Goal: Task Accomplishment & Management: Use online tool/utility

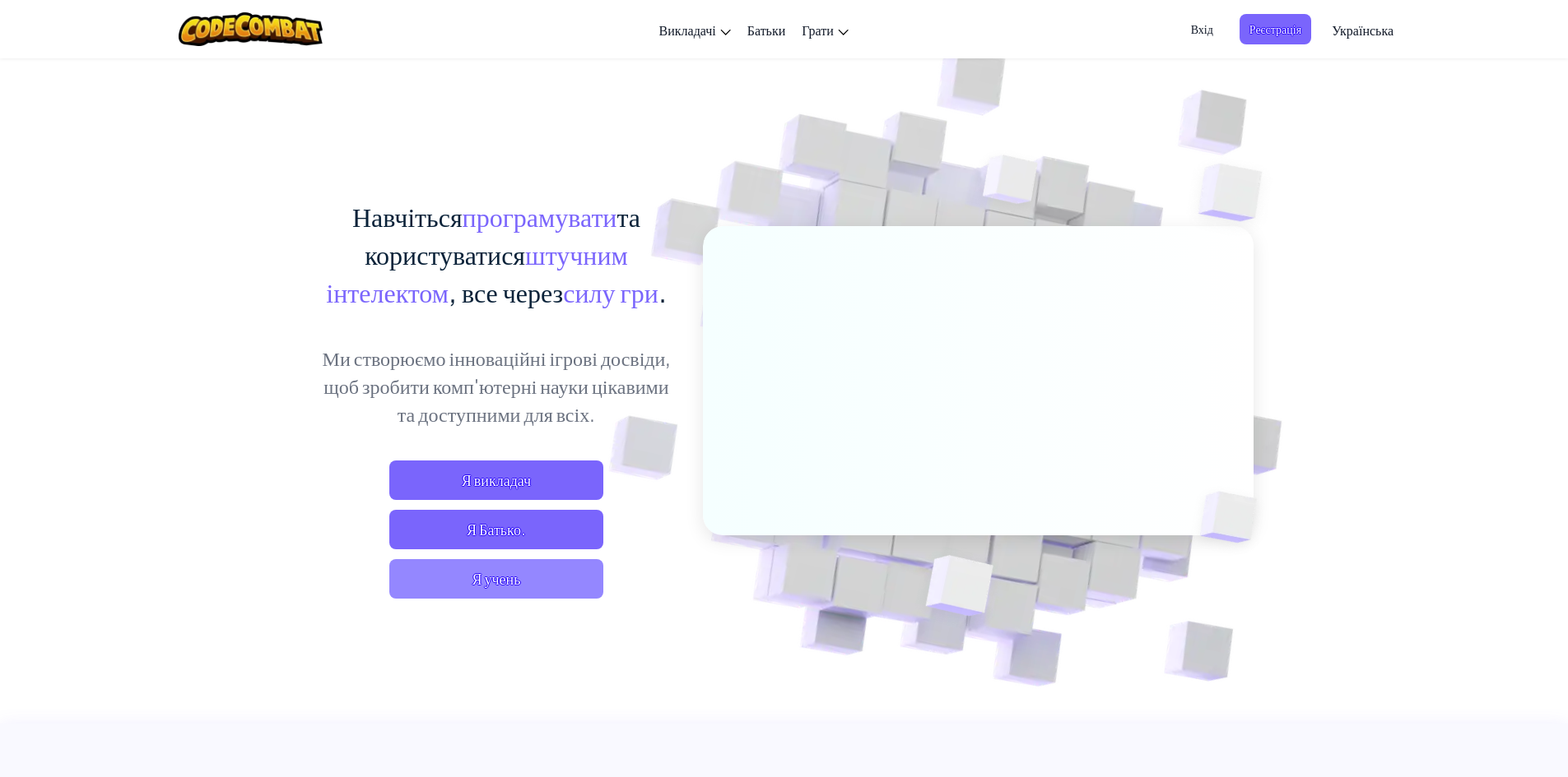
click at [569, 582] on span "Я учень" at bounding box center [496, 579] width 214 height 40
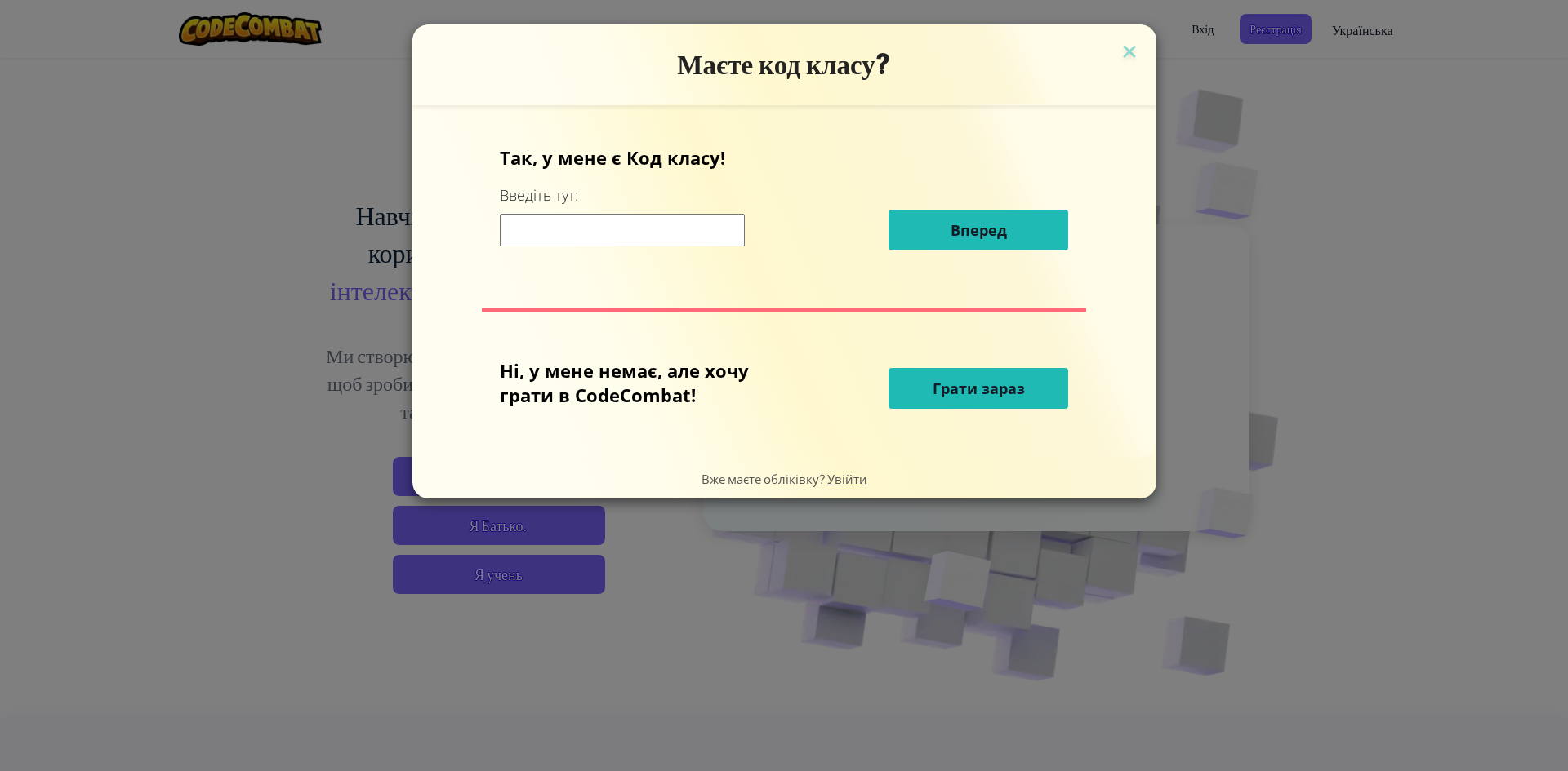
click at [655, 235] on input at bounding box center [621, 230] width 245 height 33
click at [926, 399] on button "Грати зараз" at bounding box center [978, 389] width 179 height 41
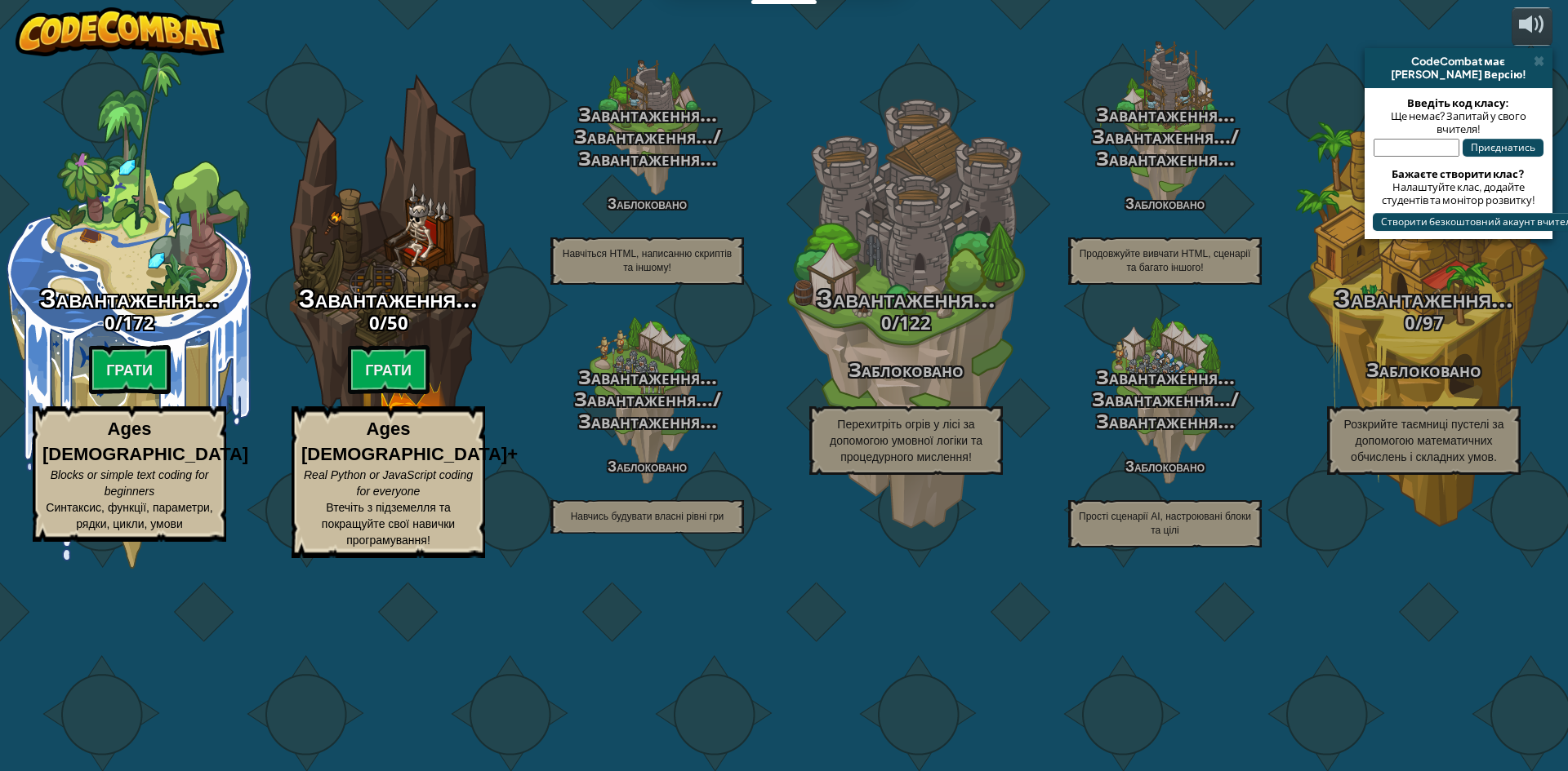
select select "uk"
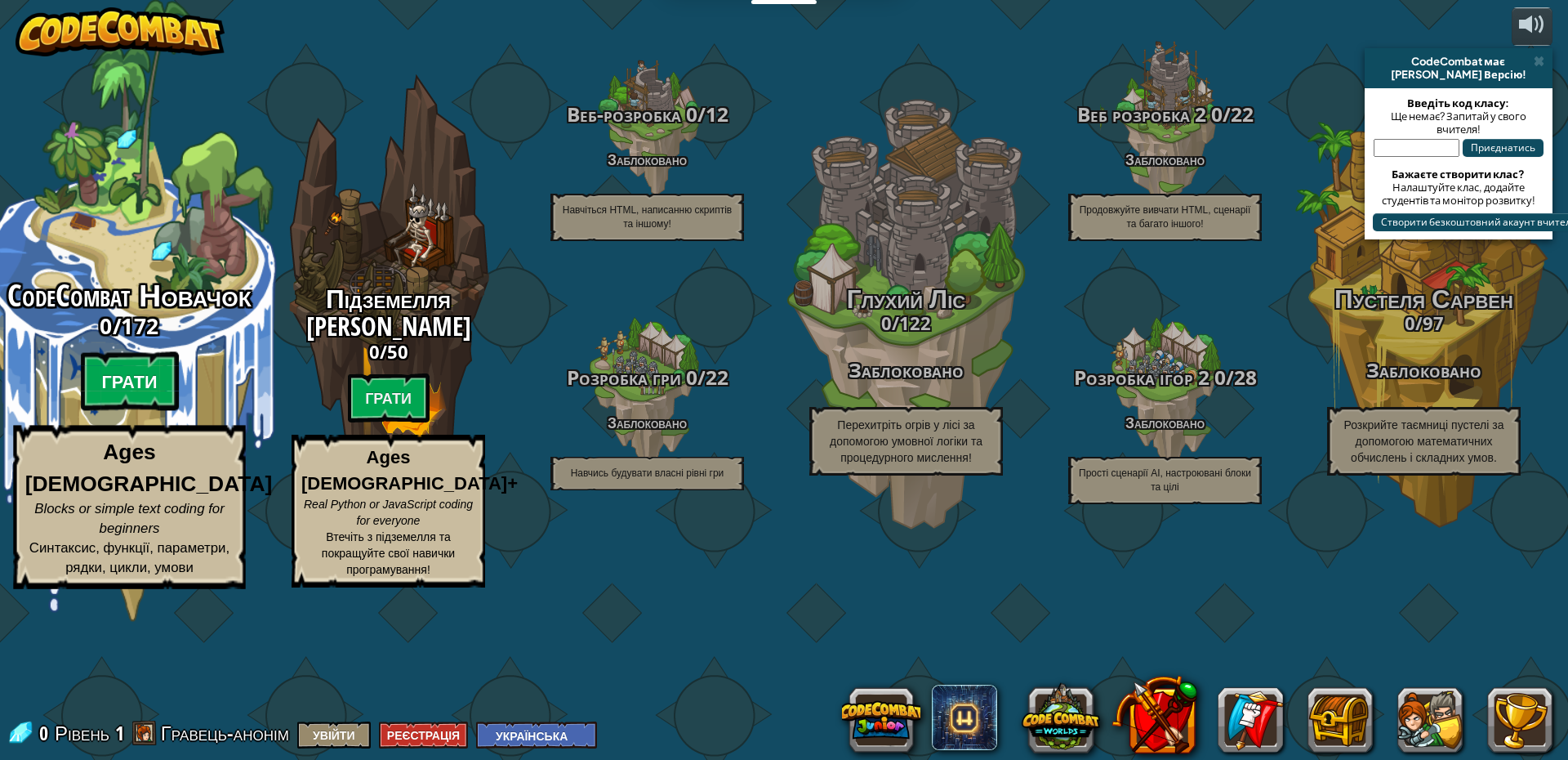
click at [136, 411] on btn "Грати" at bounding box center [130, 382] width 98 height 59
select select "uk"
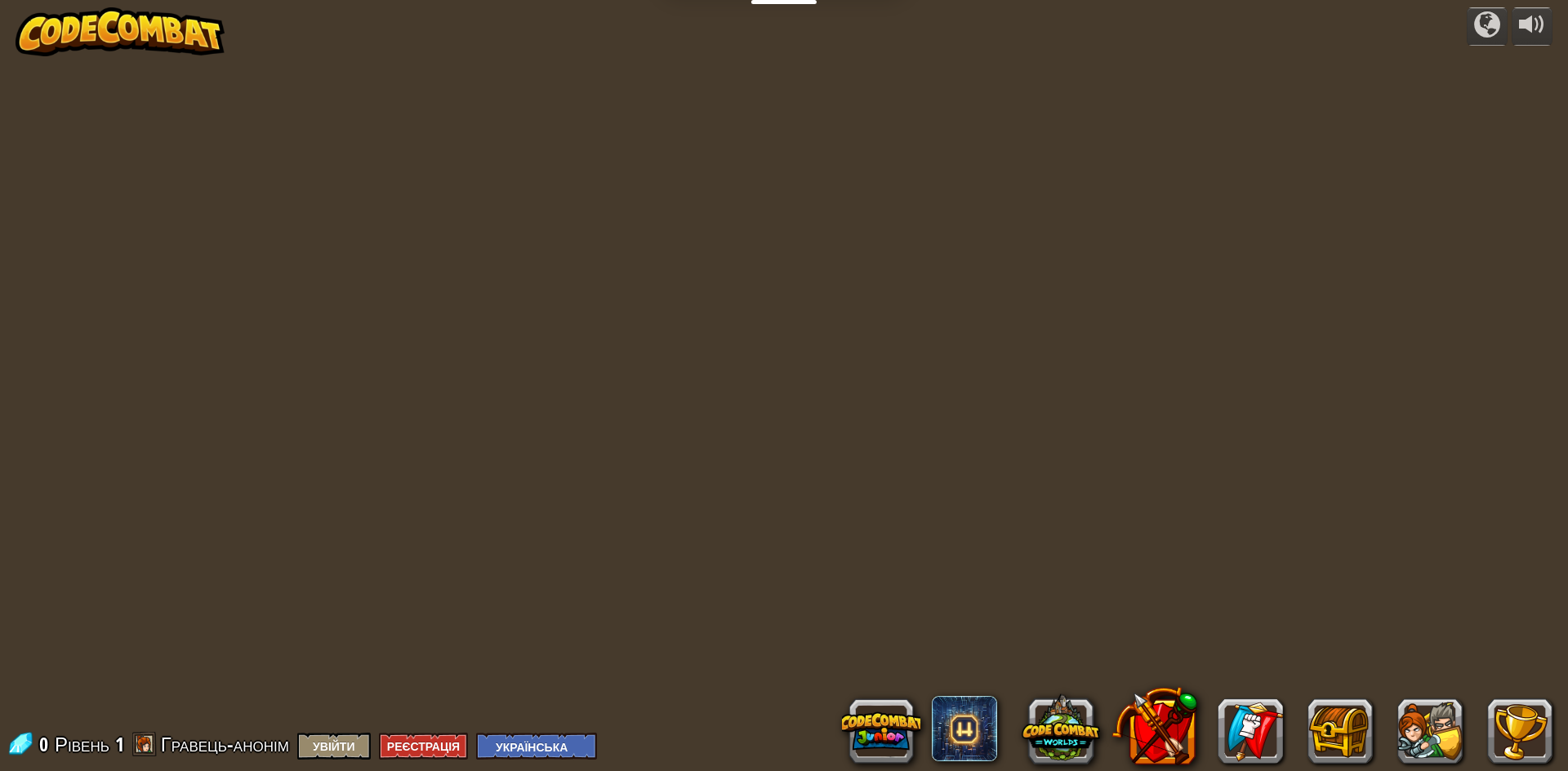
select select "uk"
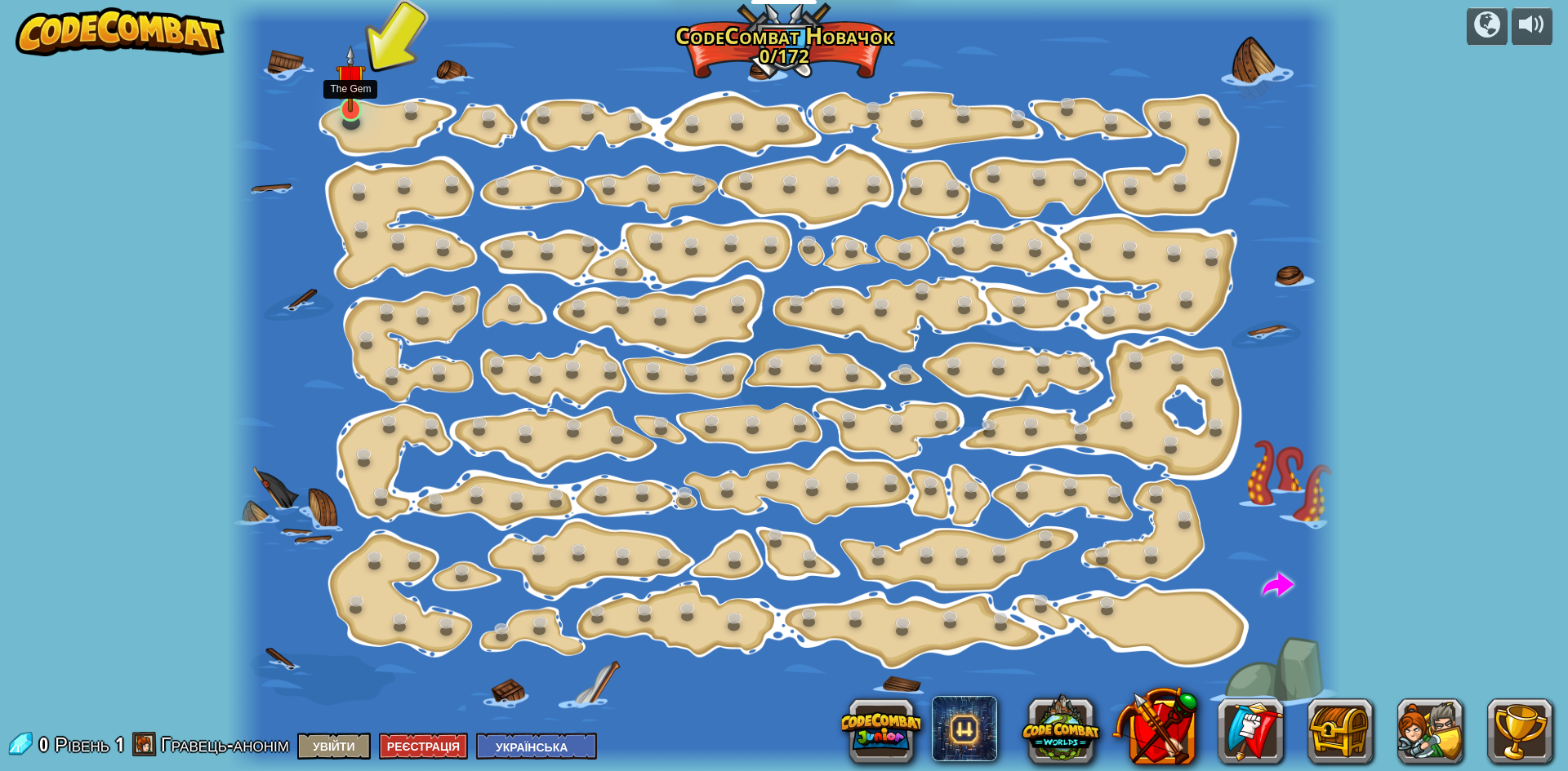
click at [349, 111] on img at bounding box center [350, 79] width 29 height 68
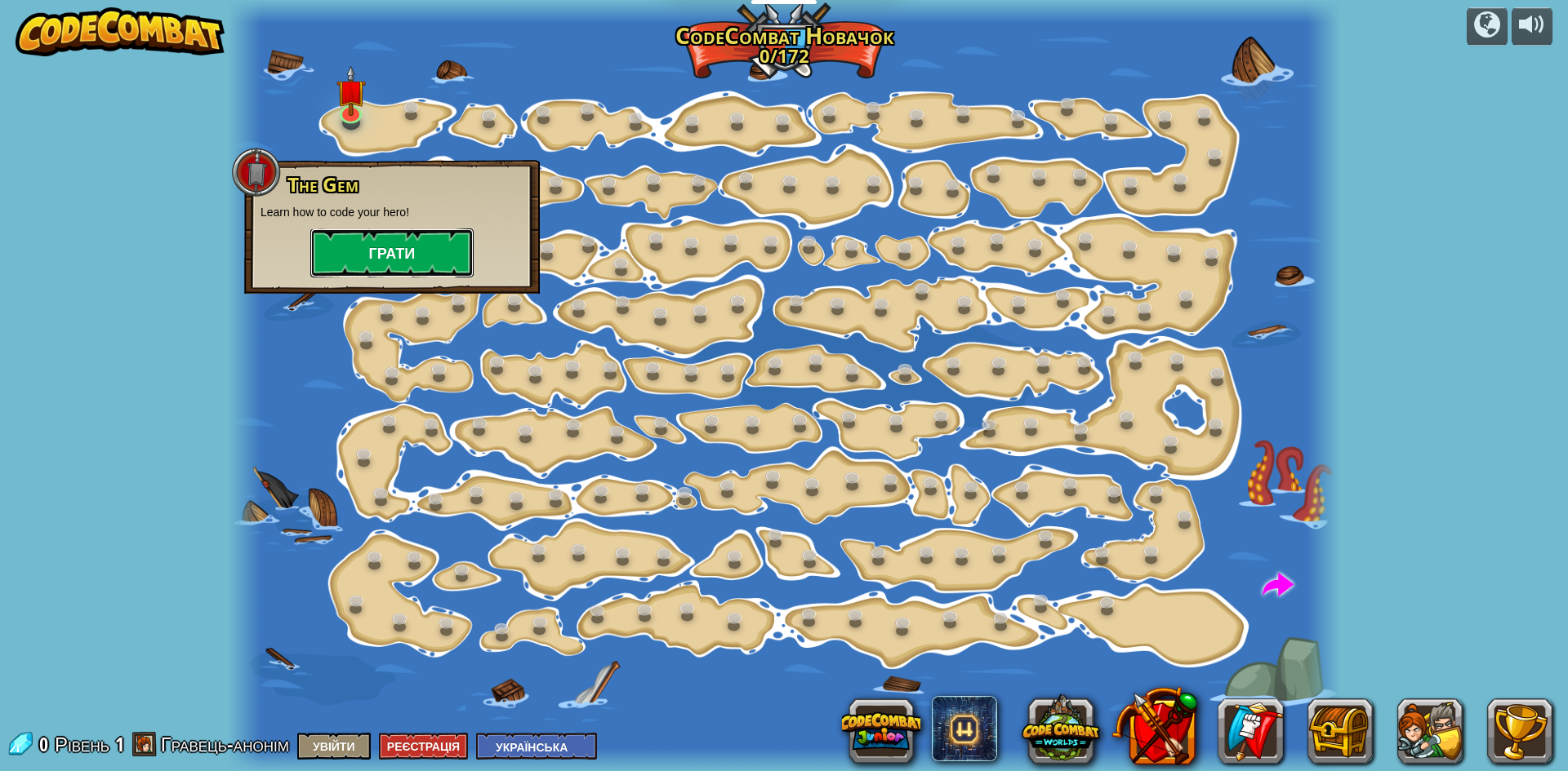
click at [373, 249] on button "Грати" at bounding box center [391, 253] width 163 height 49
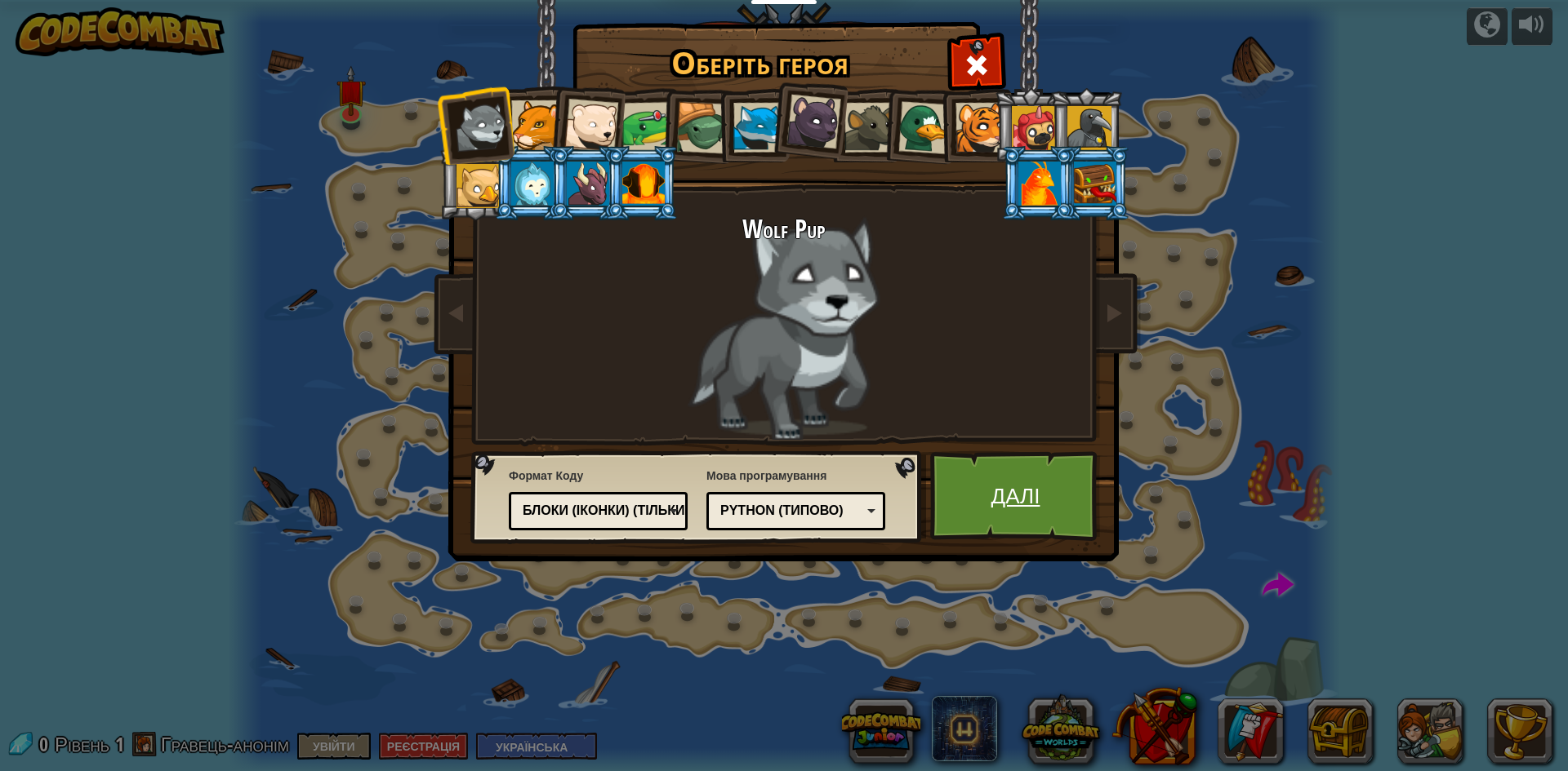
click at [999, 485] on link "Далі" at bounding box center [1015, 497] width 170 height 90
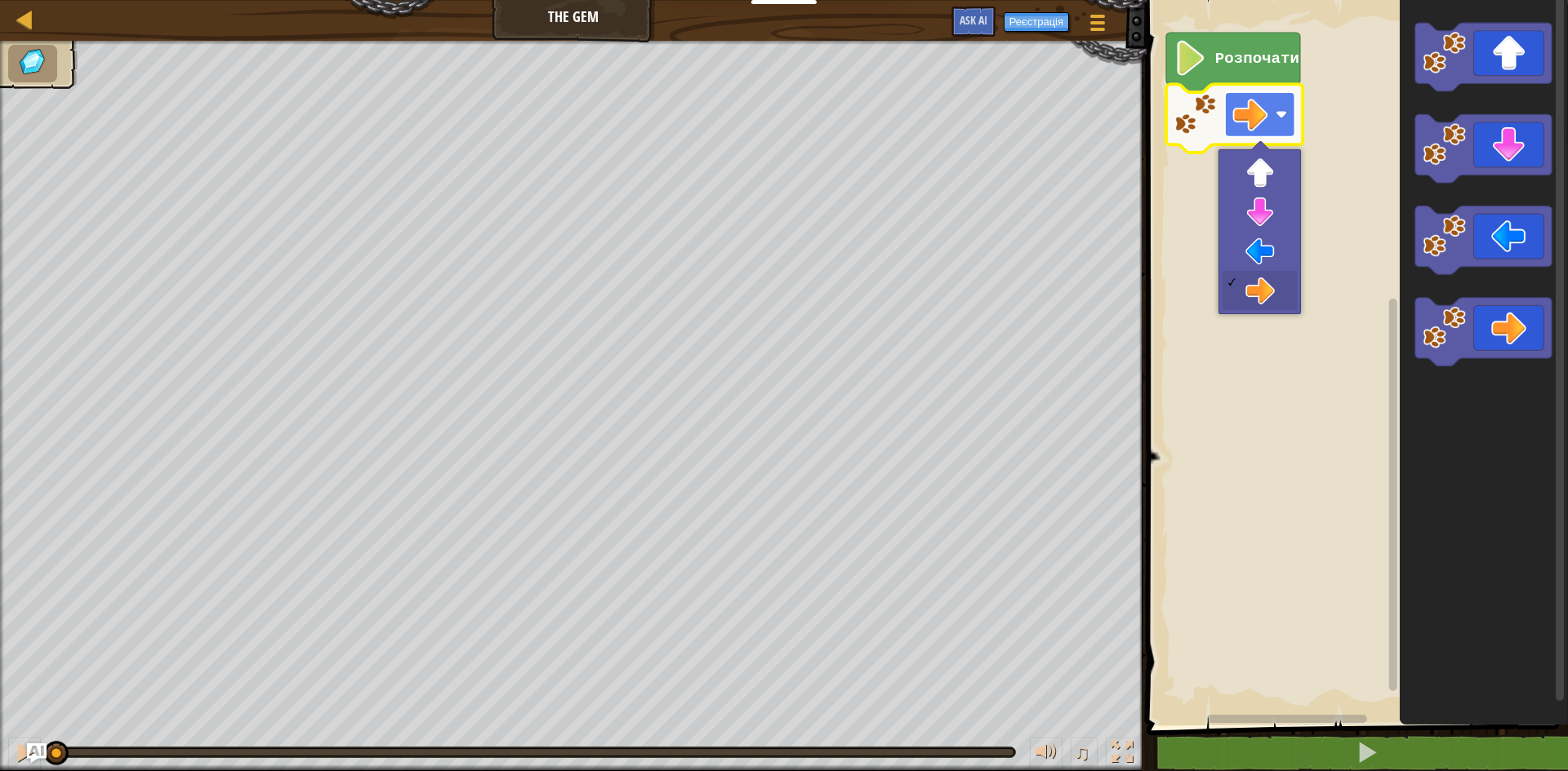
click at [1227, 102] on rect "Робоча область Blockly" at bounding box center [1260, 115] width 70 height 45
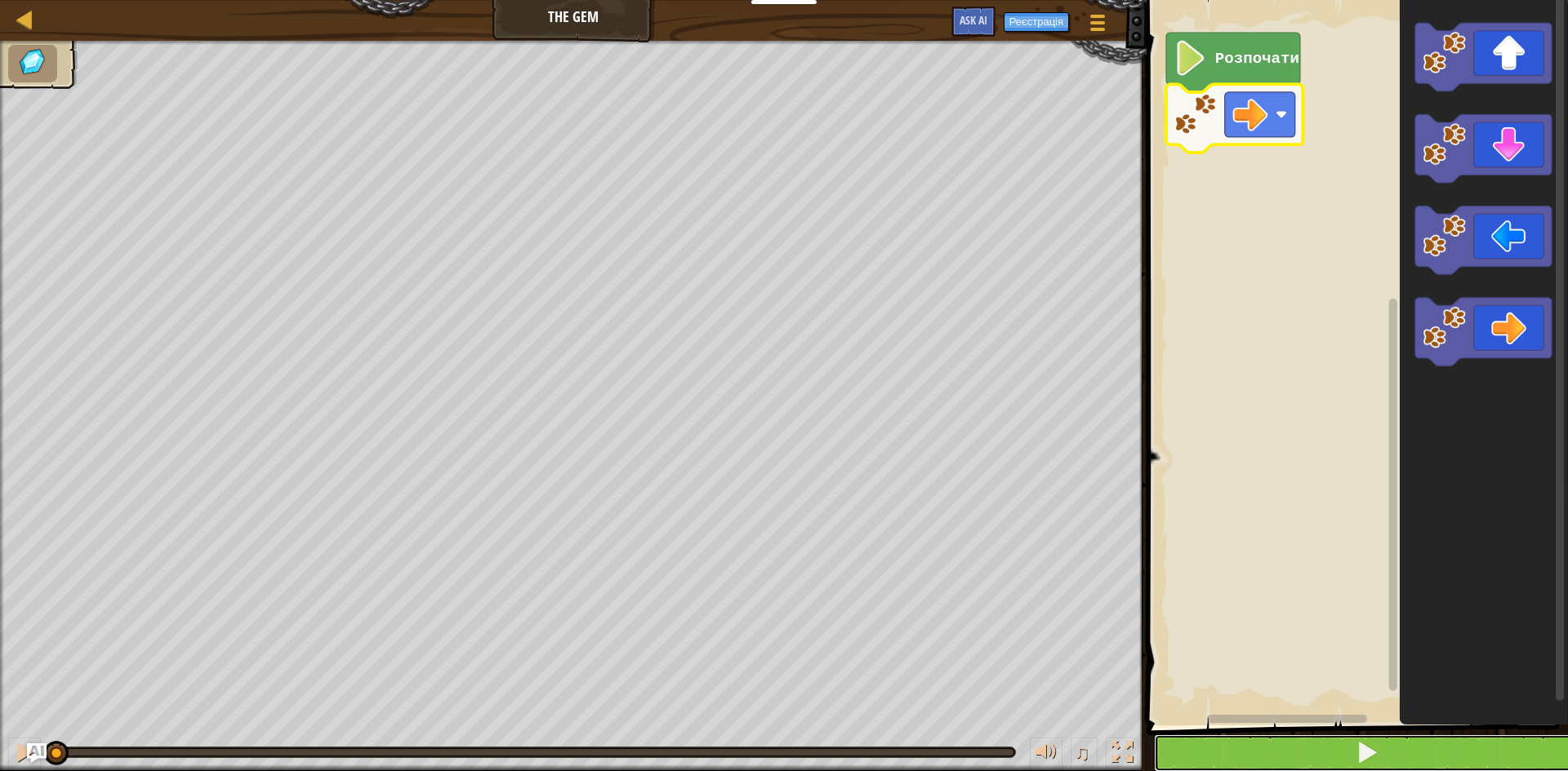
click at [1364, 764] on span at bounding box center [1367, 753] width 23 height 23
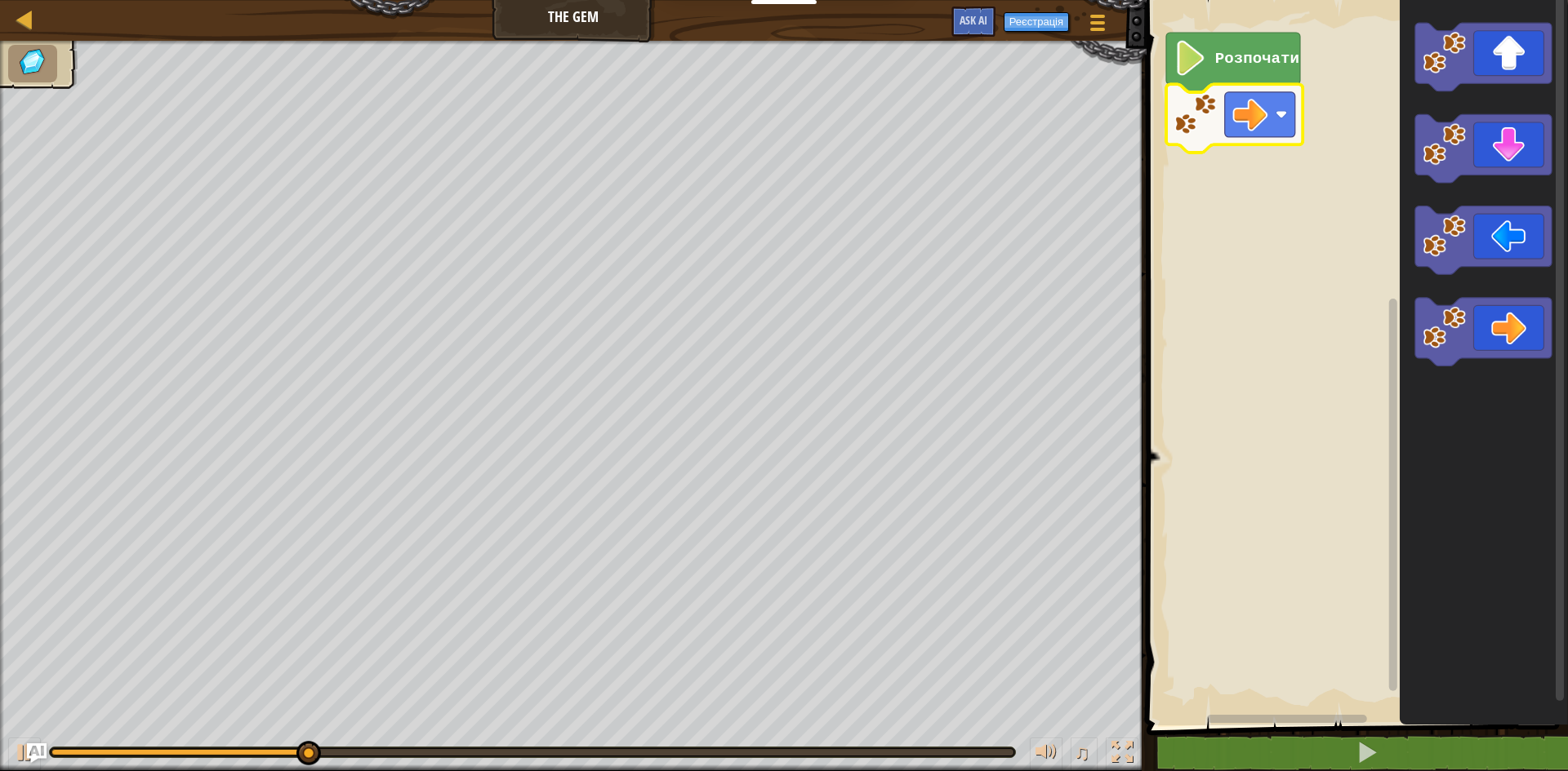
click at [1252, 71] on icon "Робоча область Blockly" at bounding box center [1233, 62] width 134 height 60
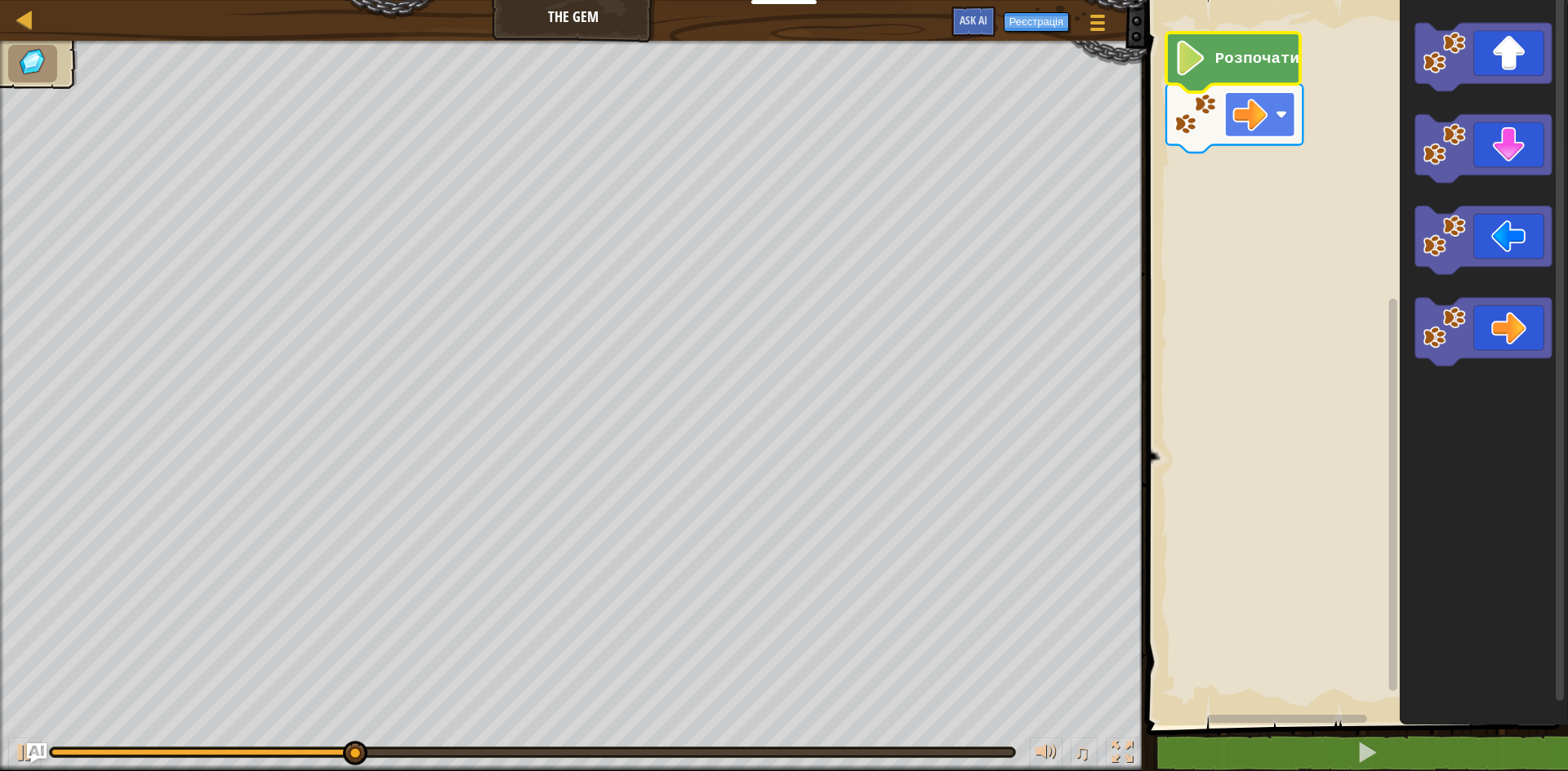
click at [1273, 122] on rect "Робоча область Blockly" at bounding box center [1260, 115] width 70 height 45
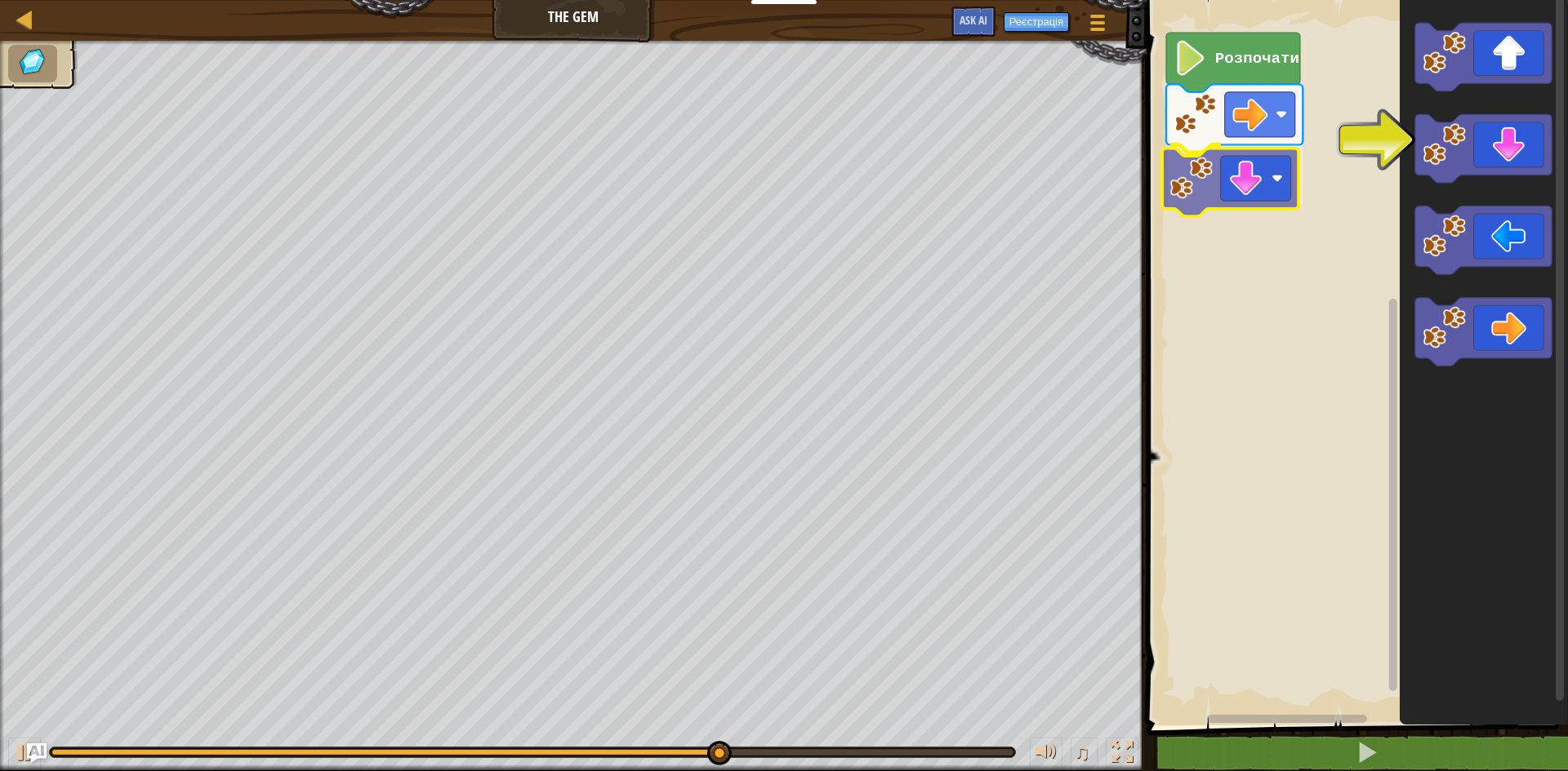
click at [1277, 190] on div "Розпочати" at bounding box center [1354, 358] width 427 height 734
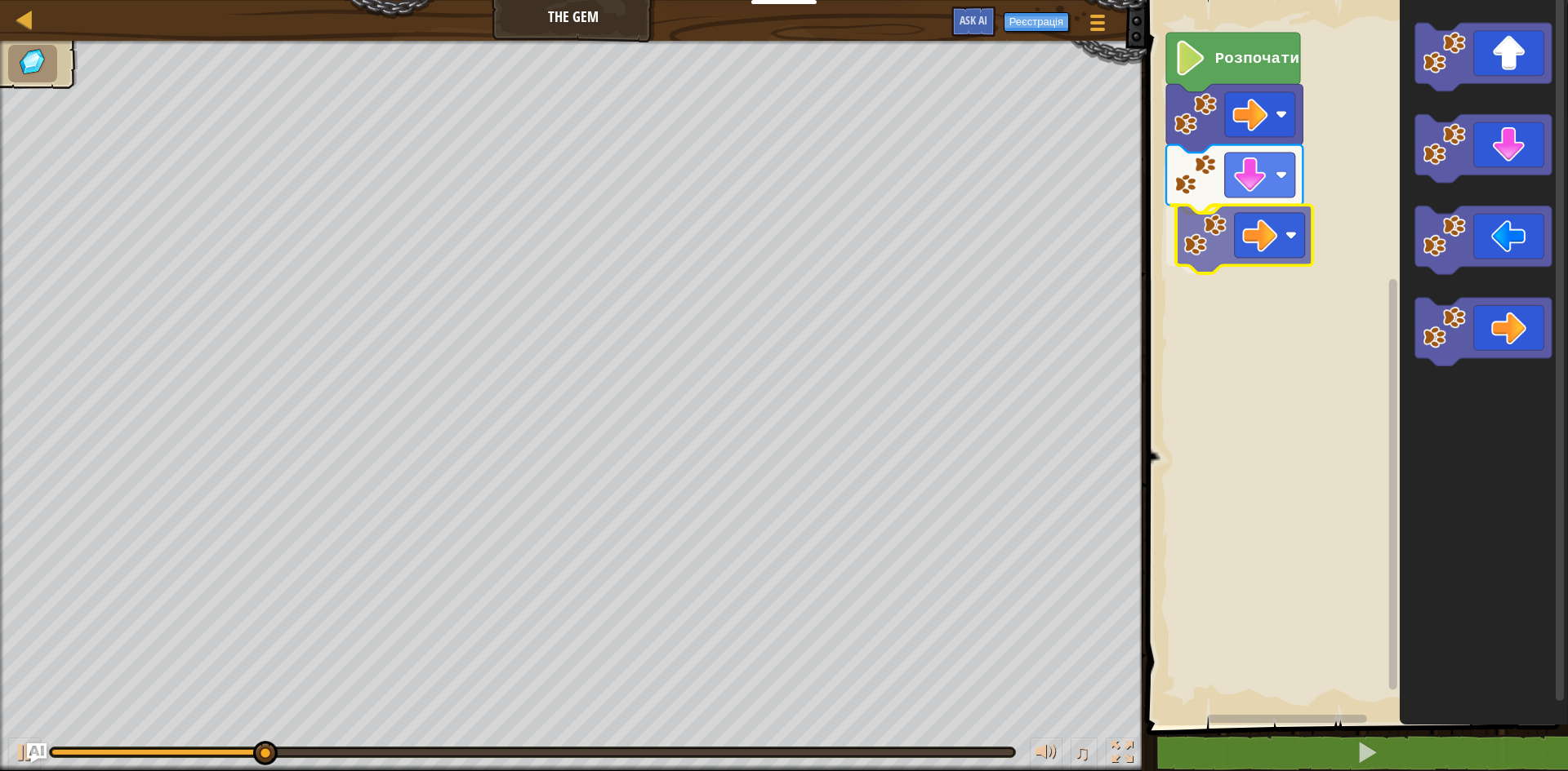
click at [1226, 236] on div "Розпочати" at bounding box center [1354, 358] width 427 height 734
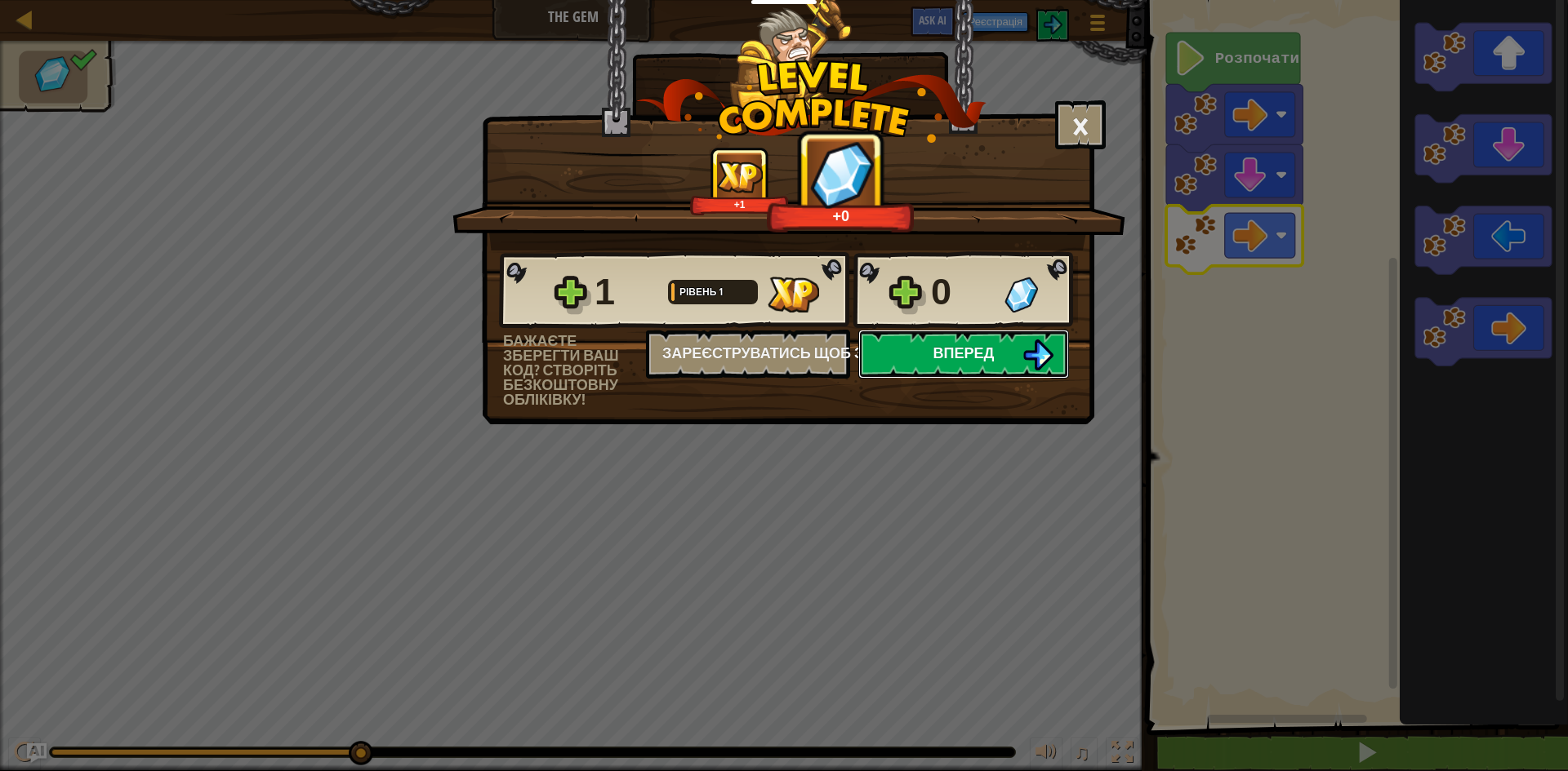
click at [975, 358] on span "Вперед" at bounding box center [964, 353] width 61 height 20
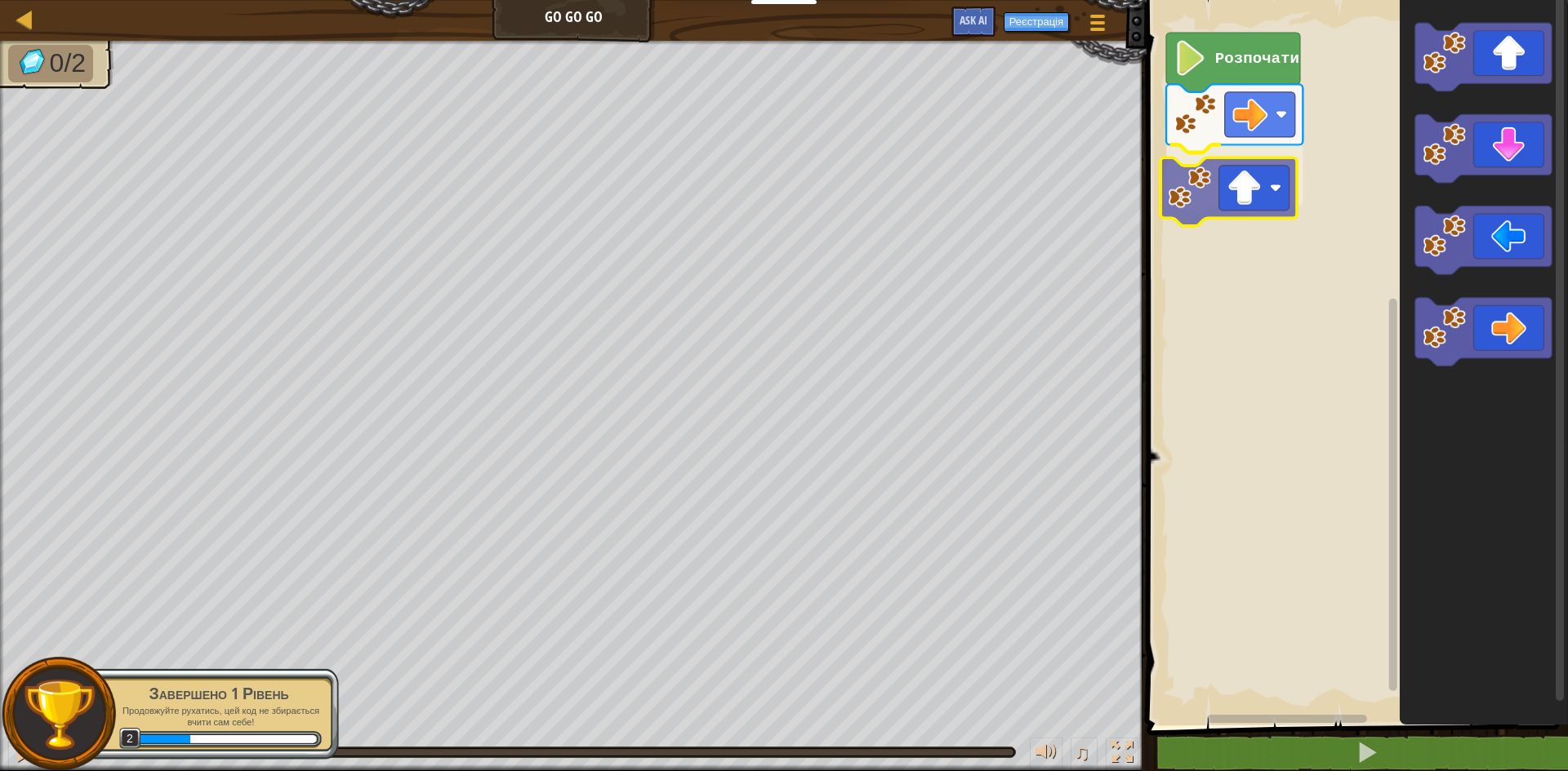
click at [1227, 187] on div "Розпочати" at bounding box center [1354, 358] width 427 height 734
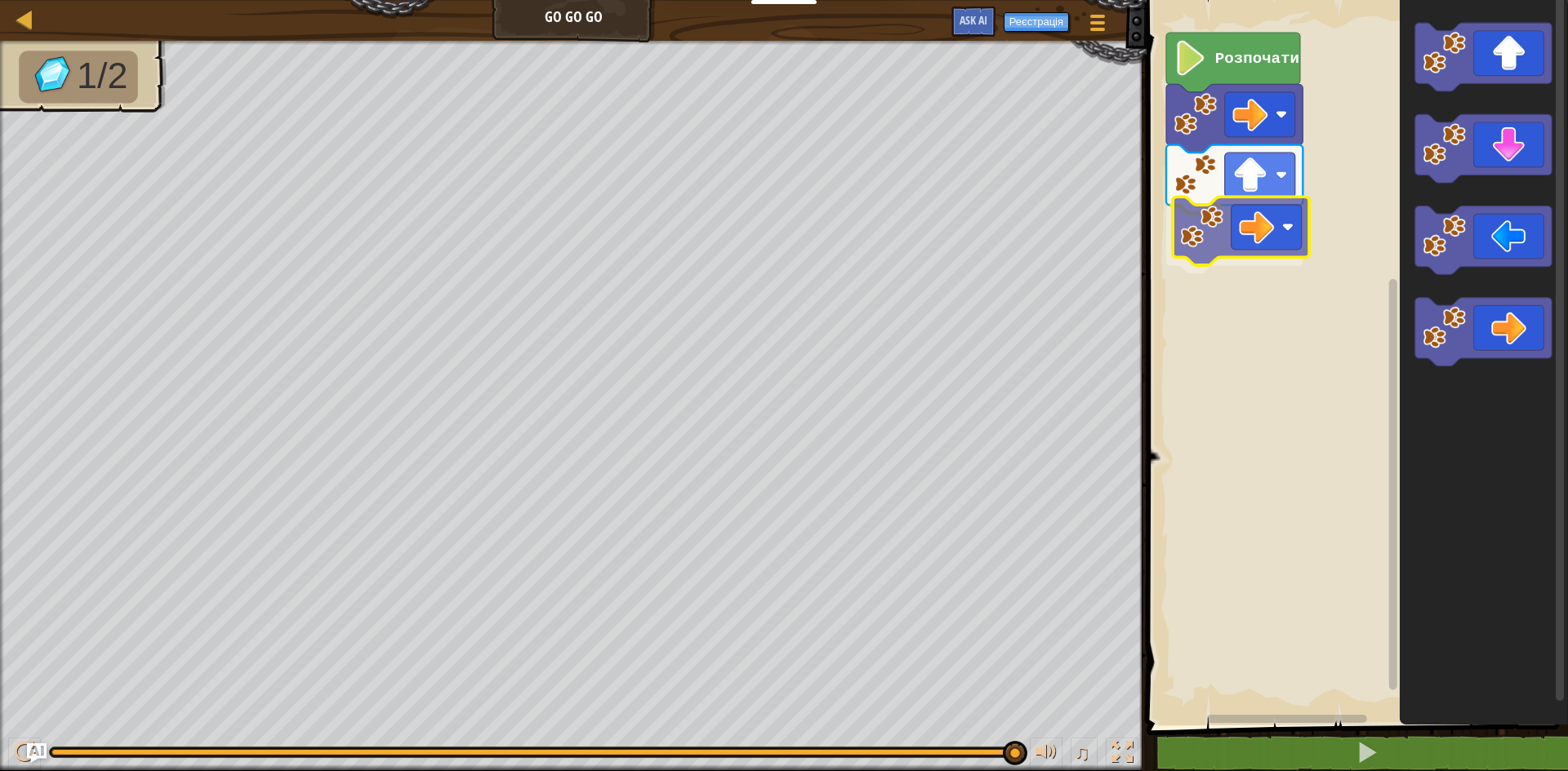
click at [1258, 222] on div "Розпочати" at bounding box center [1354, 358] width 427 height 734
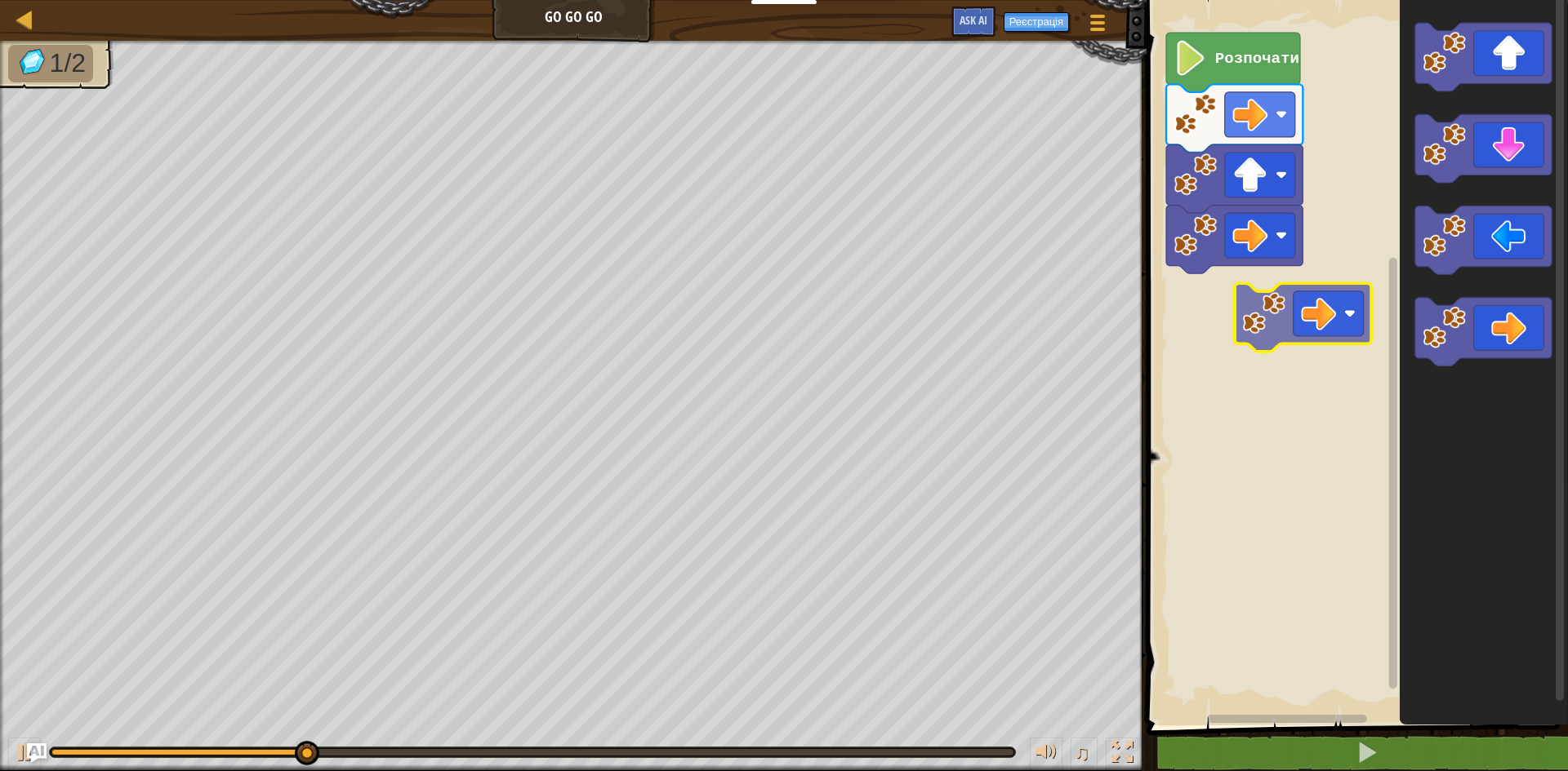
click at [1258, 300] on div "Розпочати" at bounding box center [1354, 358] width 427 height 734
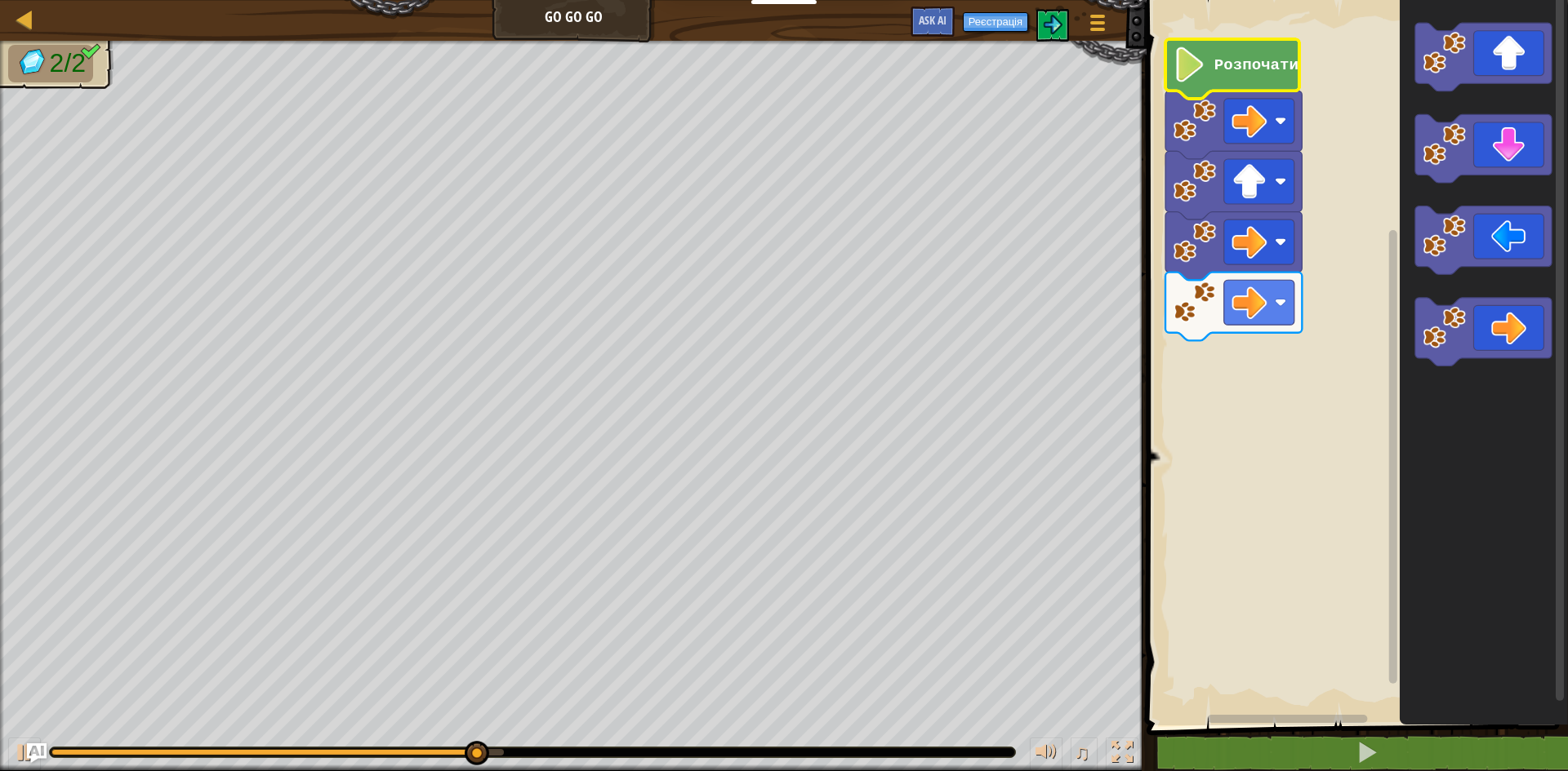
click at [1210, 68] on icon "Робоча область Blockly" at bounding box center [1232, 69] width 134 height 60
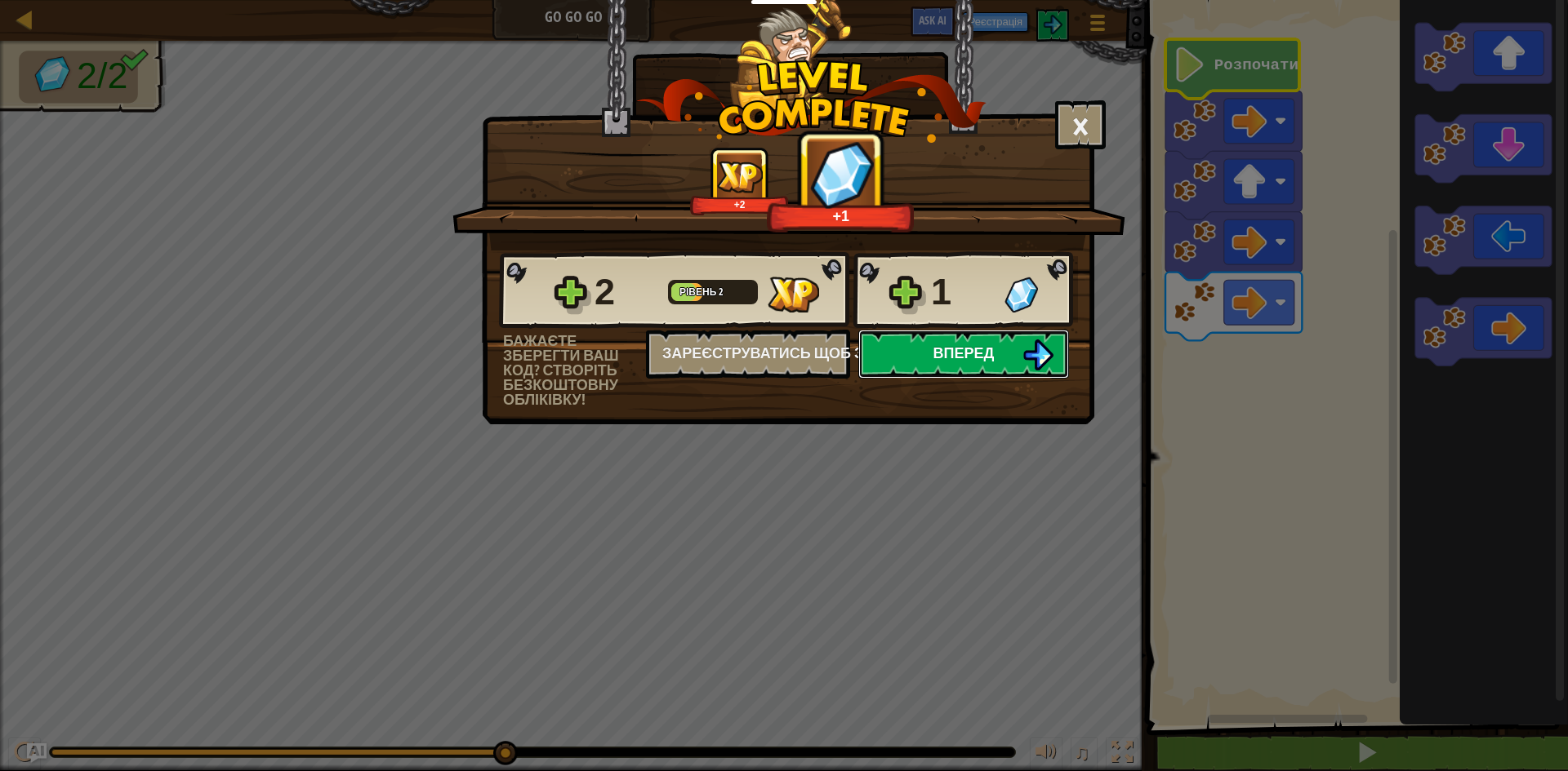
click at [1039, 340] on img at bounding box center [1038, 355] width 31 height 31
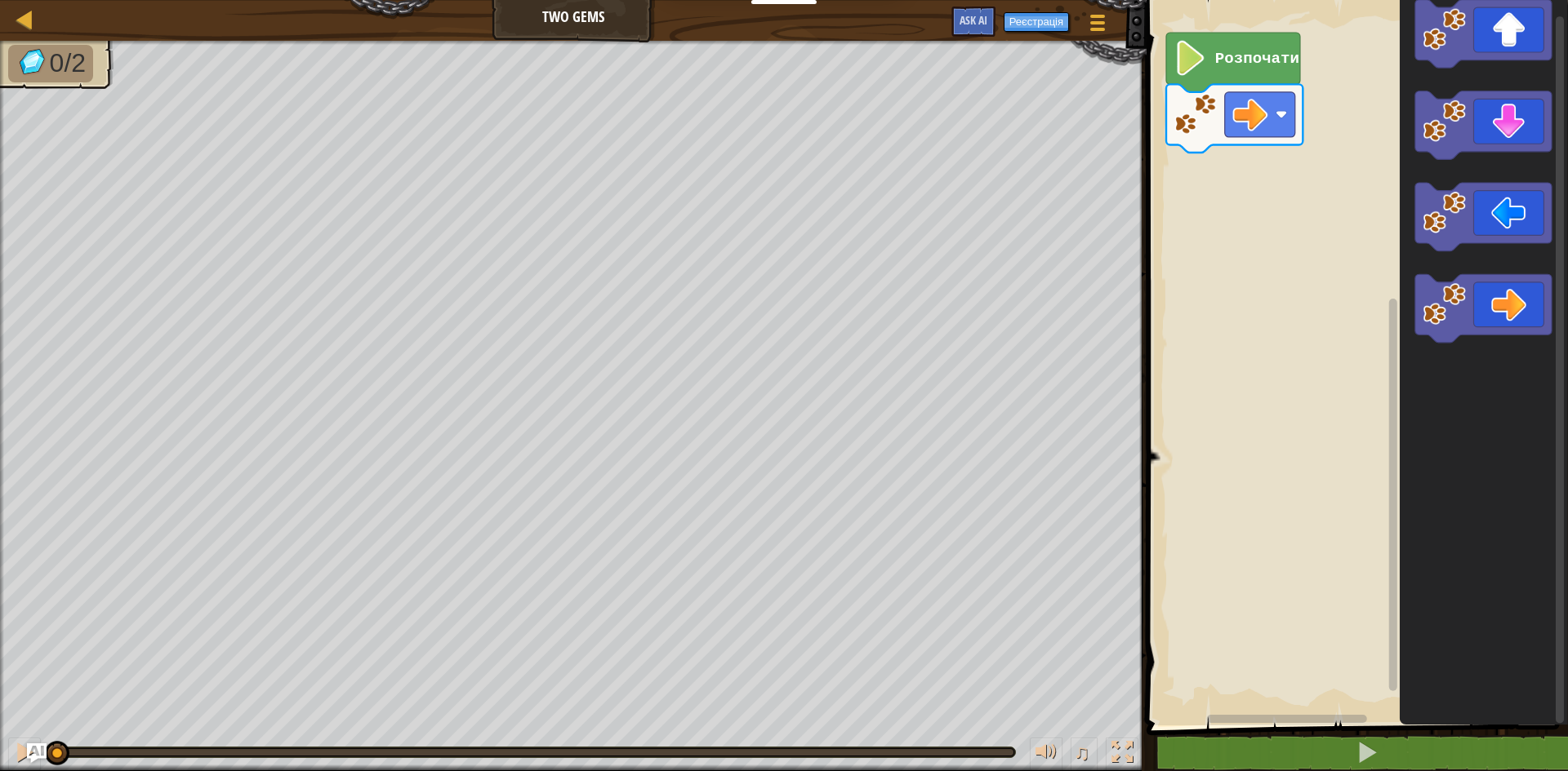
click at [1283, 200] on div "Розпочати" at bounding box center [1354, 358] width 427 height 734
click at [1277, 248] on div "Розпочати" at bounding box center [1354, 358] width 427 height 734
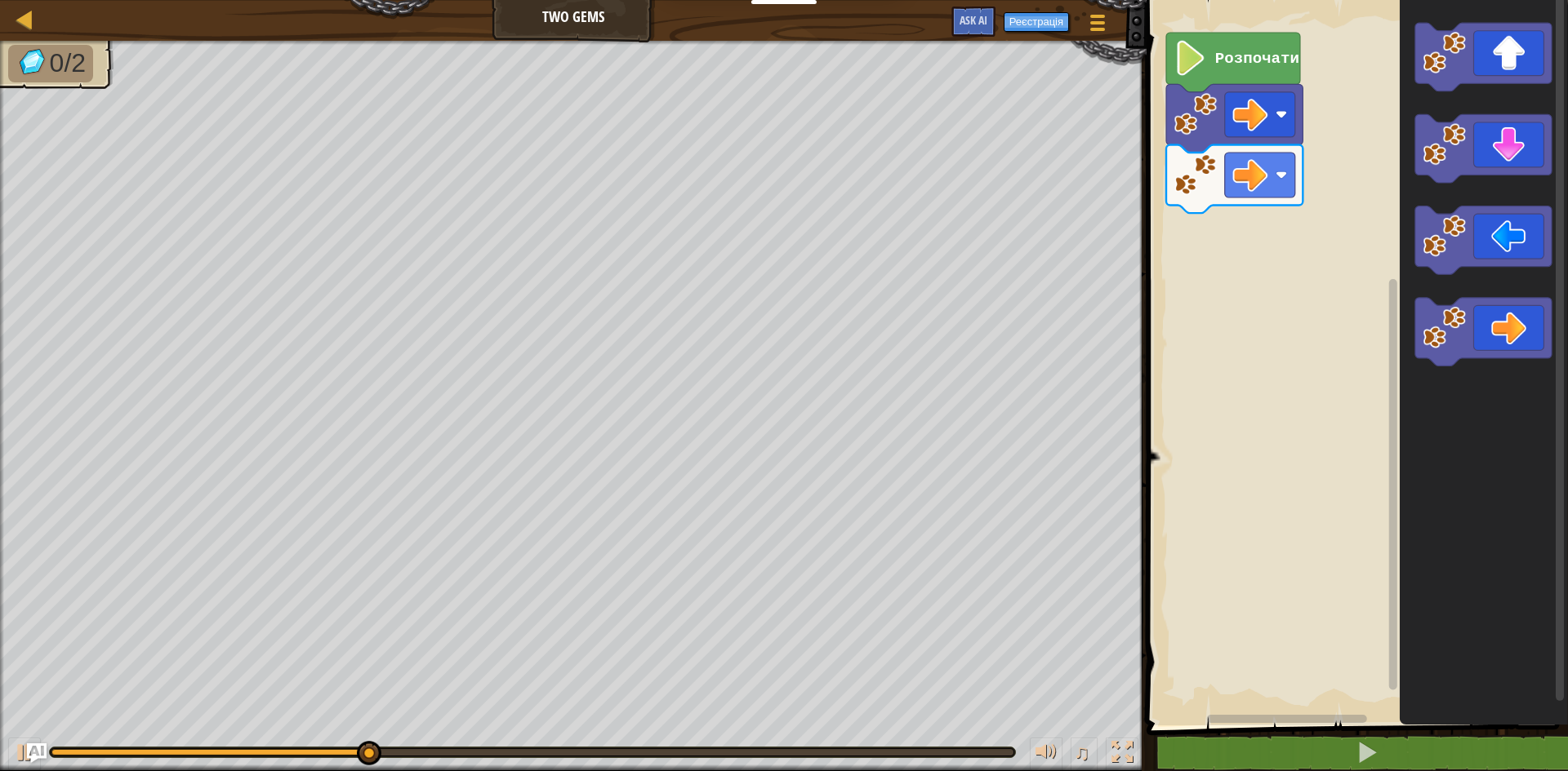
click at [1348, 157] on div "Розпочати" at bounding box center [1354, 358] width 427 height 734
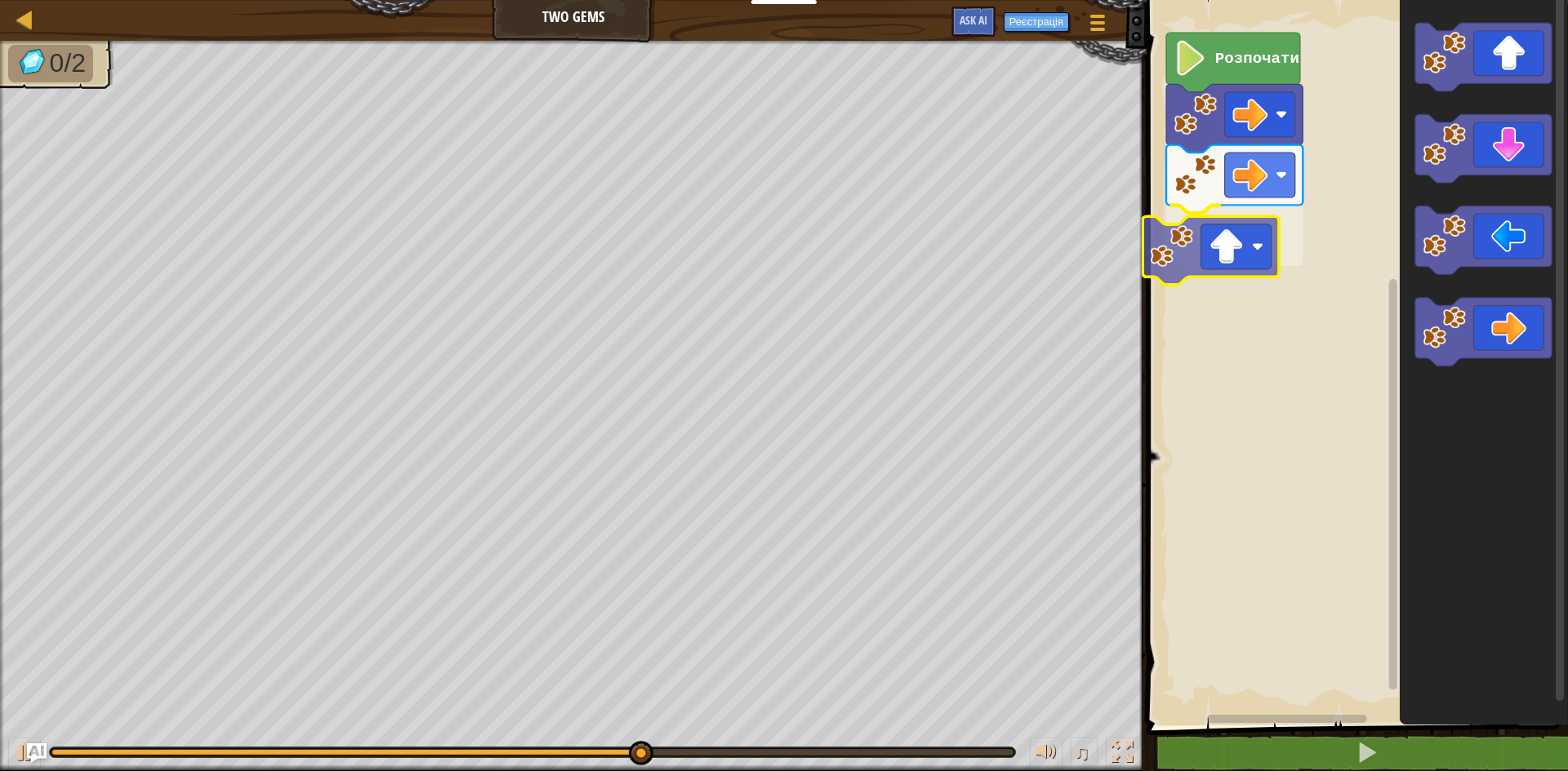
click at [1178, 280] on div "Розпочати" at bounding box center [1354, 358] width 427 height 734
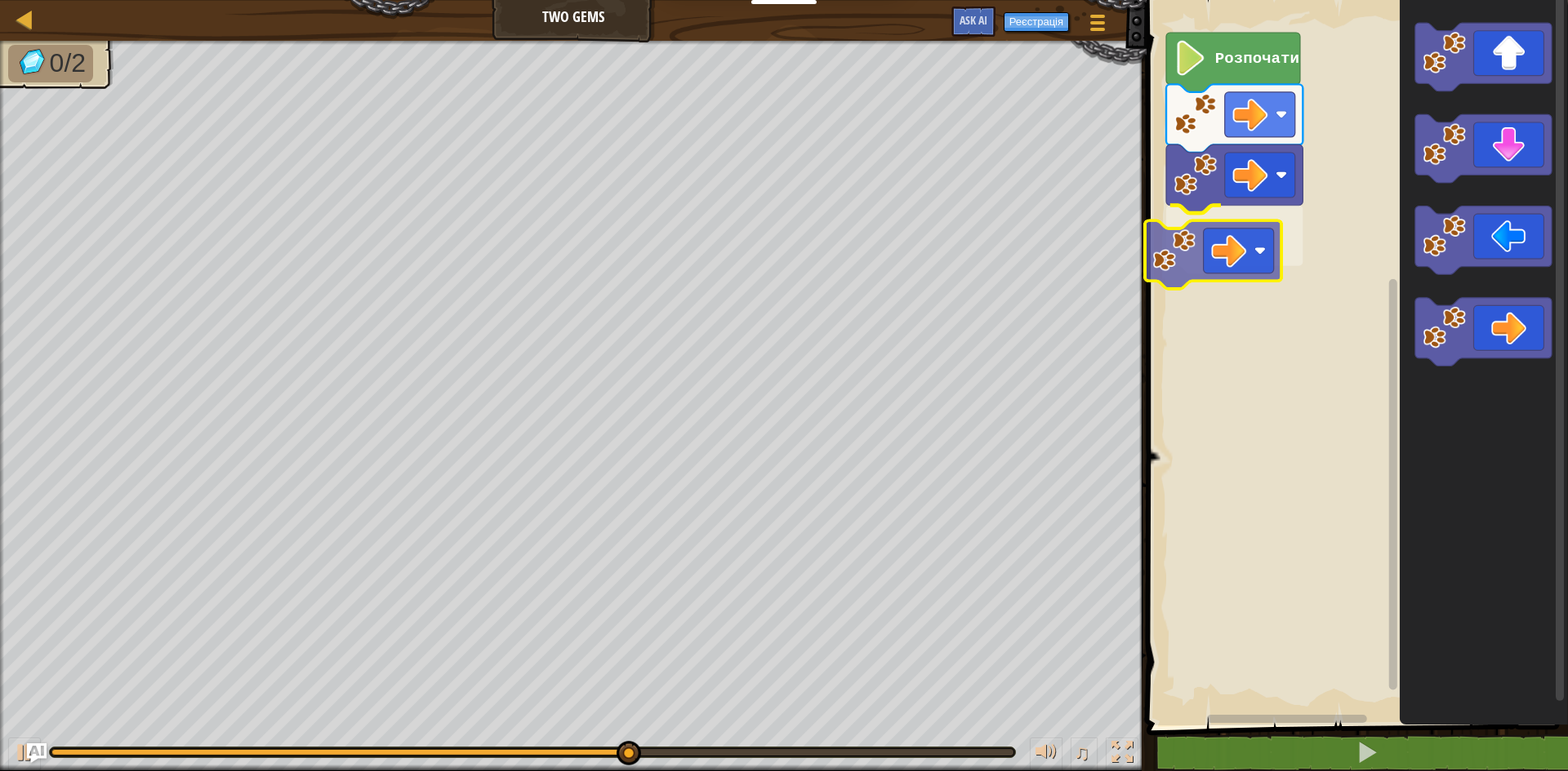
click at [1249, 250] on div "Розпочати" at bounding box center [1354, 358] width 427 height 734
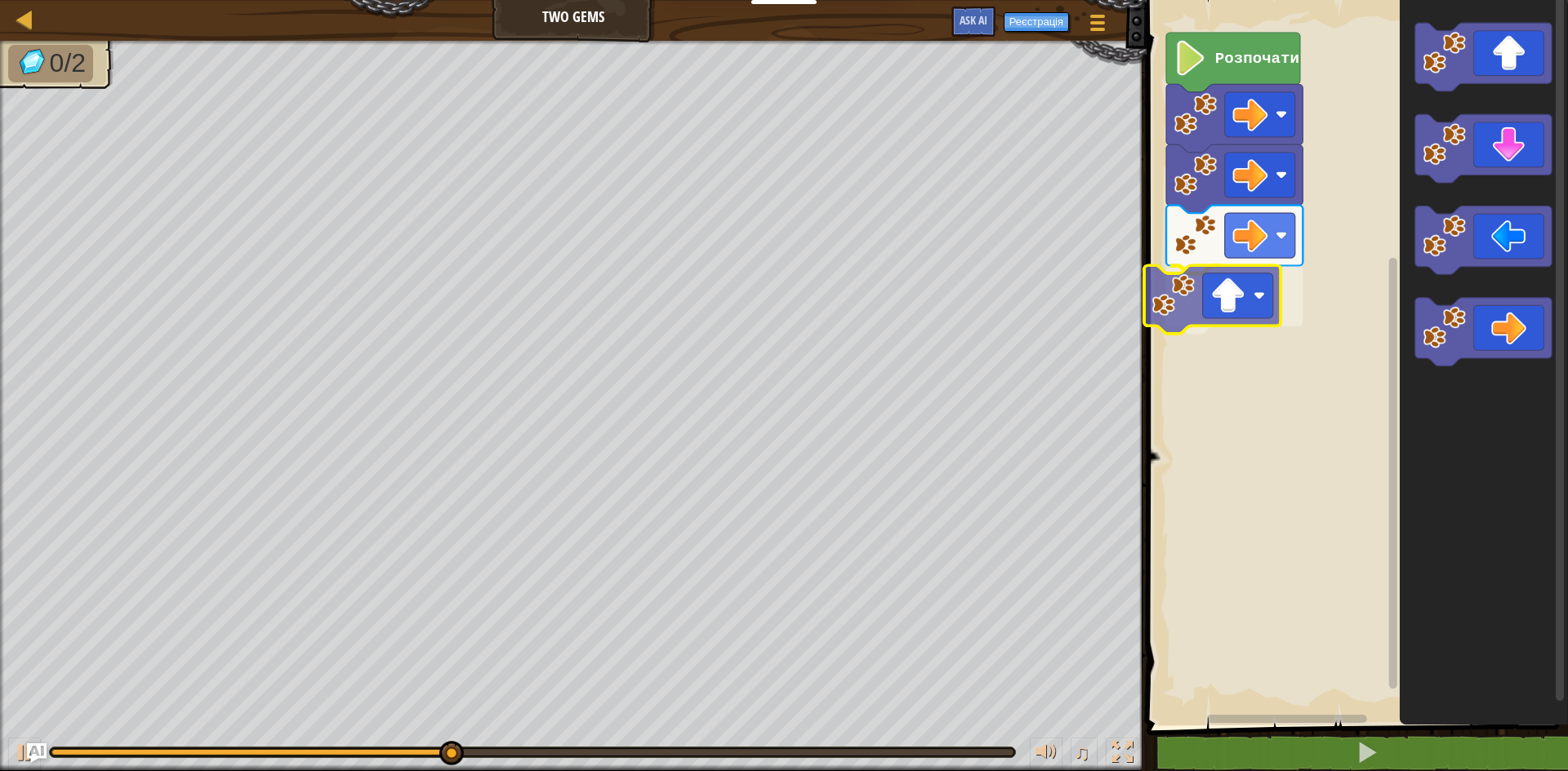
click at [1241, 310] on div "Розпочати" at bounding box center [1354, 358] width 427 height 734
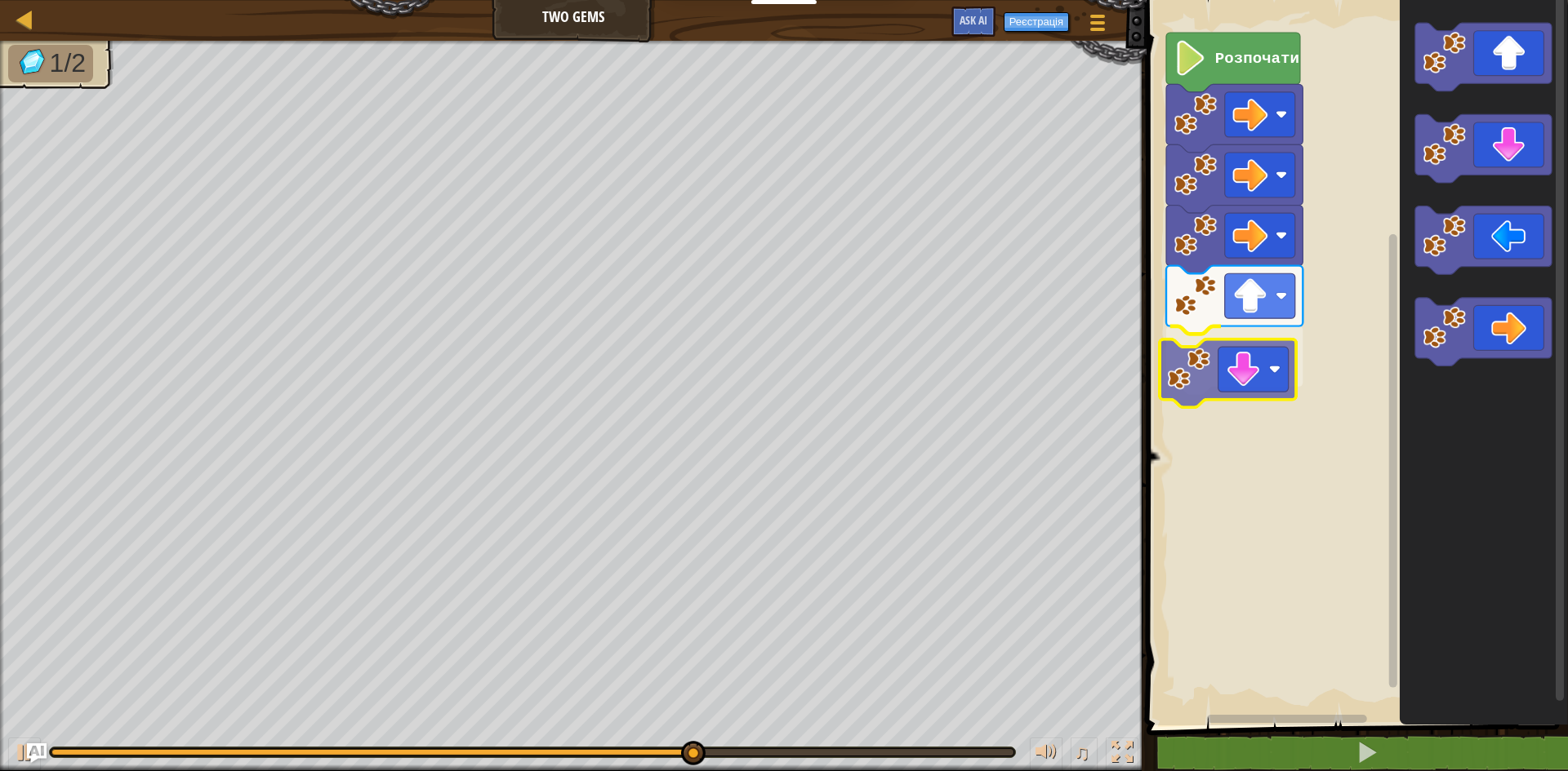
click at [1286, 351] on div "Розпочати" at bounding box center [1354, 358] width 427 height 734
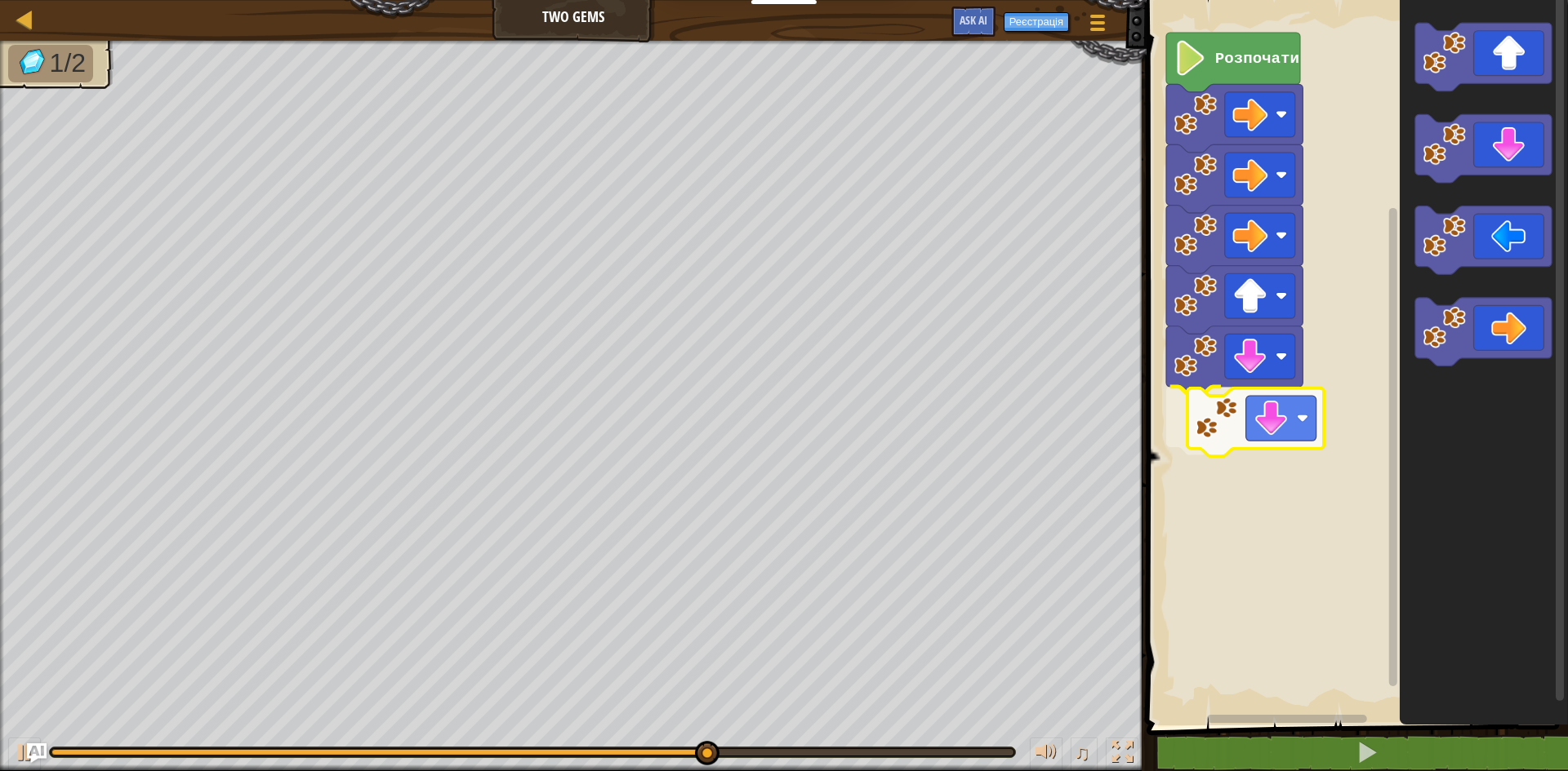
click at [1258, 407] on div "Розпочати" at bounding box center [1354, 358] width 427 height 734
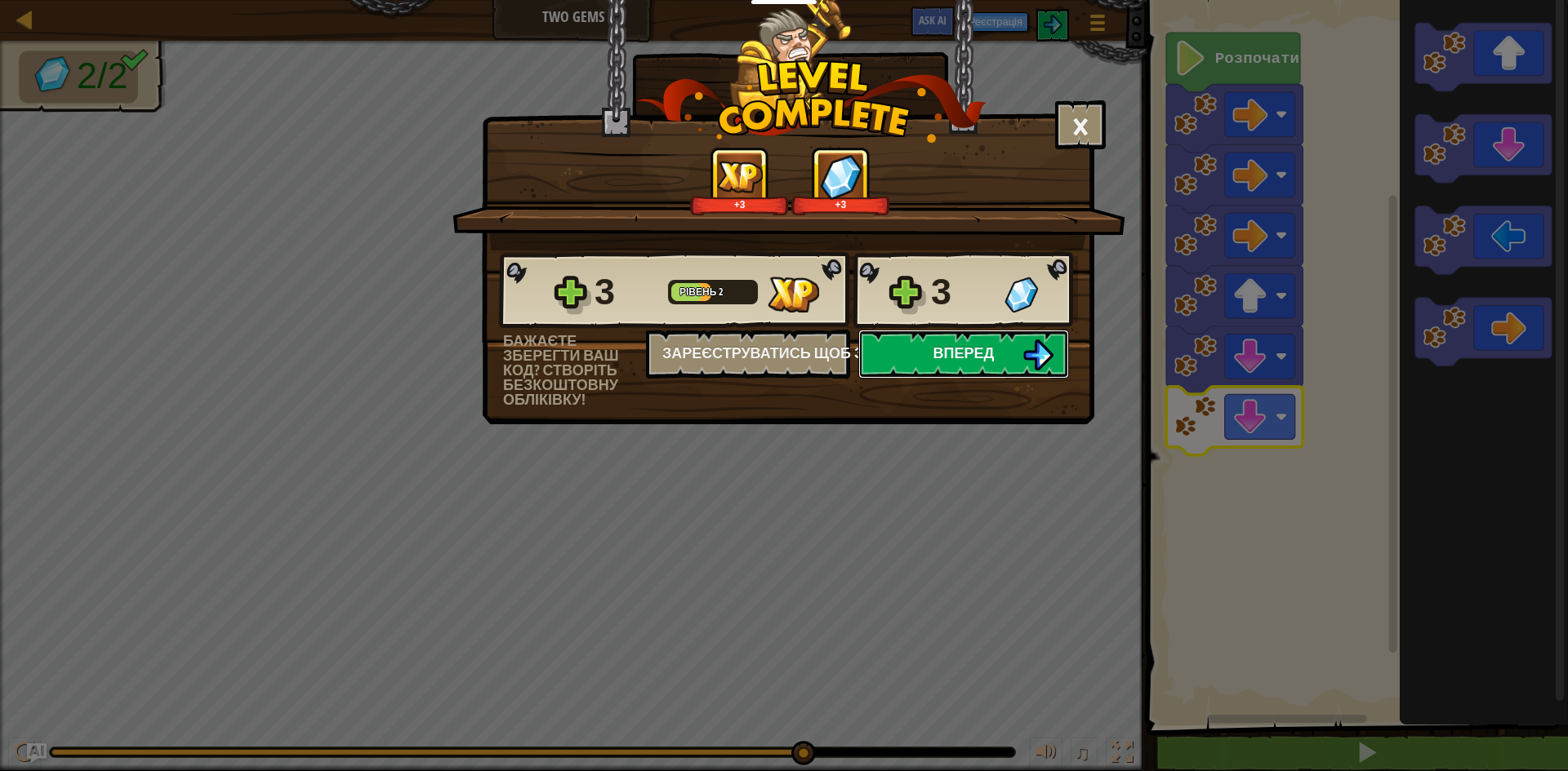
click at [956, 330] on button "Вперед" at bounding box center [963, 354] width 210 height 49
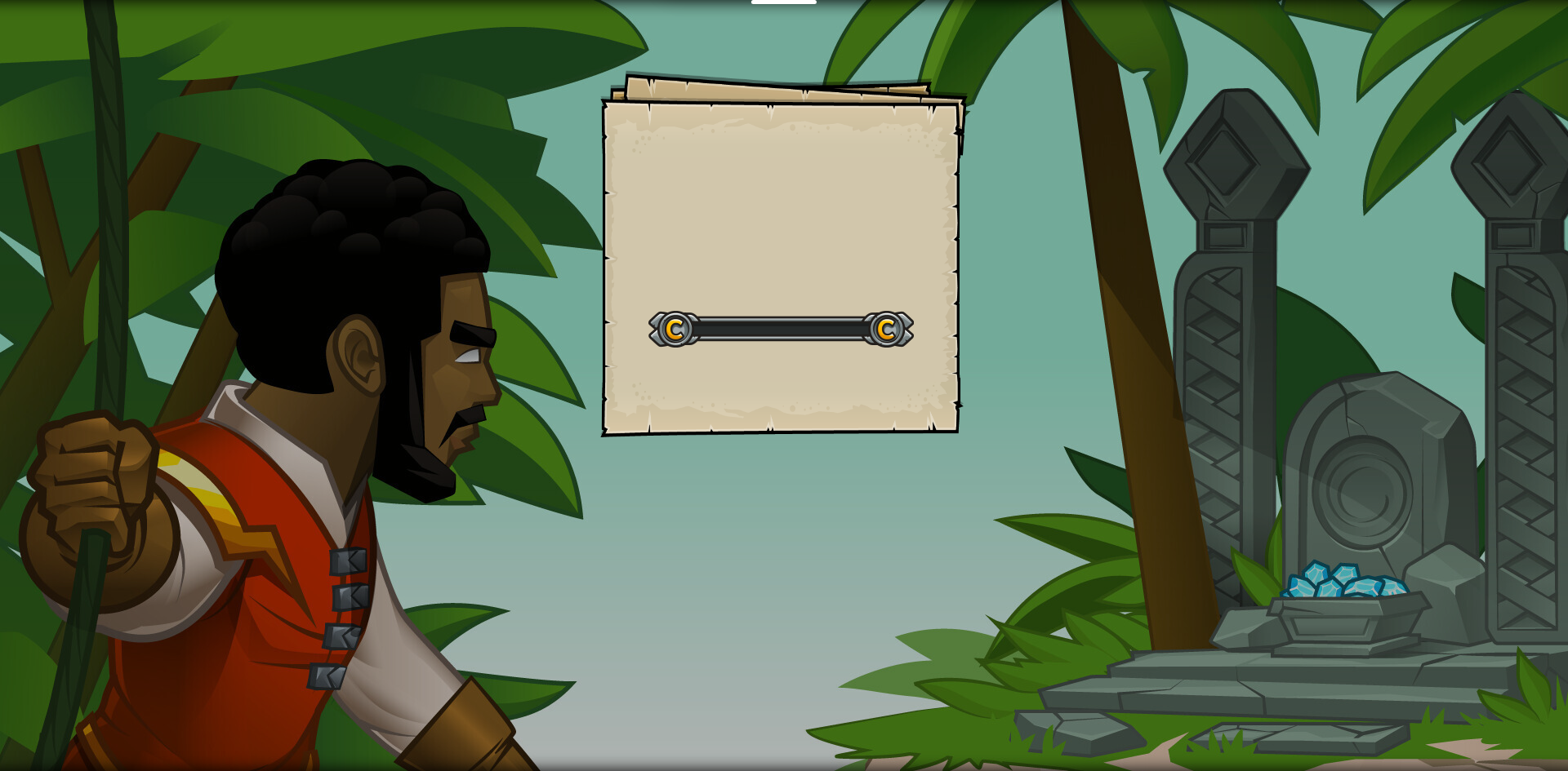
click at [956, 338] on div "Goals Start Level Помилка завантаження з сервера Аби грати в цьому рівні потріб…" at bounding box center [784, 254] width 368 height 367
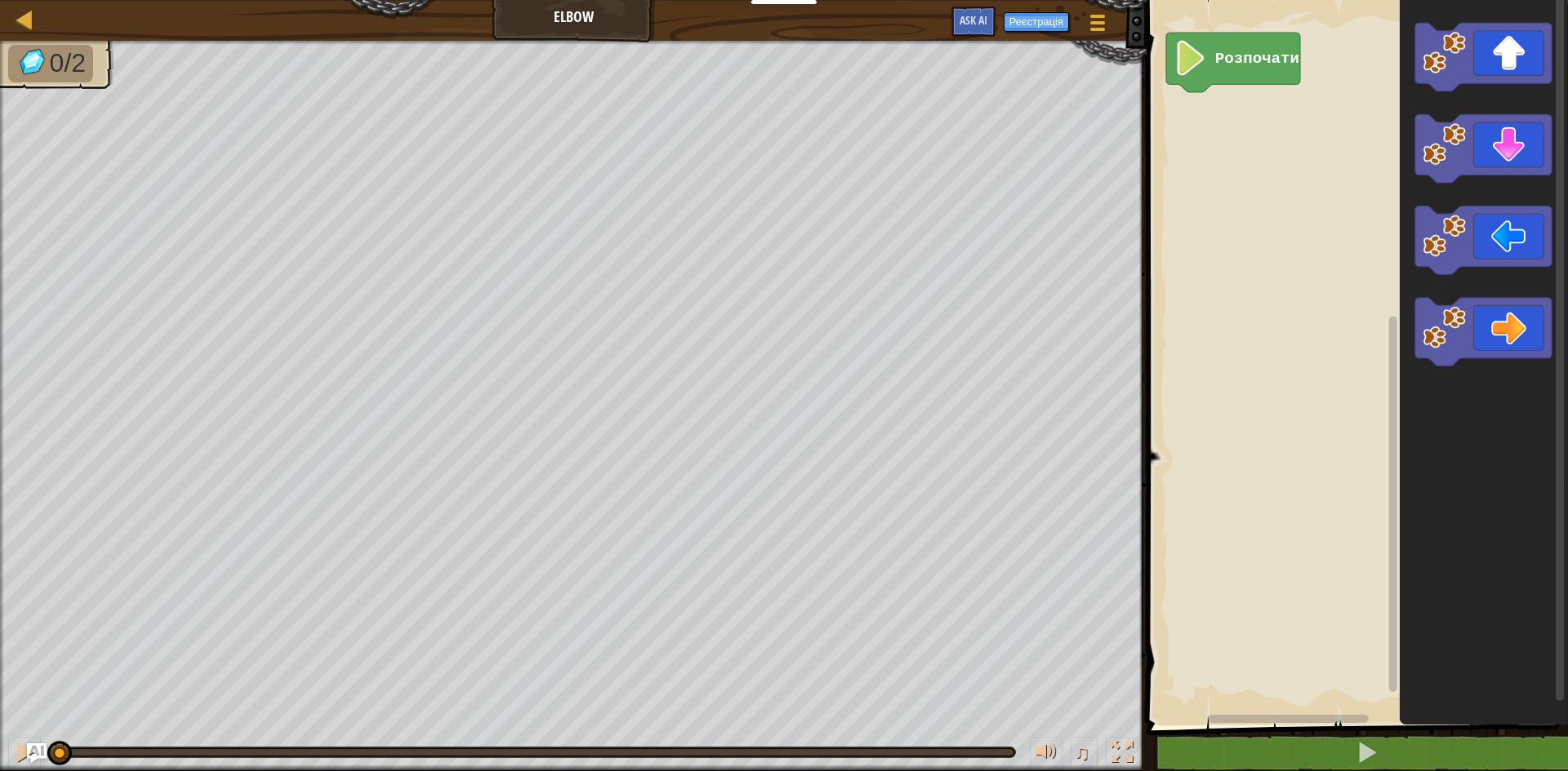
click at [1278, 264] on div "Розпочати" at bounding box center [1354, 358] width 427 height 734
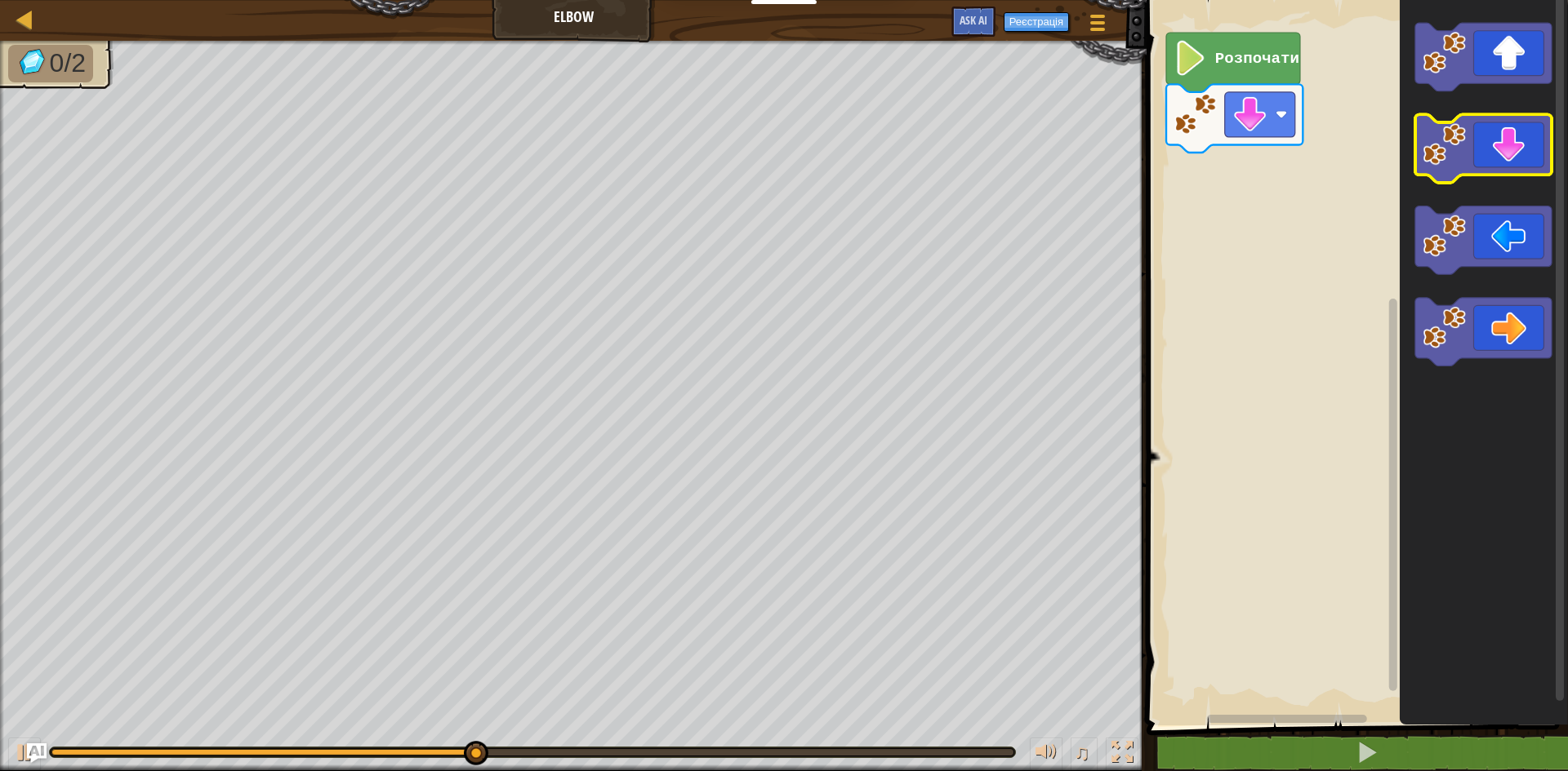
click at [1475, 156] on icon "Робоча область Blockly" at bounding box center [1483, 150] width 137 height 69
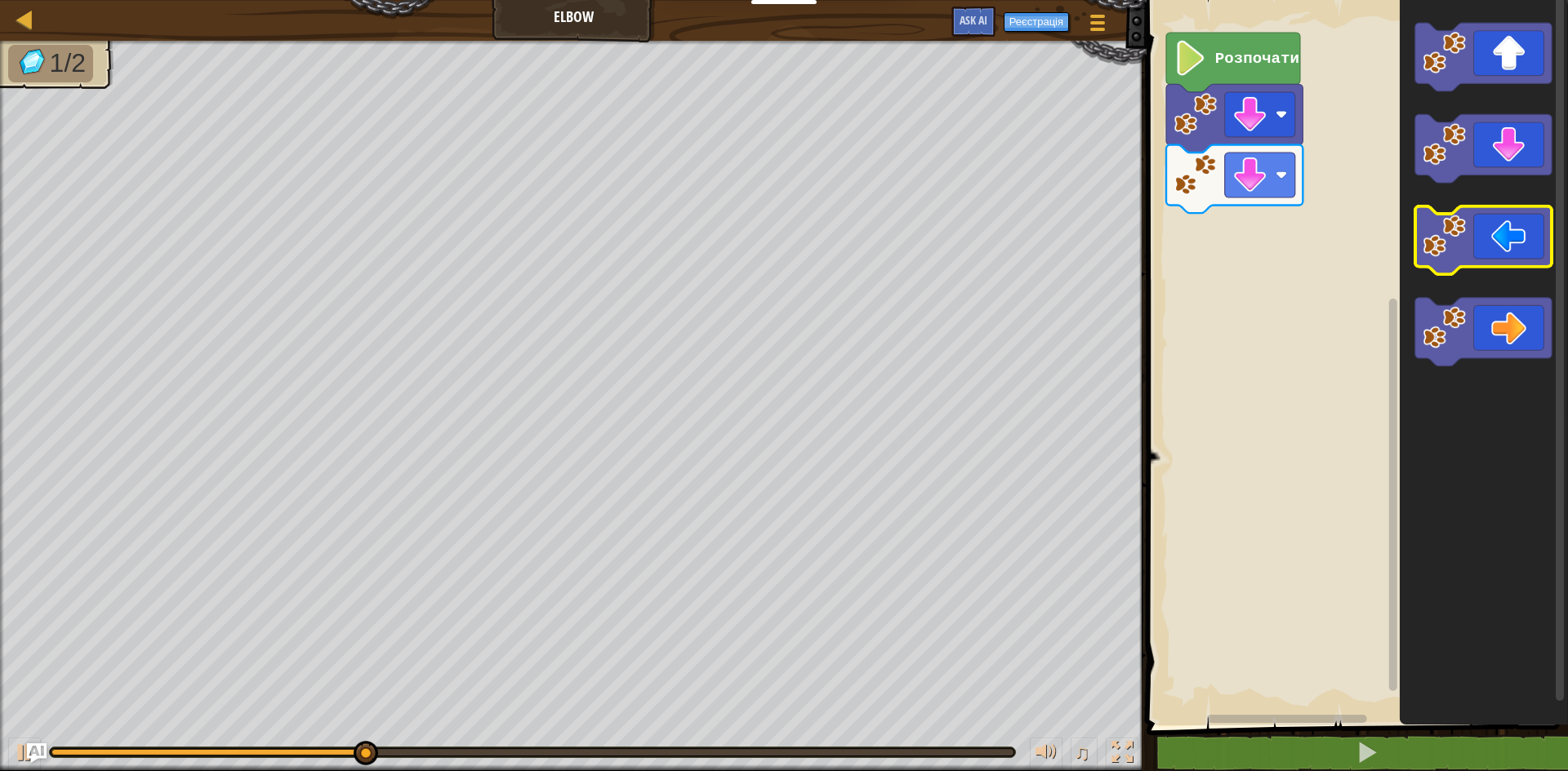
click at [1496, 260] on icon "Робоча область Blockly" at bounding box center [1483, 241] width 137 height 69
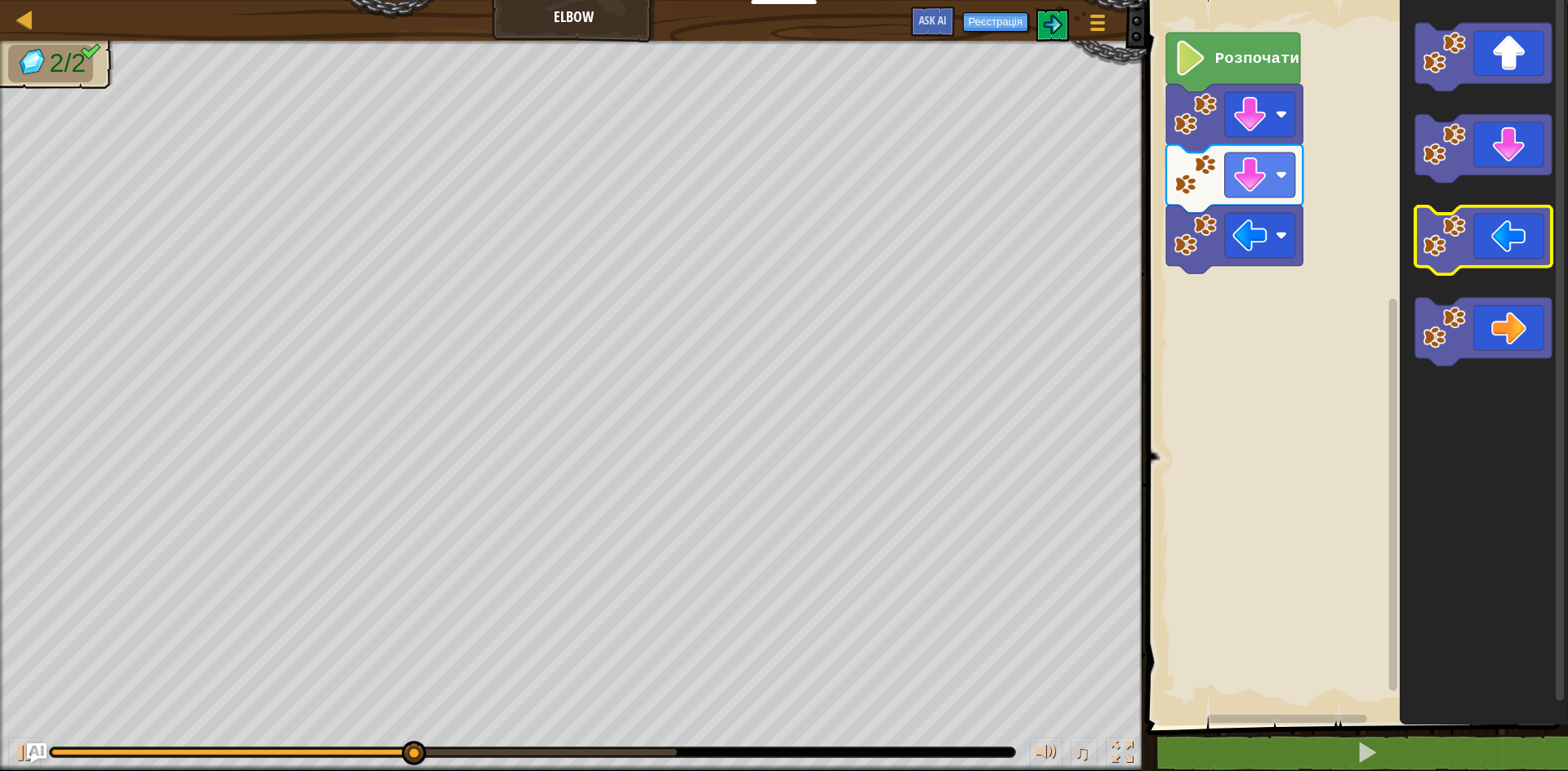
click at [1496, 259] on icon "Робоча область Blockly" at bounding box center [1483, 241] width 137 height 69
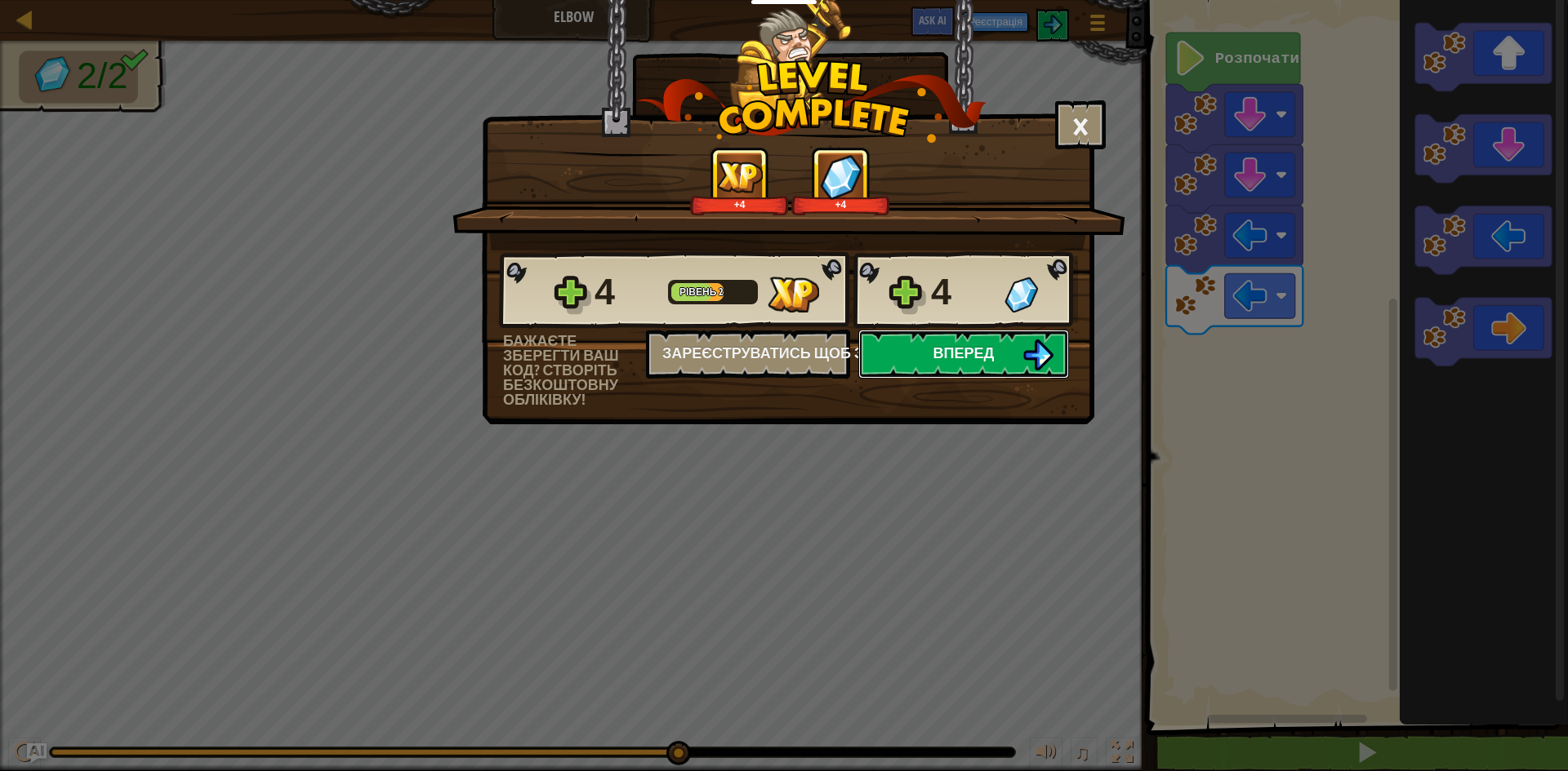
click at [1024, 358] on img at bounding box center [1038, 355] width 31 height 31
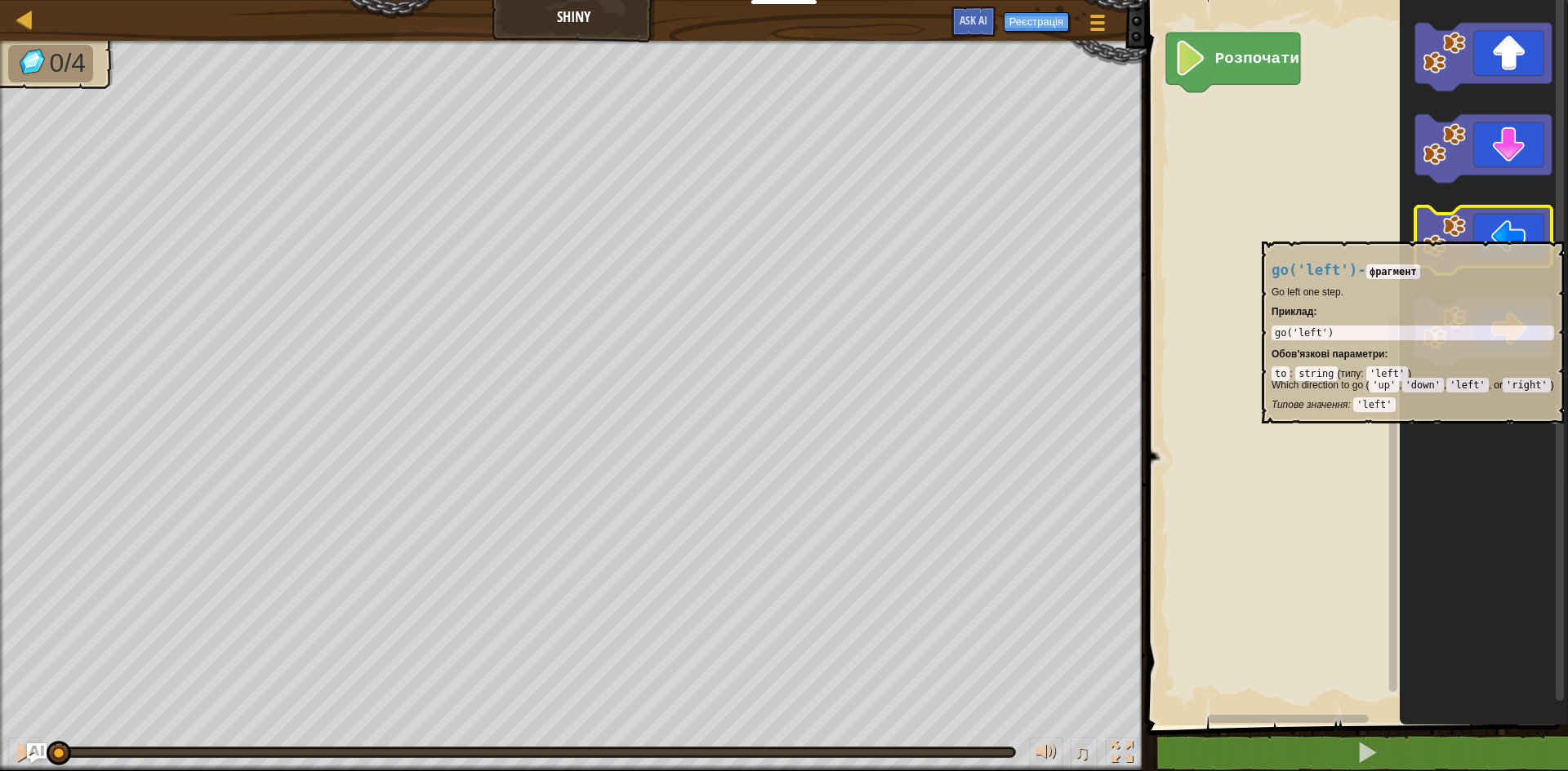
click at [1502, 233] on icon "Робоча область Blockly" at bounding box center [1483, 241] width 137 height 69
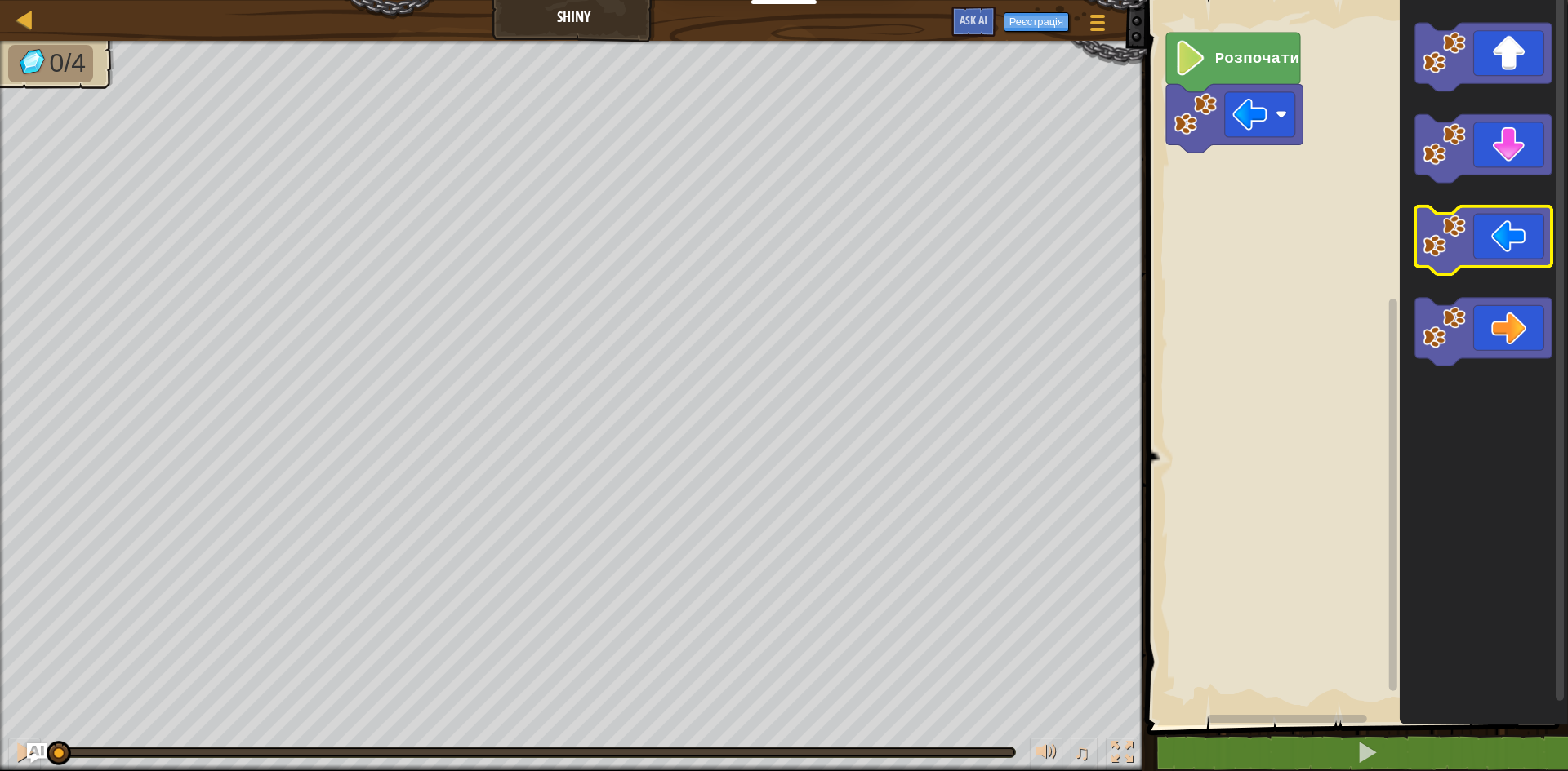
click at [1502, 233] on icon "Робоча область Blockly" at bounding box center [1483, 241] width 137 height 69
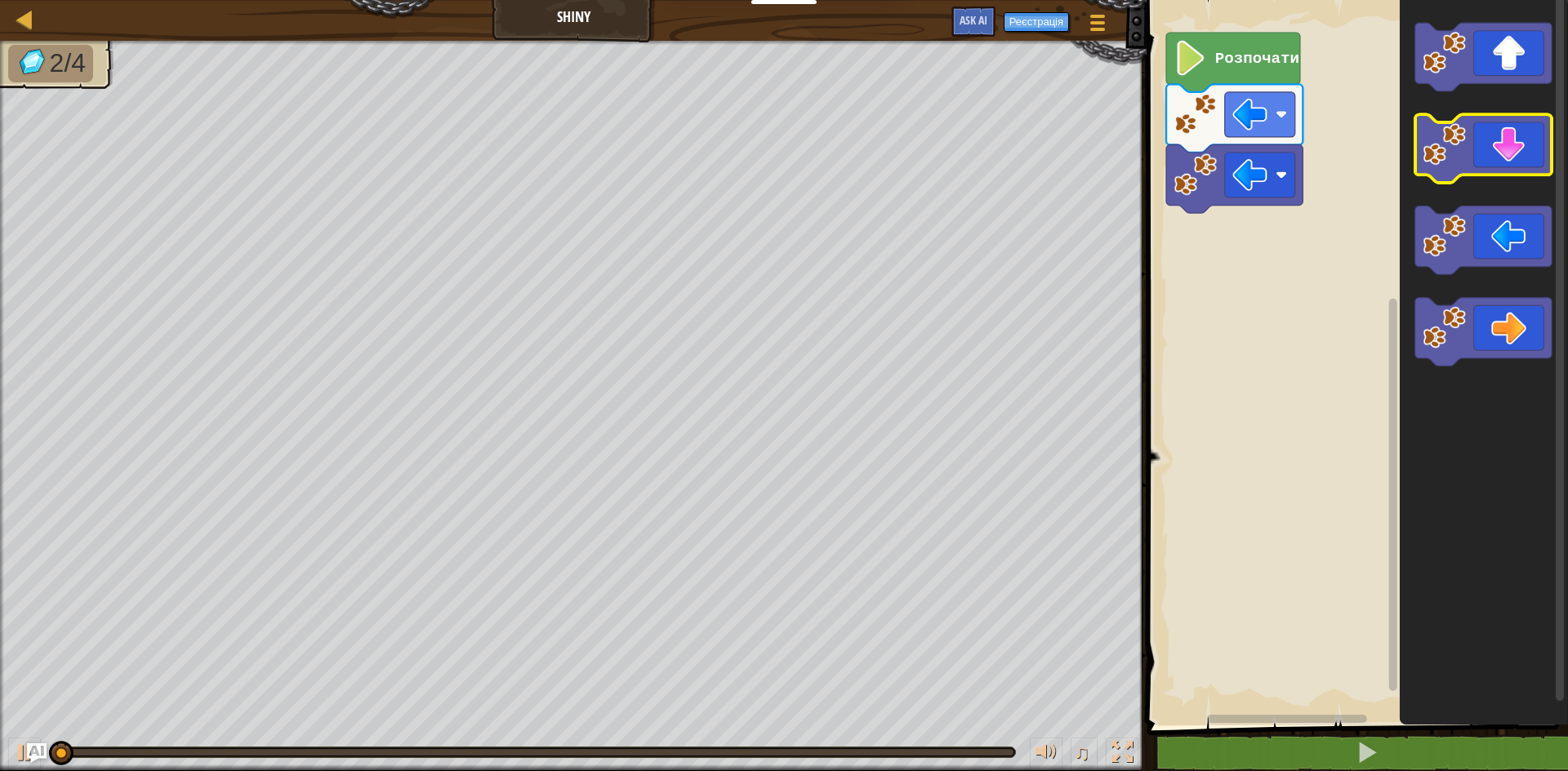
click at [1523, 165] on icon "Робоча область Blockly" at bounding box center [1483, 150] width 137 height 69
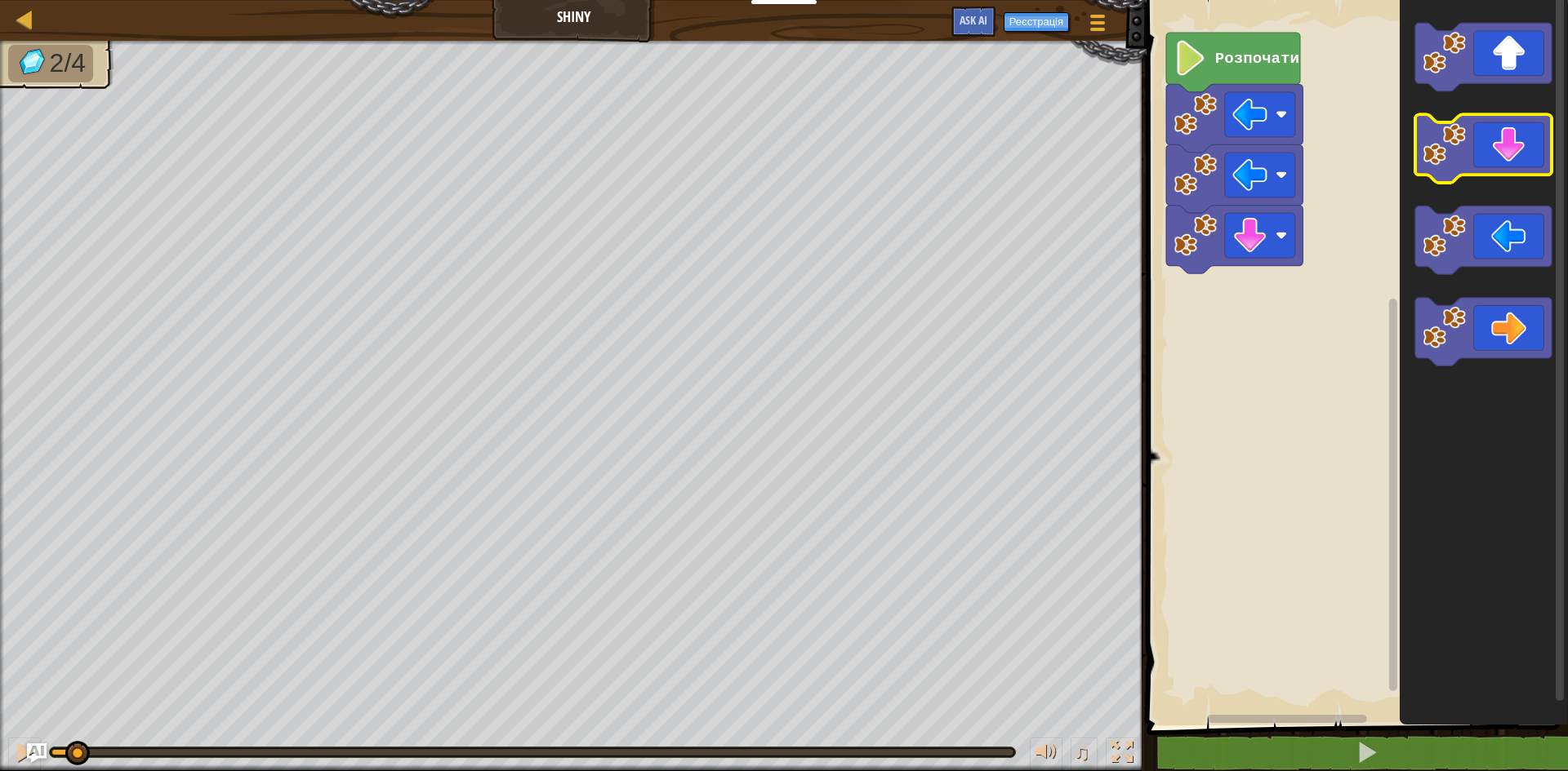
click at [1523, 159] on icon "Робоча область Blockly" at bounding box center [1483, 150] width 137 height 69
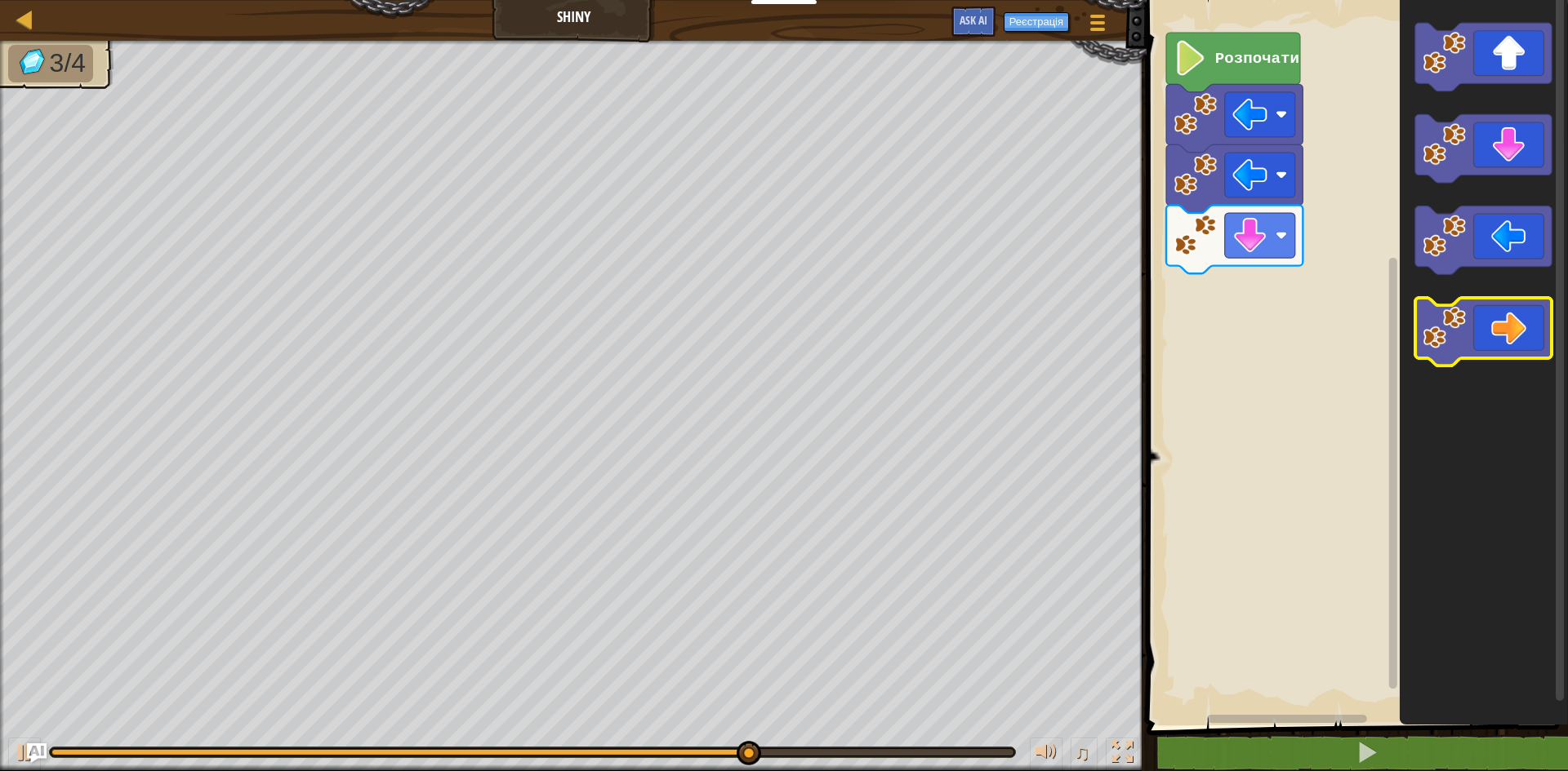
click at [1444, 341] on image "Робоча область Blockly" at bounding box center [1444, 327] width 43 height 43
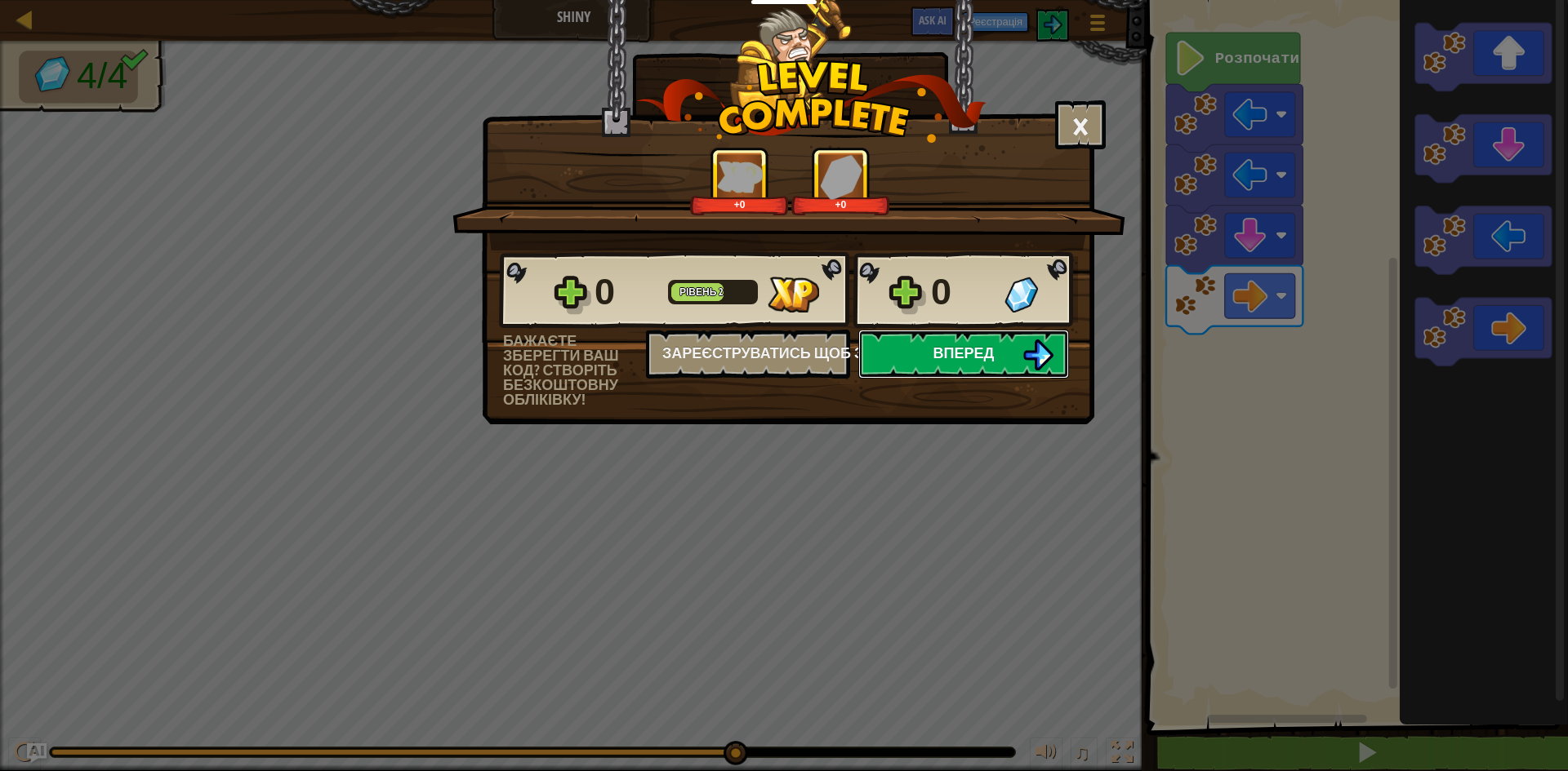
drag, startPoint x: 1045, startPoint y: 338, endPoint x: 1034, endPoint y: 340, distance: 11.2
click at [1034, 340] on button "Вперед" at bounding box center [963, 354] width 210 height 49
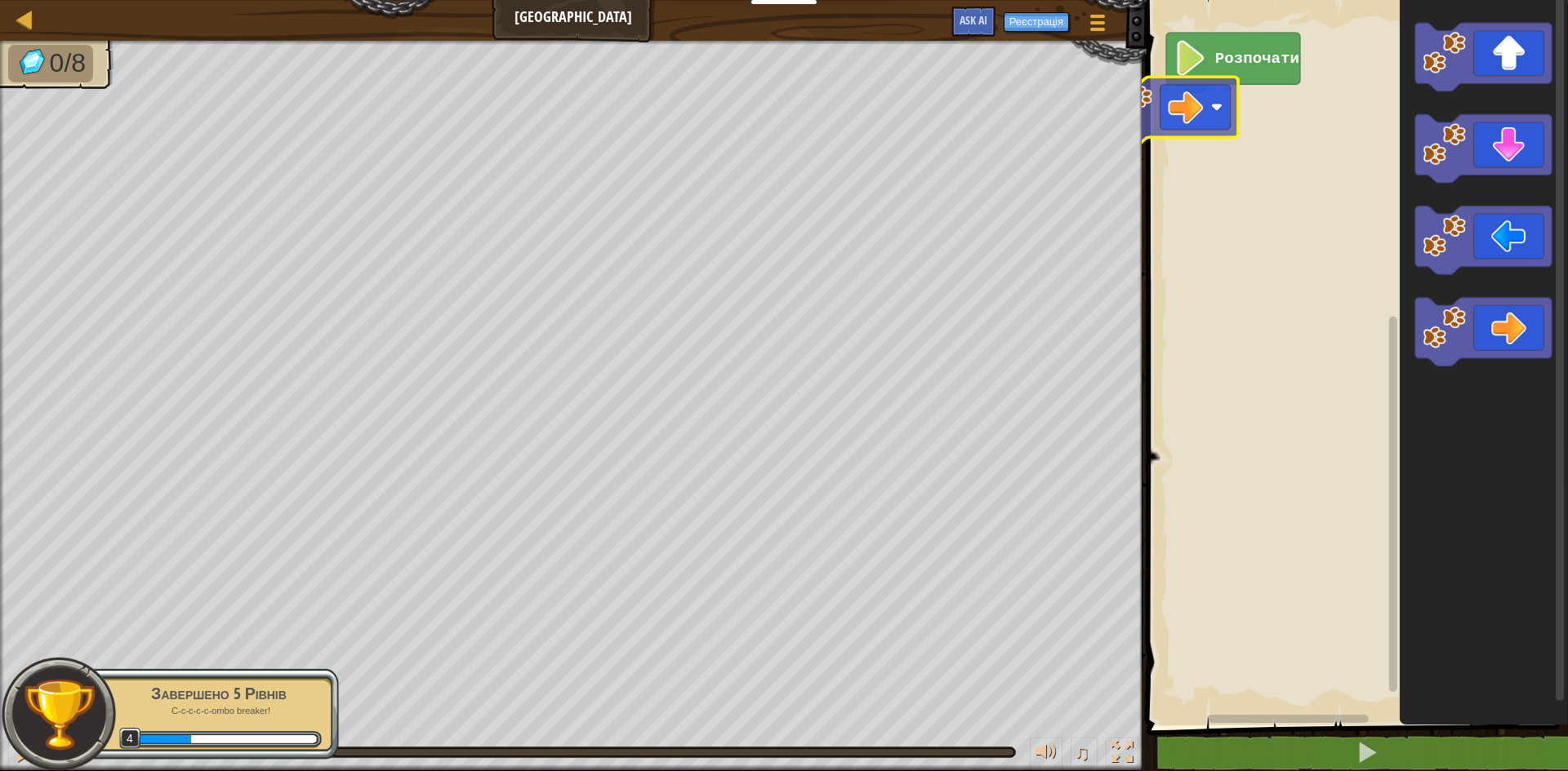
click at [1194, 110] on div "Розпочати" at bounding box center [1354, 358] width 427 height 734
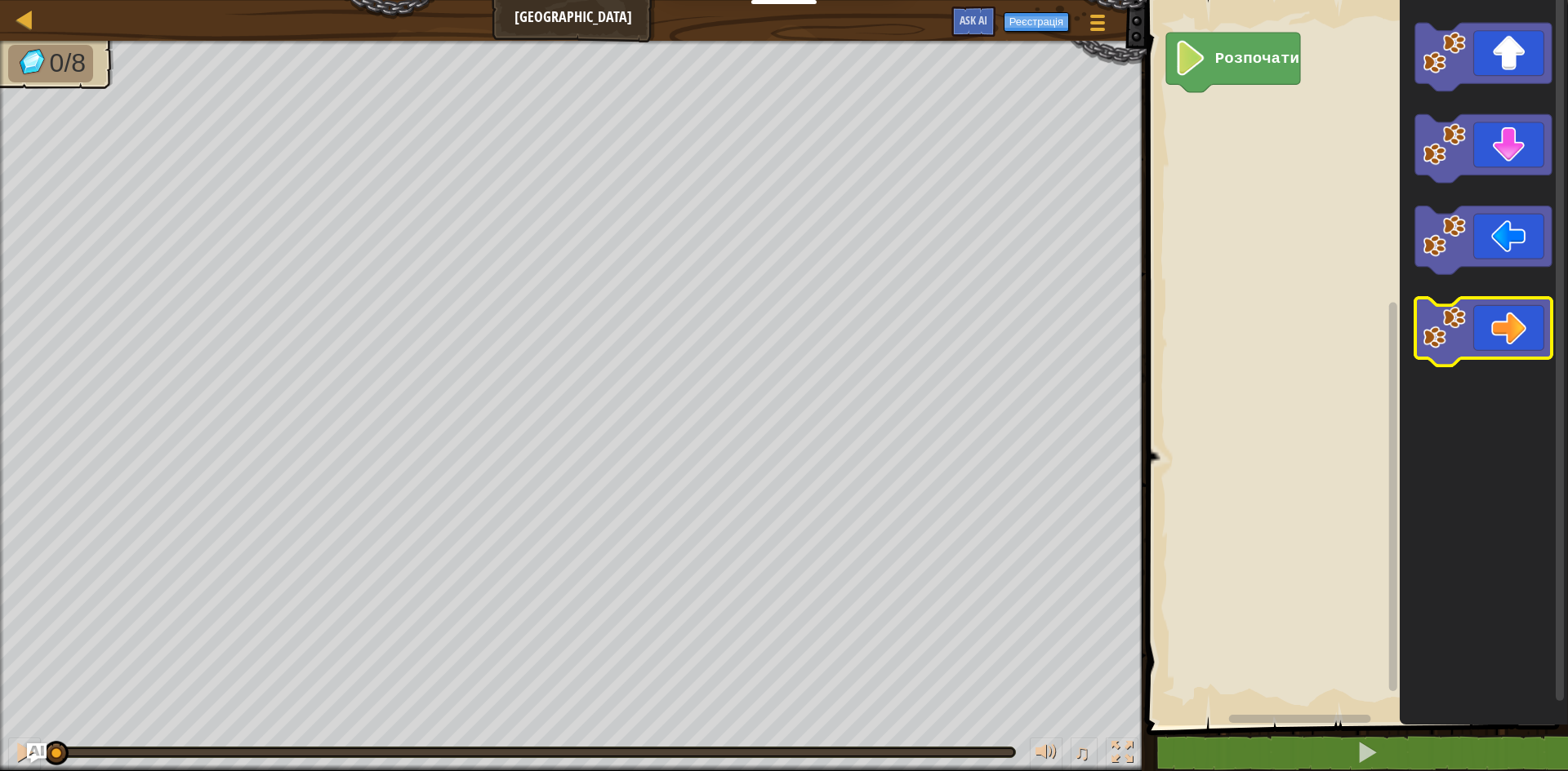
click at [1522, 320] on icon "Робоча область Blockly" at bounding box center [1483, 332] width 137 height 69
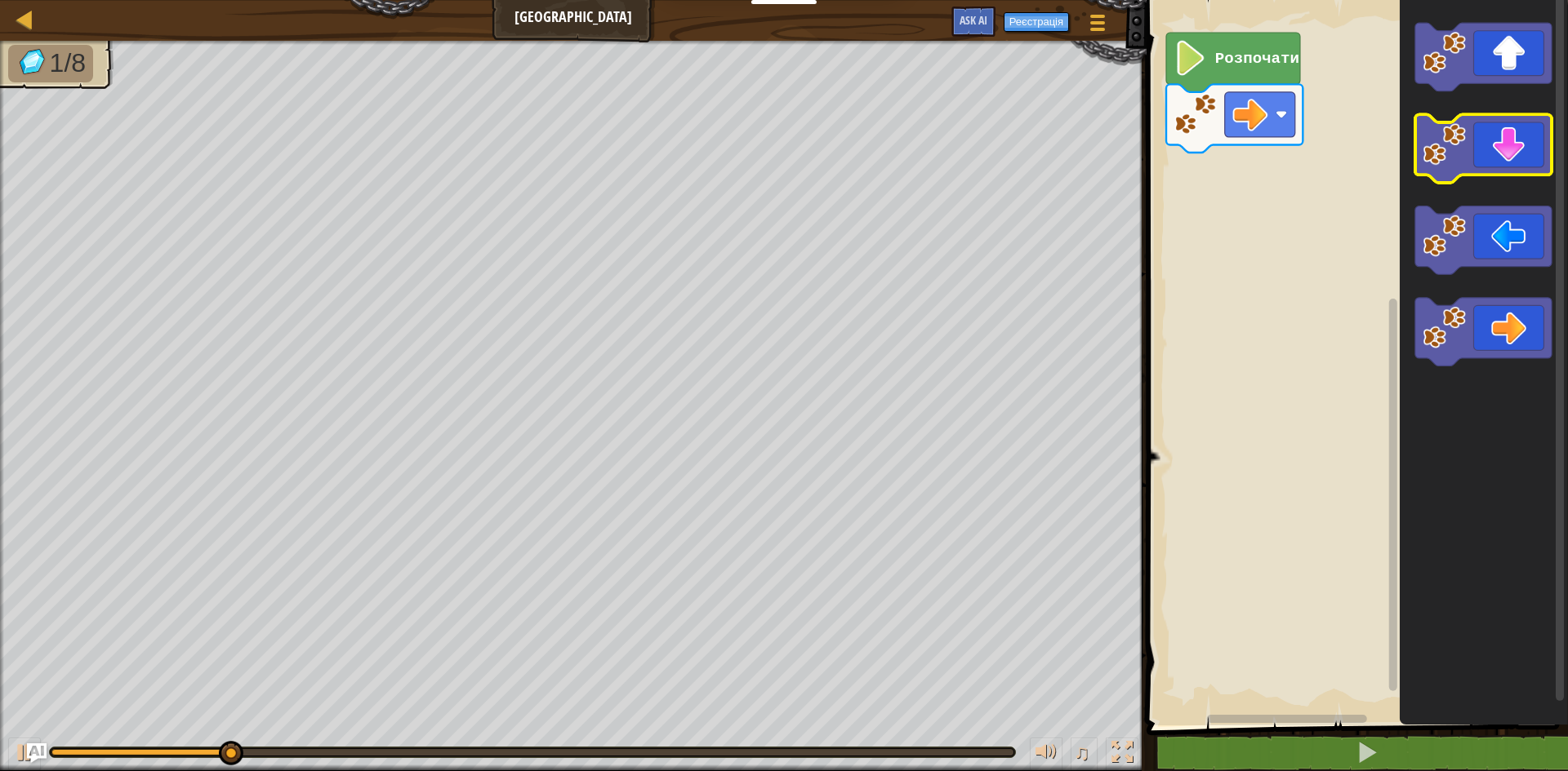
click at [1505, 148] on icon "Робоча область Blockly" at bounding box center [1483, 150] width 137 height 69
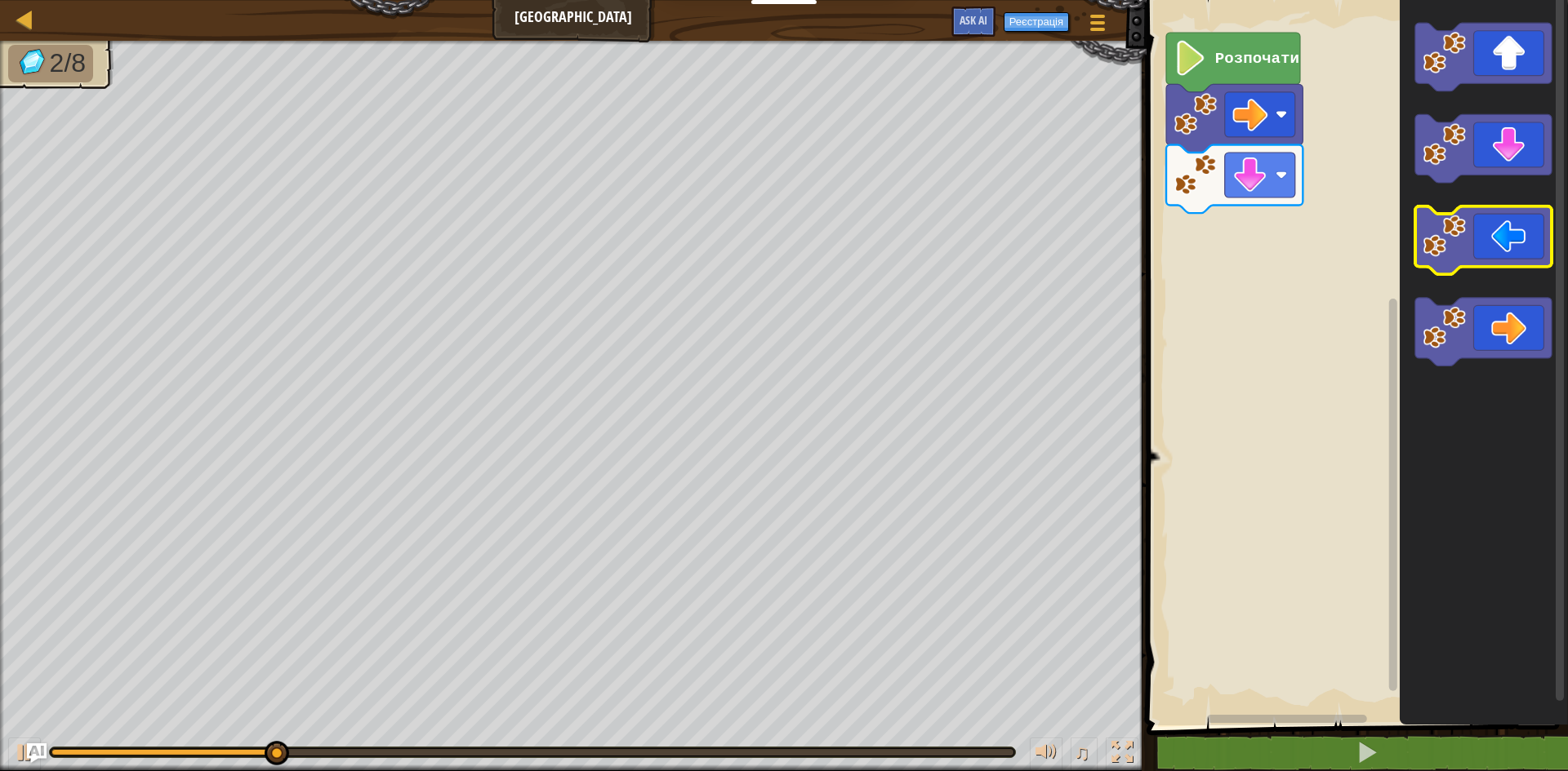
click at [1504, 252] on icon "Робоча область Blockly" at bounding box center [1483, 241] width 137 height 69
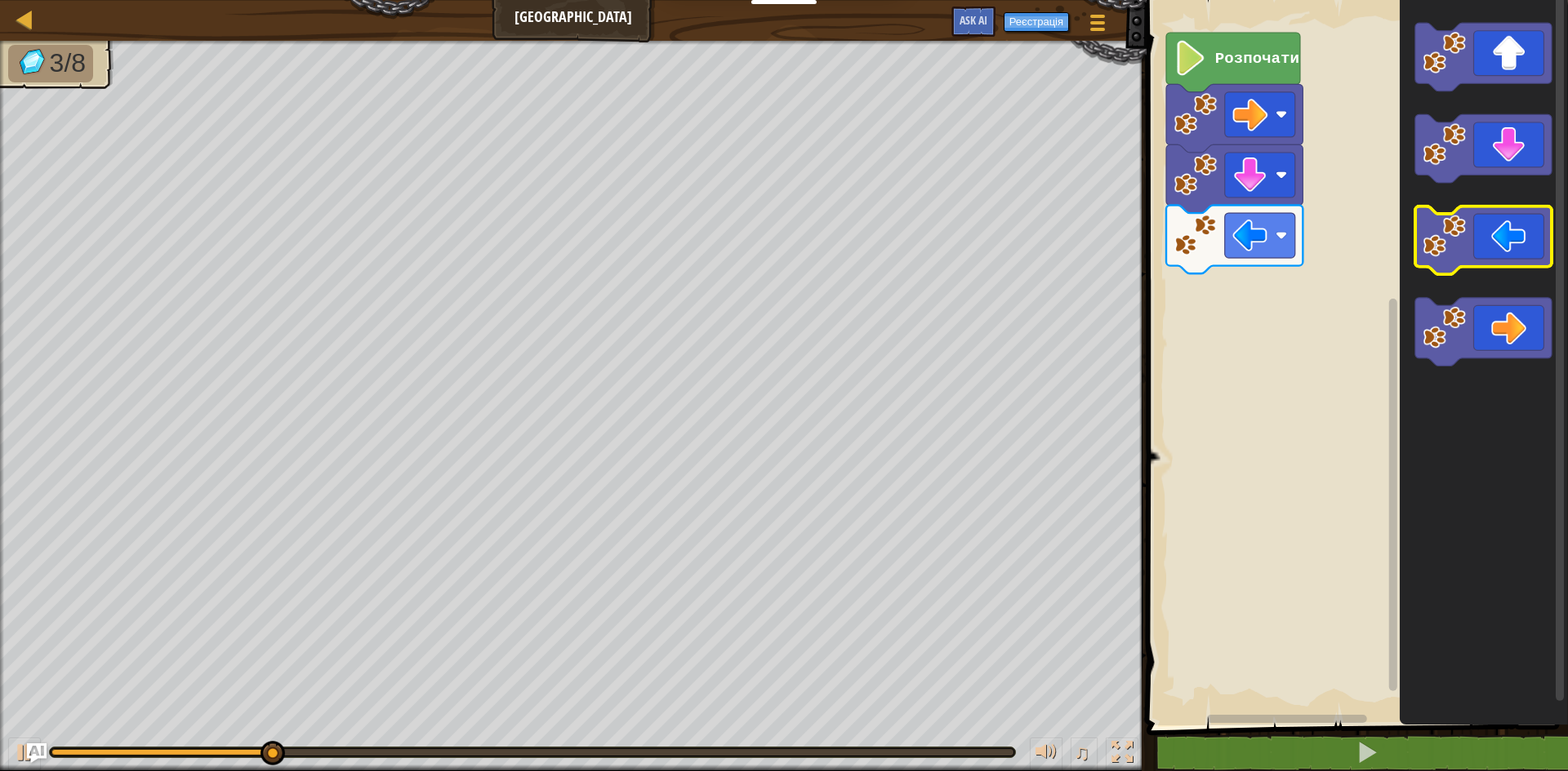
click at [1504, 252] on icon "Робоча область Blockly" at bounding box center [1483, 241] width 137 height 69
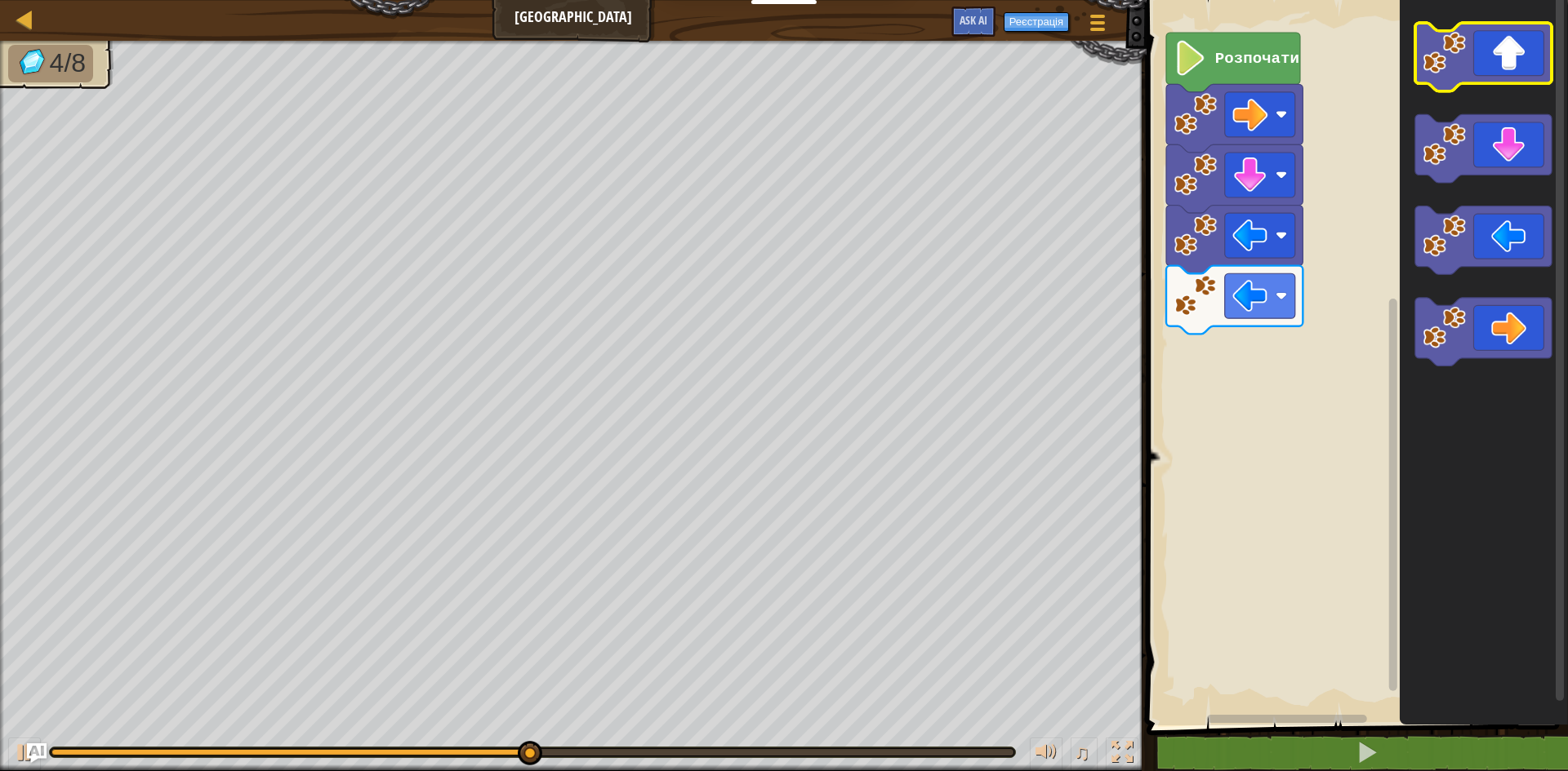
click at [1489, 75] on icon "Робоча область Blockly" at bounding box center [1483, 57] width 137 height 69
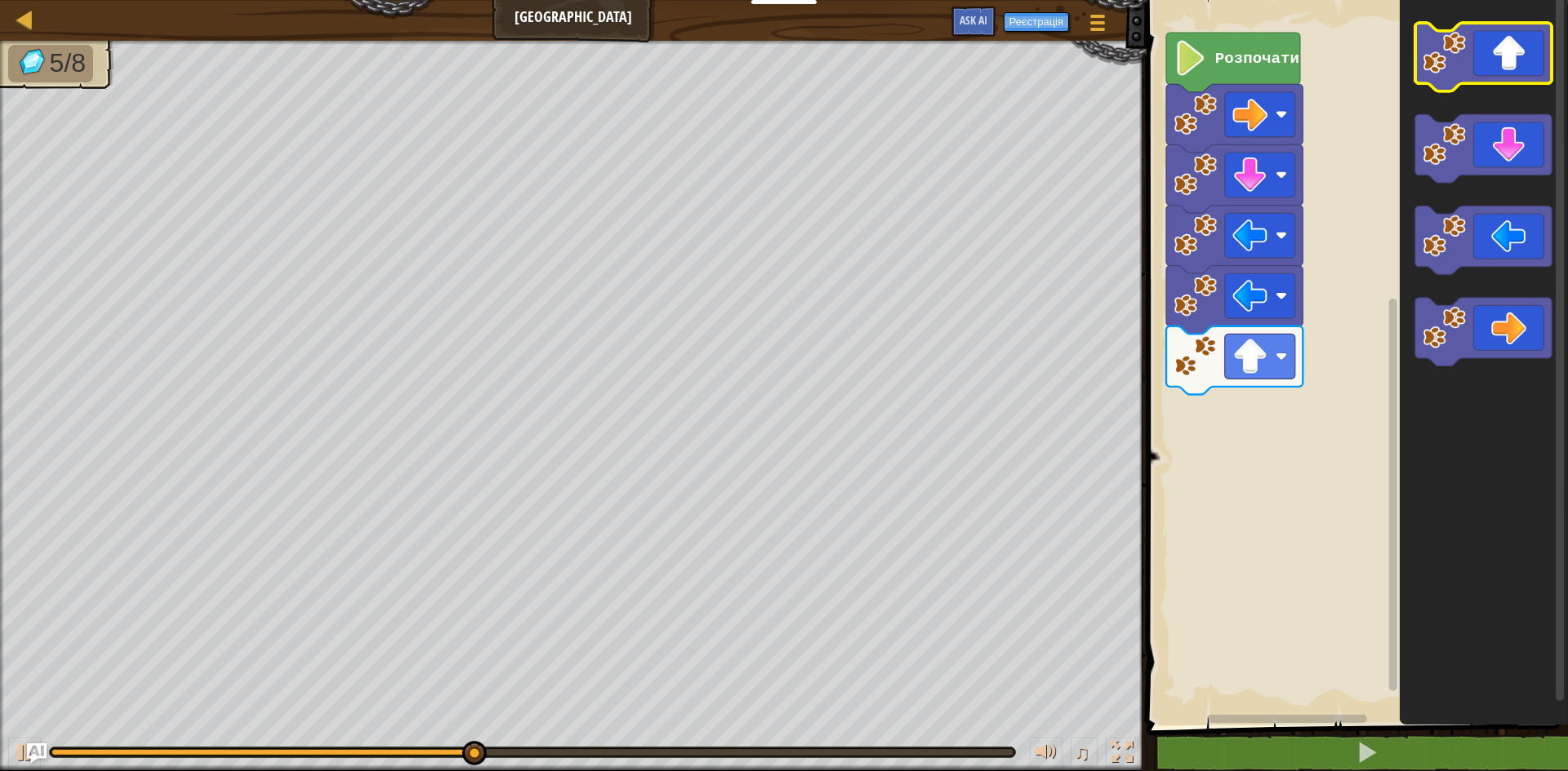
click at [1491, 69] on icon "Робоча область Blockly" at bounding box center [1483, 57] width 137 height 69
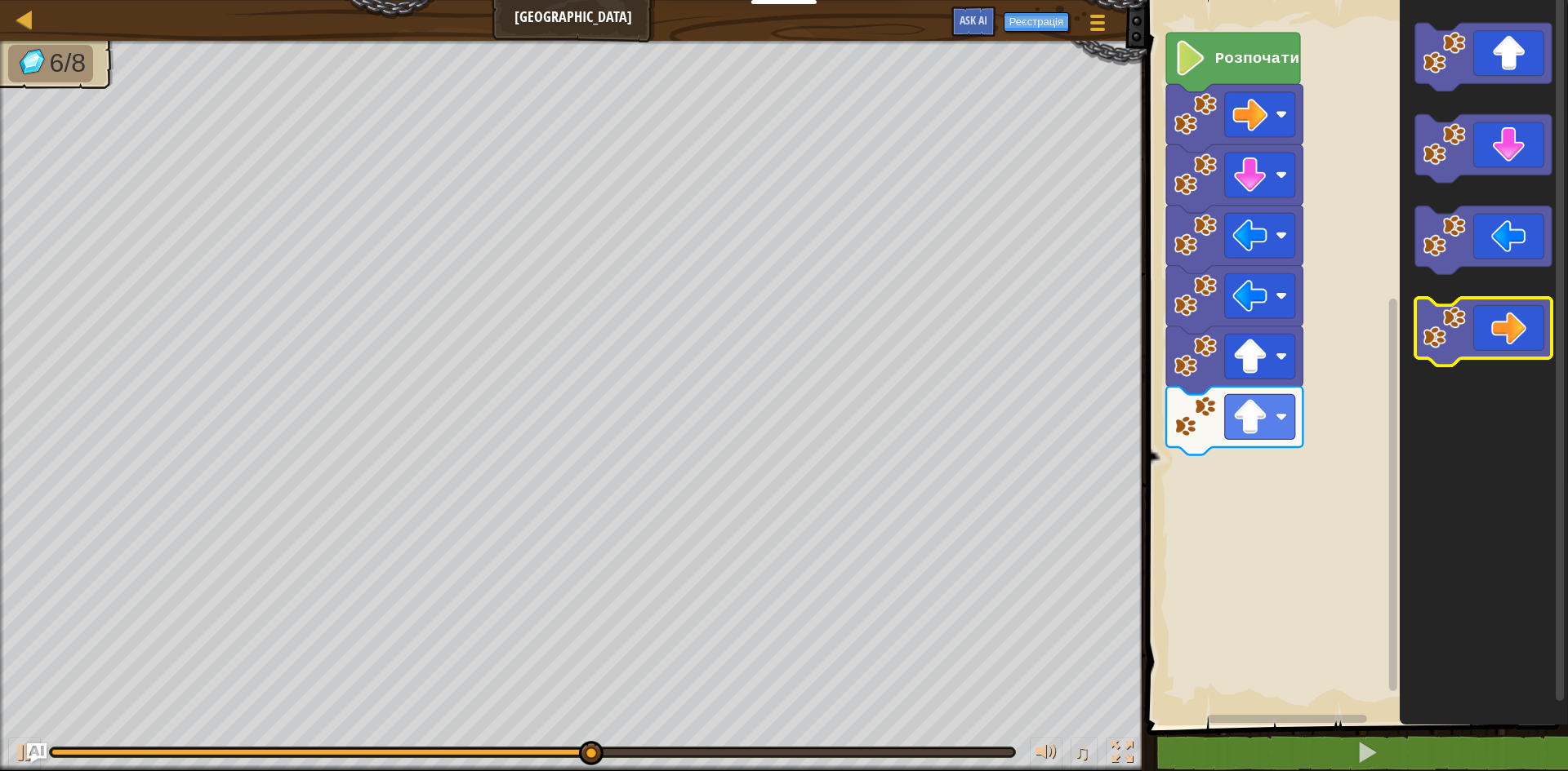
click at [1523, 328] on icon "Робоча область Blockly" at bounding box center [1483, 332] width 137 height 69
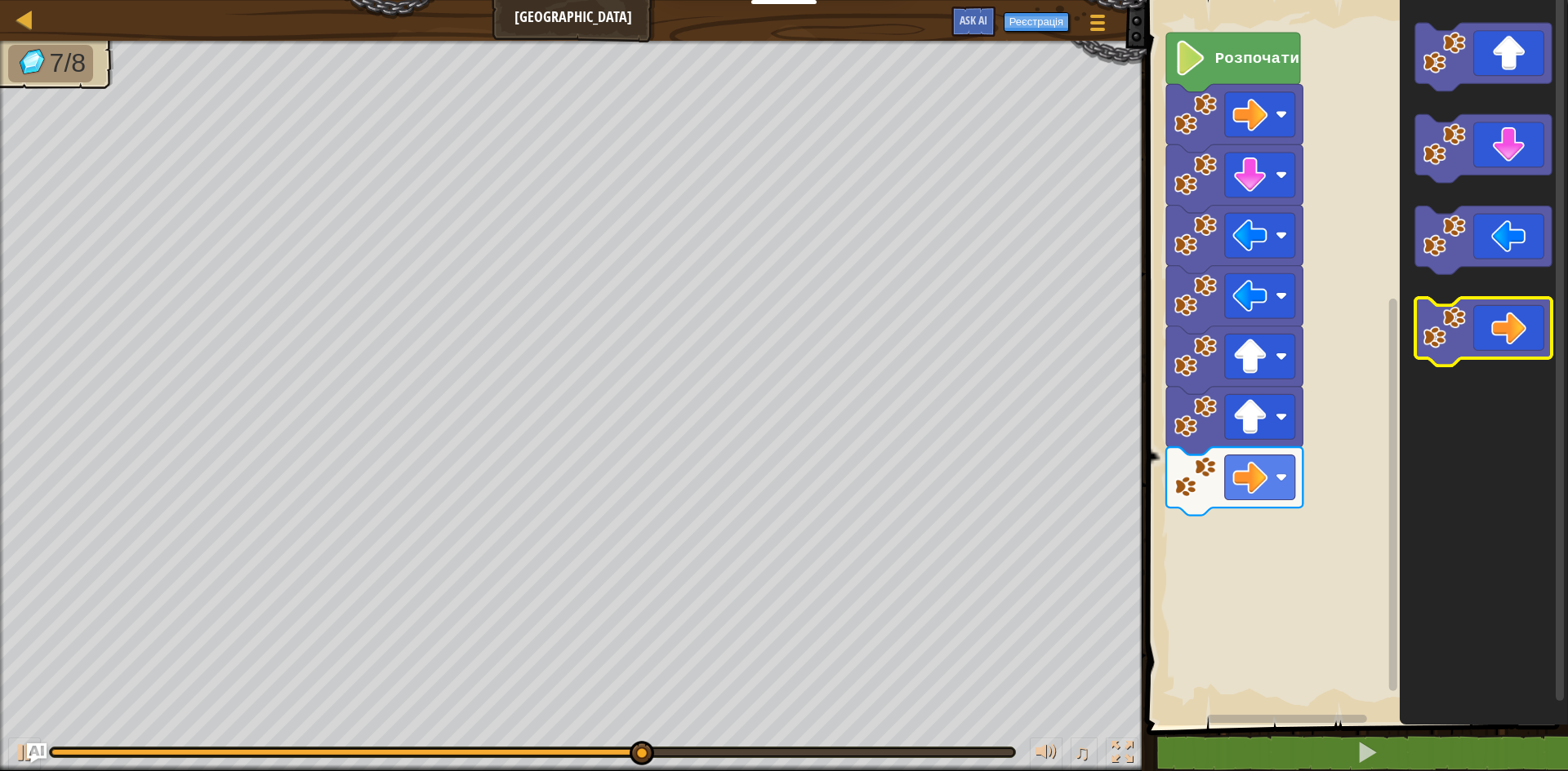
click at [1523, 328] on icon "Робоча область Blockly" at bounding box center [1483, 332] width 137 height 69
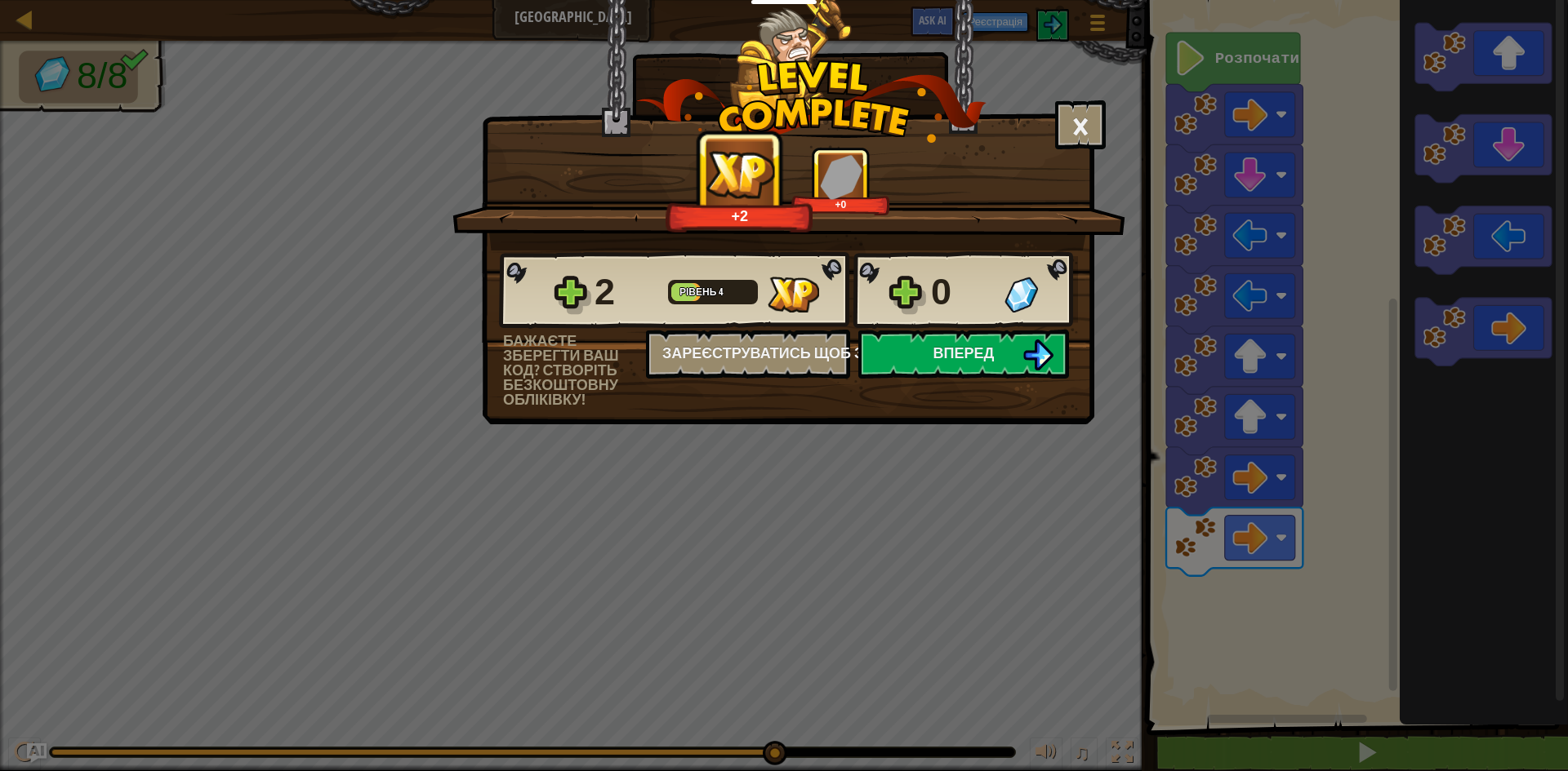
click at [908, 291] on div "2 Рівень 4 0" at bounding box center [788, 291] width 579 height 79
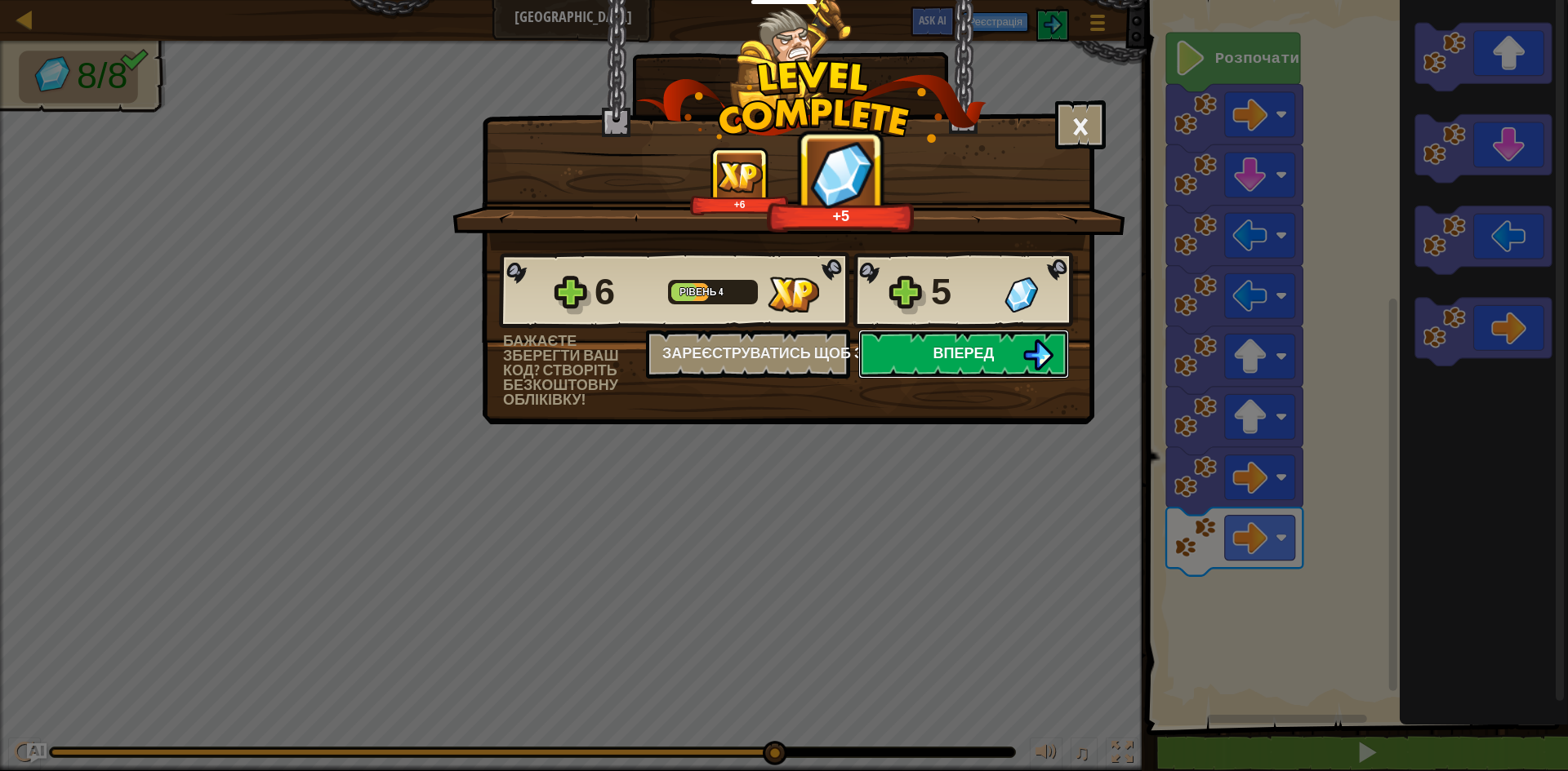
click at [960, 366] on button "Вперед" at bounding box center [963, 354] width 210 height 49
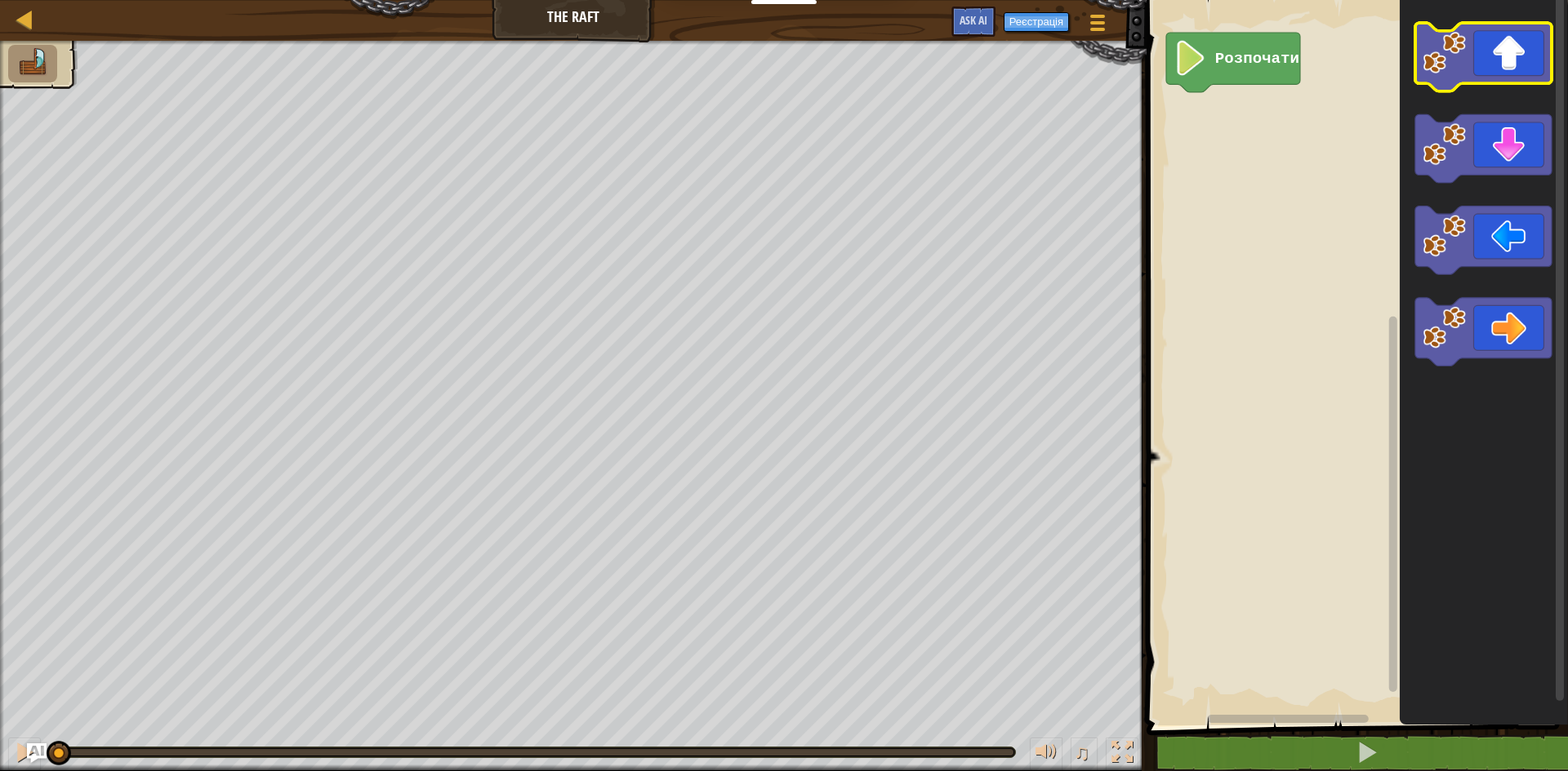
click at [1526, 89] on rect "Робоча область Blockly" at bounding box center [1483, 57] width 137 height 69
click at [1495, 74] on icon "Робоча область Blockly" at bounding box center [1483, 57] width 137 height 69
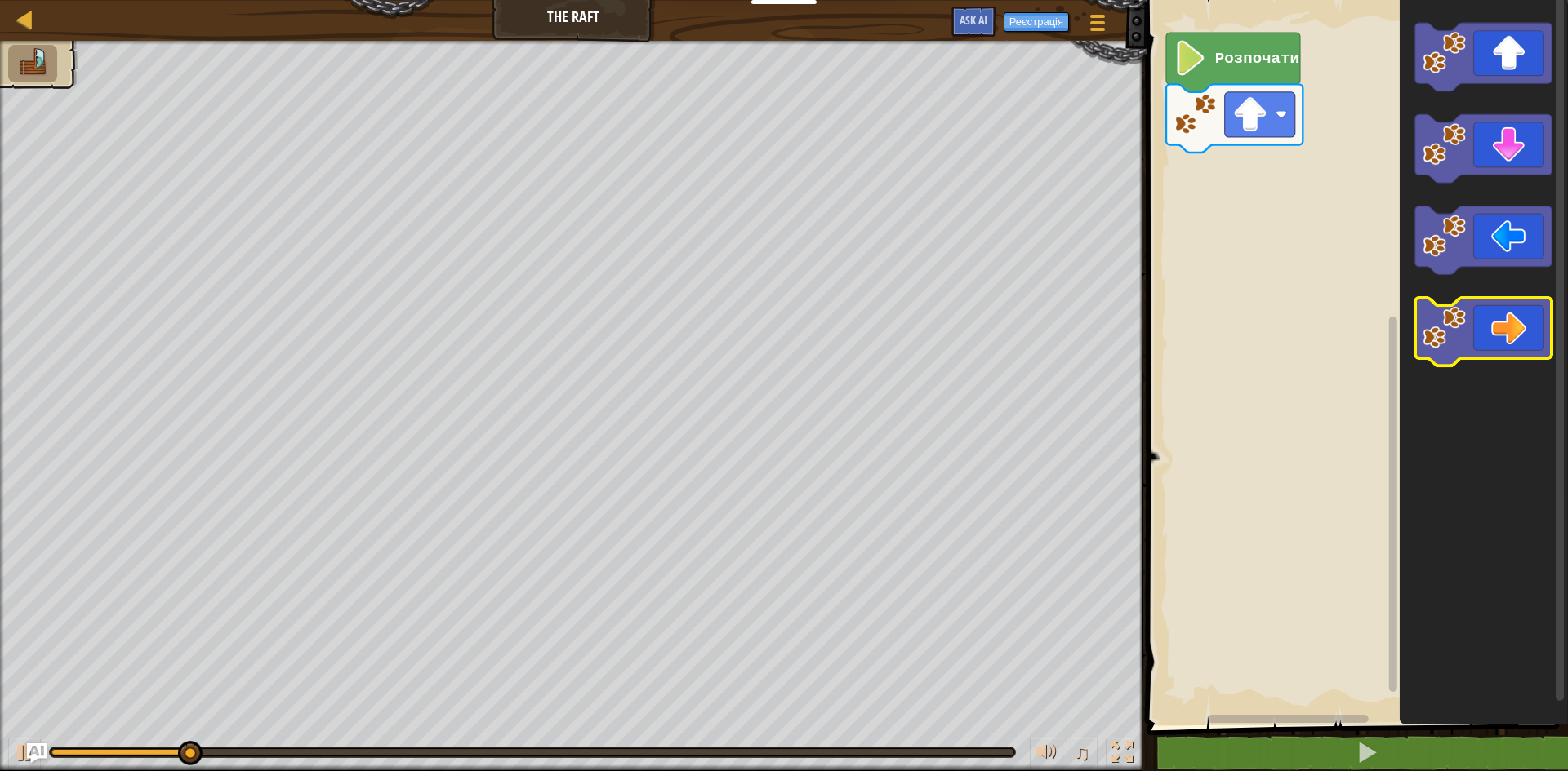
click at [1485, 336] on icon "Робоча область Blockly" at bounding box center [1483, 332] width 137 height 69
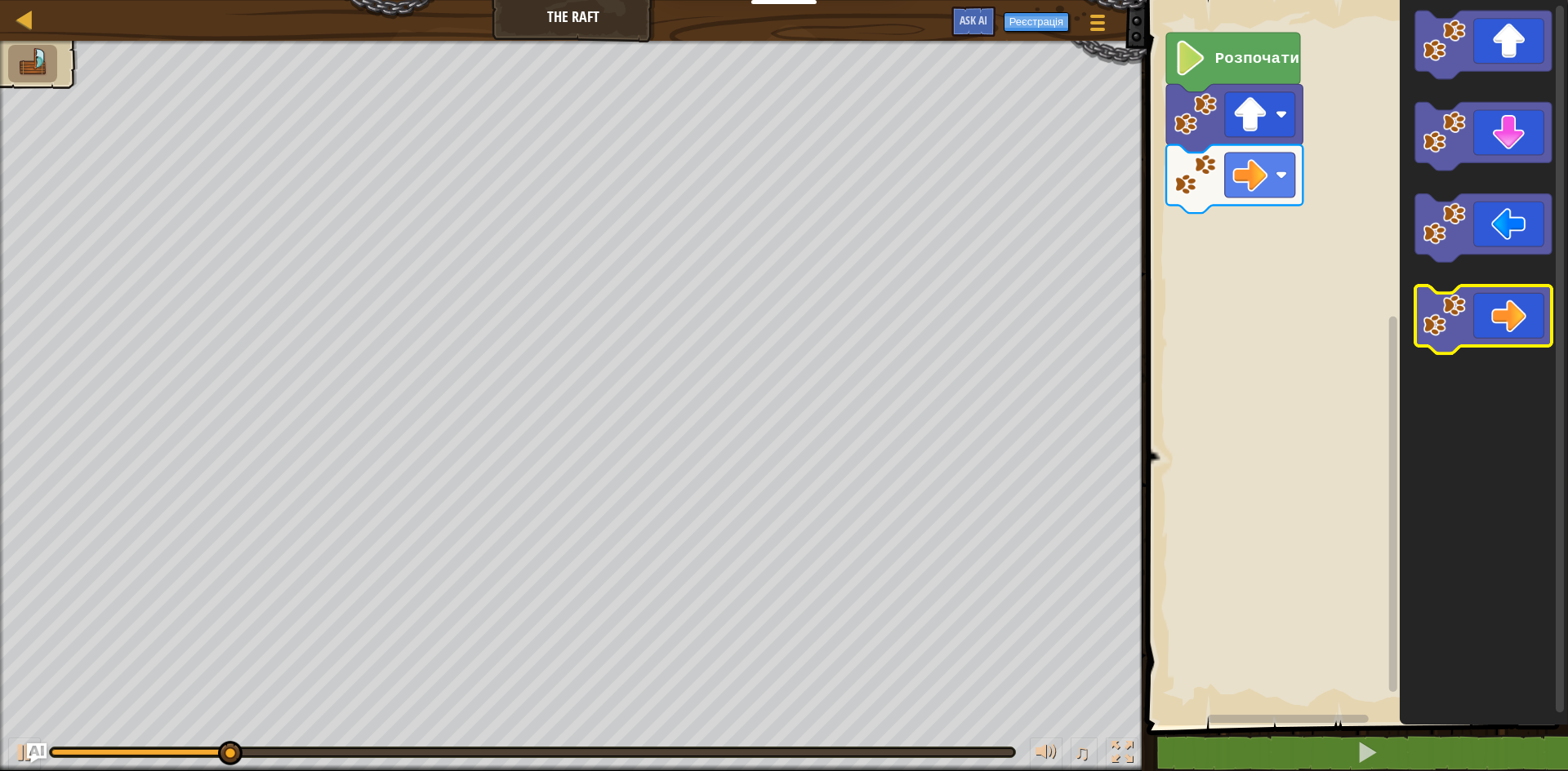
click at [1485, 331] on icon "Робоча область Blockly" at bounding box center [1483, 320] width 137 height 69
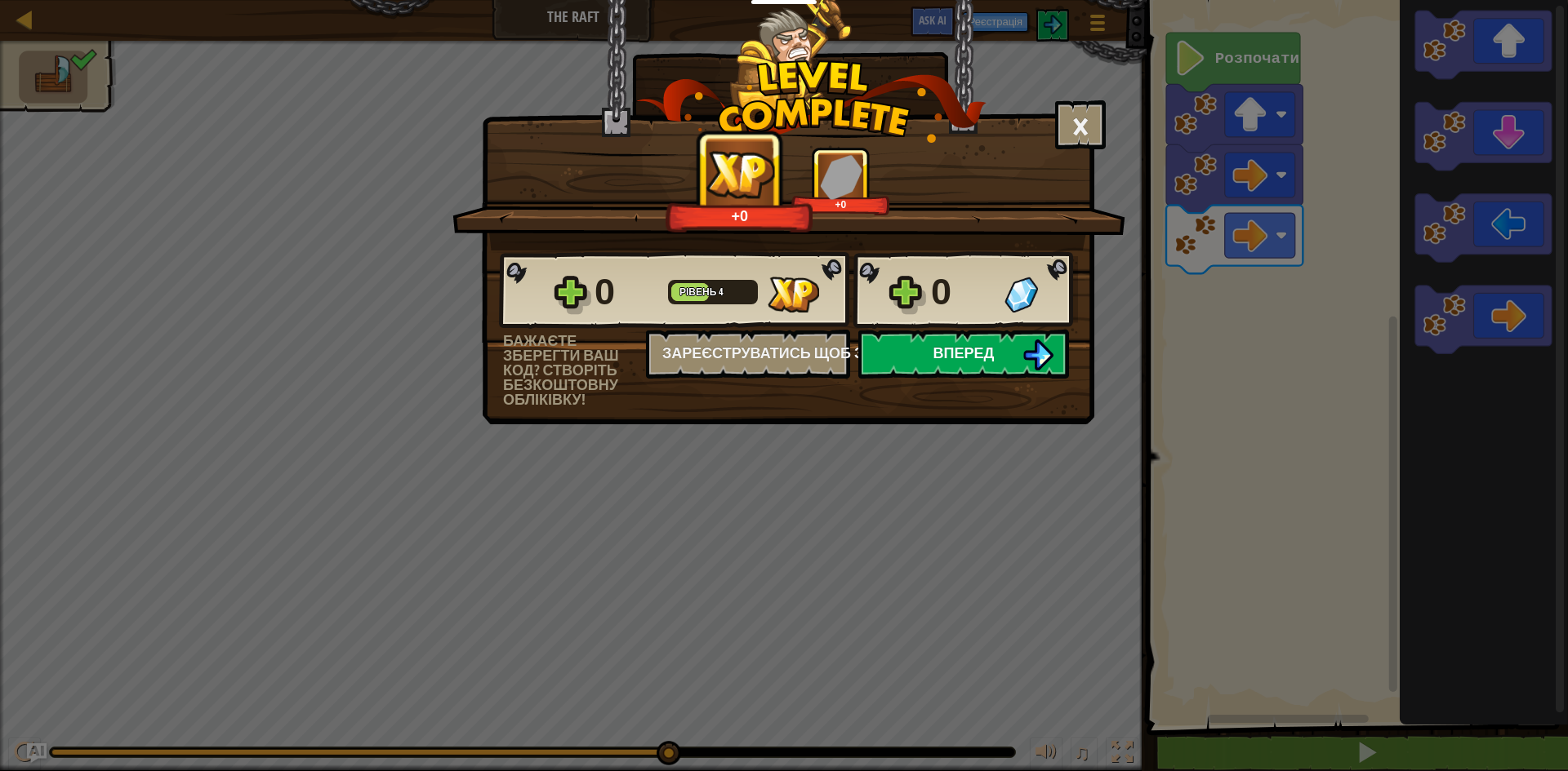
click at [934, 349] on span "Вперед" at bounding box center [964, 353] width 61 height 20
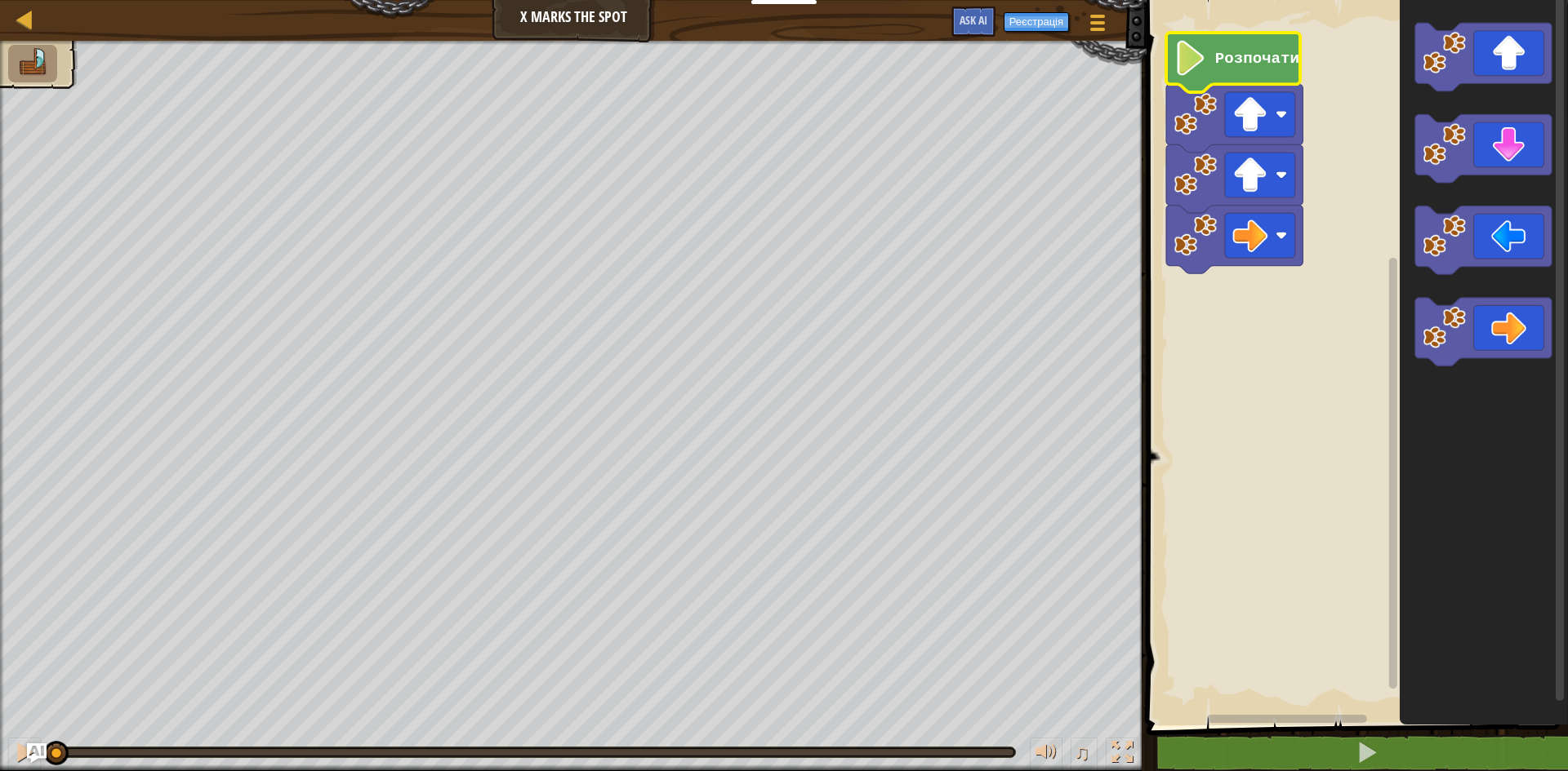
click at [1228, 59] on text "Розпочати" at bounding box center [1257, 59] width 84 height 18
click at [1216, 61] on text "Розпочати" at bounding box center [1257, 59] width 84 height 18
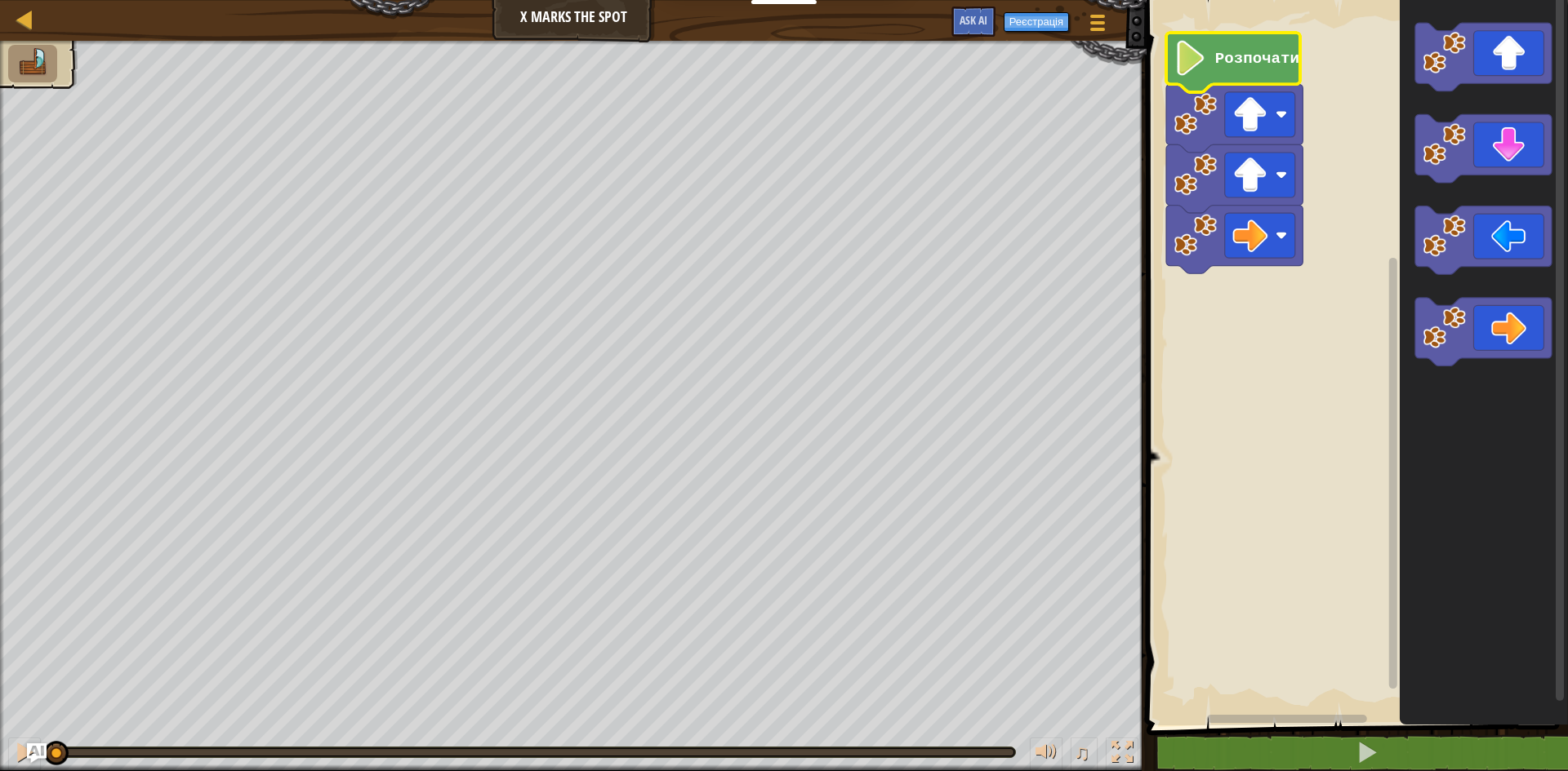
click at [1216, 61] on text "Розпочати" at bounding box center [1257, 59] width 84 height 18
click at [1213, 62] on icon "Робоча область Blockly" at bounding box center [1233, 62] width 134 height 60
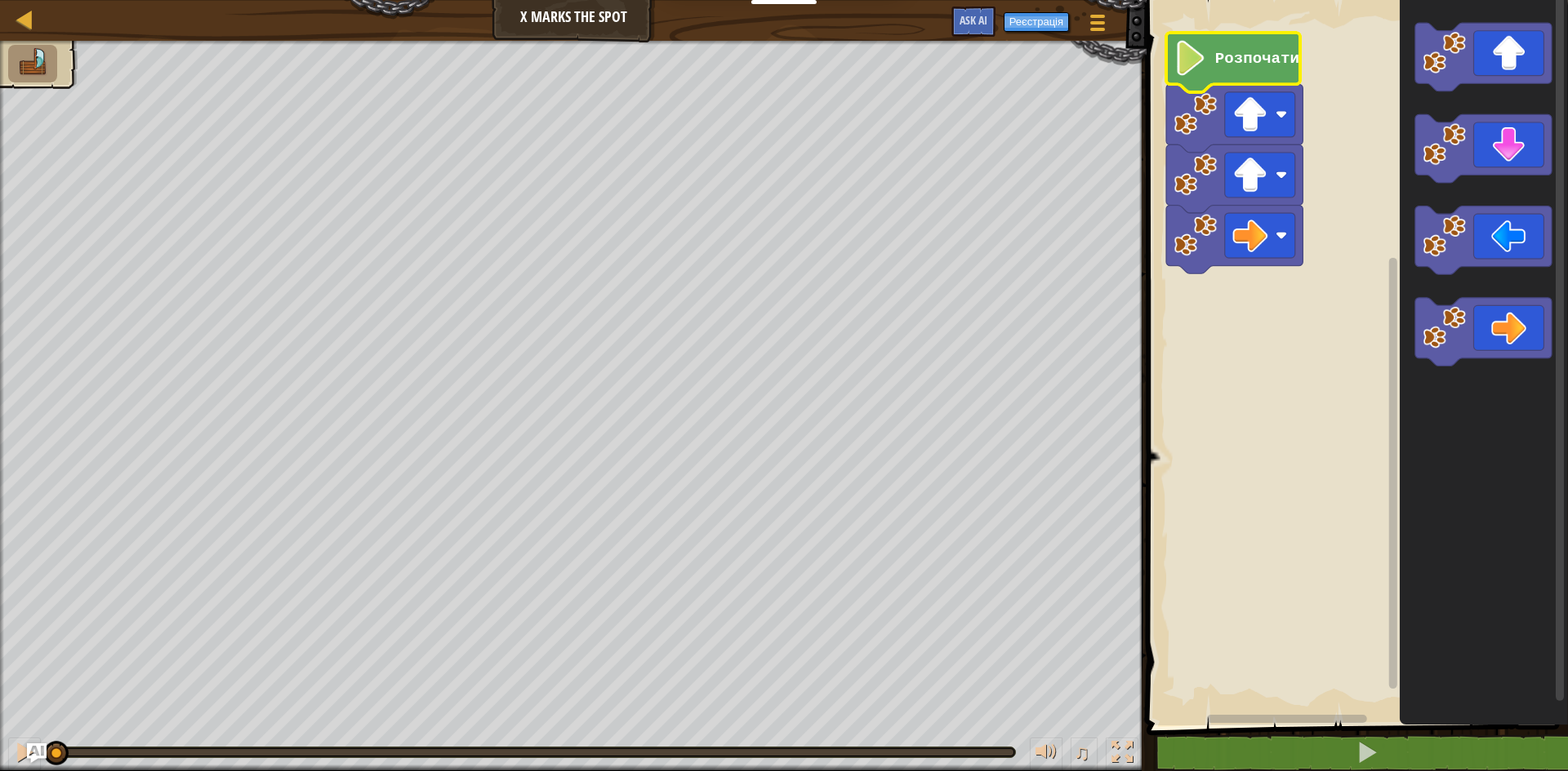
click at [1213, 62] on icon "Робоча область Blockly" at bounding box center [1233, 62] width 134 height 60
click at [4, 8] on div "Карта X Marks the Spot Ігрове меню Реєстрація Ask AI" at bounding box center [573, 20] width 1146 height 41
drag, startPoint x: 4, startPoint y: 8, endPoint x: 75, endPoint y: 37, distance: 76.7
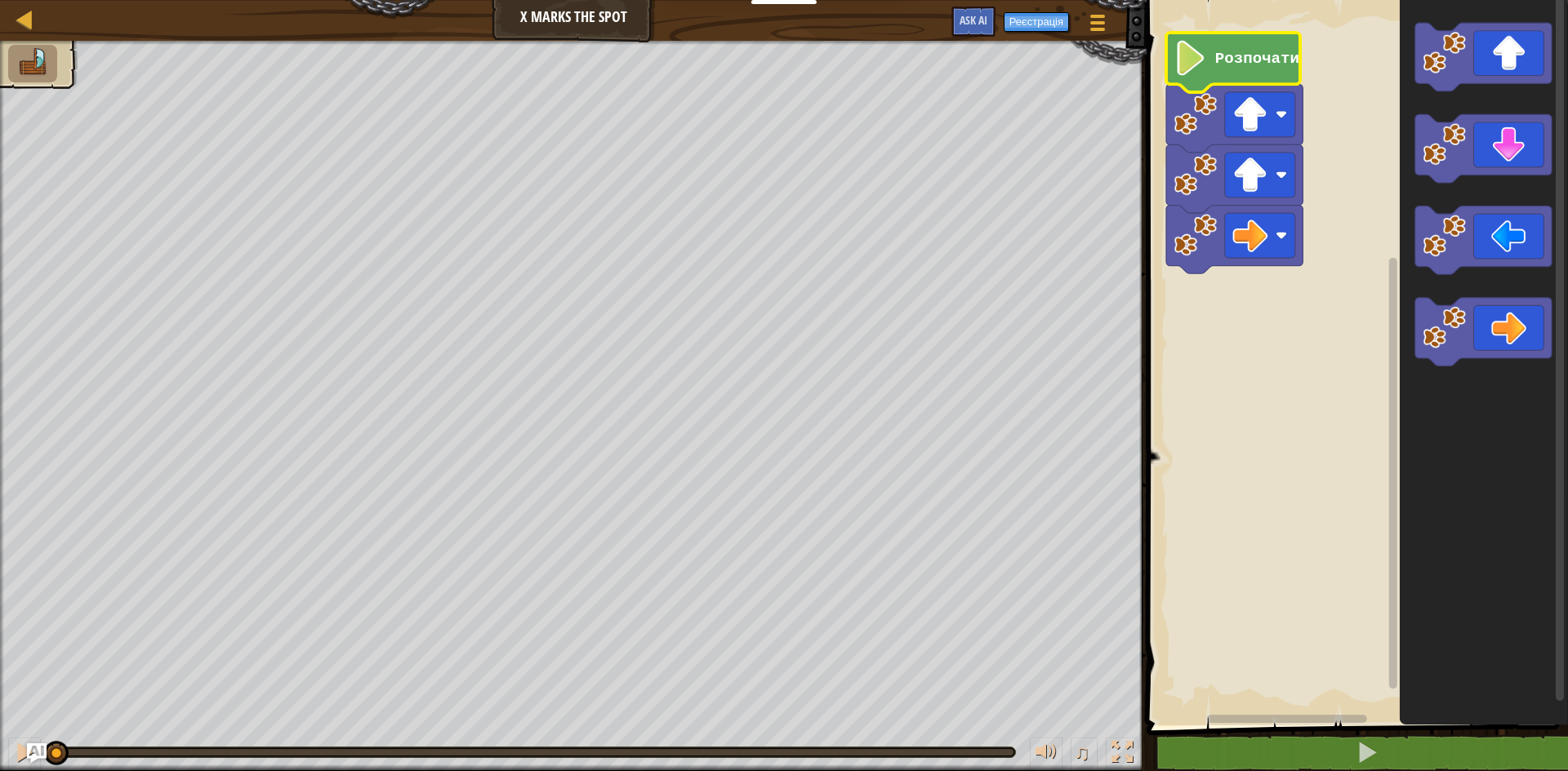
click at [25, 17] on div "Карта X Marks the Spot Ігрове меню Реєстрація Ask AI" at bounding box center [573, 20] width 1146 height 41
click at [1238, 54] on text "Розпочати" at bounding box center [1257, 59] width 84 height 18
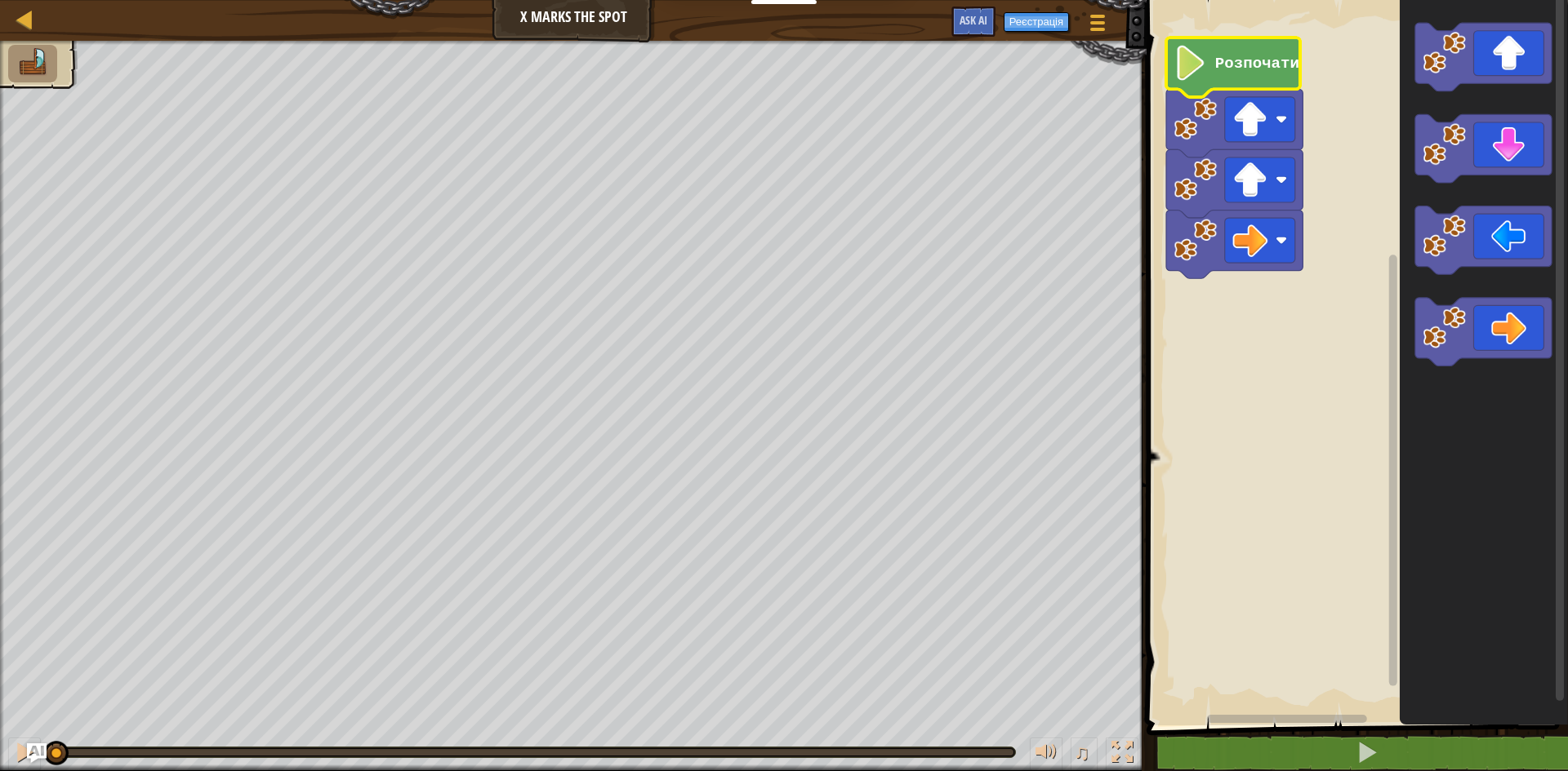
click at [1243, 76] on icon "Робоча область Blockly" at bounding box center [1233, 67] width 134 height 60
click at [1249, 58] on text "Розпочати" at bounding box center [1257, 64] width 84 height 18
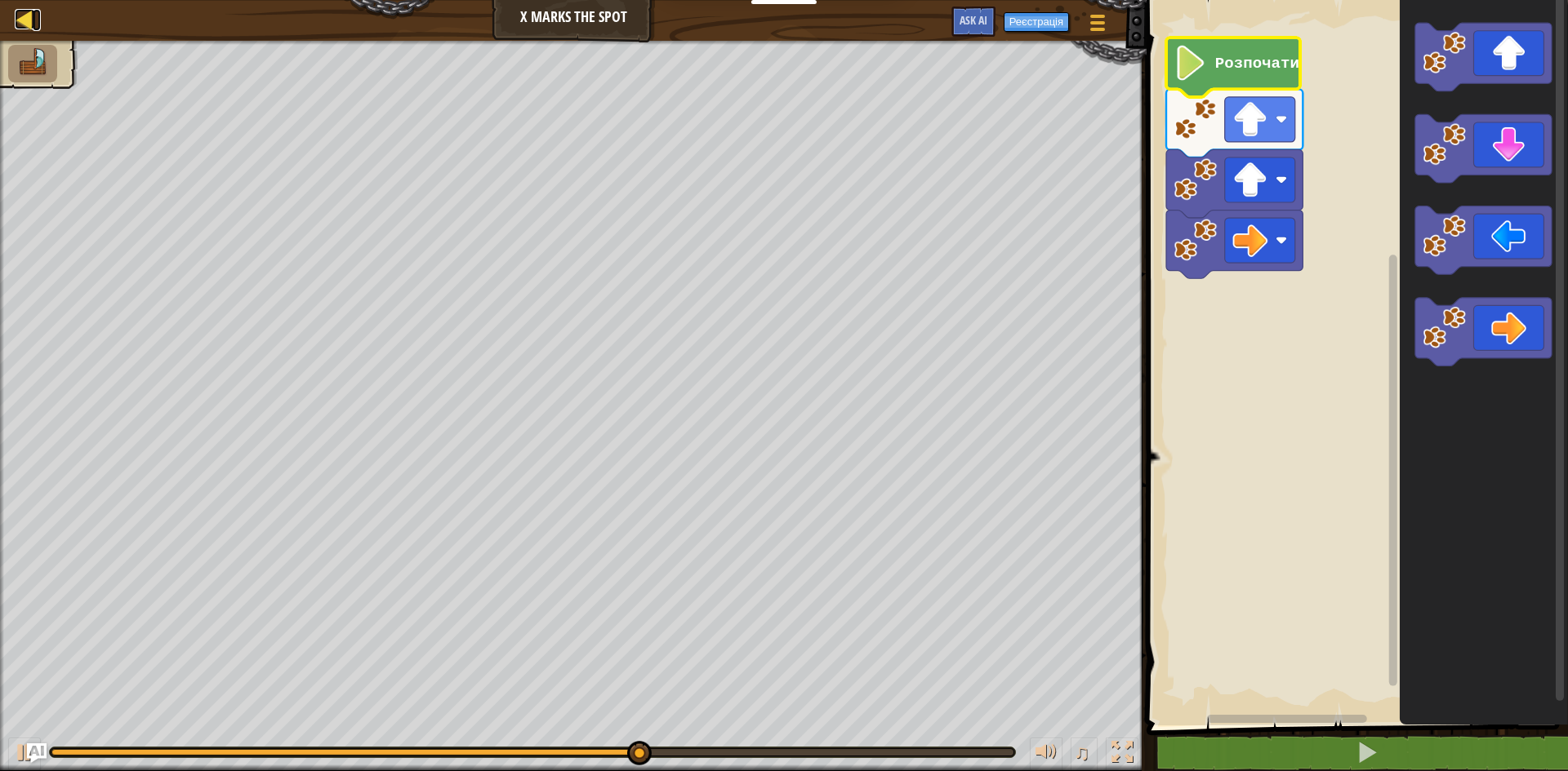
click at [18, 26] on div at bounding box center [25, 19] width 20 height 20
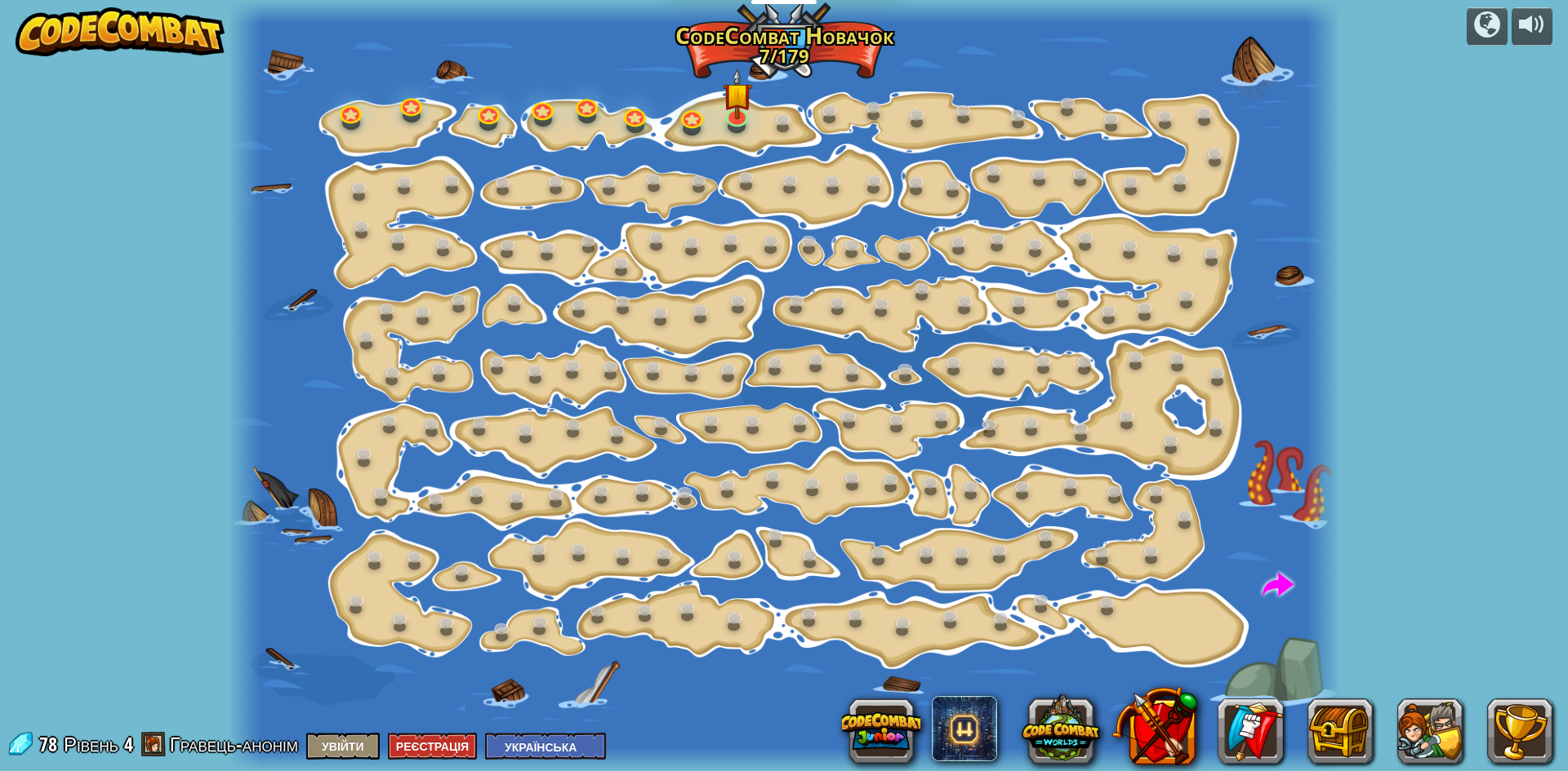
select select "uk"
click at [355, 115] on link at bounding box center [350, 109] width 33 height 33
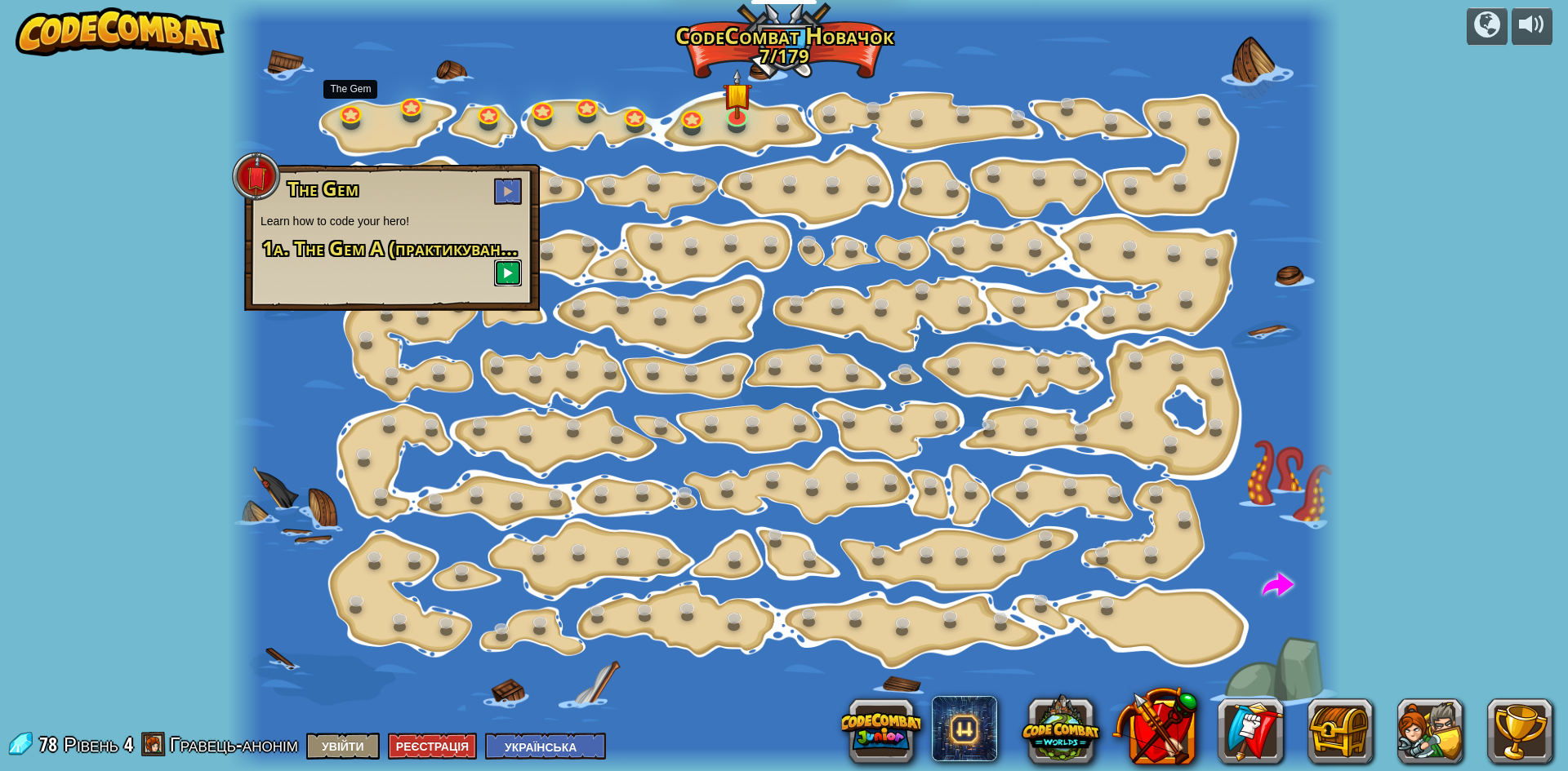
click at [505, 274] on span at bounding box center [508, 273] width 11 height 11
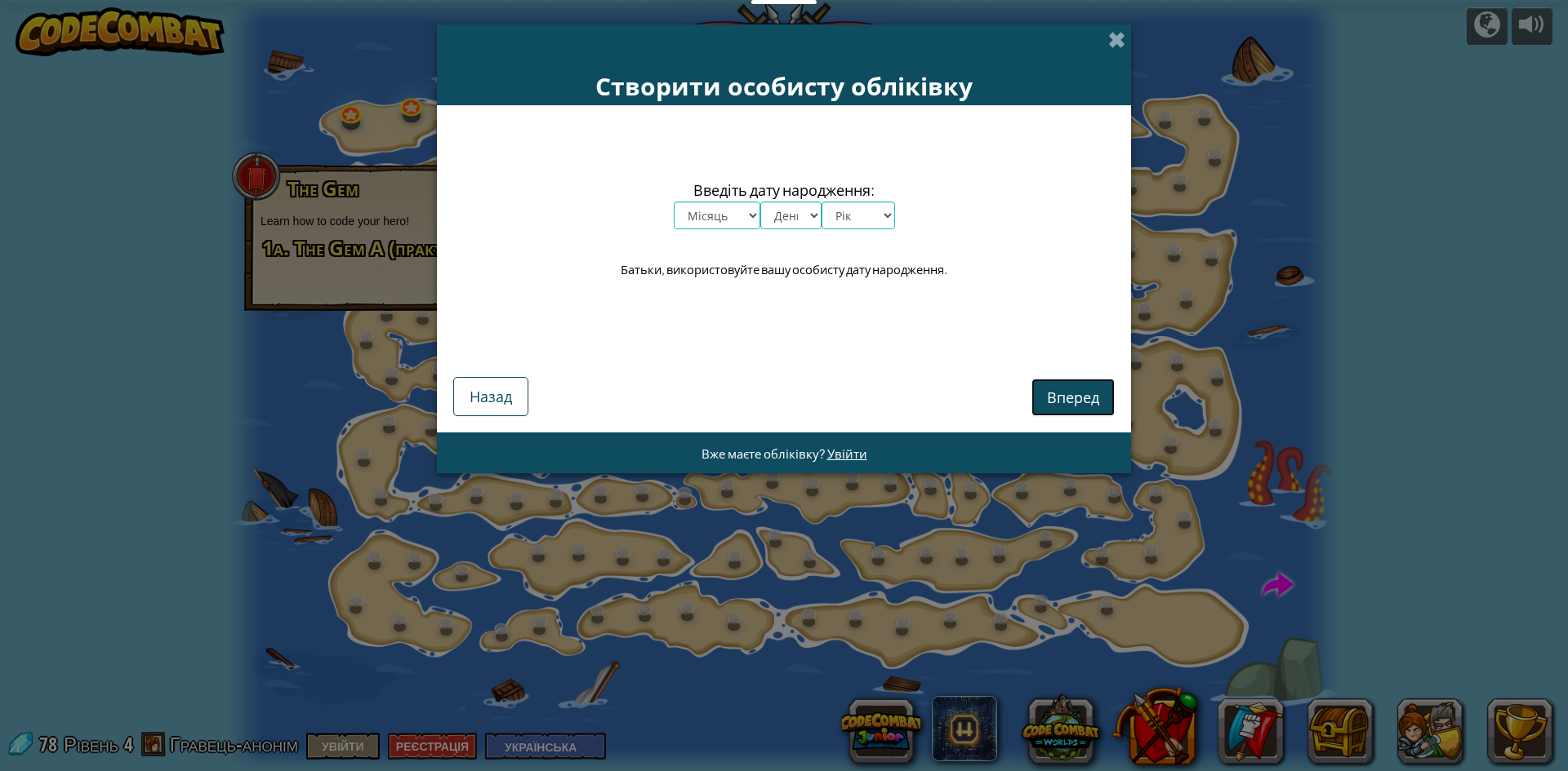
click at [1092, 399] on span "Вперед" at bounding box center [1073, 397] width 52 height 19
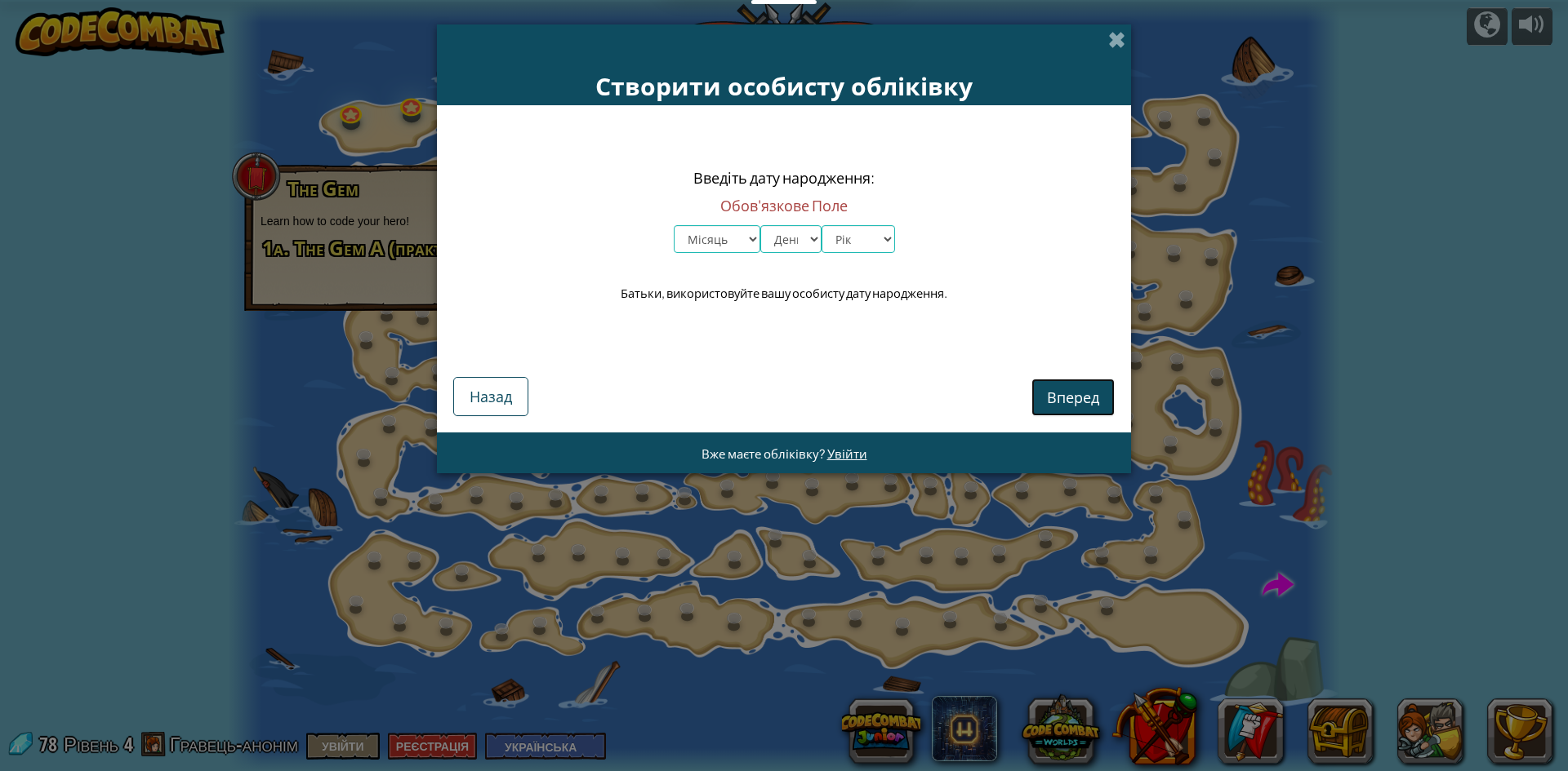
click at [1093, 398] on span "Вперед" at bounding box center [1073, 397] width 52 height 19
drag, startPoint x: 1096, startPoint y: 396, endPoint x: 1086, endPoint y: 392, distance: 10.8
click at [1091, 394] on span "Вперед" at bounding box center [1073, 397] width 52 height 19
click at [734, 237] on select "Місяць Січень Лютий Березень Квітень Травень Червень Липень Серпень Вересень Жо…" at bounding box center [717, 239] width 87 height 28
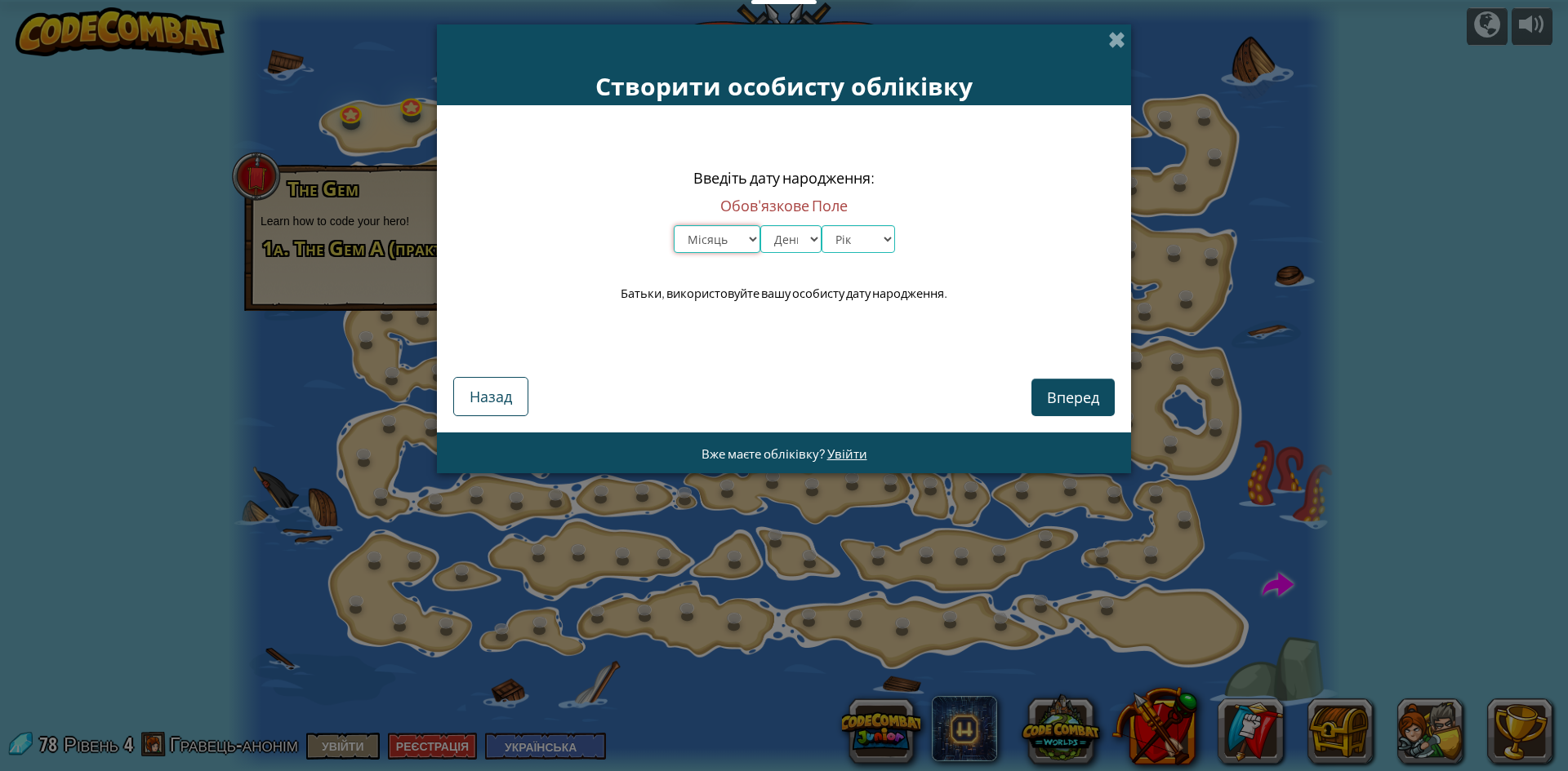
select select "10"
click at [674, 225] on select "Місяць Січень Лютий Березень Квітень Травень Червень Липень Серпень Вересень Жо…" at bounding box center [717, 239] width 87 height 28
click at [794, 237] on select "День 1 2 3 4 5 6 7 8 9 10 11 12 13 14 15 16 17 18 19 20 21 22 23 24 25 26 27 28…" at bounding box center [791, 239] width 61 height 28
select select "14"
click at [761, 225] on select "День 1 2 3 4 5 6 7 8 9 10 11 12 13 14 15 16 17 18 19 20 21 22 23 24 25 26 27 28…" at bounding box center [791, 239] width 61 height 28
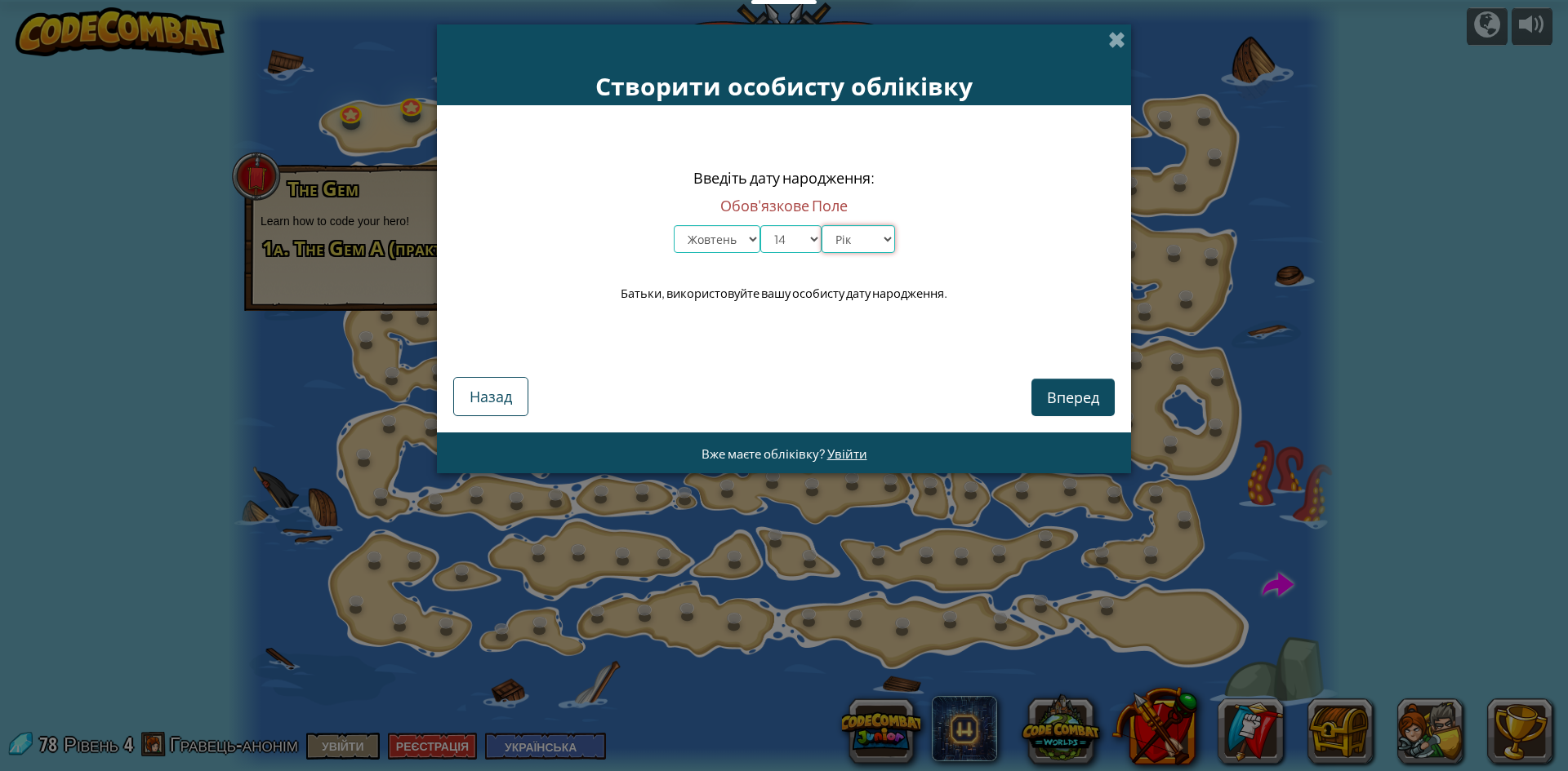
click at [861, 228] on select "Рік 2025 2024 2023 2022 2021 2020 2019 2018 2017 2016 2015 2014 2013 2012 2011 …" at bounding box center [858, 239] width 74 height 28
select select "2012"
click at [821, 225] on select "Рік 2025 2024 2023 2022 2021 2020 2019 2018 2017 2016 2015 2014 2013 2012 2011 …" at bounding box center [858, 239] width 74 height 28
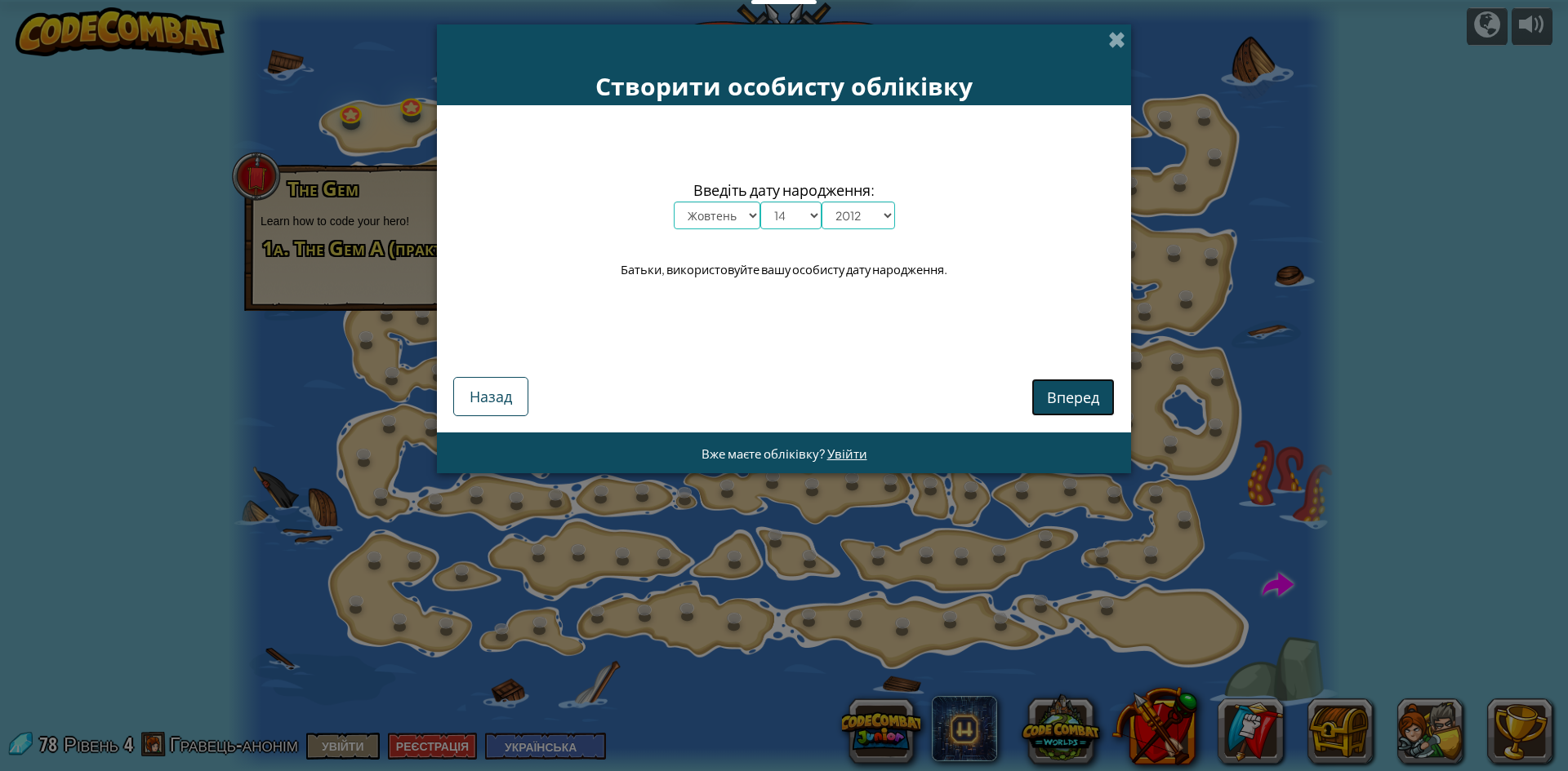
click at [1109, 399] on button "Вперед" at bounding box center [1073, 398] width 84 height 38
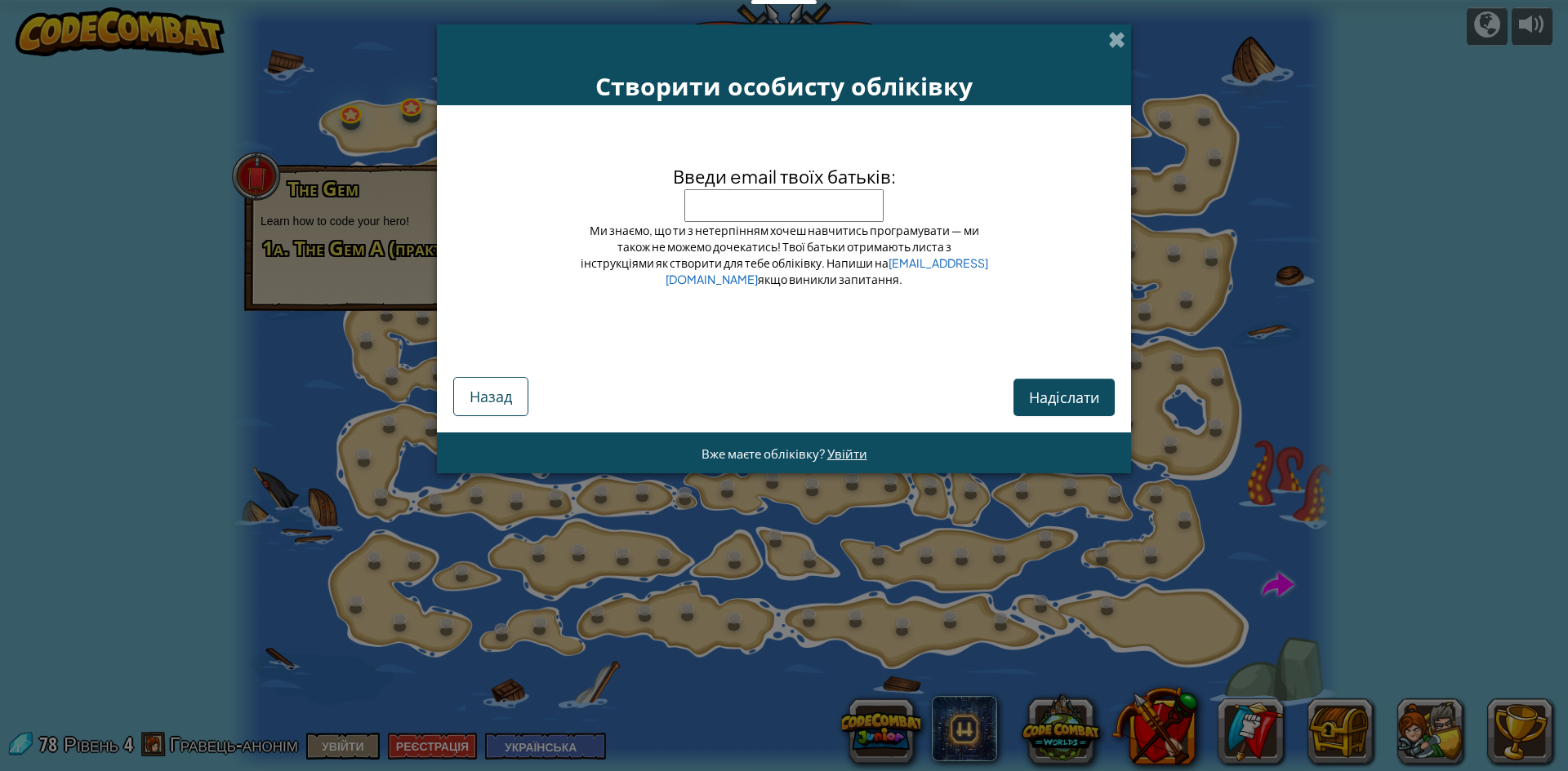
click at [1069, 361] on div "Надіслати Назад" at bounding box center [784, 384] width 662 height 65
click at [1123, 35] on span at bounding box center [1116, 39] width 17 height 17
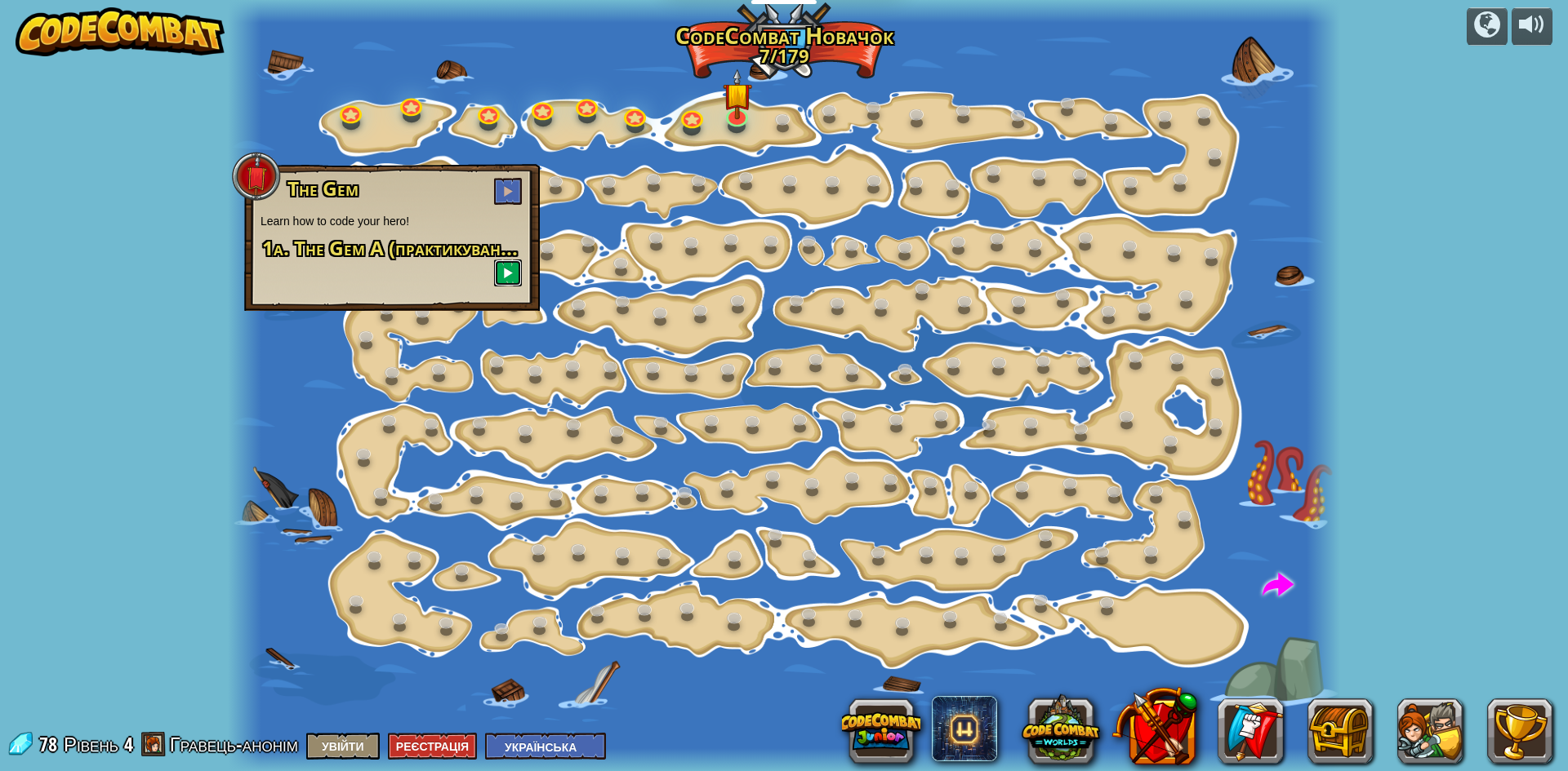
click at [513, 274] on span at bounding box center [508, 273] width 11 height 11
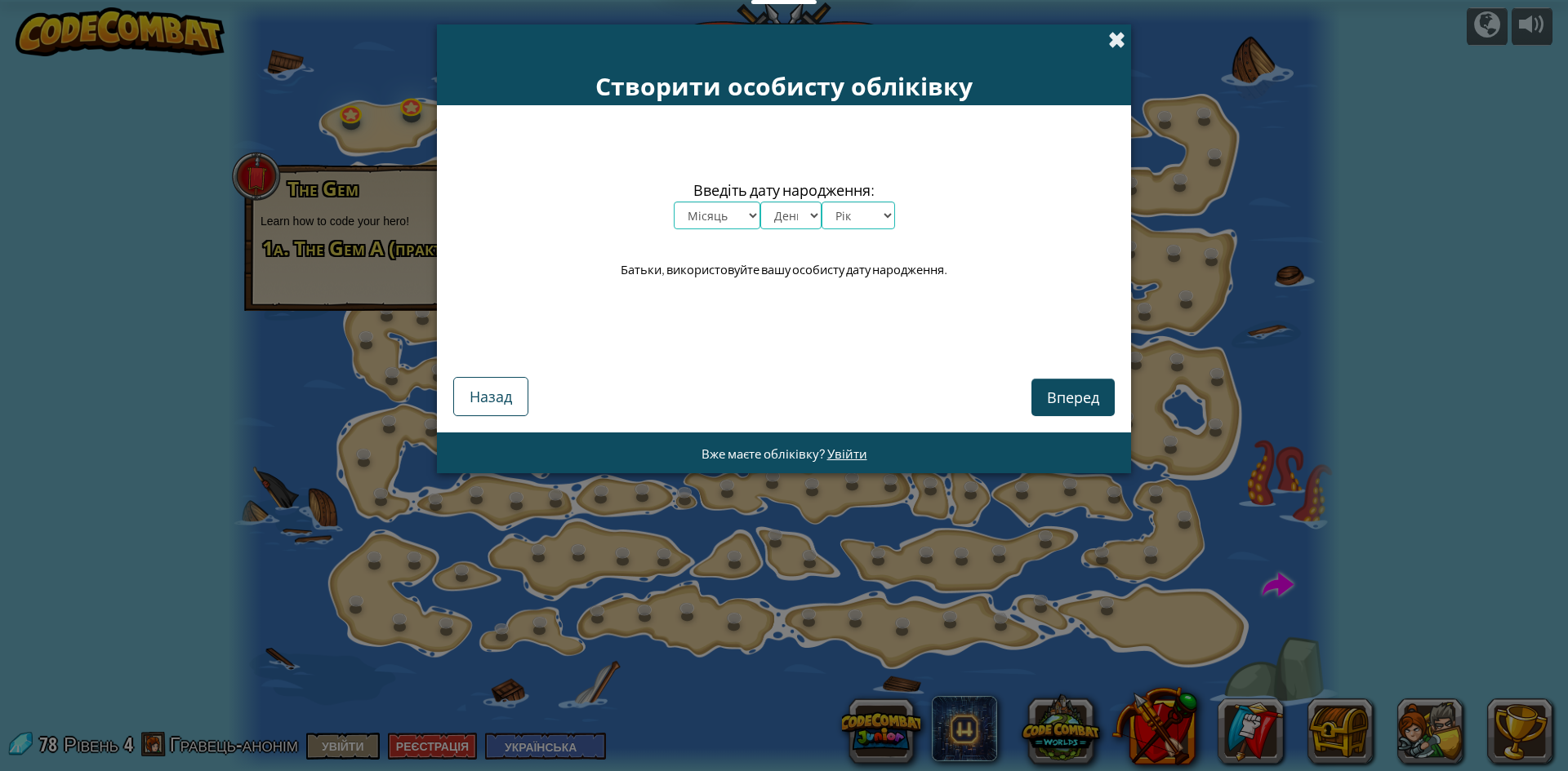
click at [1118, 31] on span at bounding box center [1116, 39] width 17 height 17
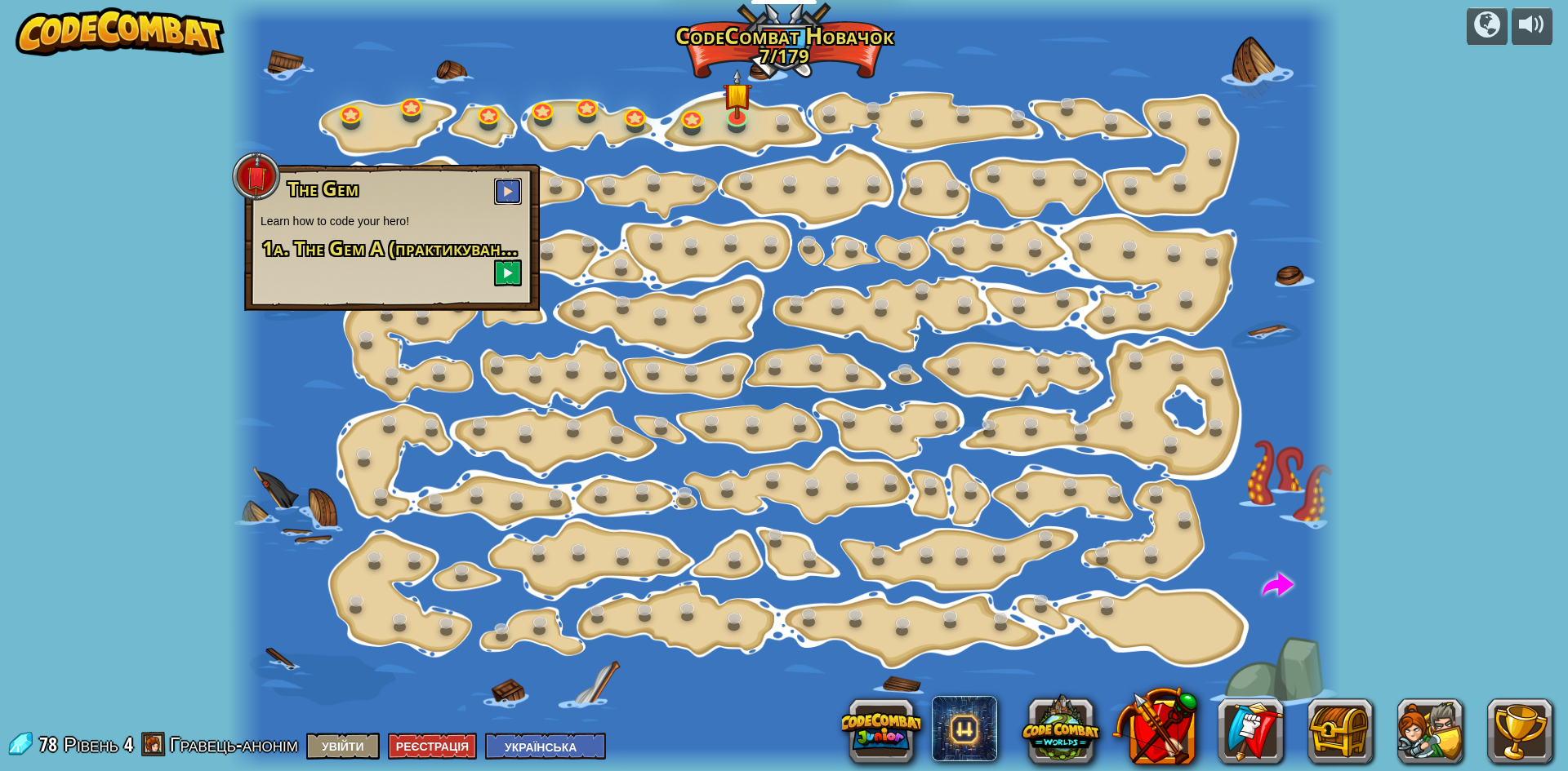
click at [510, 185] on button at bounding box center [508, 191] width 28 height 27
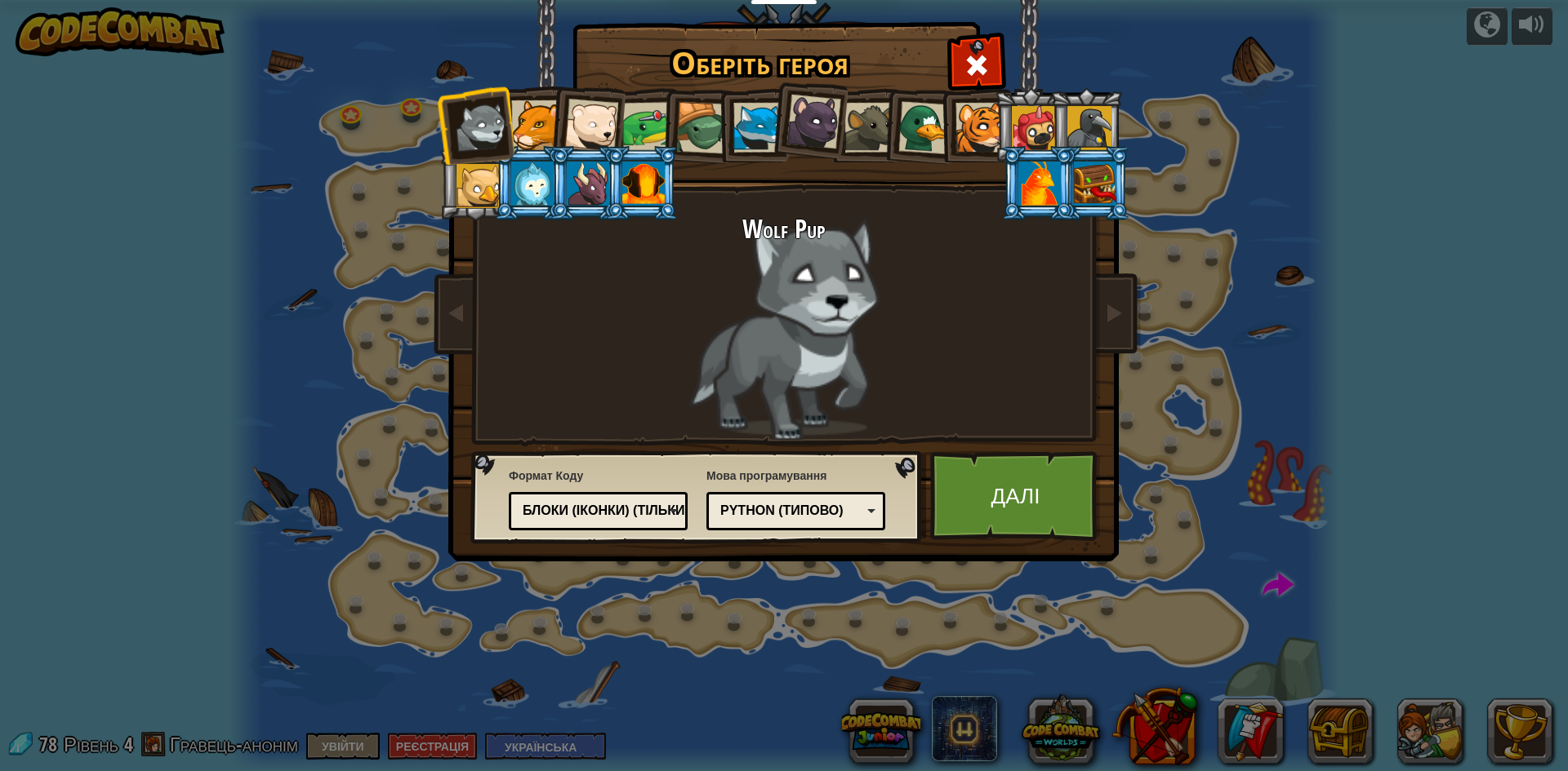
click at [545, 101] on div at bounding box center [535, 125] width 50 height 50
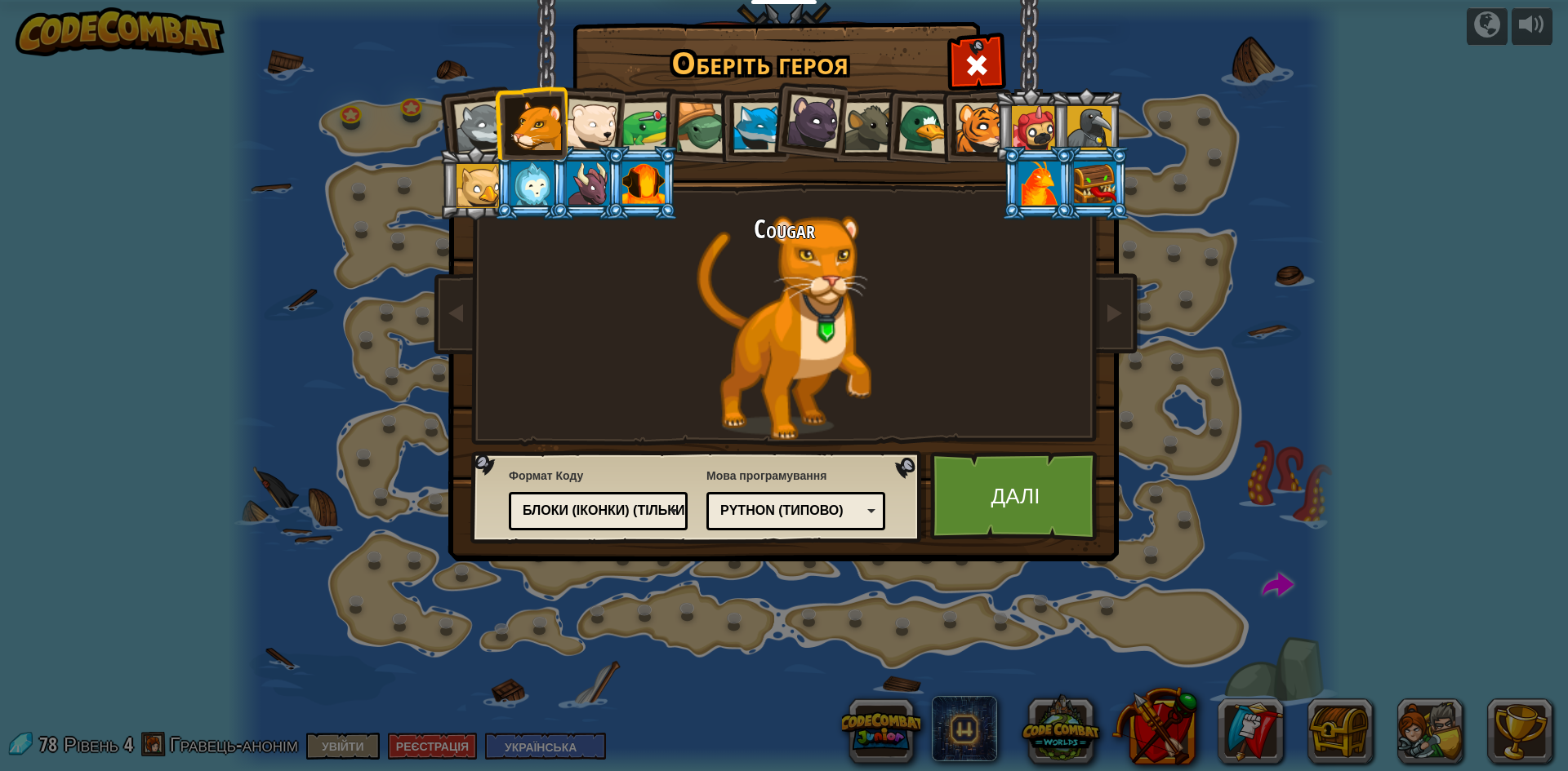
click at [585, 122] on div at bounding box center [591, 126] width 54 height 54
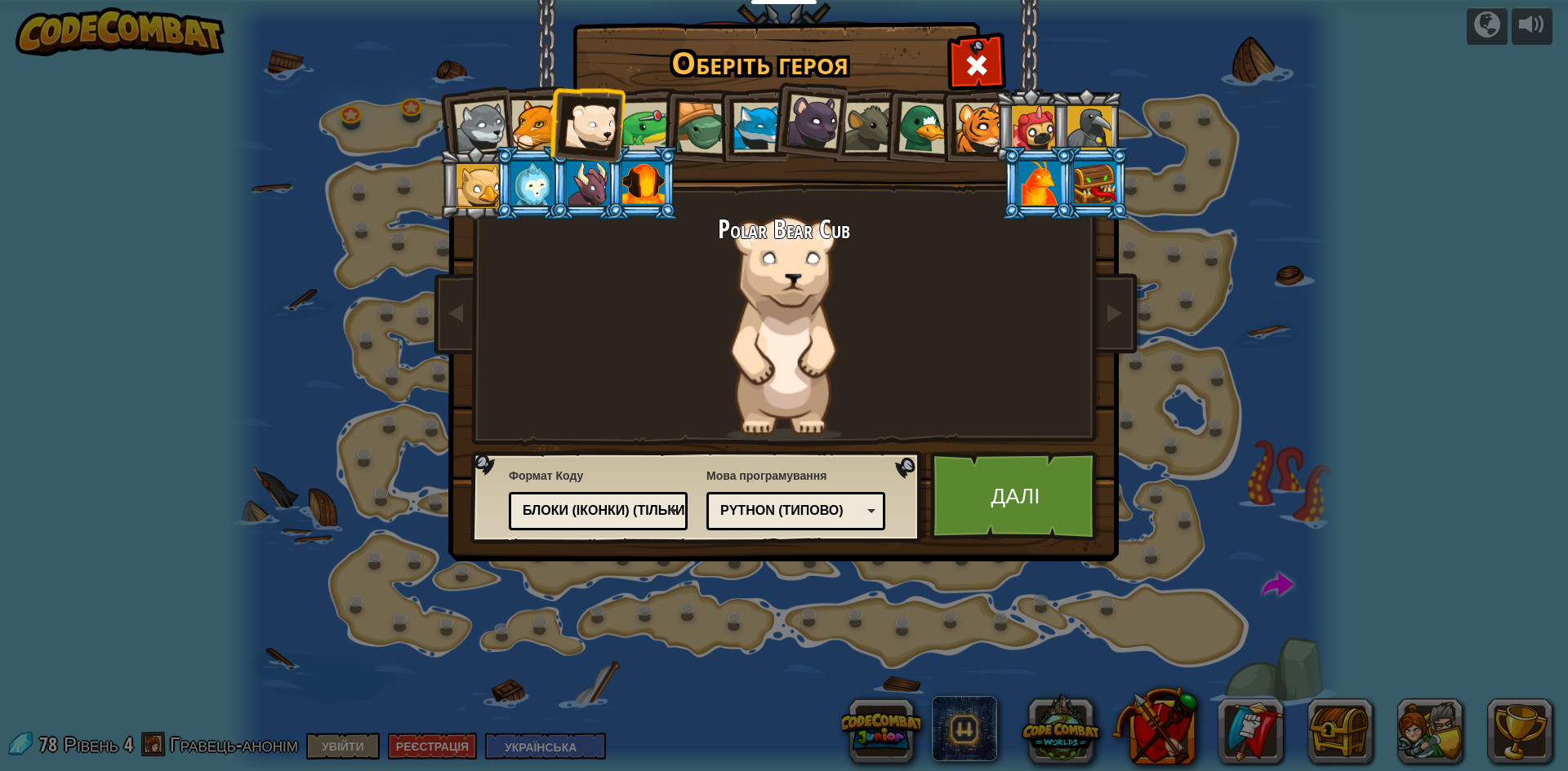
click at [650, 115] on div at bounding box center [648, 128] width 51 height 51
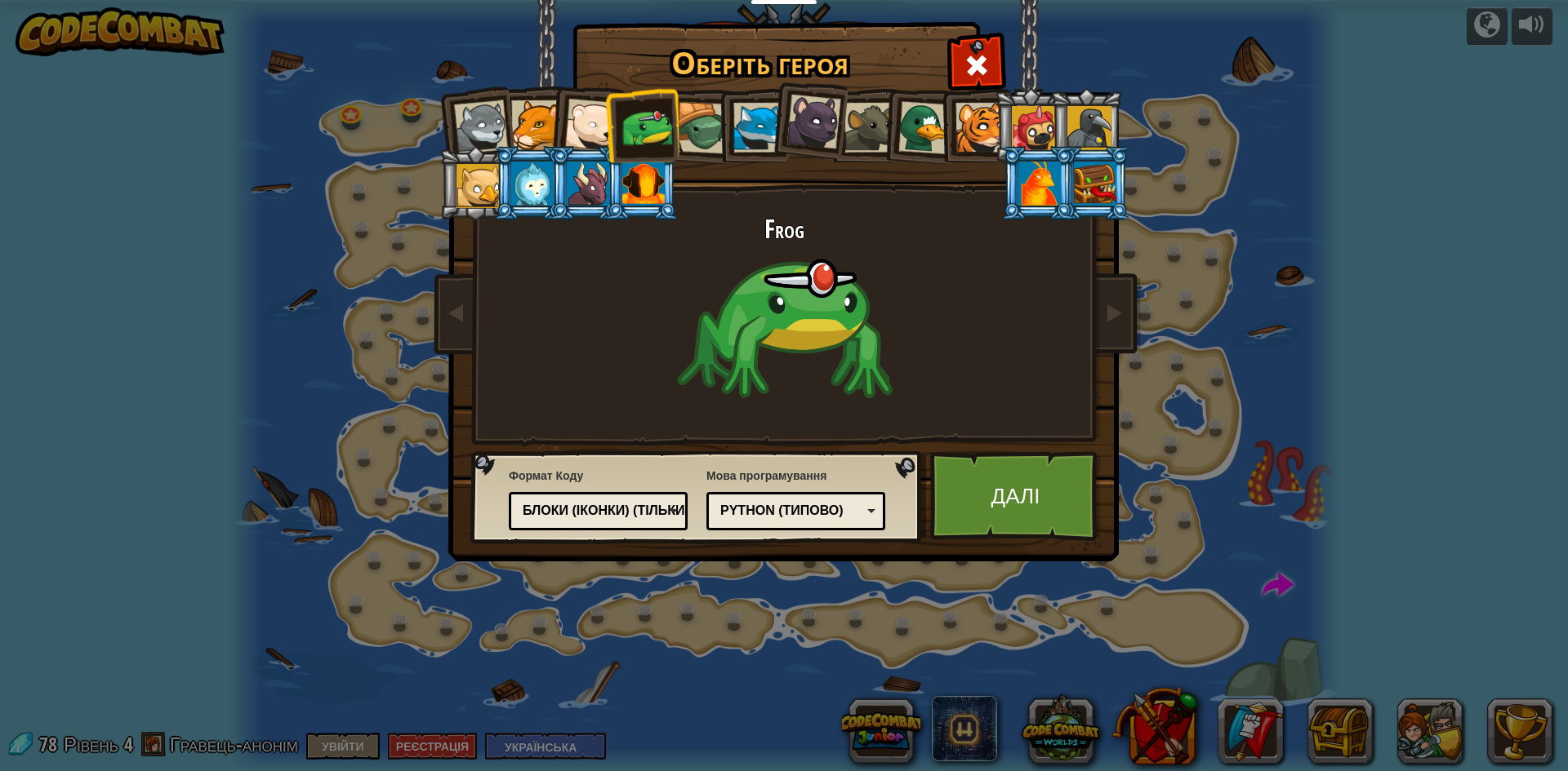
click at [587, 109] on div at bounding box center [591, 126] width 54 height 54
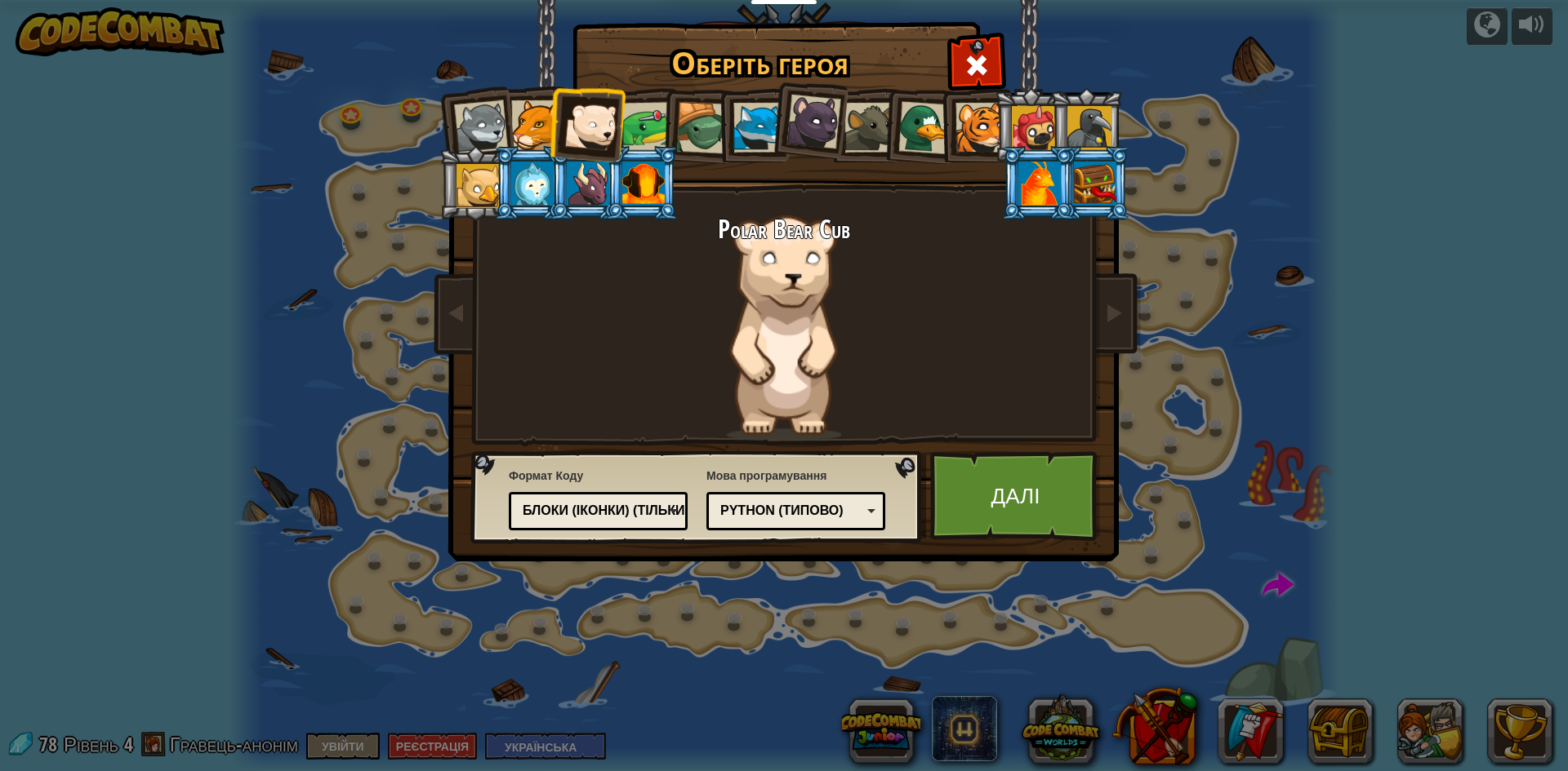
drag, startPoint x: 522, startPoint y: 118, endPoint x: 657, endPoint y: 175, distance: 146.5
click at [523, 118] on div at bounding box center [535, 125] width 50 height 50
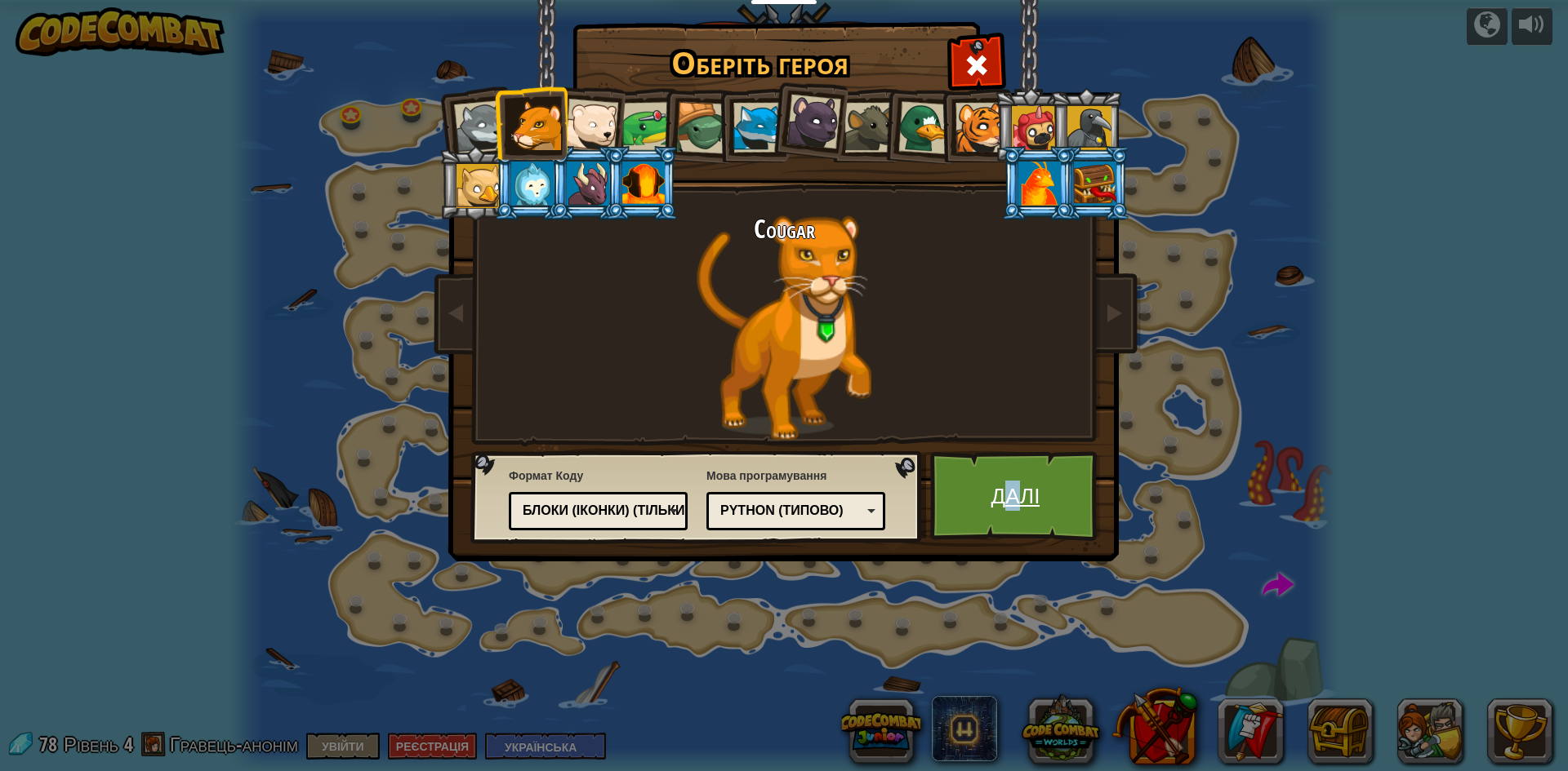
click at [1013, 456] on link "Далі" at bounding box center [1015, 497] width 170 height 90
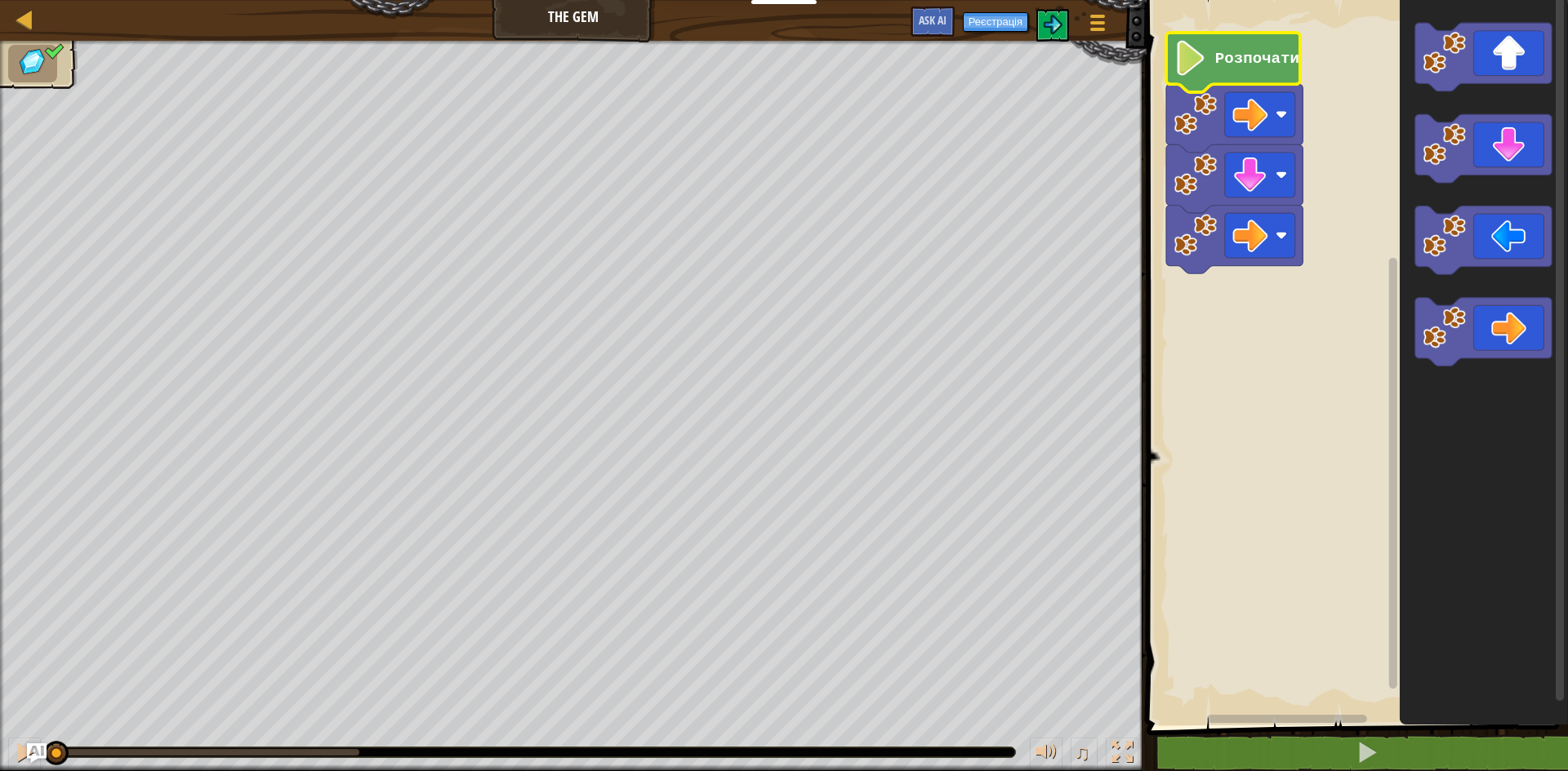
click at [1266, 62] on text "Розпочати" at bounding box center [1257, 59] width 84 height 18
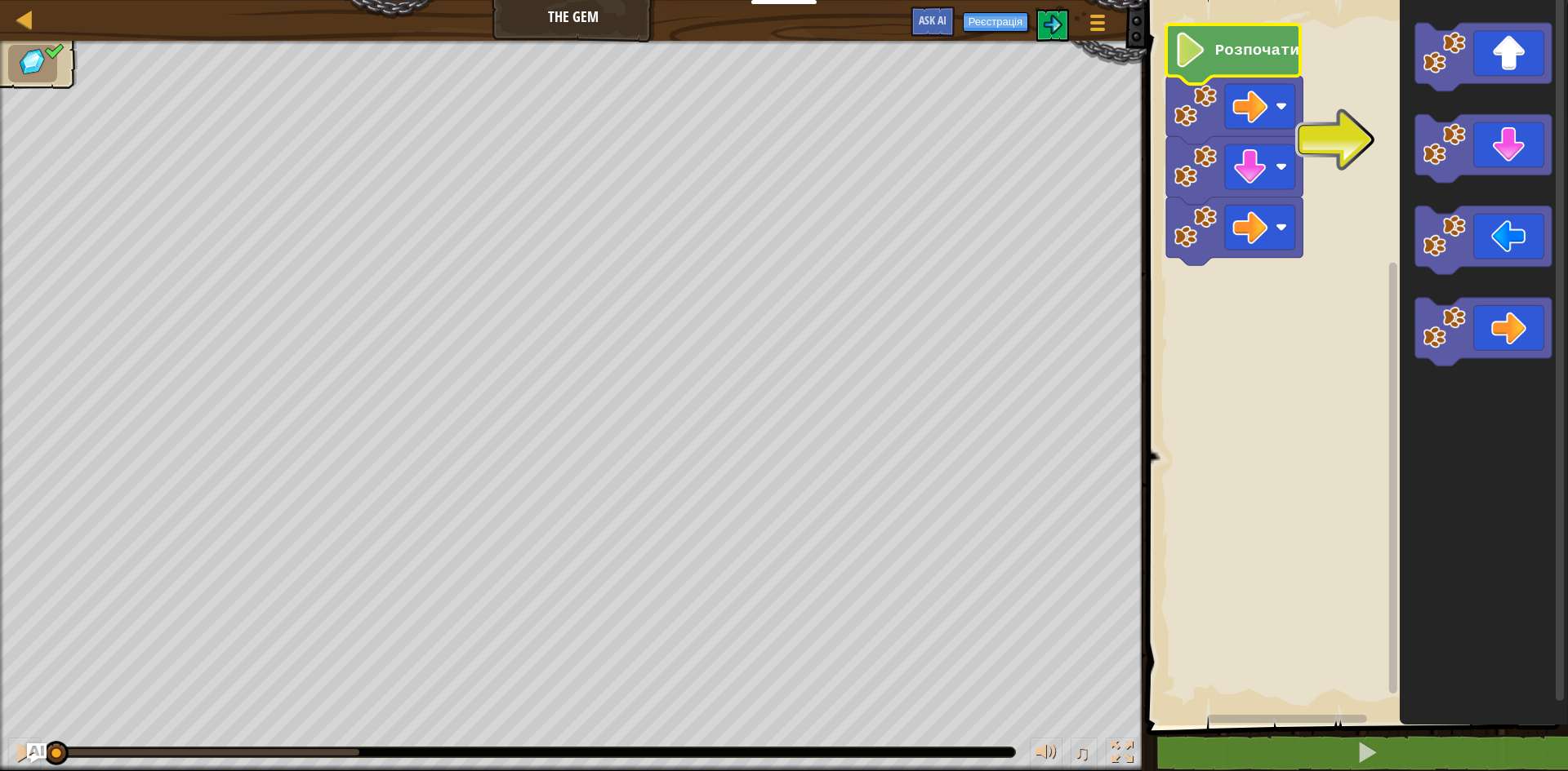
click at [1259, 65] on icon "Робоча область Blockly" at bounding box center [1233, 54] width 134 height 60
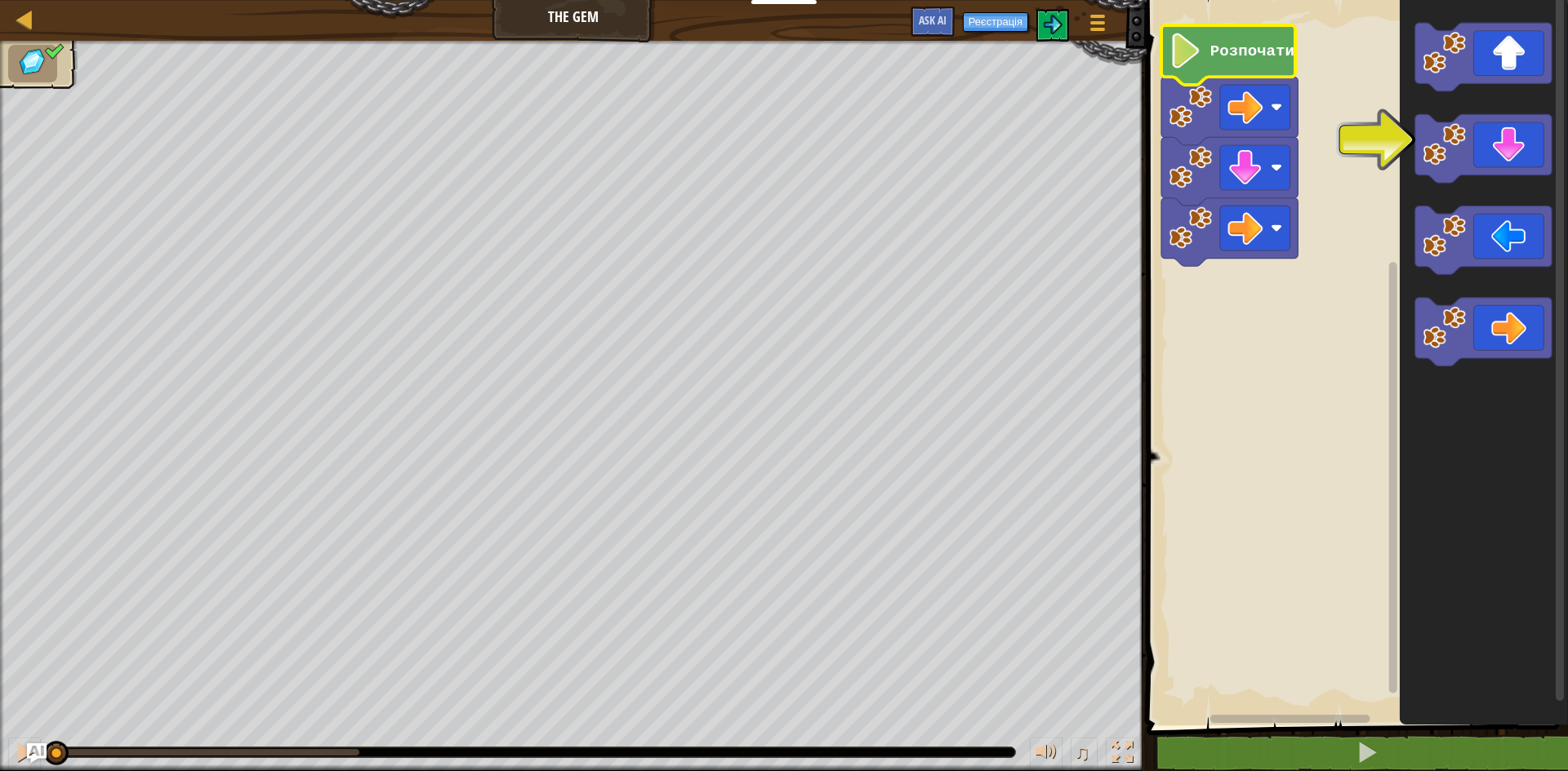
click at [1254, 59] on g "Розпочати" at bounding box center [1229, 146] width 137 height 241
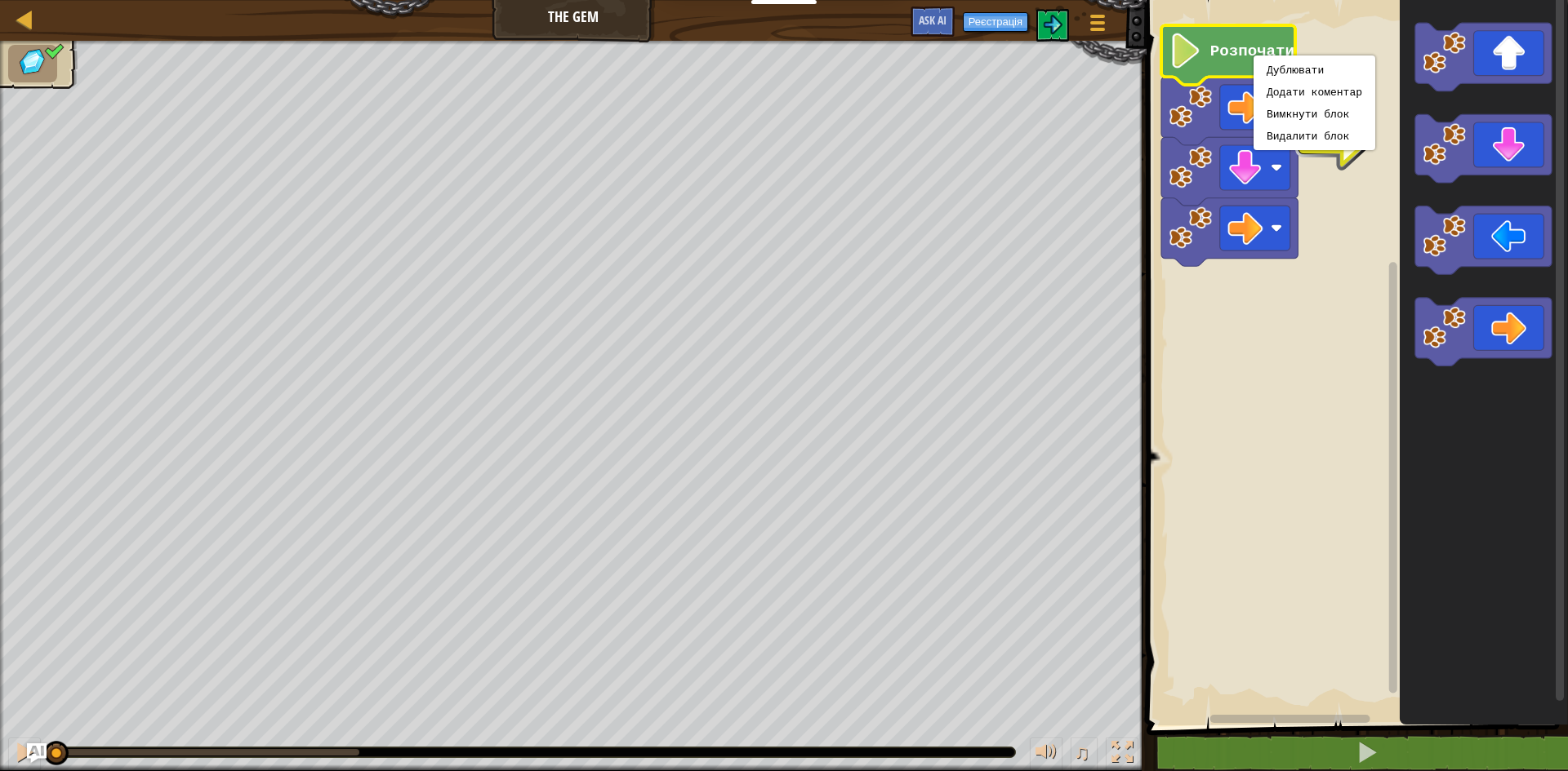
click at [1252, 62] on icon "Робоча область Blockly" at bounding box center [1228, 55] width 134 height 60
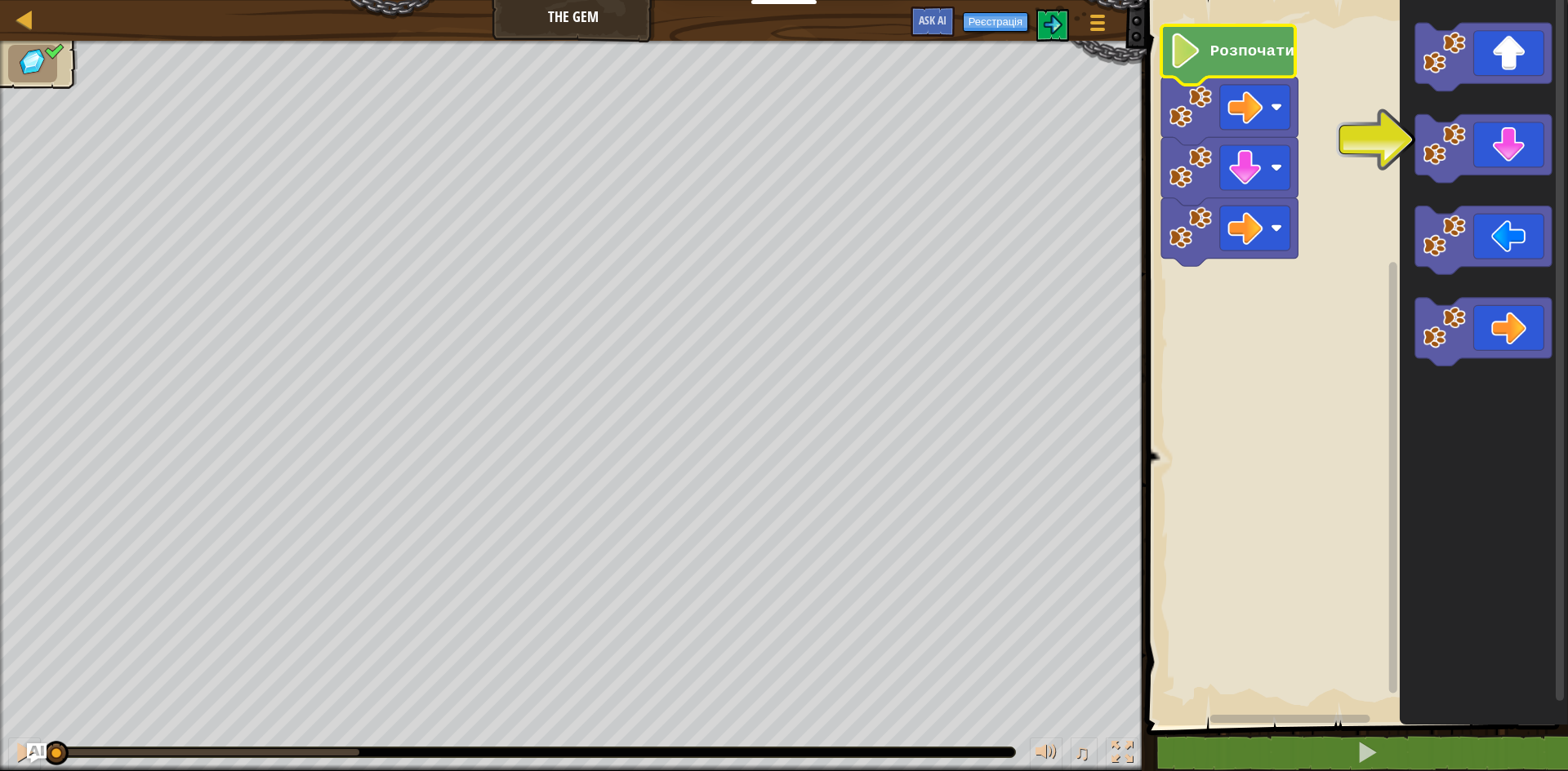
click at [1252, 62] on icon "Робоча область Blockly" at bounding box center [1228, 55] width 134 height 60
click at [1253, 63] on icon "Робоча область Blockly" at bounding box center [1228, 55] width 134 height 60
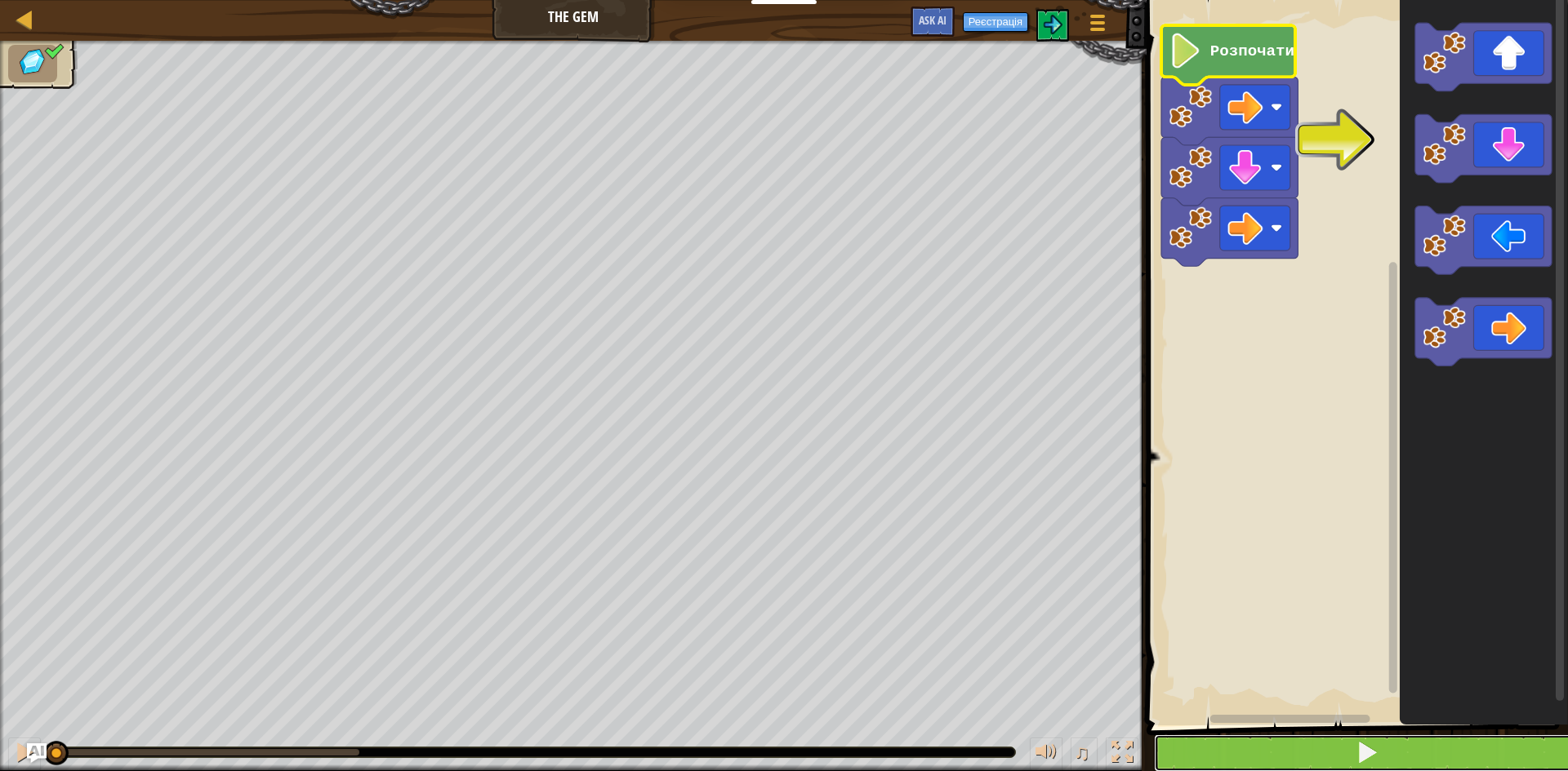
click at [1394, 744] on button at bounding box center [1367, 754] width 427 height 38
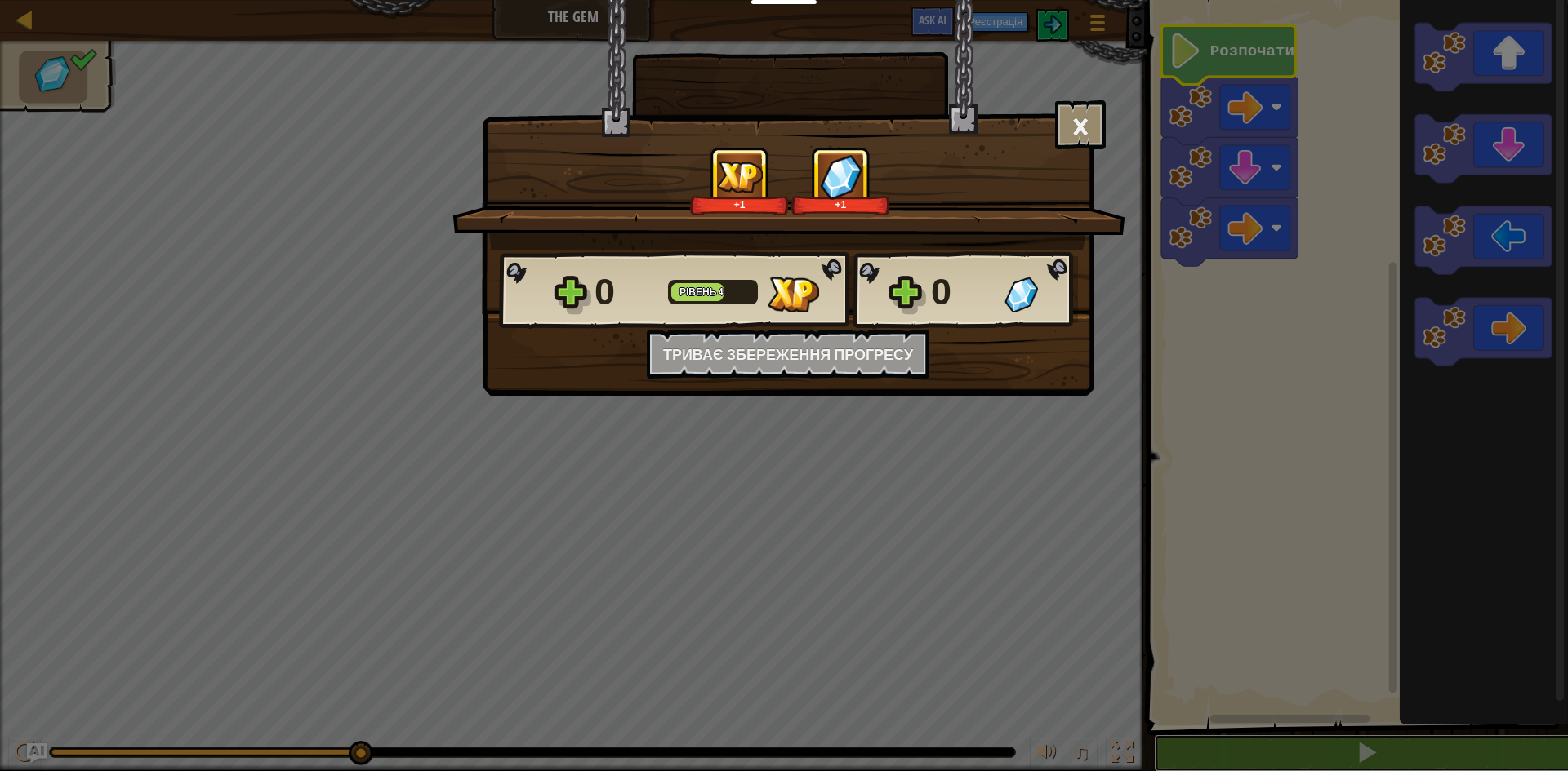
scroll to position [1, 0]
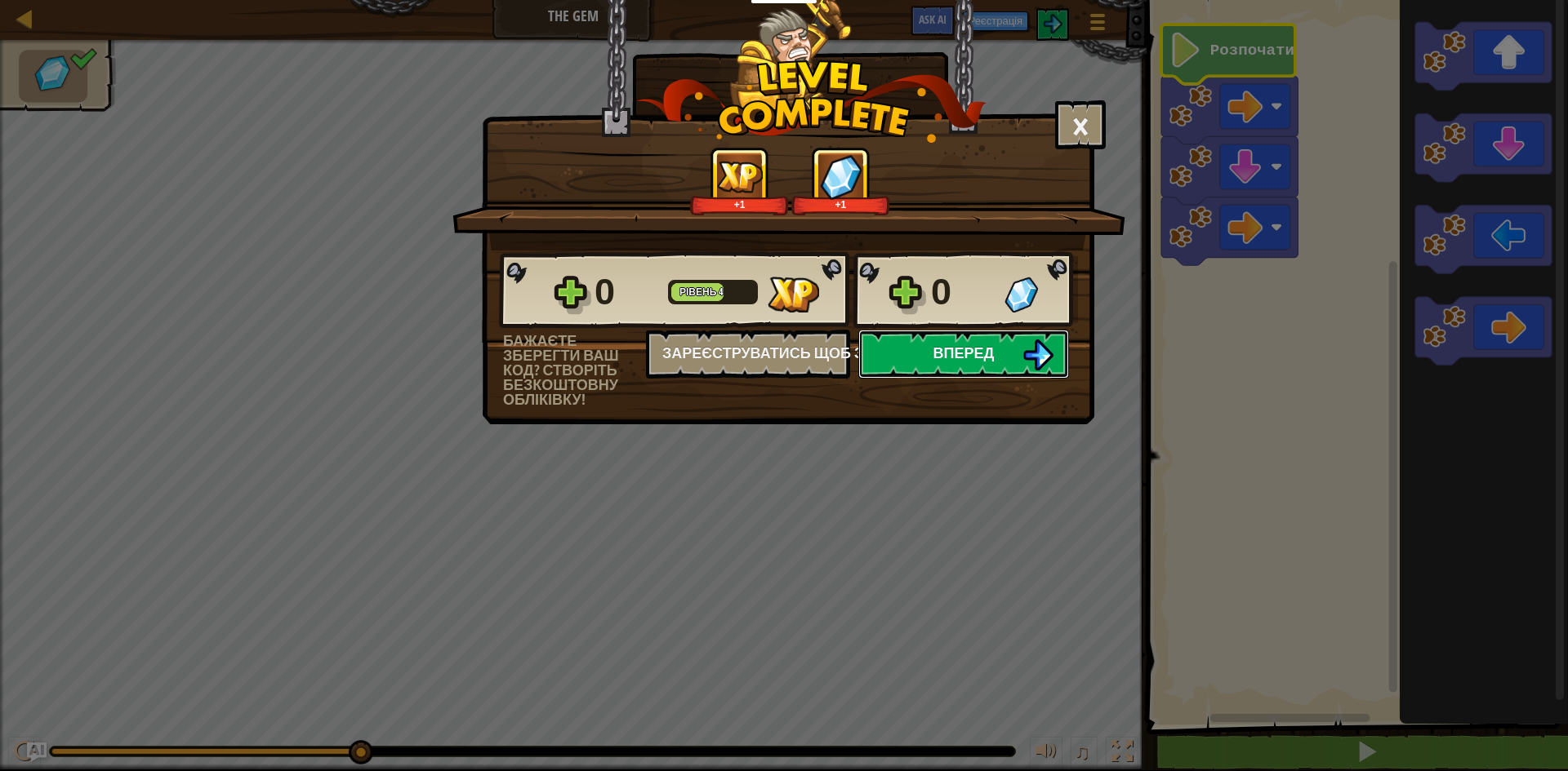
click at [983, 362] on span "Вперед" at bounding box center [964, 353] width 61 height 20
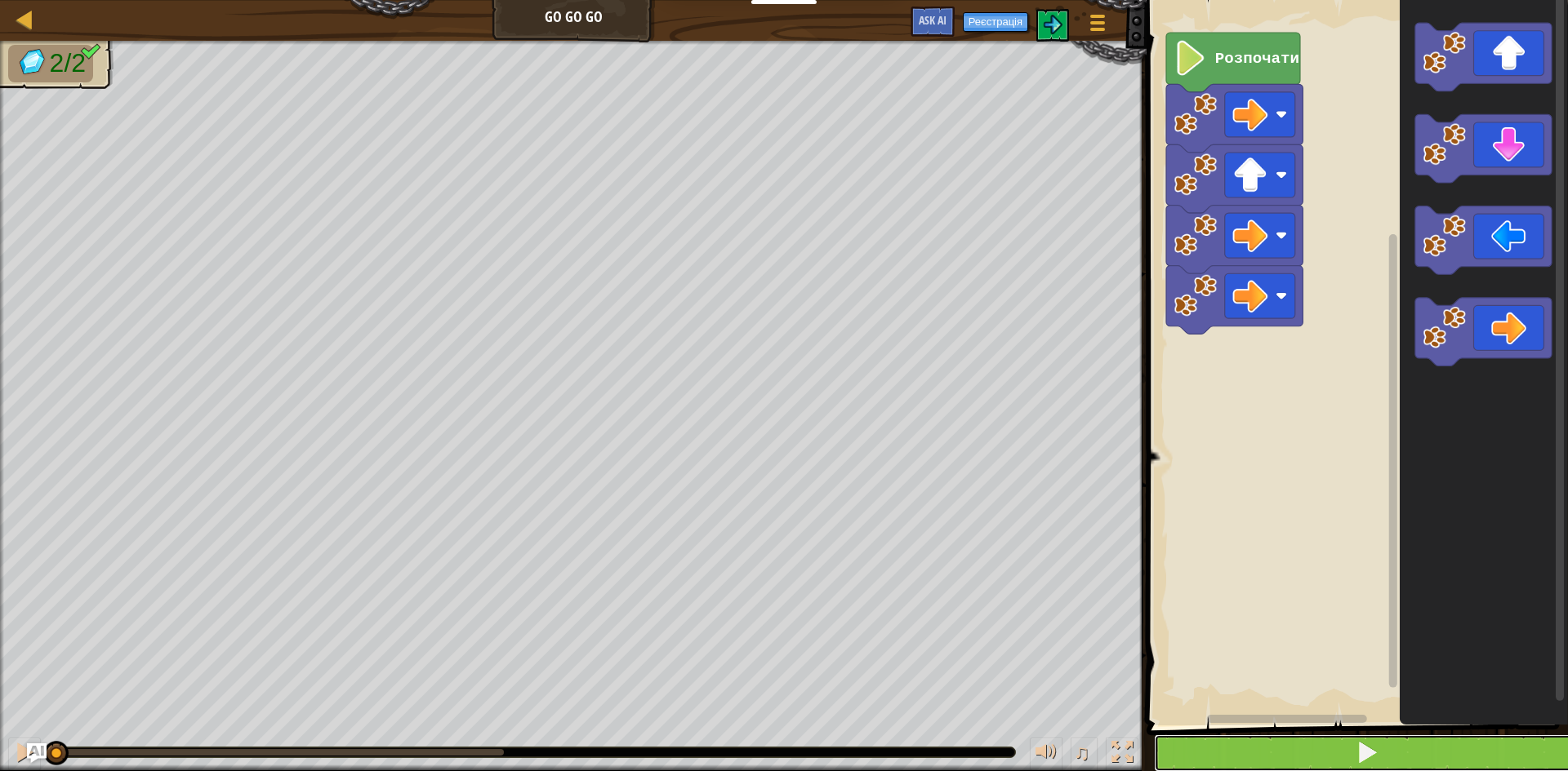
click at [1430, 755] on button at bounding box center [1367, 754] width 427 height 38
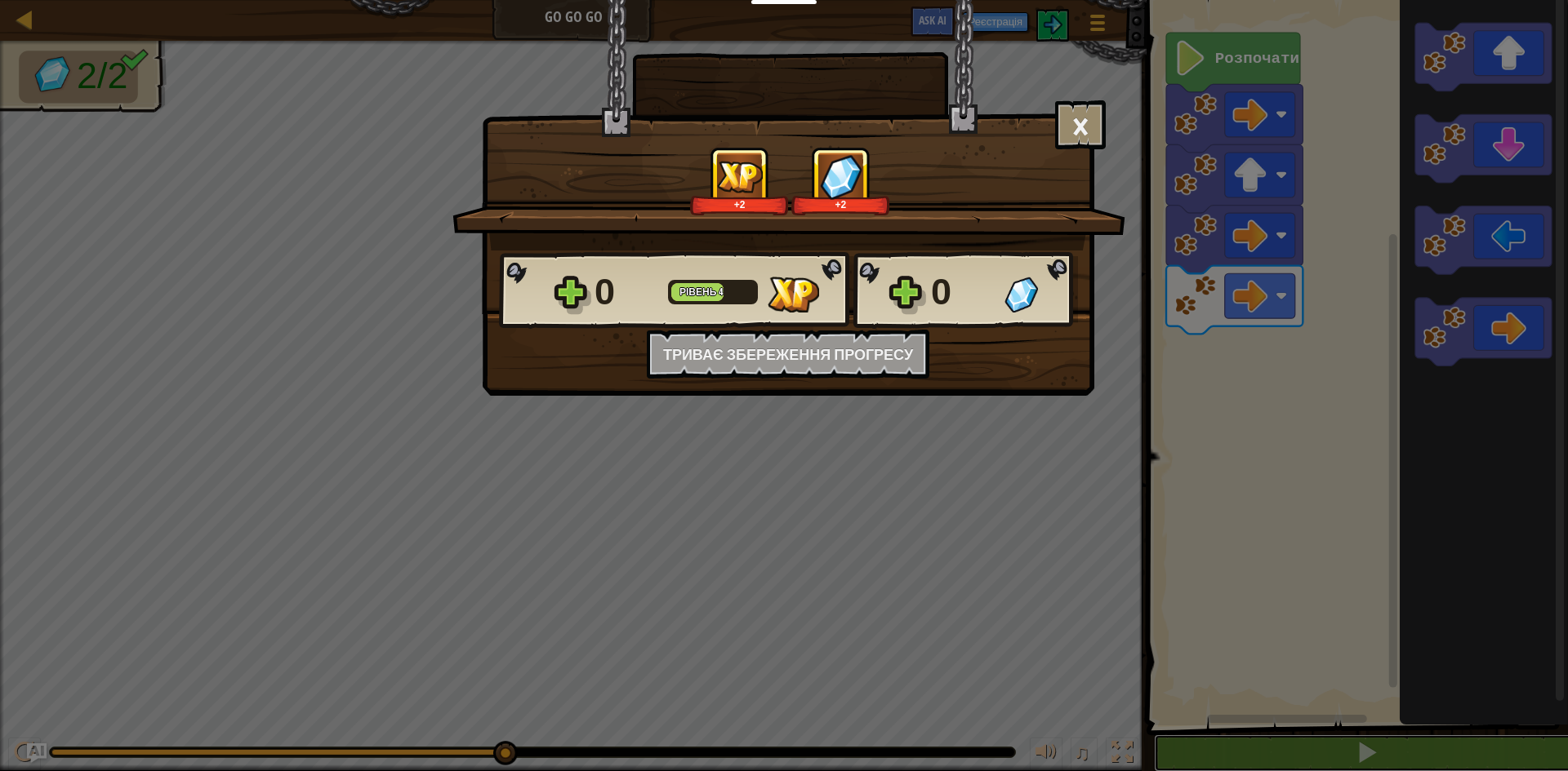
scroll to position [1, 0]
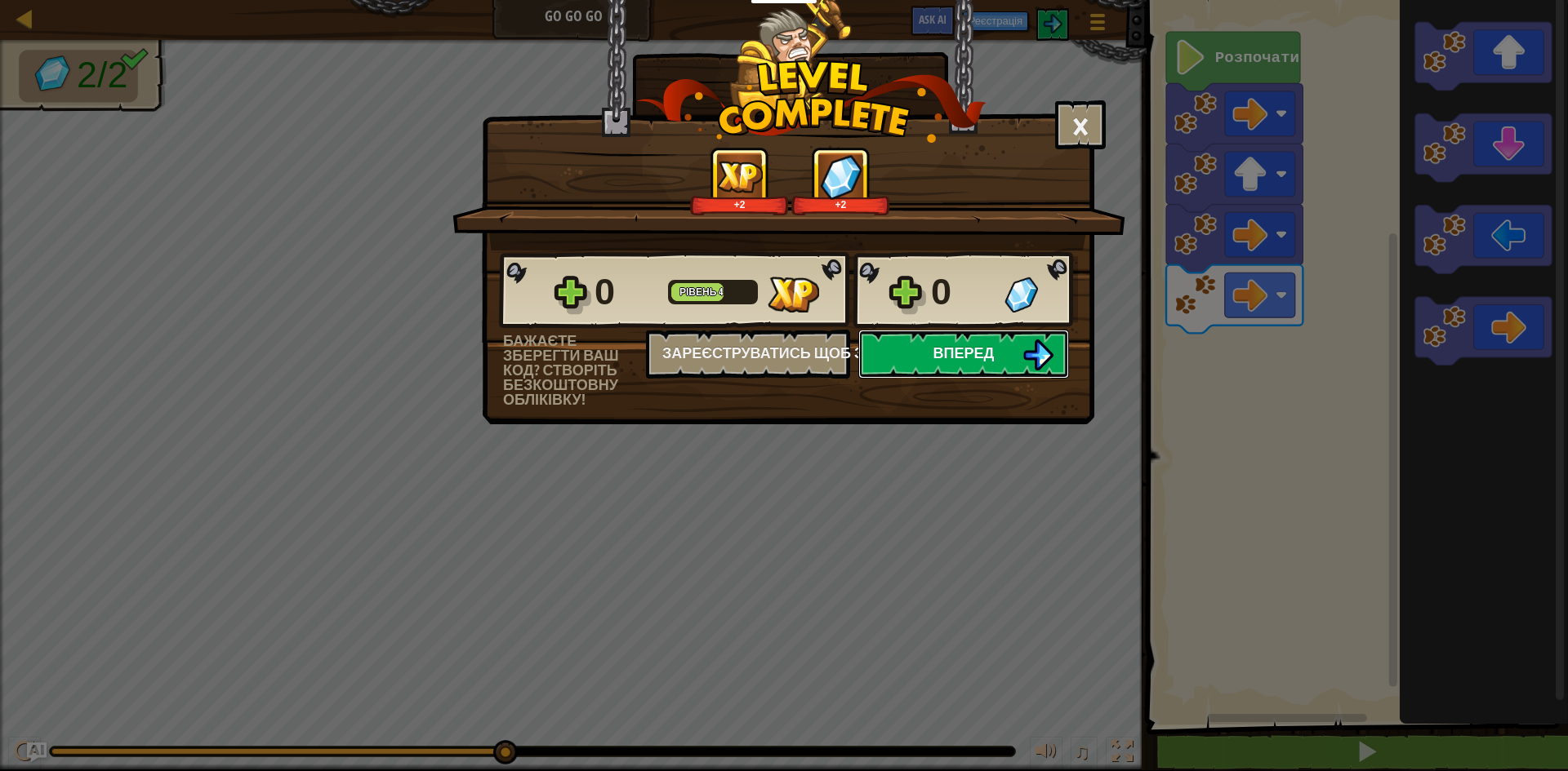
click at [908, 341] on button "Вперед" at bounding box center [963, 354] width 210 height 49
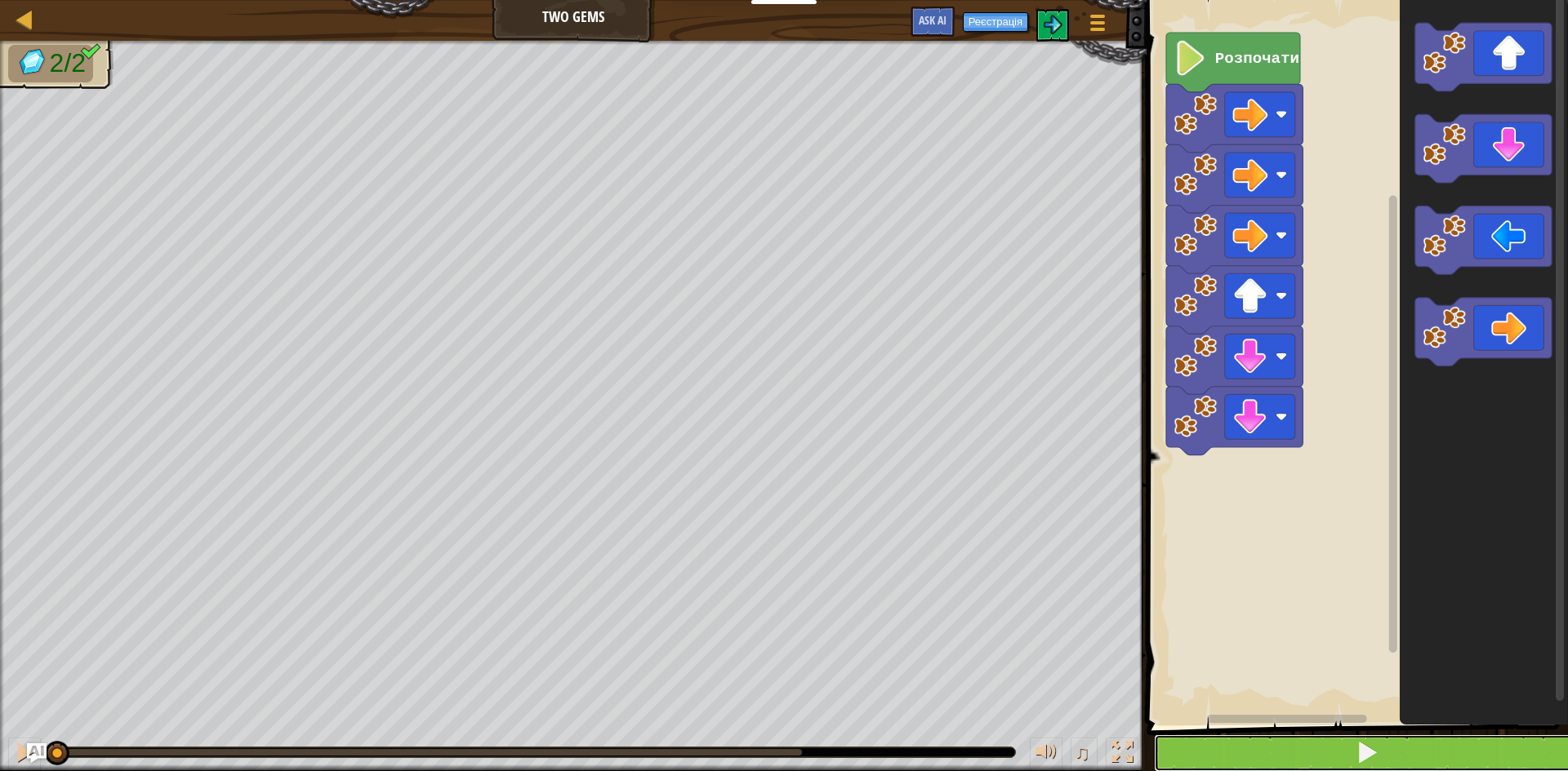
click at [1385, 745] on button at bounding box center [1367, 754] width 427 height 38
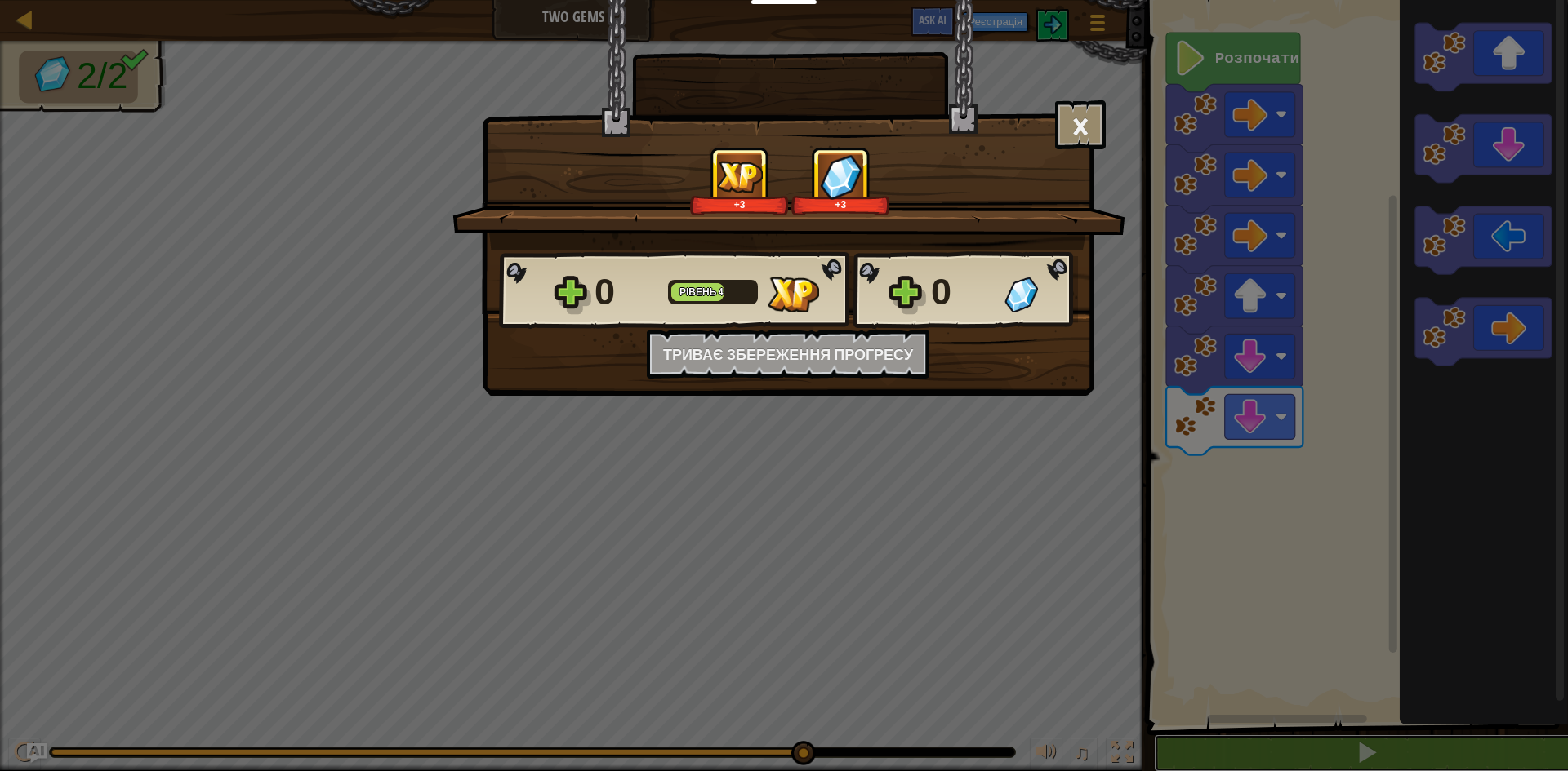
scroll to position [1, 0]
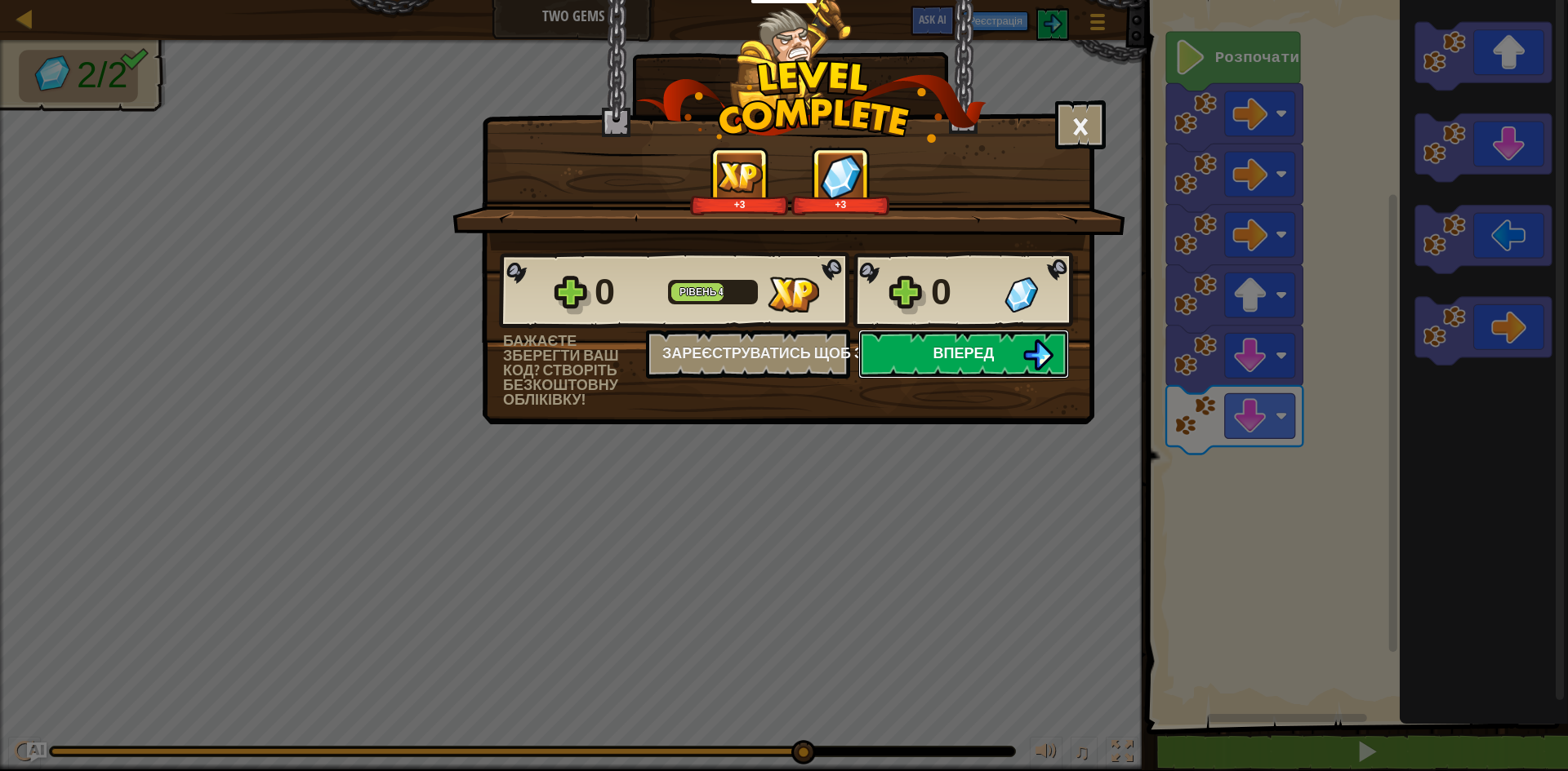
click at [1021, 354] on button "Вперед" at bounding box center [963, 354] width 210 height 49
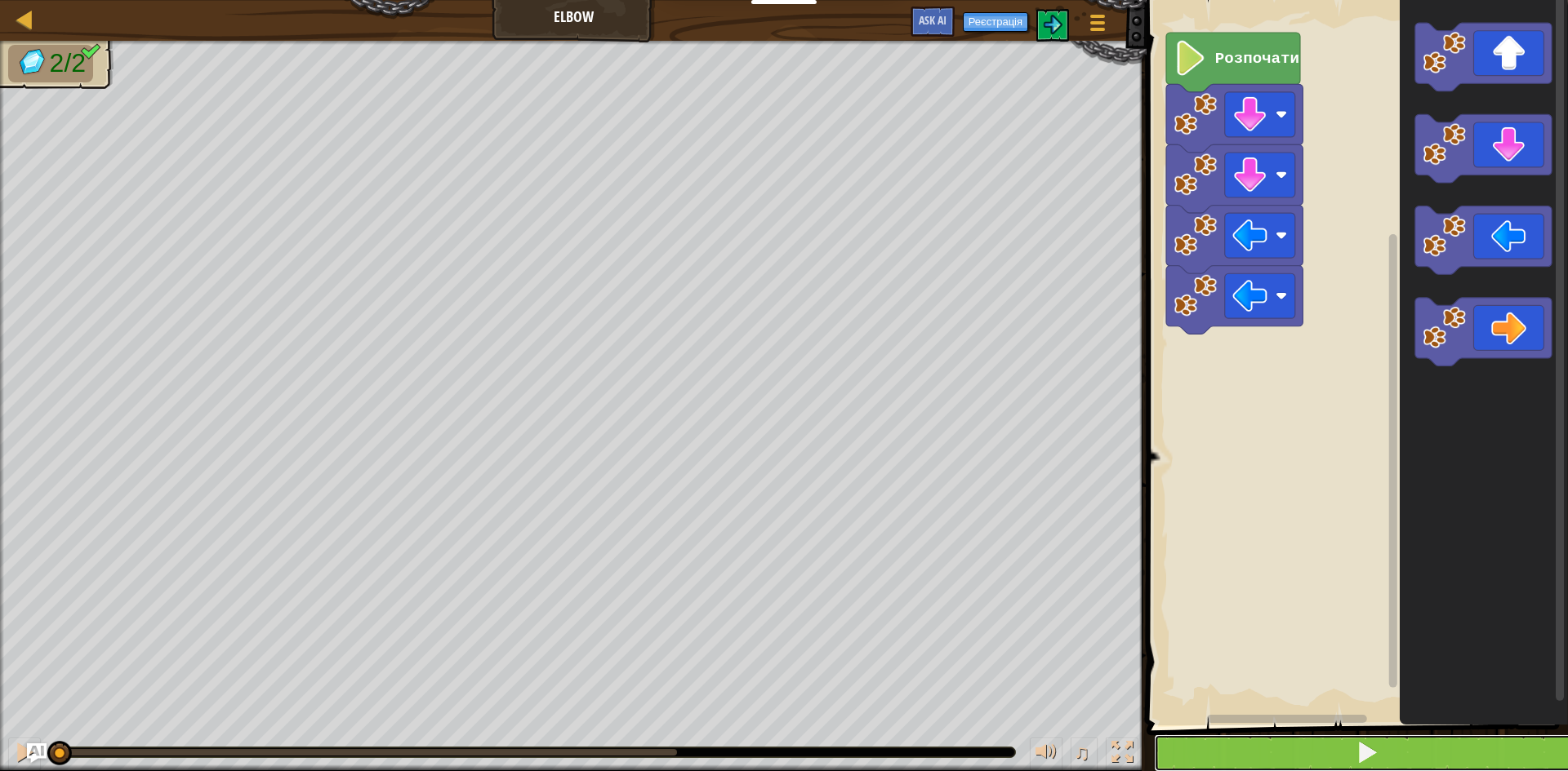
click at [1516, 767] on button at bounding box center [1367, 754] width 427 height 38
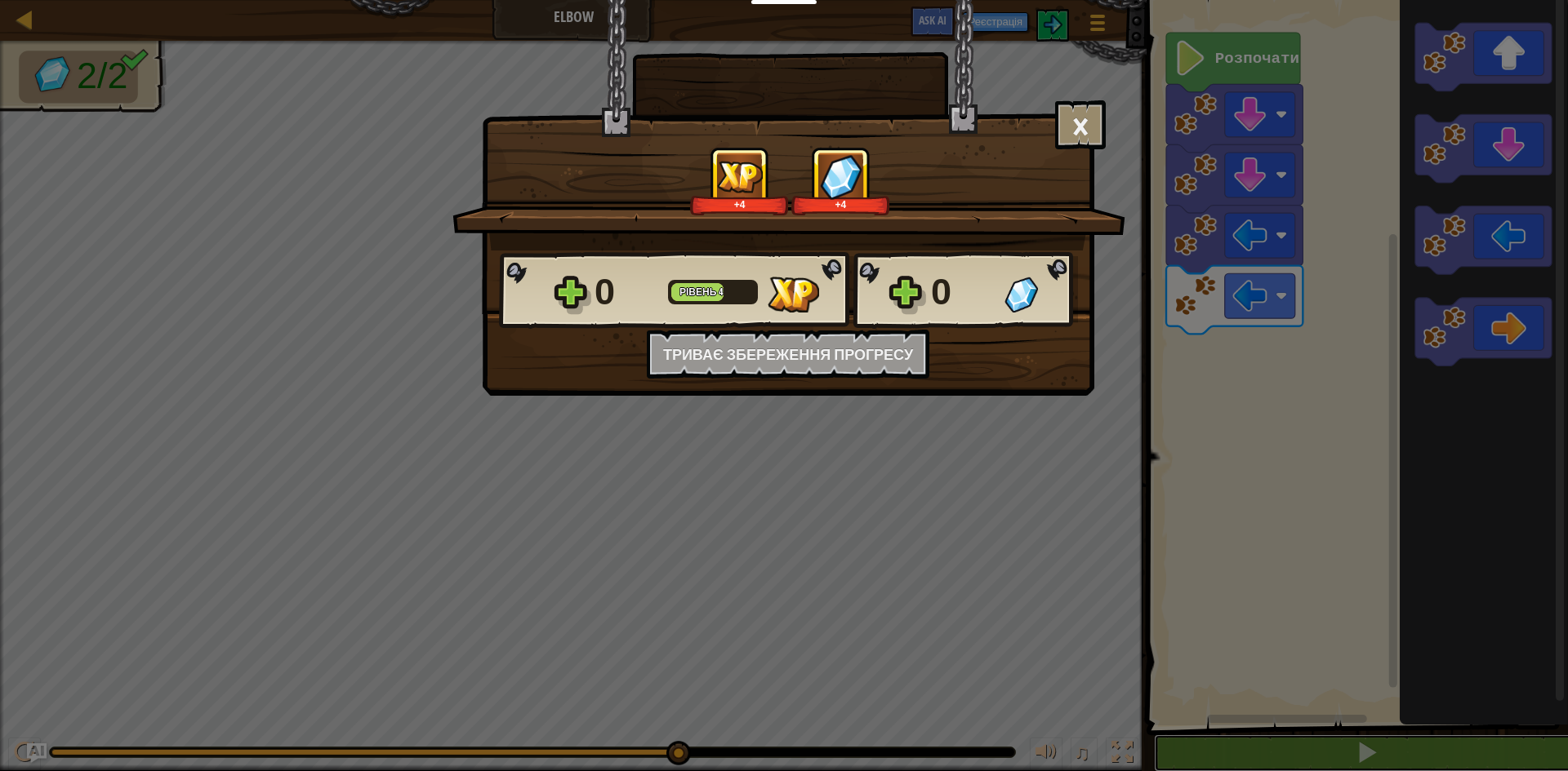
scroll to position [1, 0]
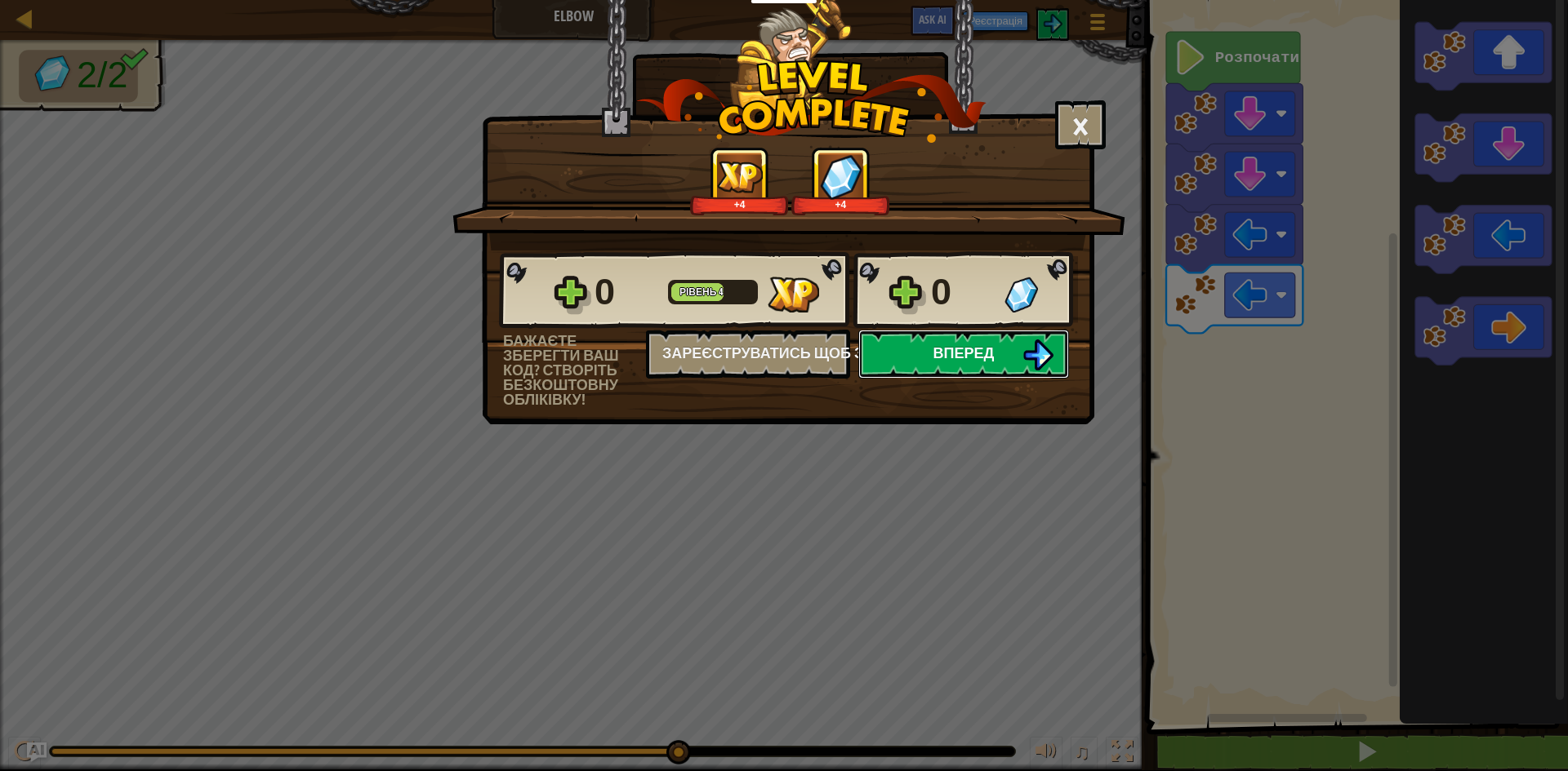
click at [1000, 344] on button "Вперед" at bounding box center [963, 354] width 210 height 49
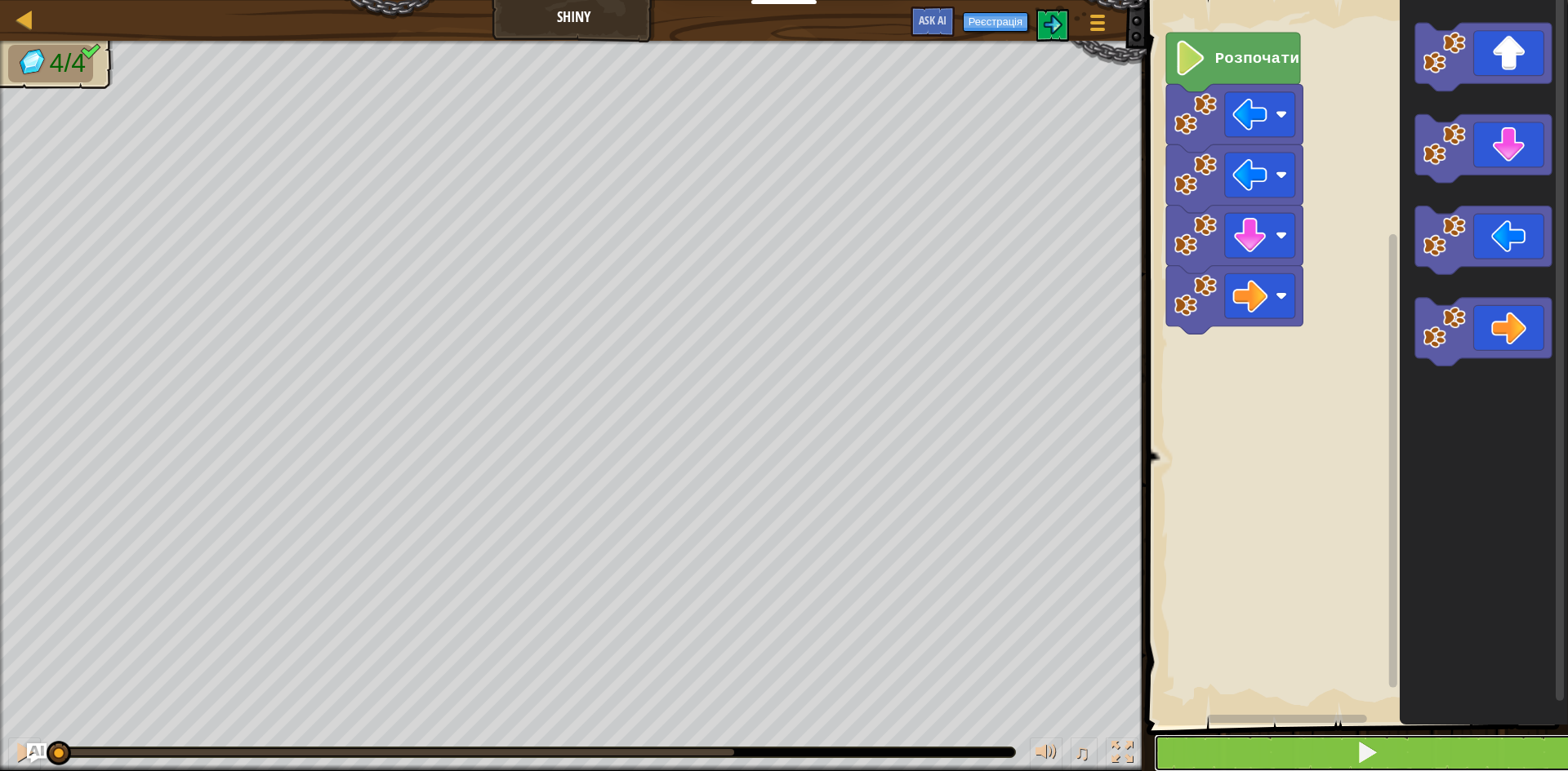
click at [1316, 760] on button at bounding box center [1367, 754] width 427 height 38
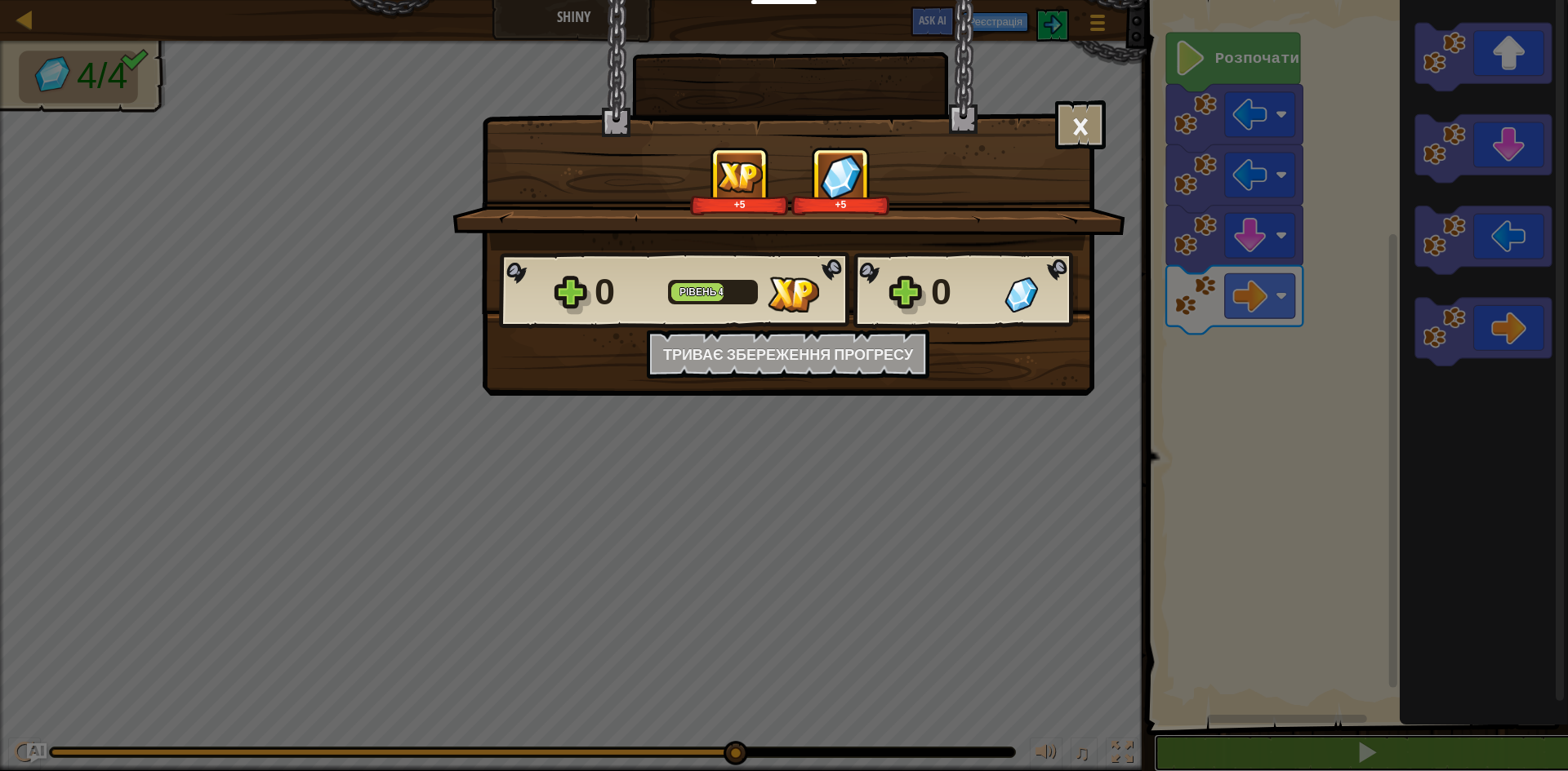
scroll to position [1, 0]
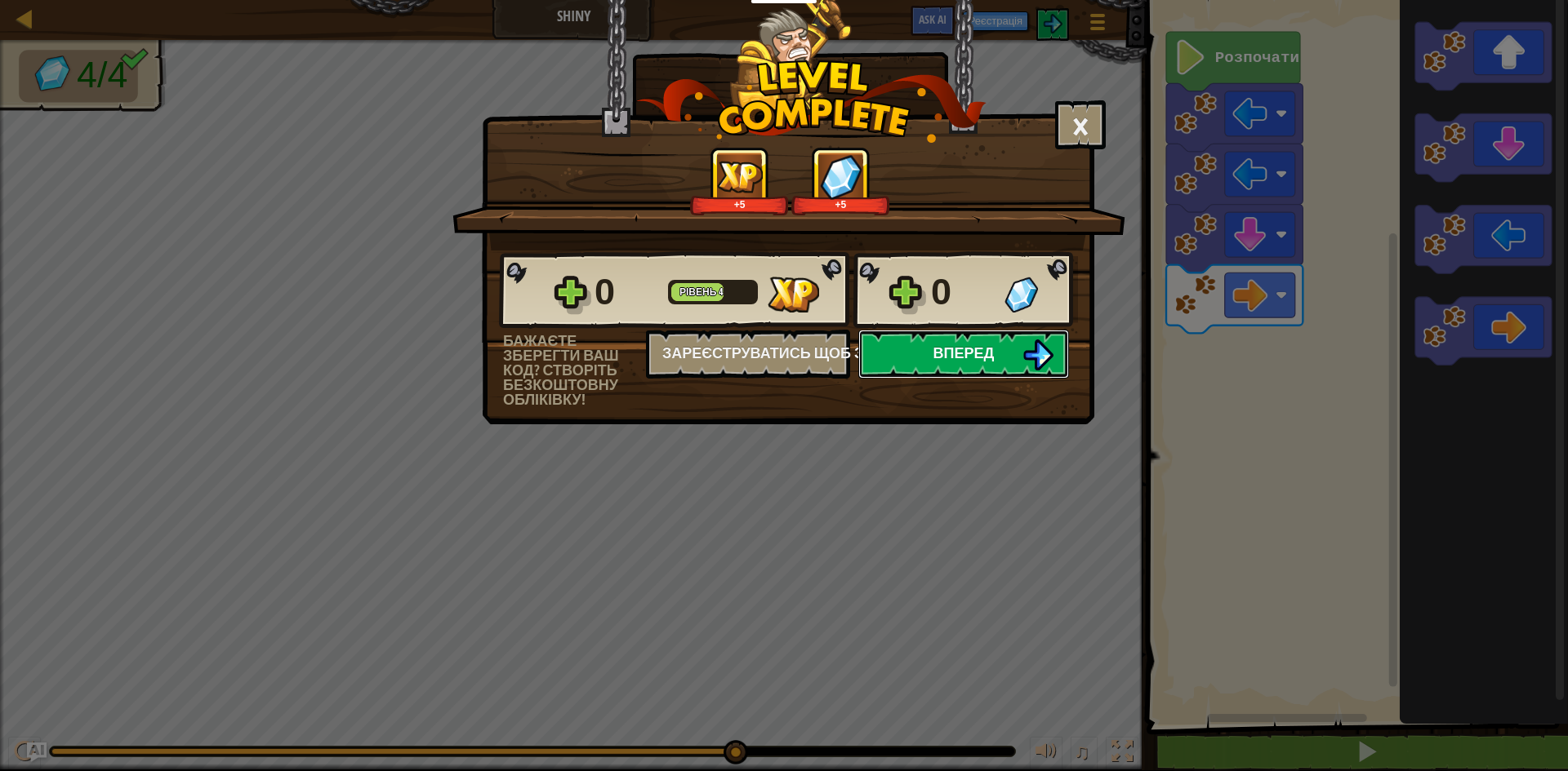
click at [952, 353] on span "Вперед" at bounding box center [964, 353] width 61 height 20
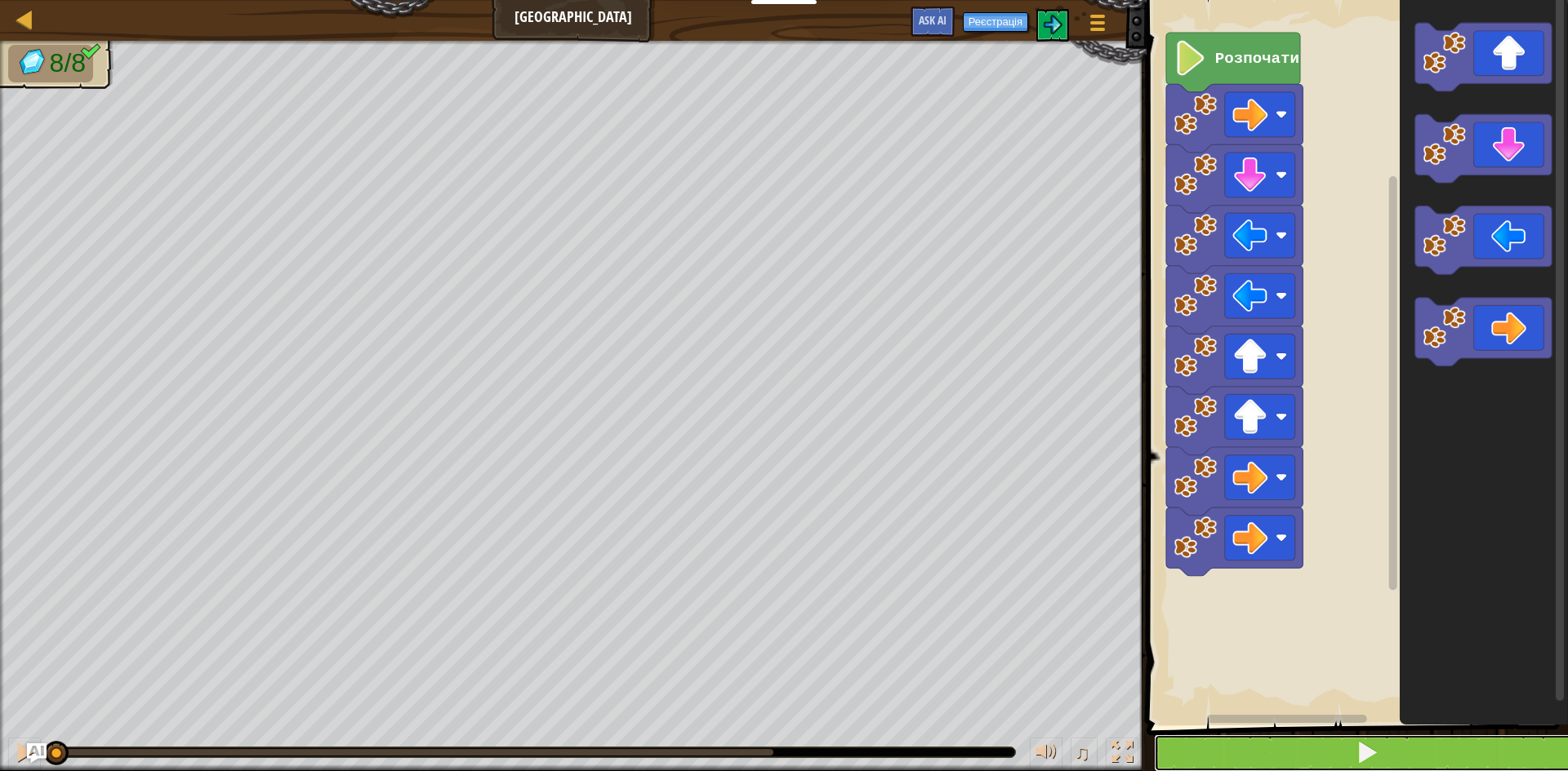
click at [1373, 755] on span at bounding box center [1367, 753] width 23 height 23
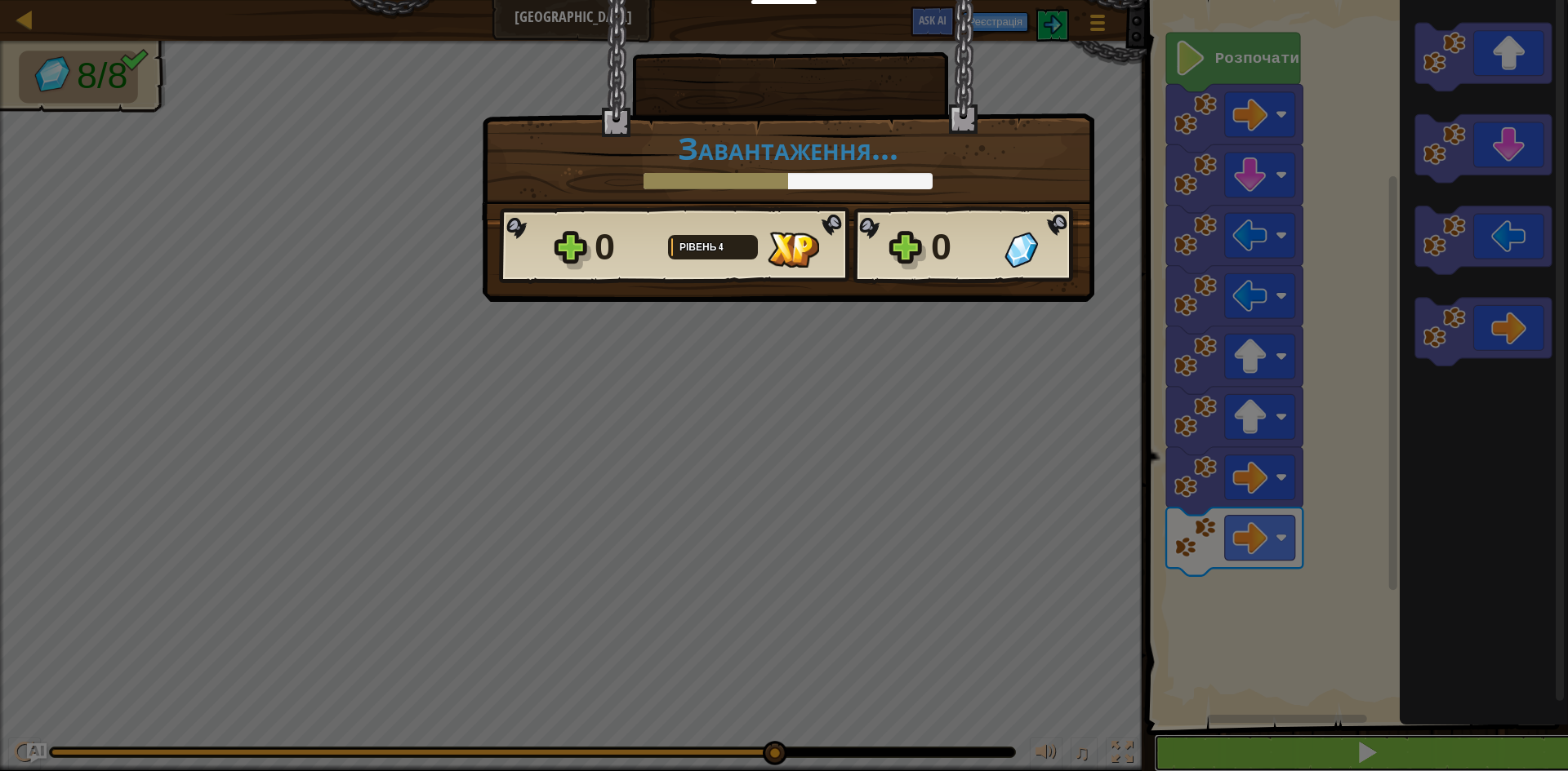
scroll to position [1, 0]
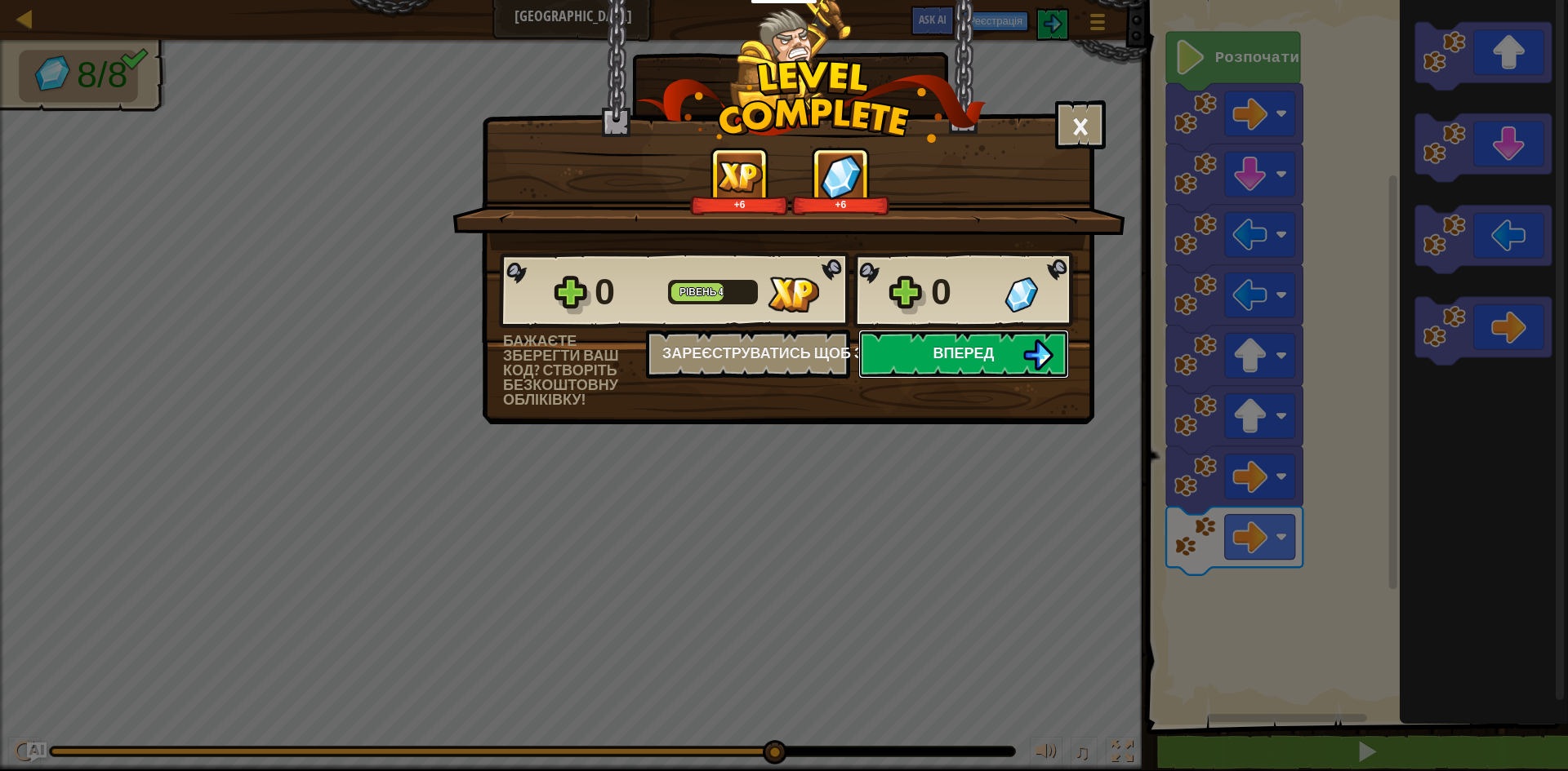
click at [941, 354] on span "Вперед" at bounding box center [964, 353] width 61 height 20
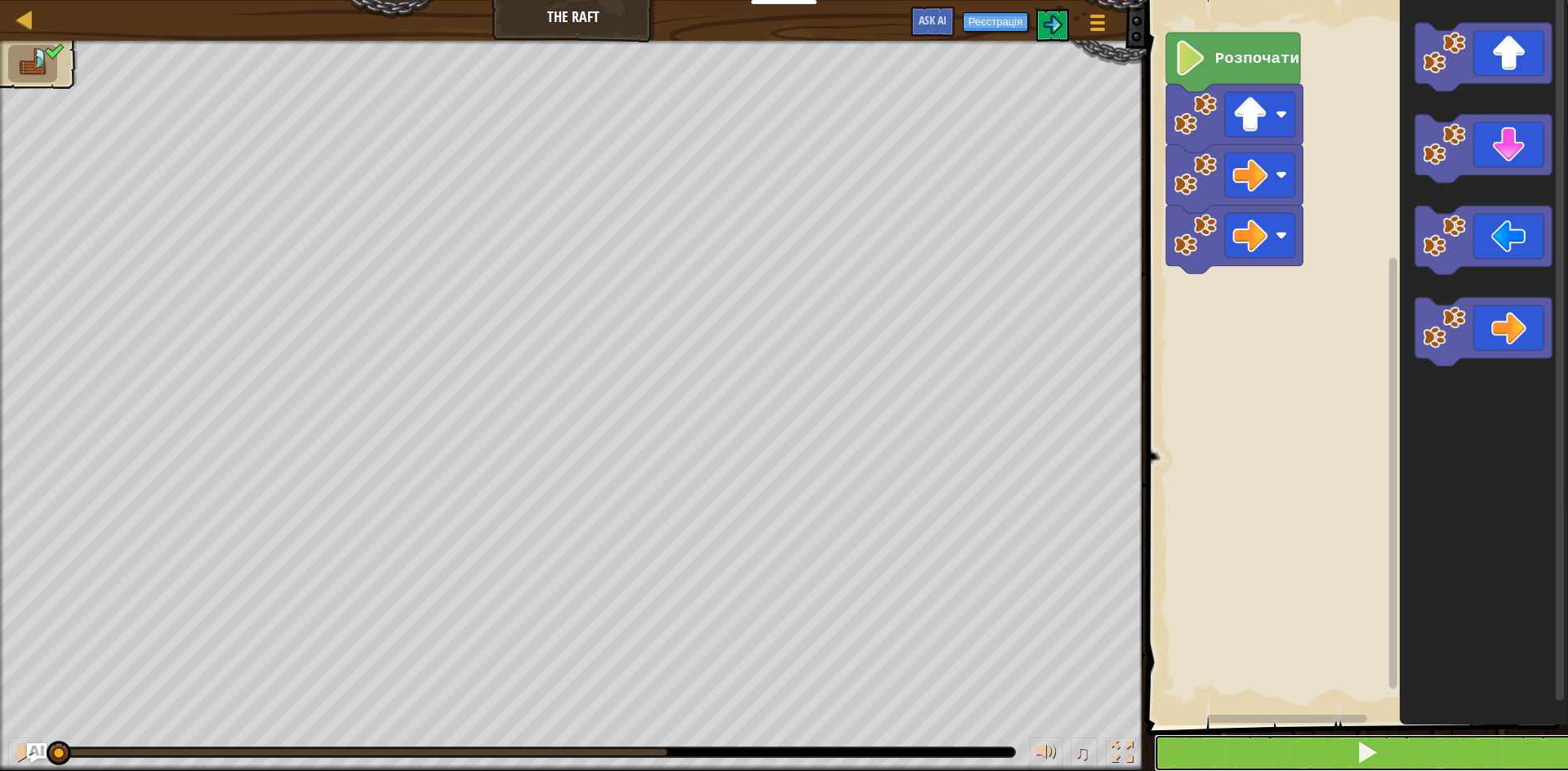
drag, startPoint x: 1348, startPoint y: 740, endPoint x: 1358, endPoint y: 740, distance: 10.0
click at [1354, 742] on button at bounding box center [1367, 754] width 427 height 38
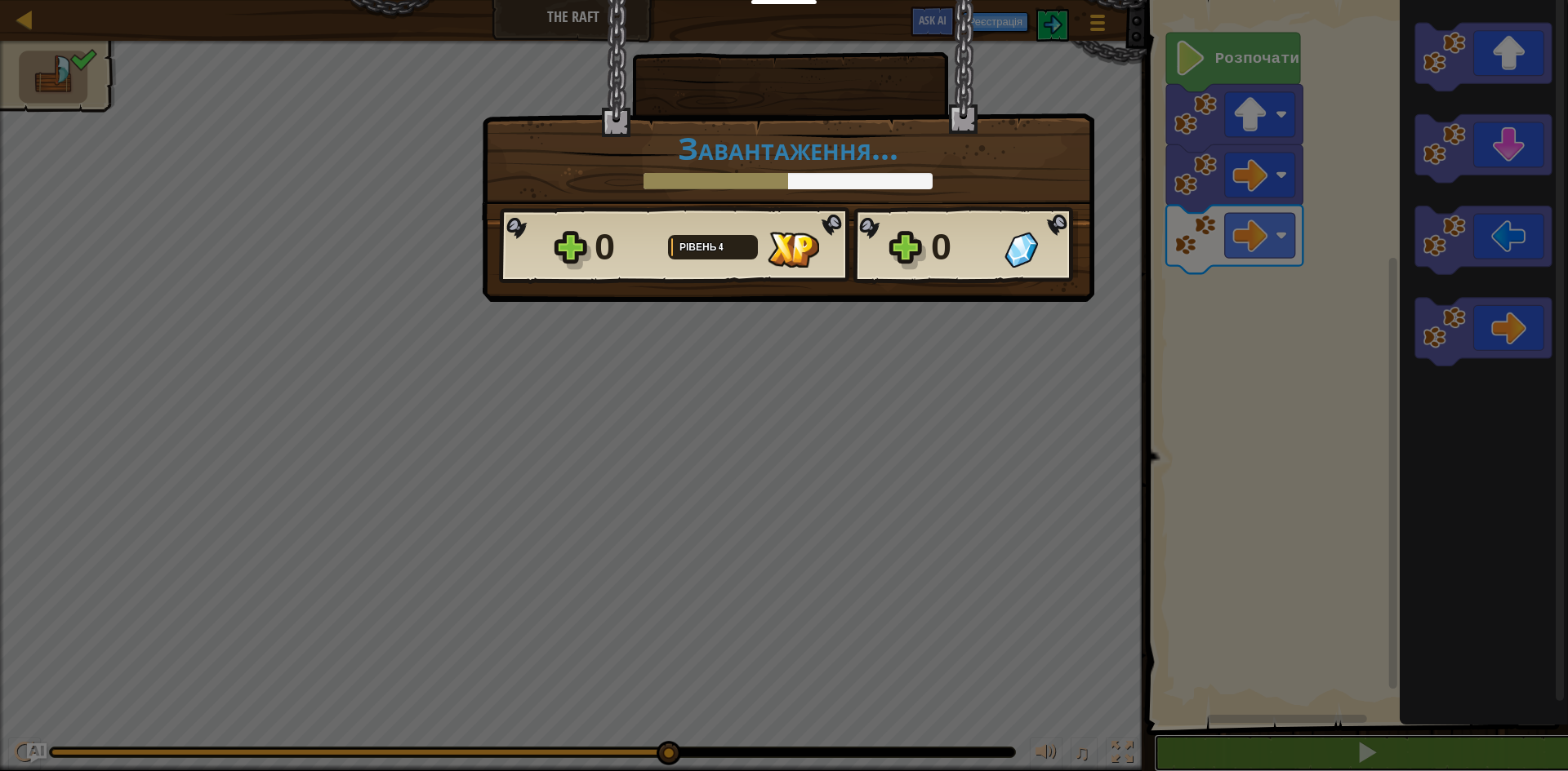
scroll to position [1, 0]
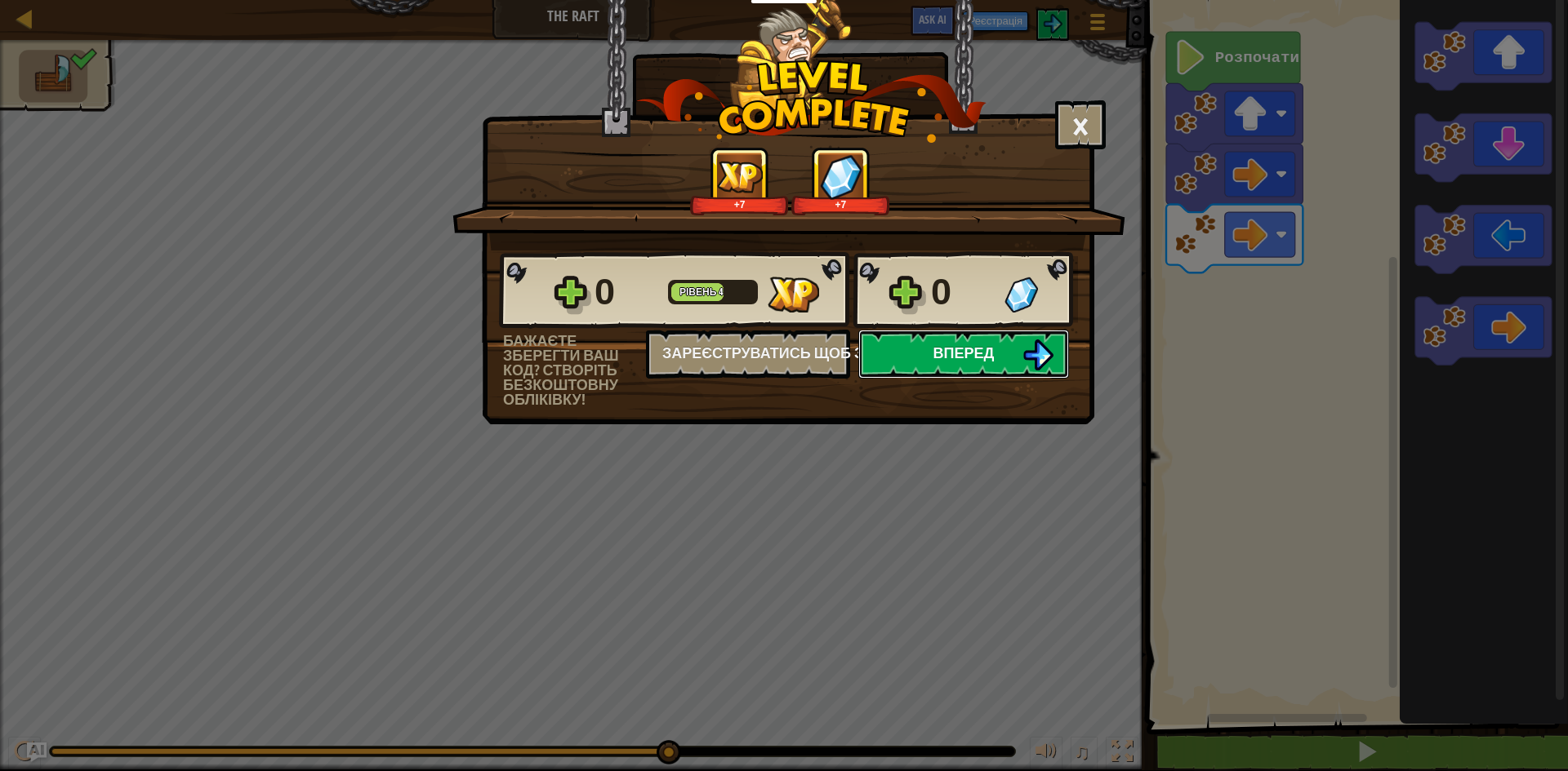
click at [1006, 340] on button "Вперед" at bounding box center [963, 354] width 210 height 49
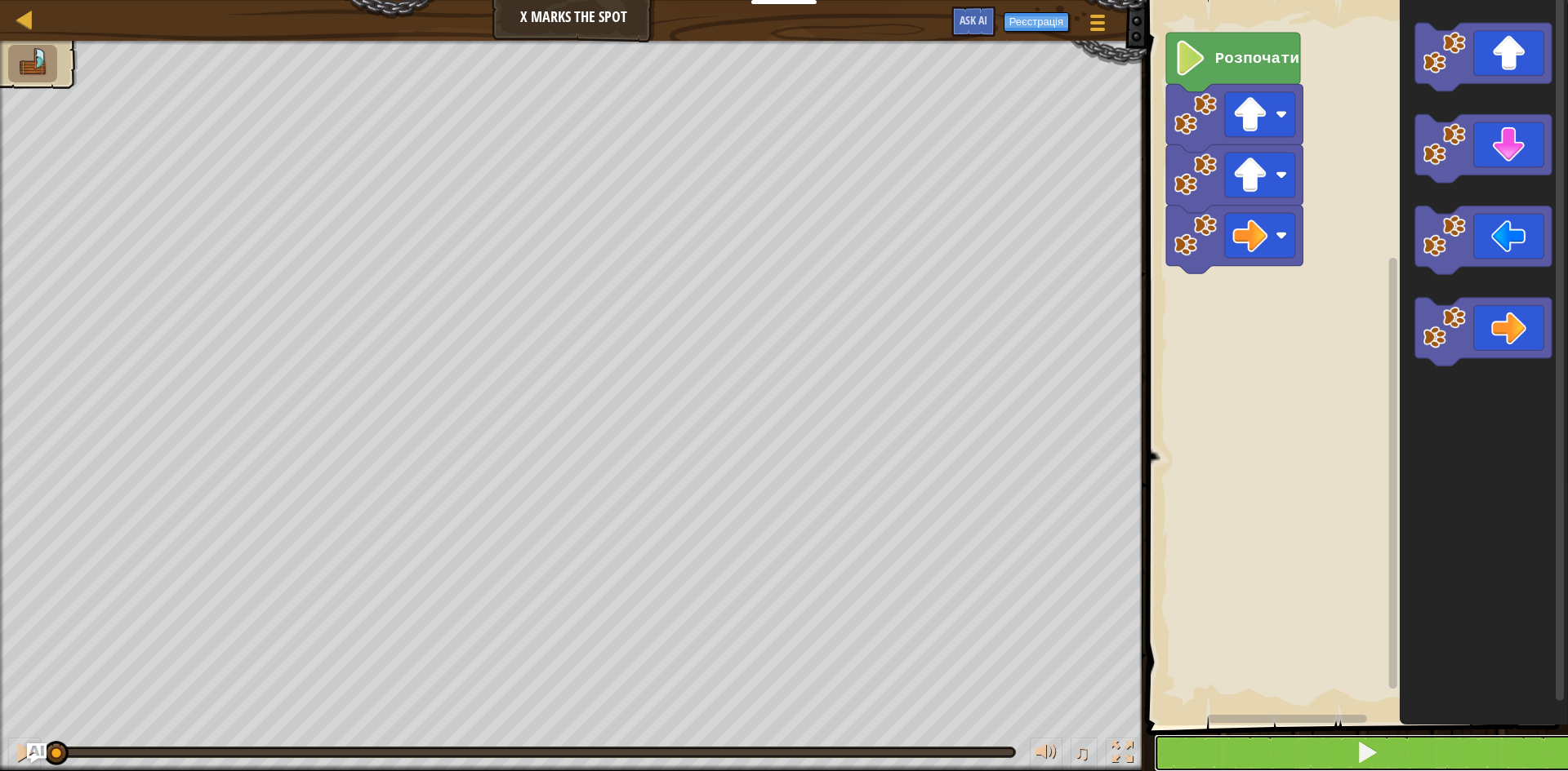
drag, startPoint x: 1441, startPoint y: 754, endPoint x: 1417, endPoint y: 745, distance: 25.6
click at [1435, 753] on button at bounding box center [1367, 754] width 427 height 38
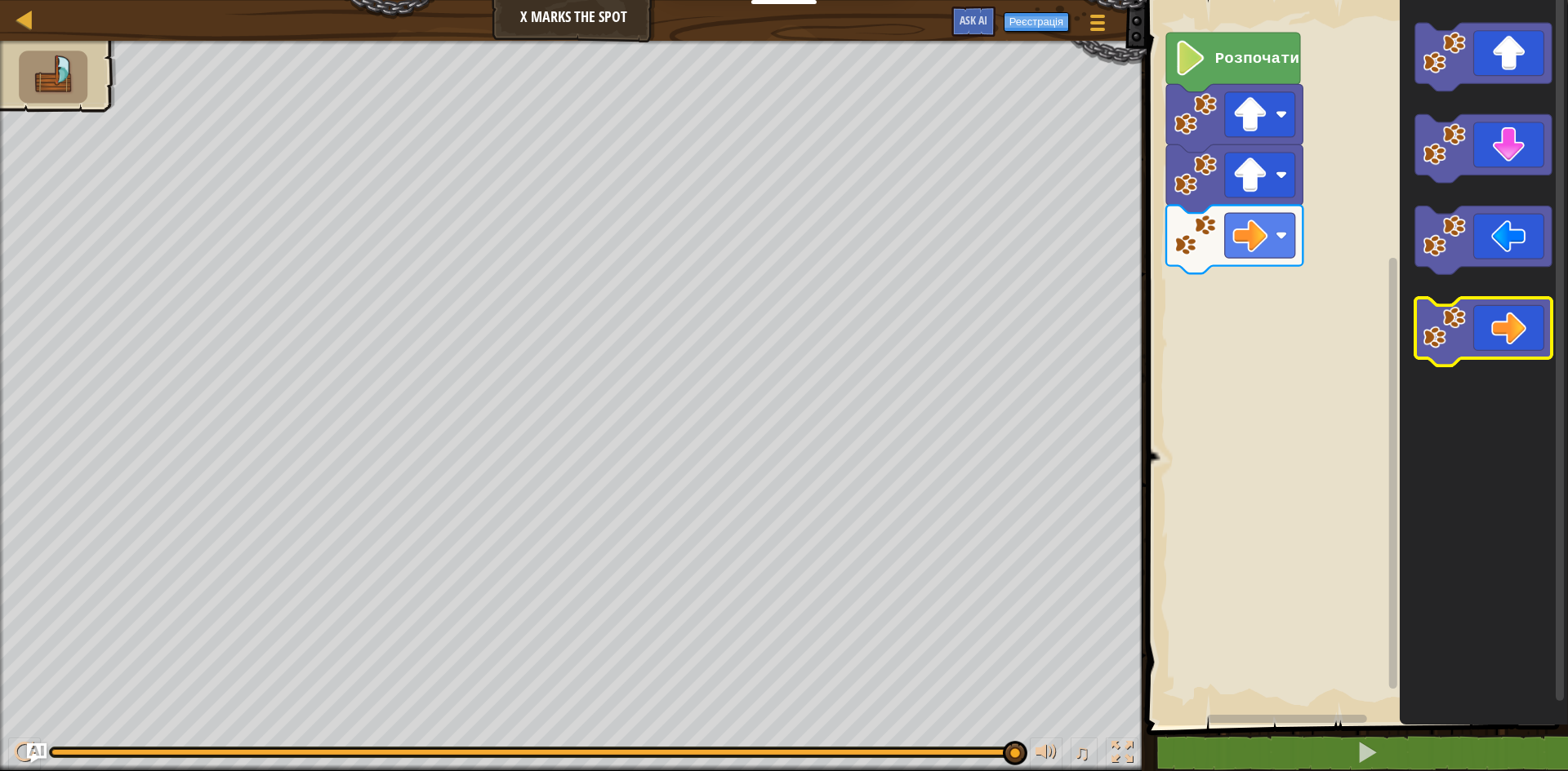
click at [1532, 349] on icon "Робоча область Blockly" at bounding box center [1483, 332] width 137 height 69
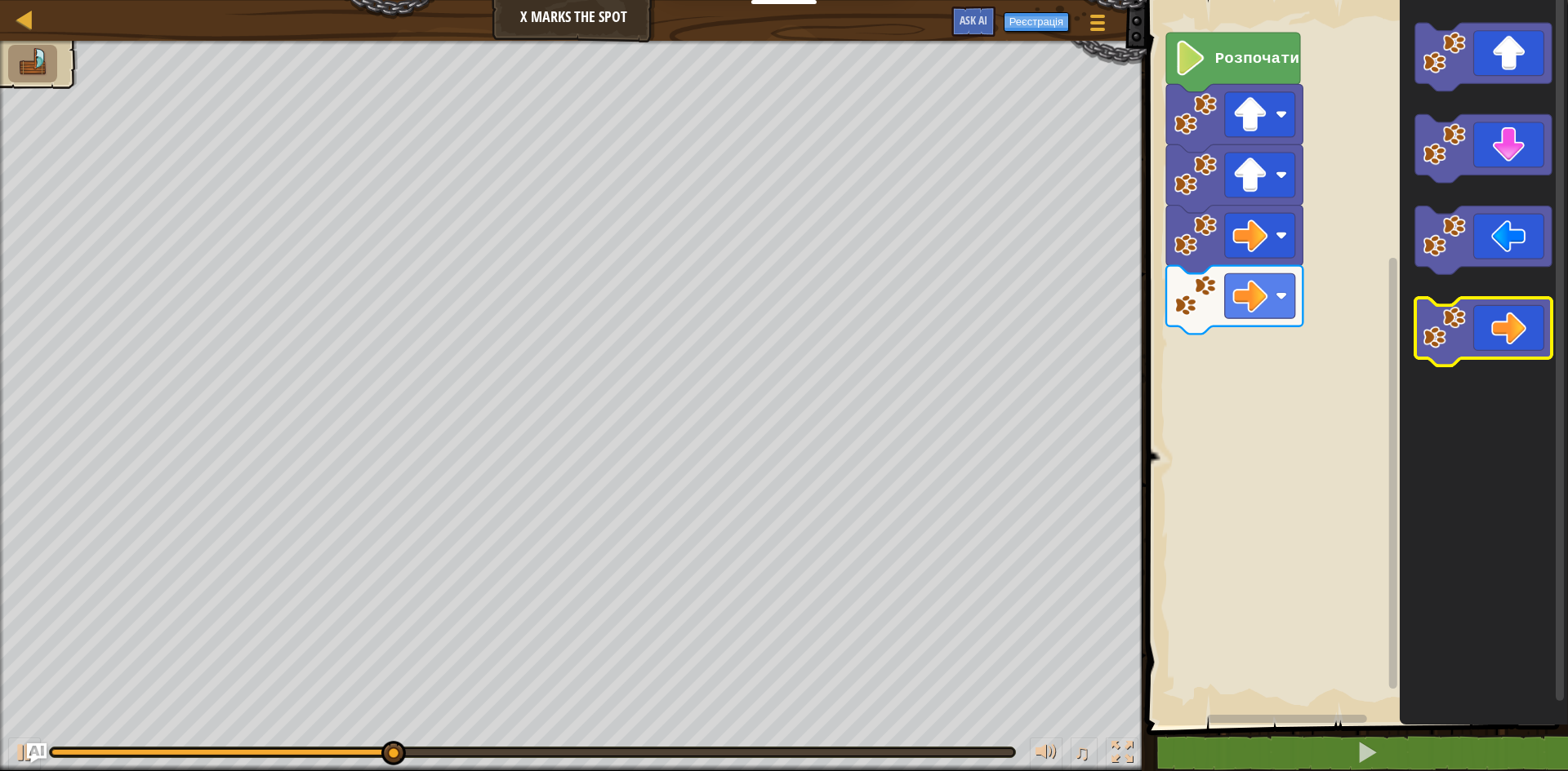
click at [1535, 345] on icon "Робоча область Blockly" at bounding box center [1483, 332] width 137 height 69
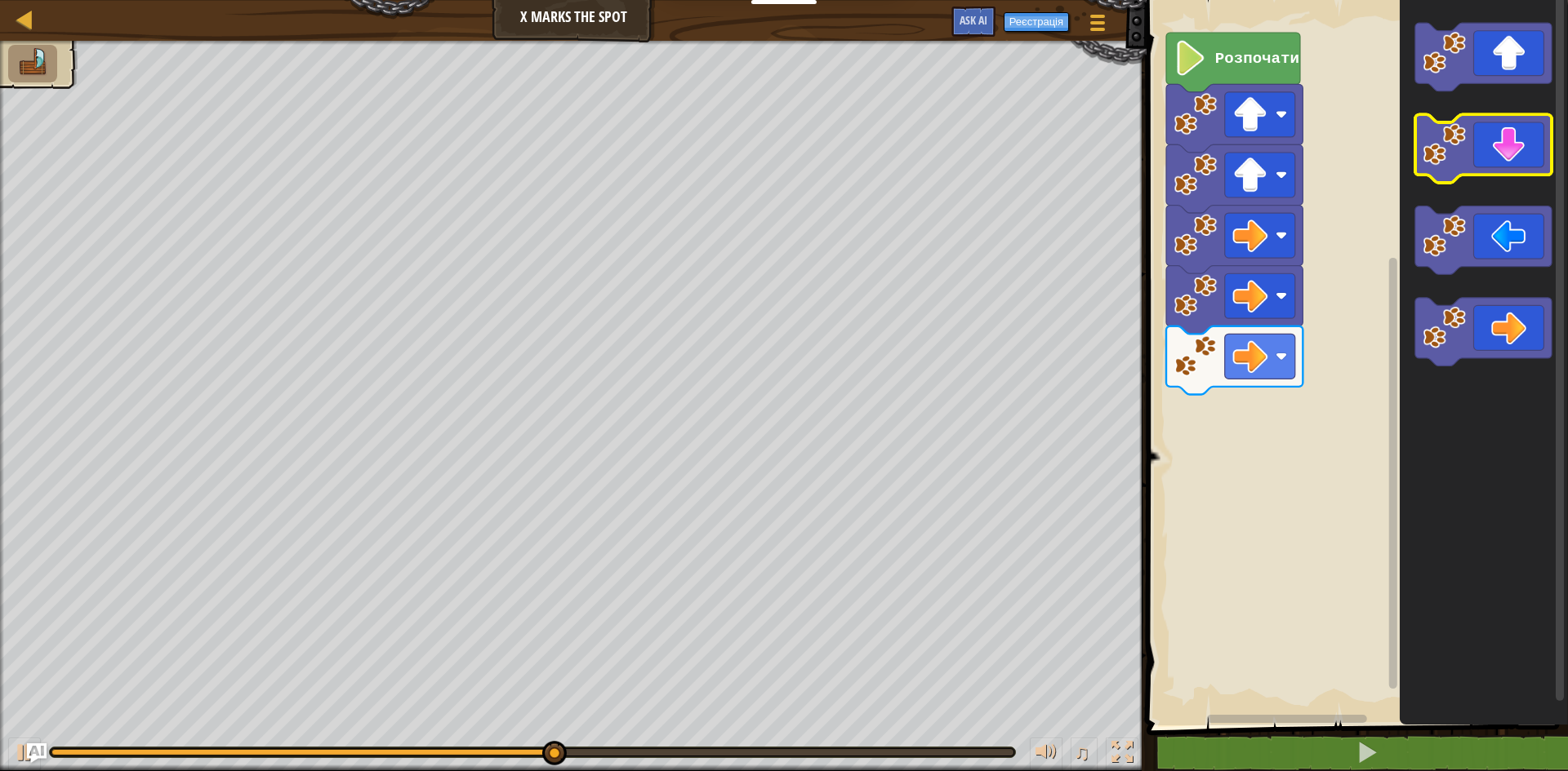
click at [1527, 122] on icon "Робоча область Blockly" at bounding box center [1483, 150] width 137 height 69
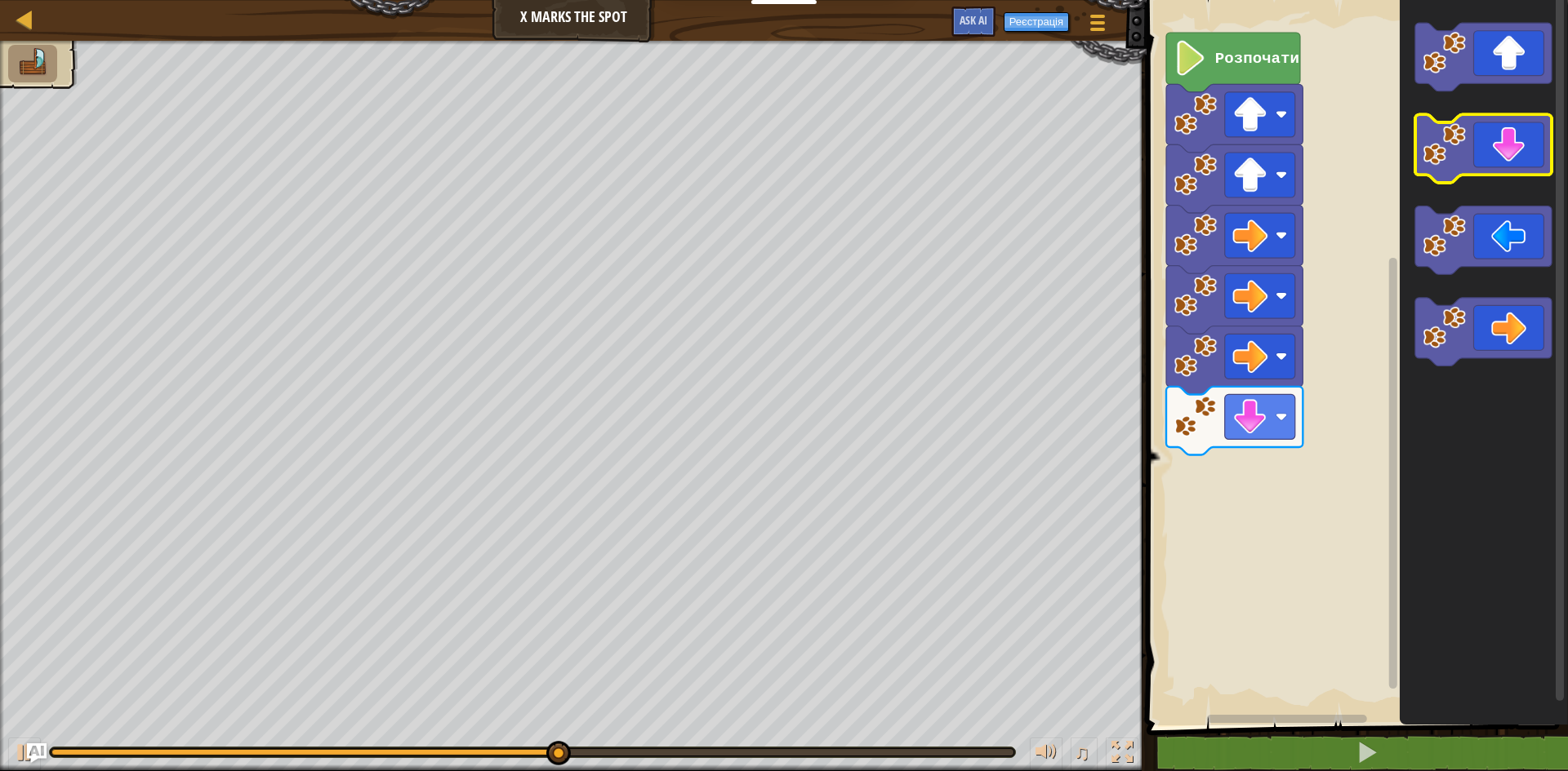
click at [1527, 122] on icon "Робоча область Blockly" at bounding box center [1483, 150] width 137 height 69
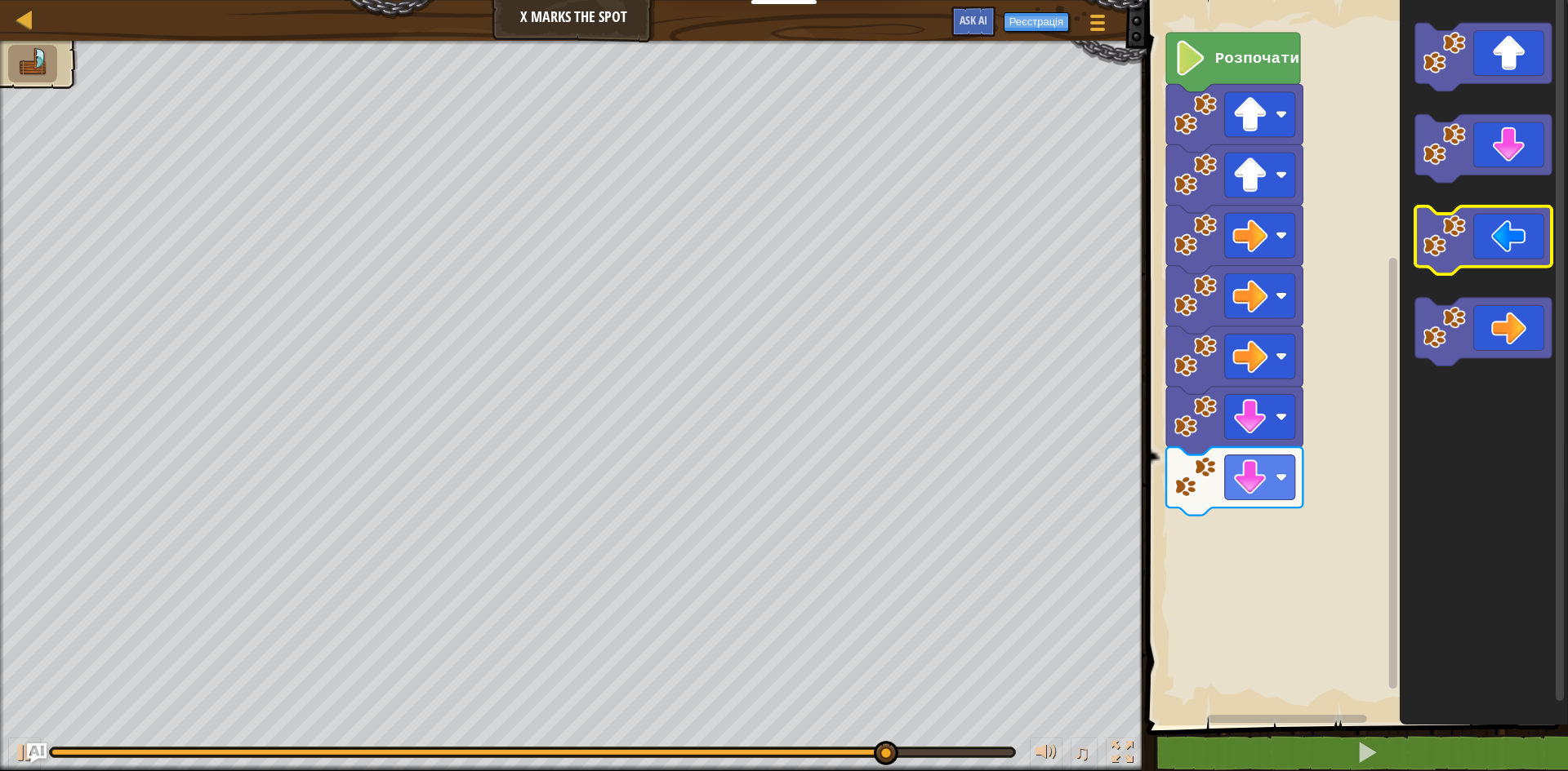
click at [1480, 248] on icon "Робоча область Blockly" at bounding box center [1483, 241] width 137 height 69
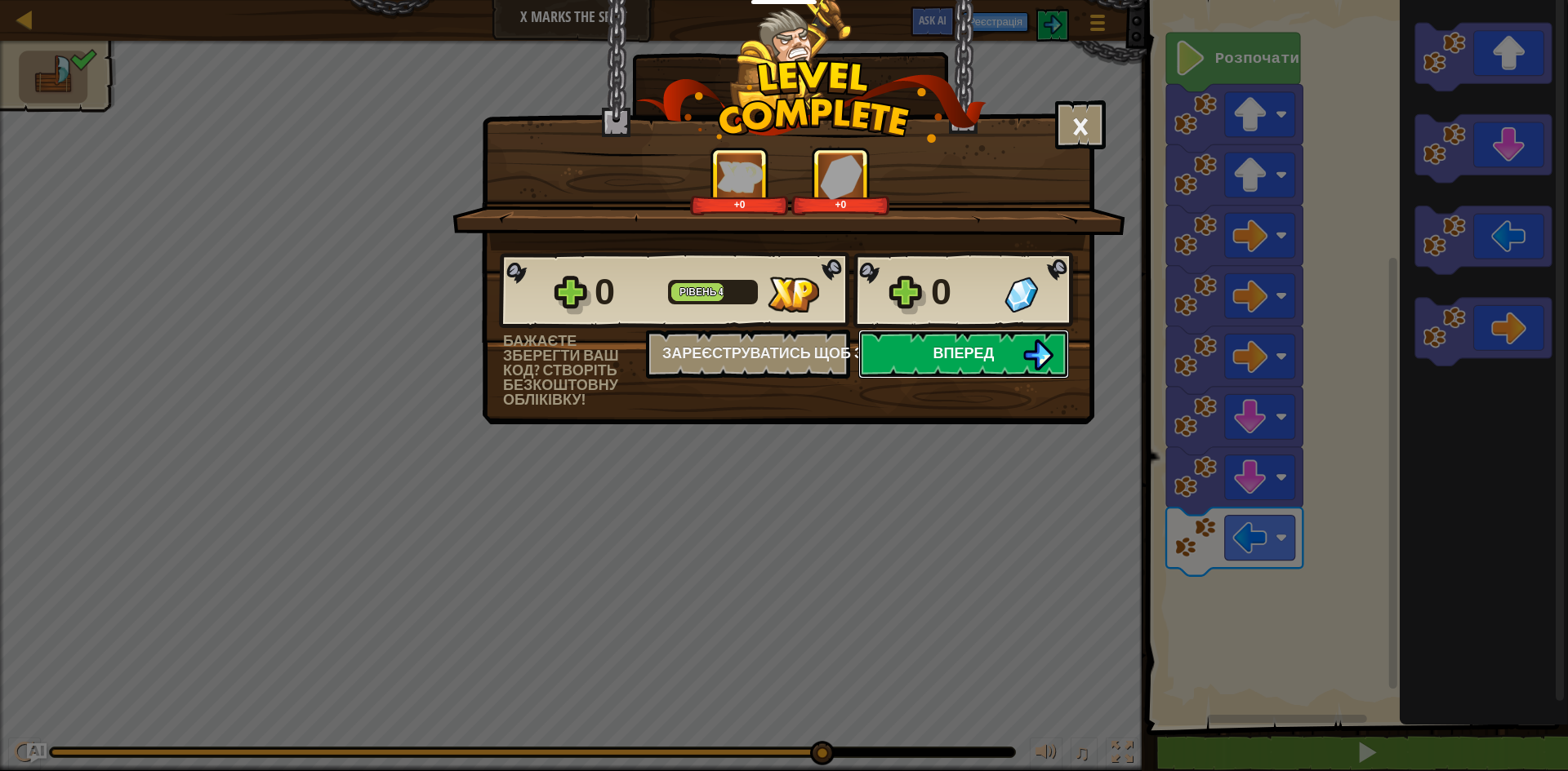
click at [1001, 338] on button "Вперед" at bounding box center [963, 354] width 210 height 49
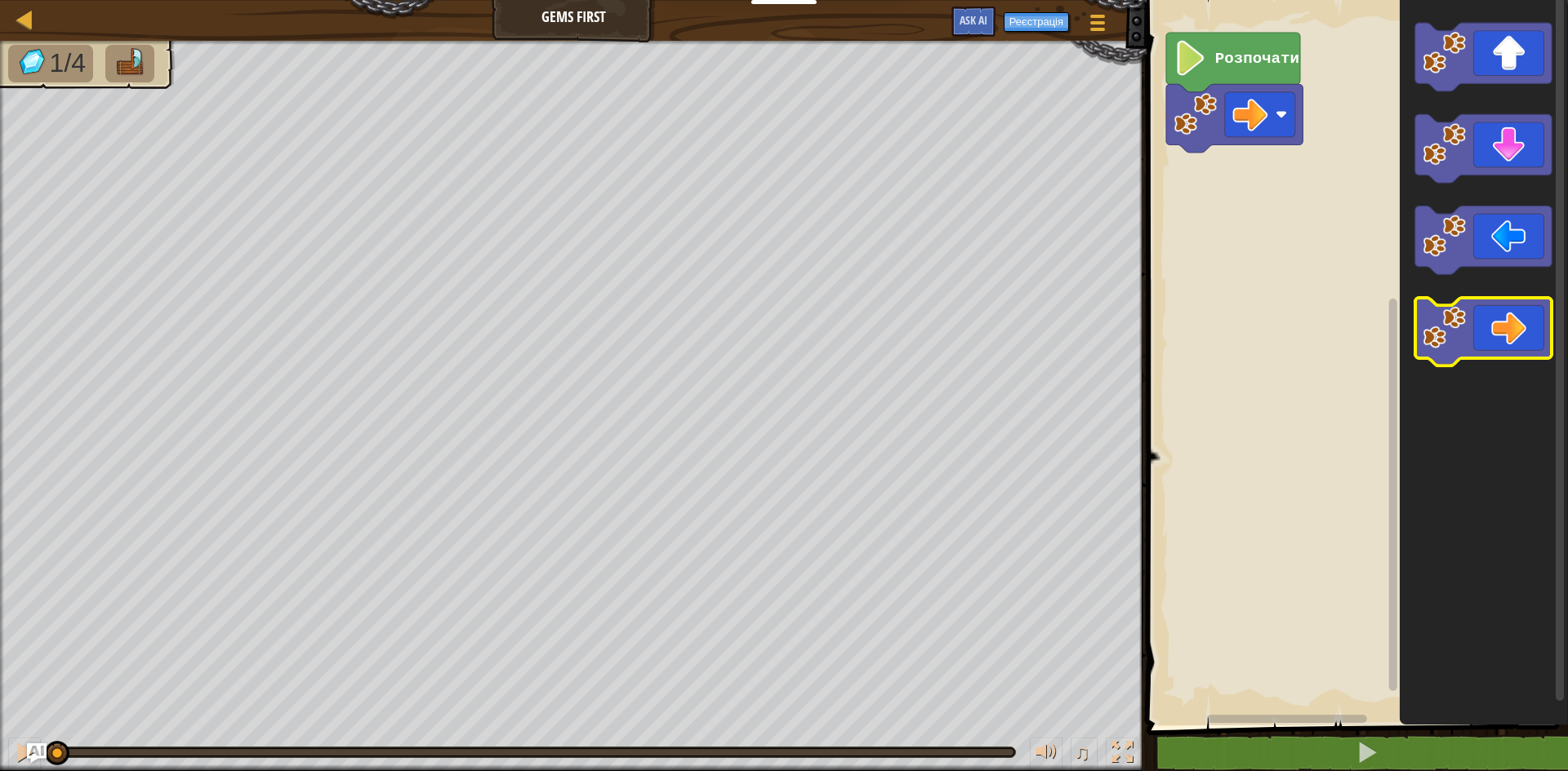
click at [1498, 311] on icon "Робоча область Blockly" at bounding box center [1483, 332] width 137 height 69
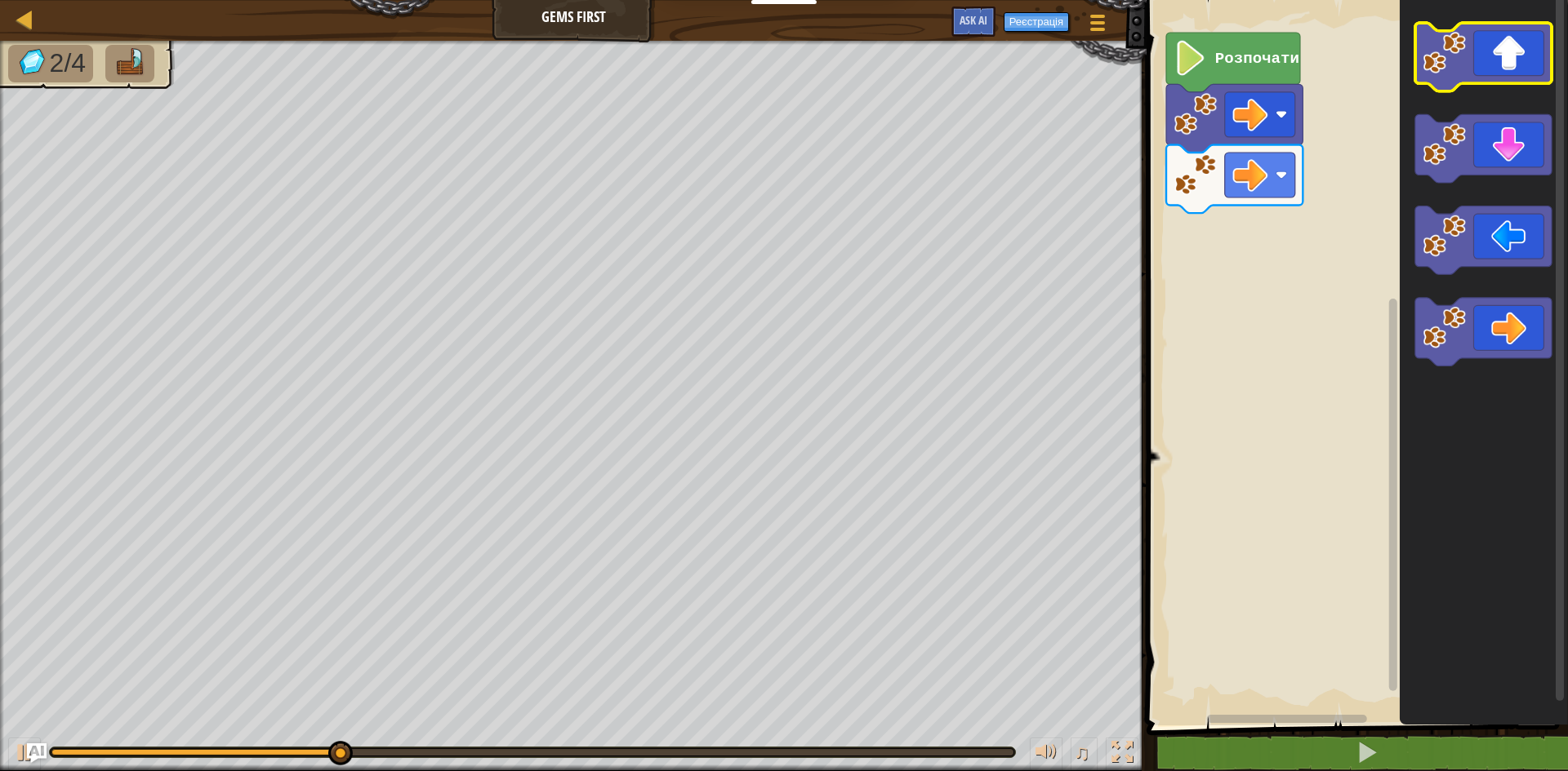
click at [1507, 80] on icon "Робоча область Blockly" at bounding box center [1483, 57] width 137 height 69
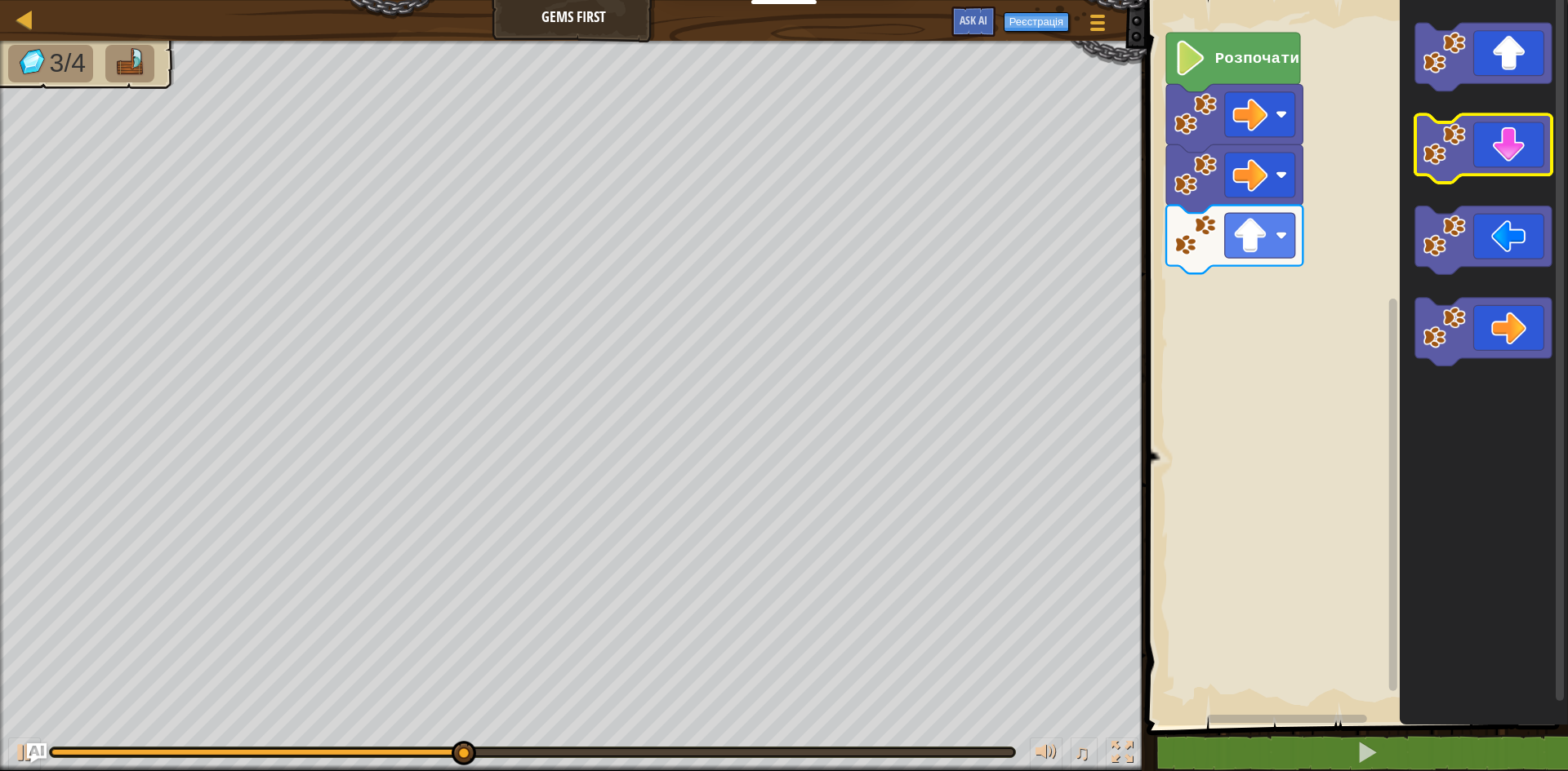
click at [1497, 140] on icon "Робоча область Blockly" at bounding box center [1483, 150] width 137 height 69
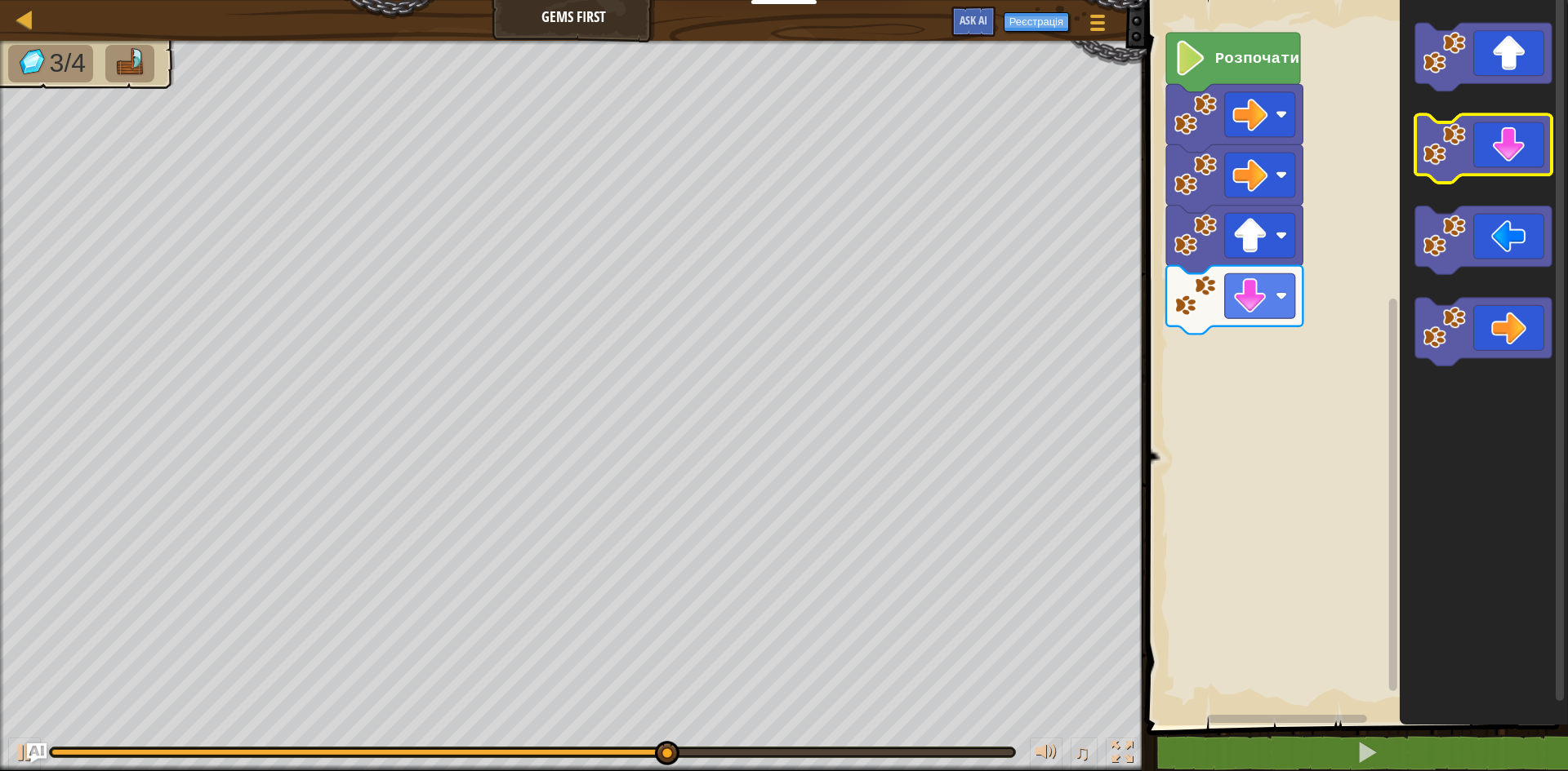
click at [1498, 148] on icon "Робоча область Blockly" at bounding box center [1483, 150] width 137 height 69
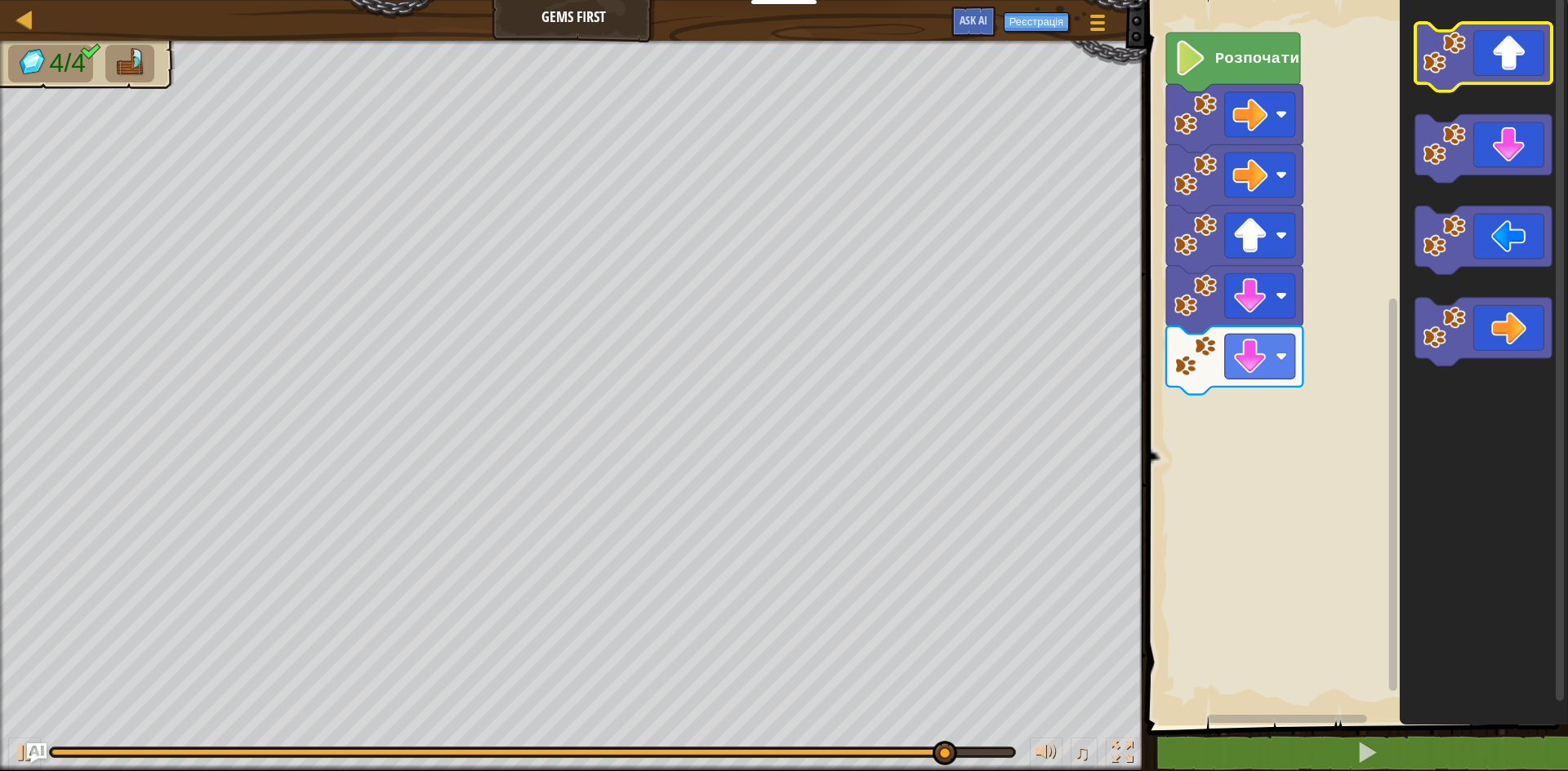
click at [1514, 68] on icon "Робоча область Blockly" at bounding box center [1483, 57] width 137 height 69
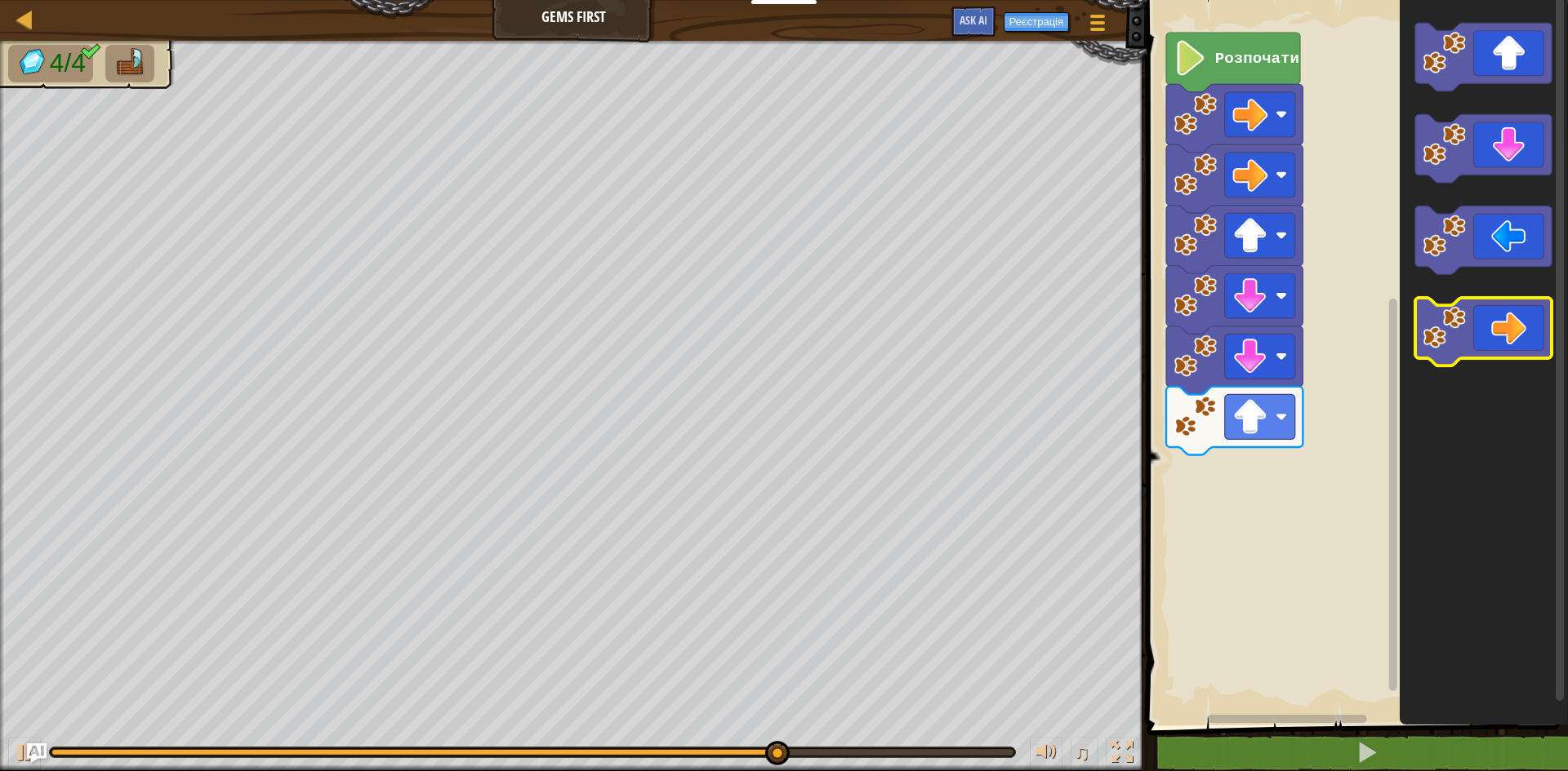
click at [1511, 319] on icon "Робоча область Blockly" at bounding box center [1483, 332] width 137 height 69
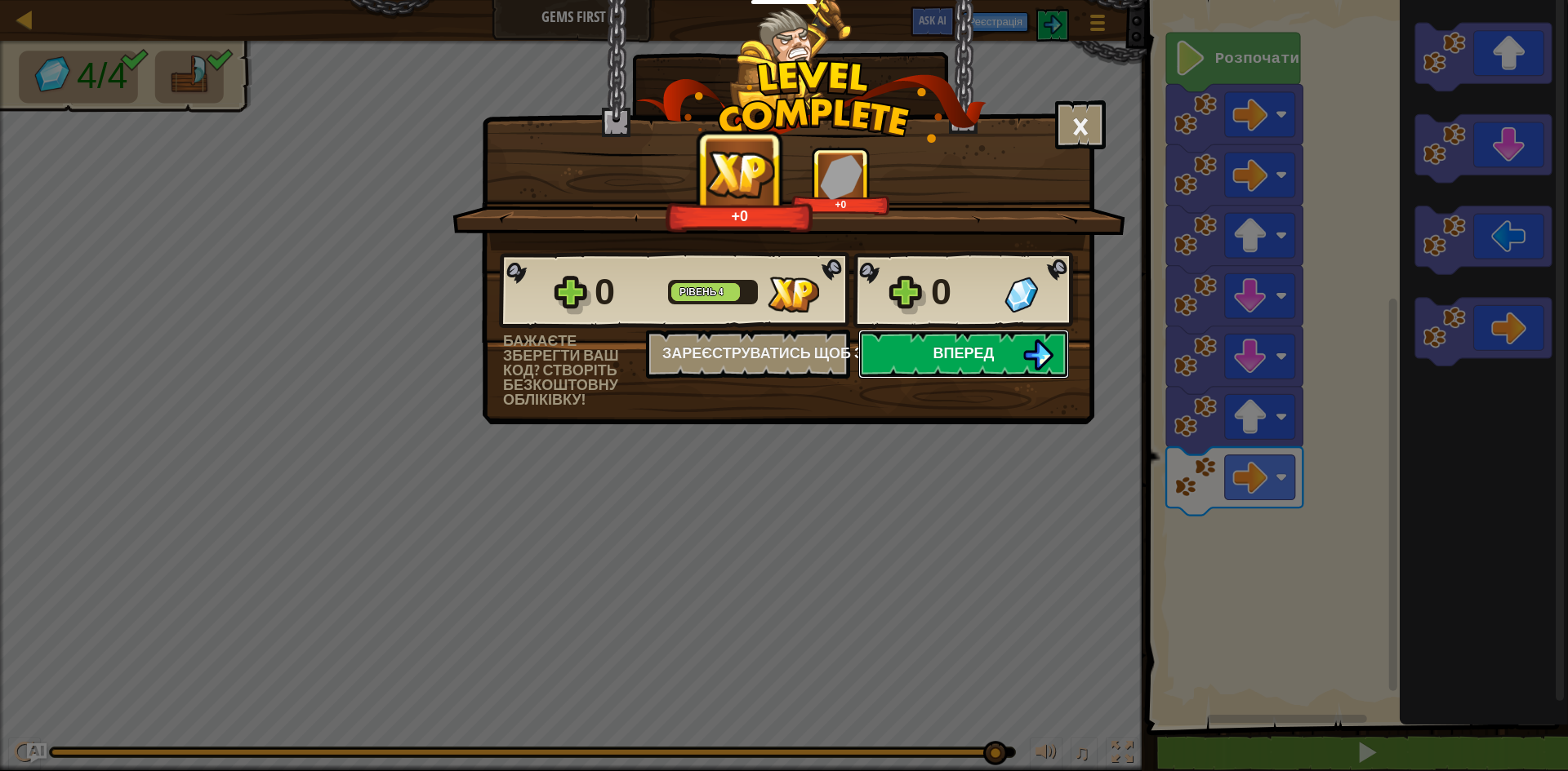
click at [1018, 340] on button "Вперед" at bounding box center [963, 354] width 210 height 49
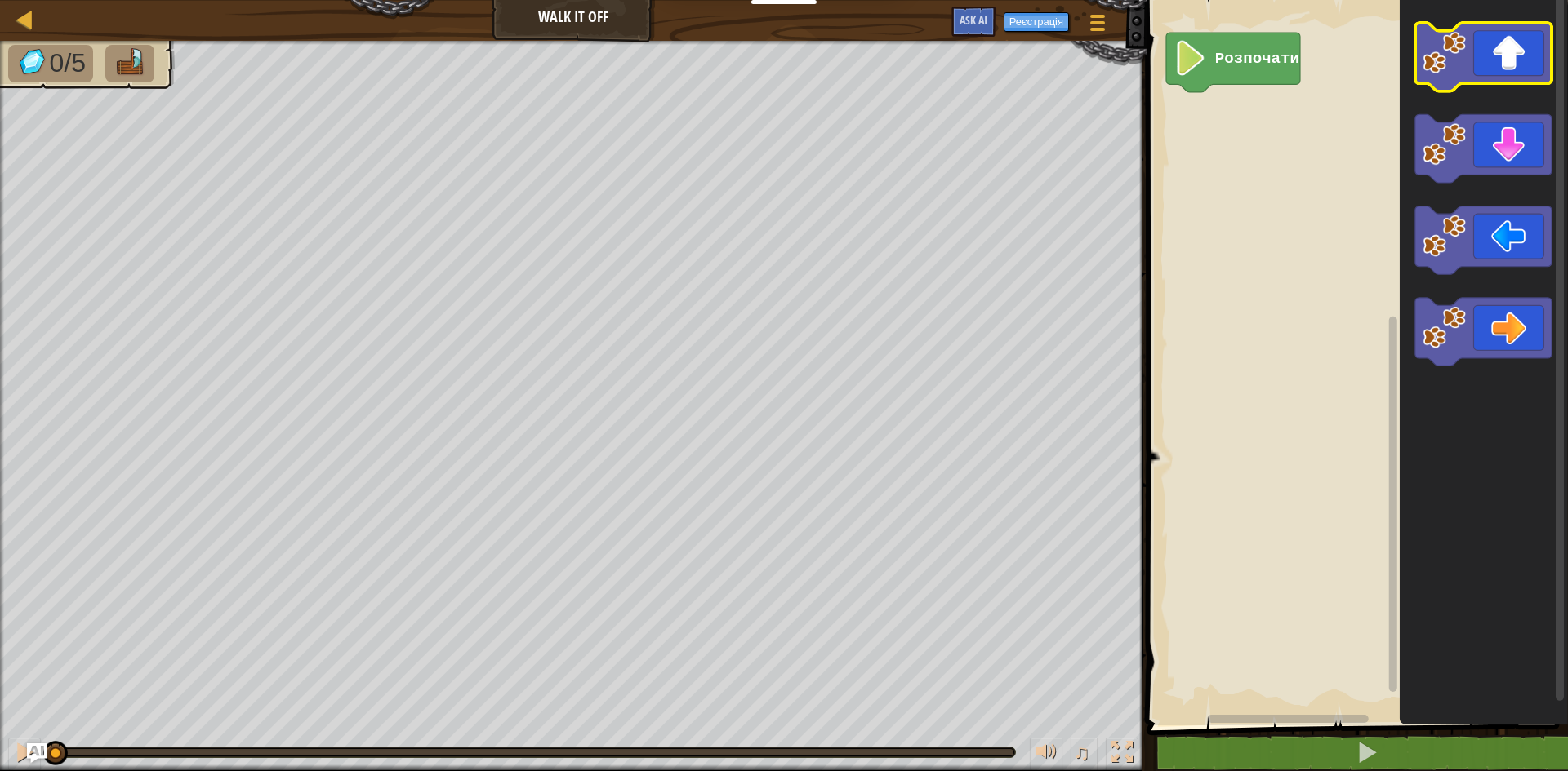
click at [1502, 62] on icon "Робоча область Blockly" at bounding box center [1483, 57] width 137 height 69
click at [1501, 73] on icon "Робоча область Blockly" at bounding box center [1483, 57] width 137 height 69
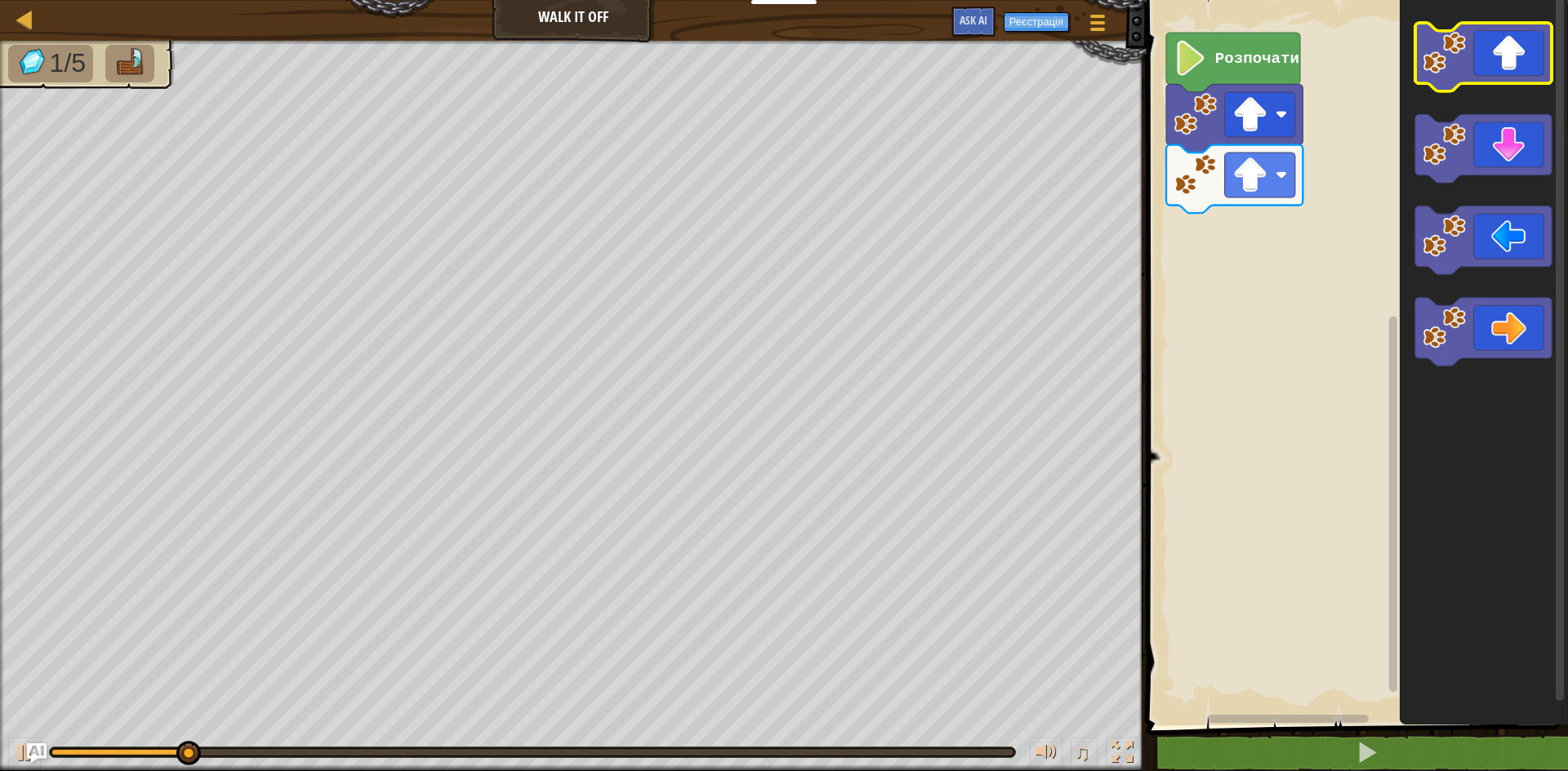
click at [1501, 73] on icon "Робоча область Blockly" at bounding box center [1483, 57] width 137 height 69
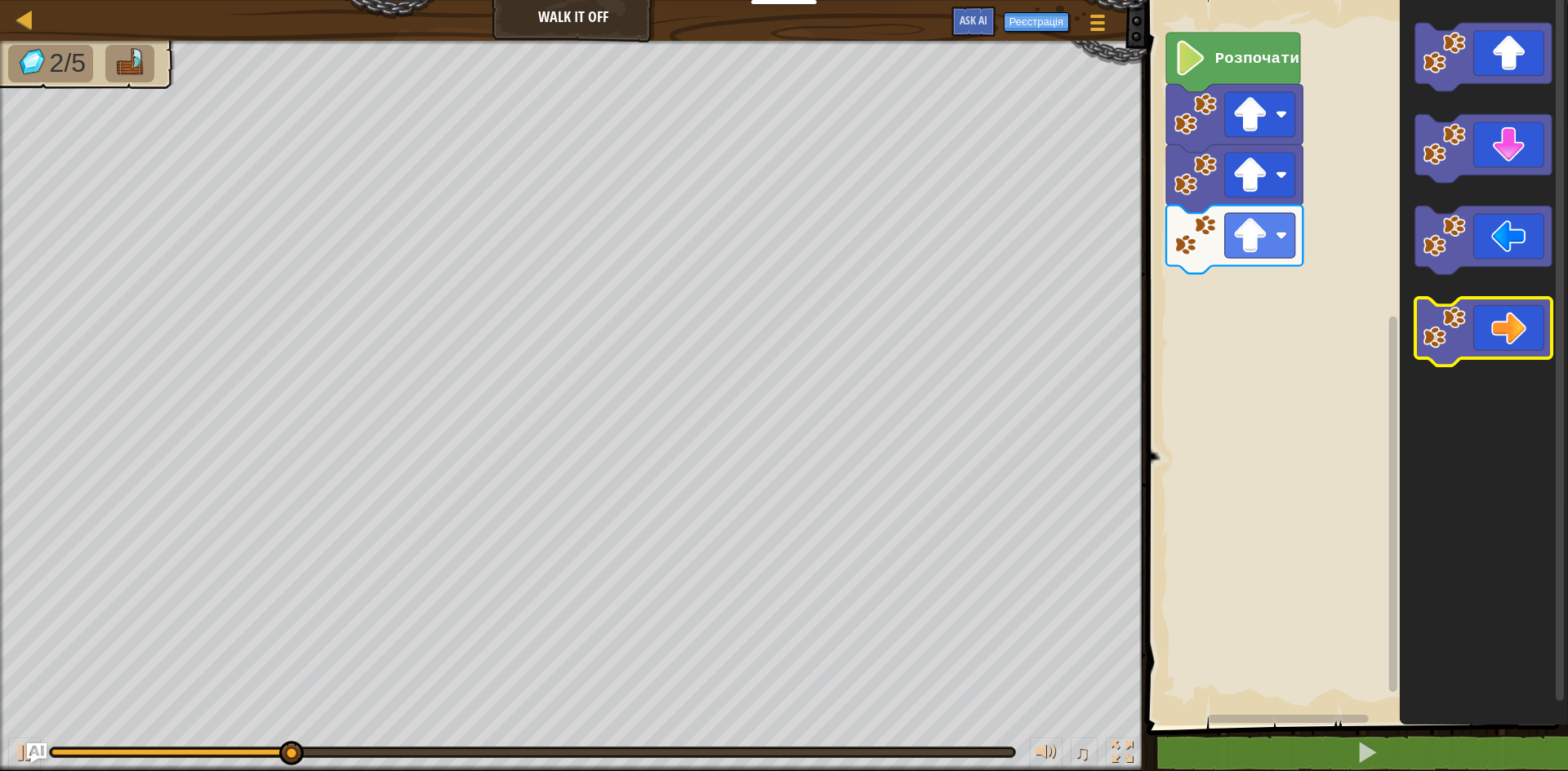
click at [1522, 331] on icon "Робоча область Blockly" at bounding box center [1483, 332] width 137 height 69
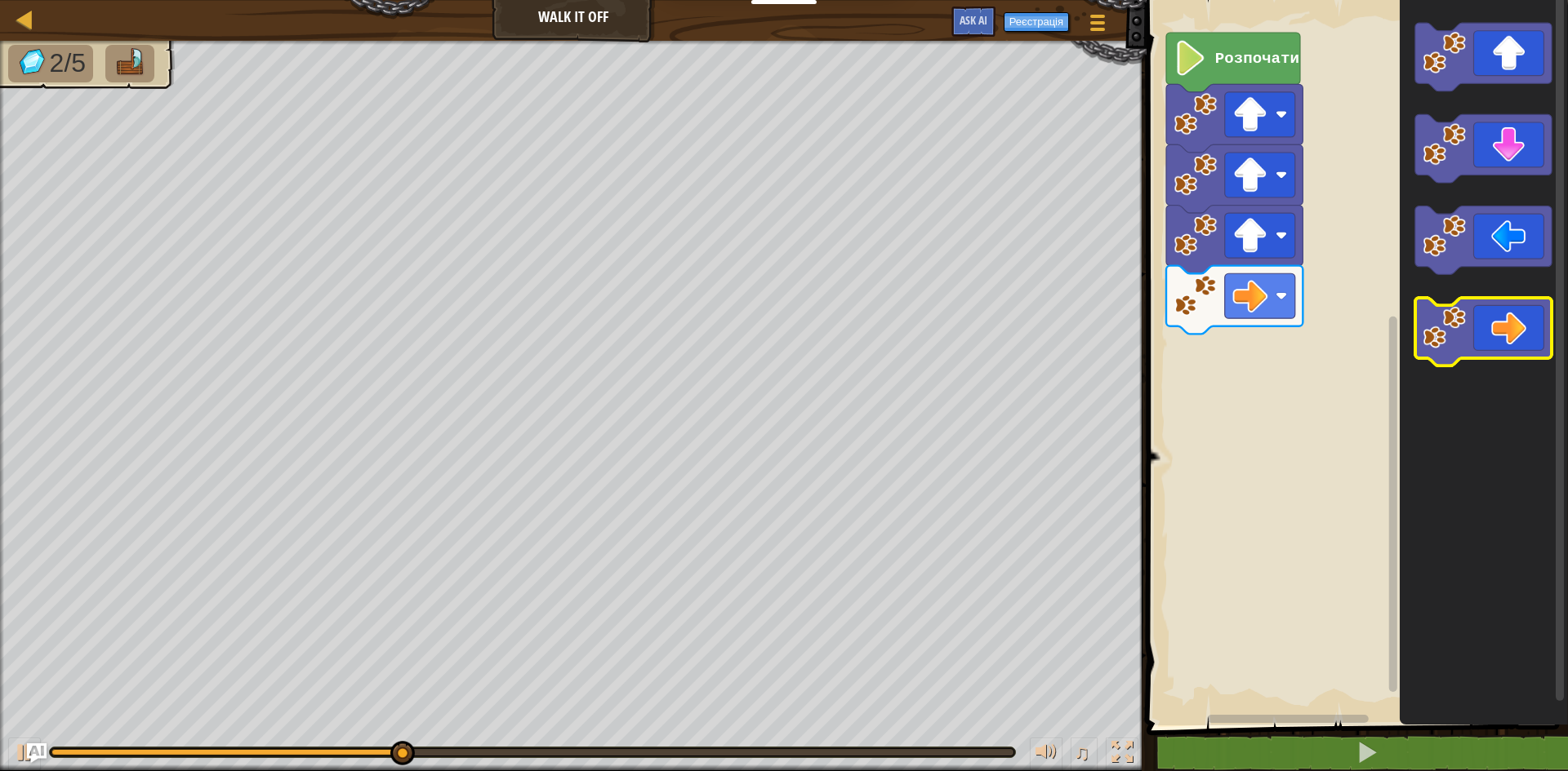
click at [1522, 314] on icon "Робоча область Blockly" at bounding box center [1483, 332] width 137 height 69
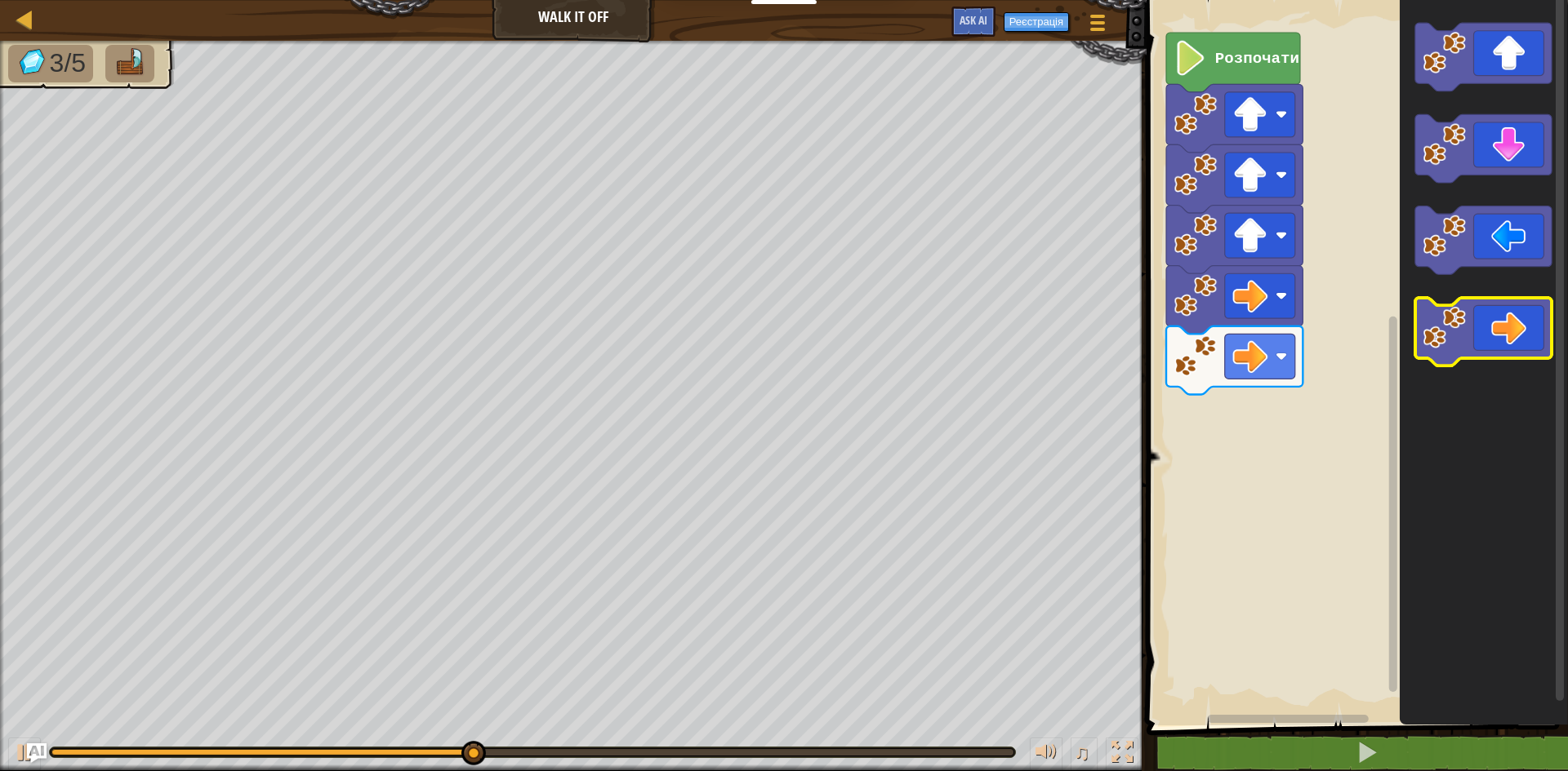
click at [1531, 308] on icon "Робоча область Blockly" at bounding box center [1483, 332] width 137 height 69
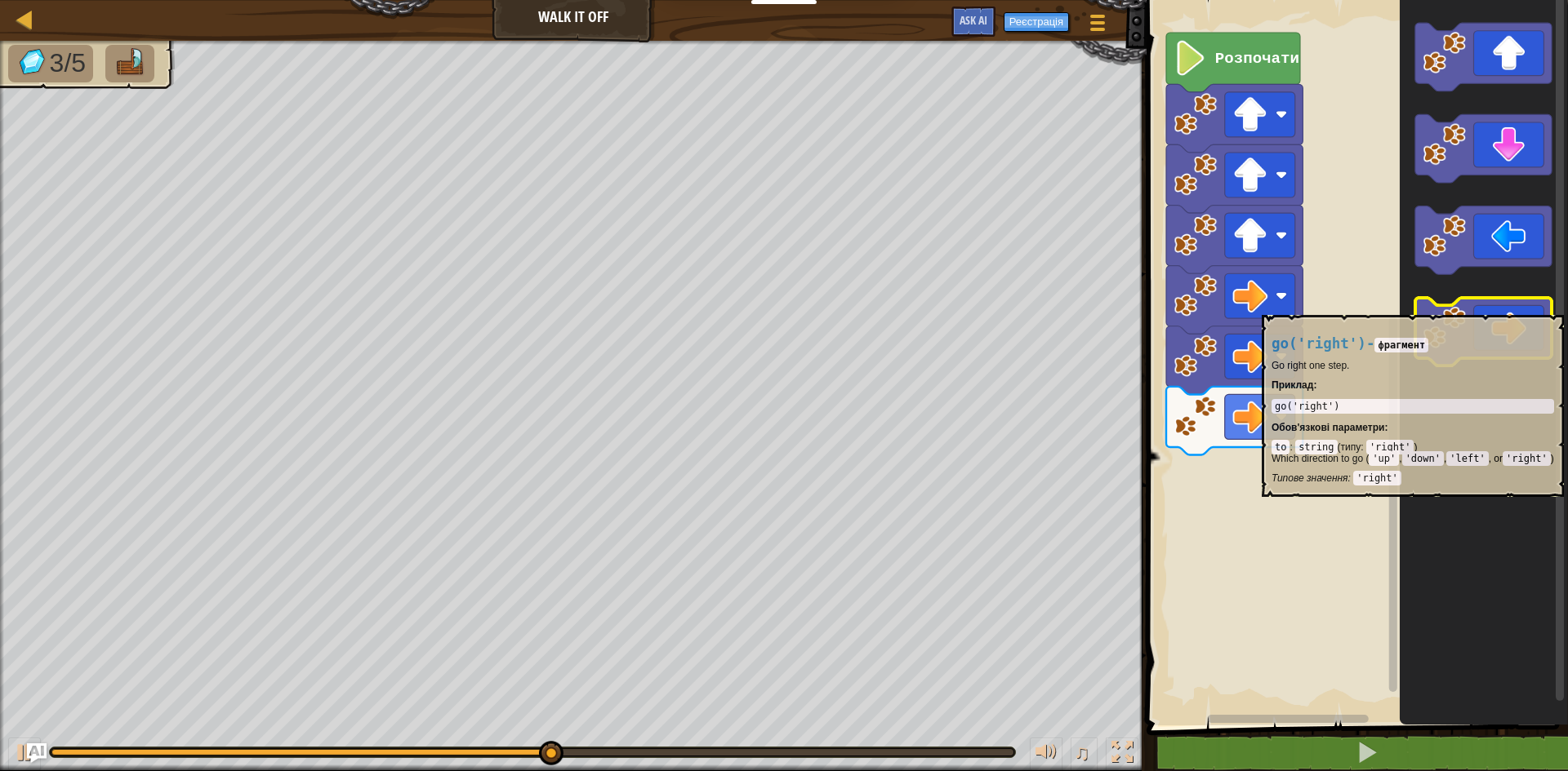
click at [1532, 307] on icon "Робоча область Blockly" at bounding box center [1483, 332] width 137 height 69
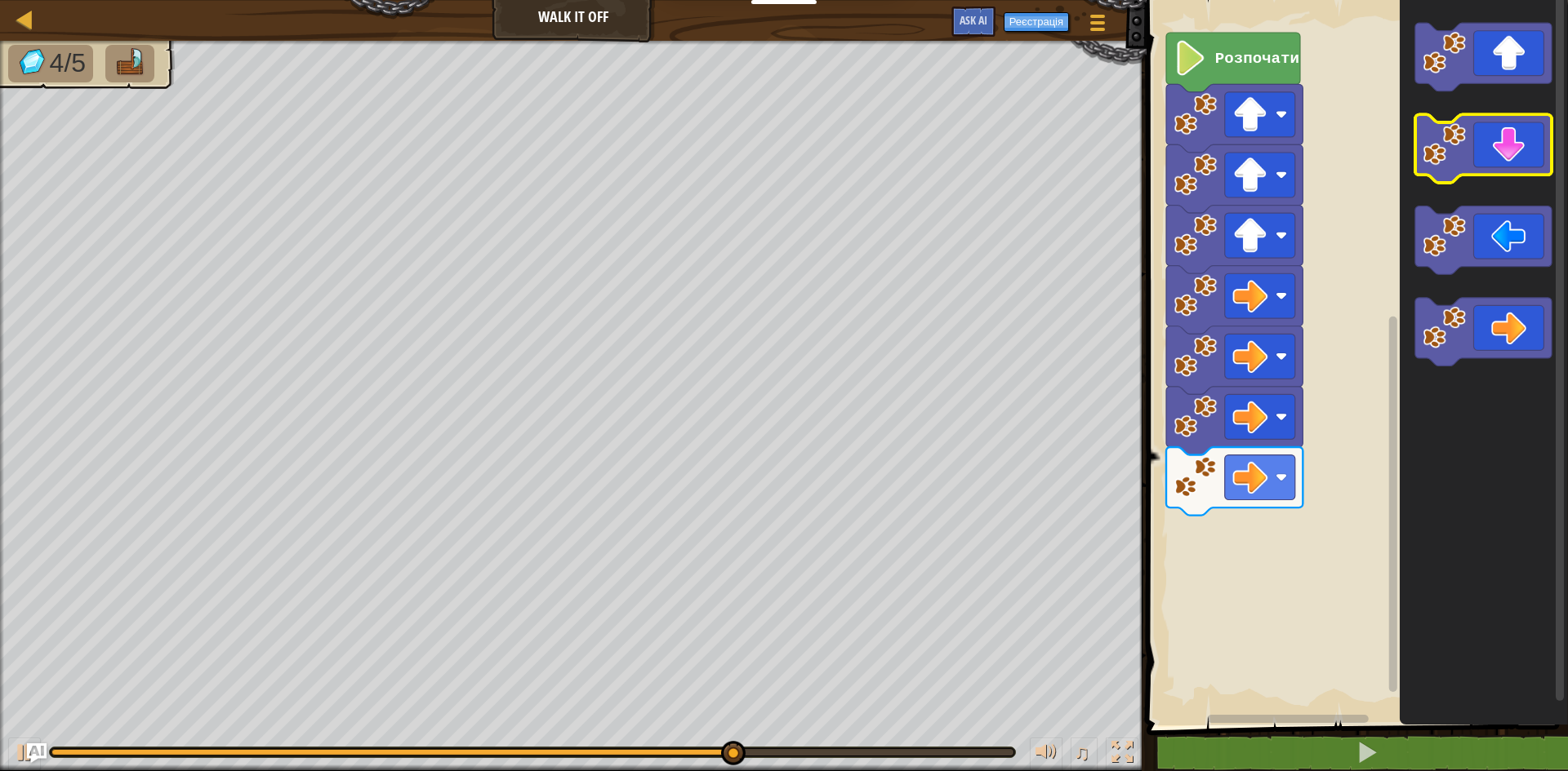
click at [1534, 153] on icon "Робоча область Blockly" at bounding box center [1483, 150] width 137 height 69
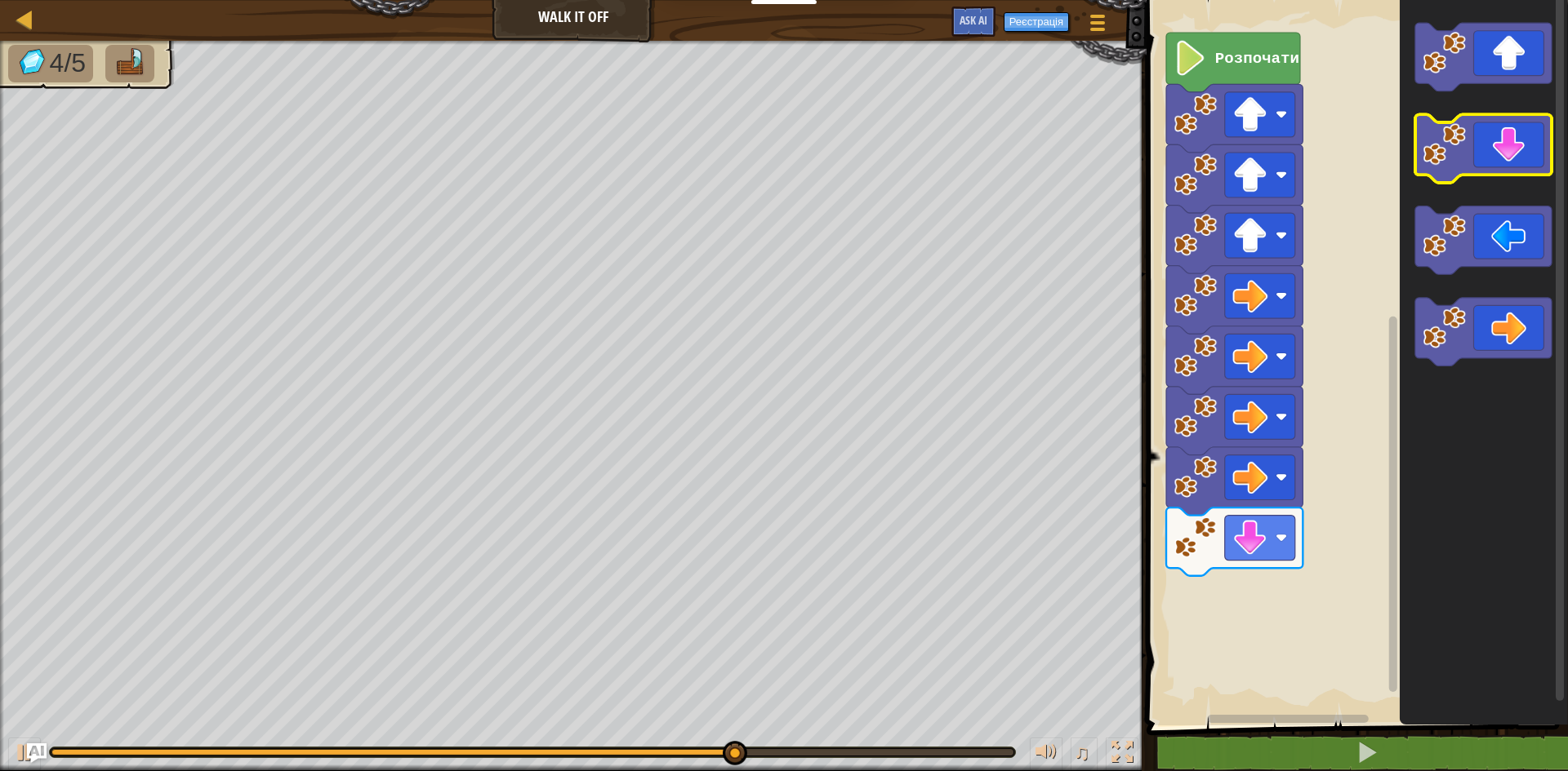
click at [1534, 153] on icon "Робоча область Blockly" at bounding box center [1483, 150] width 137 height 69
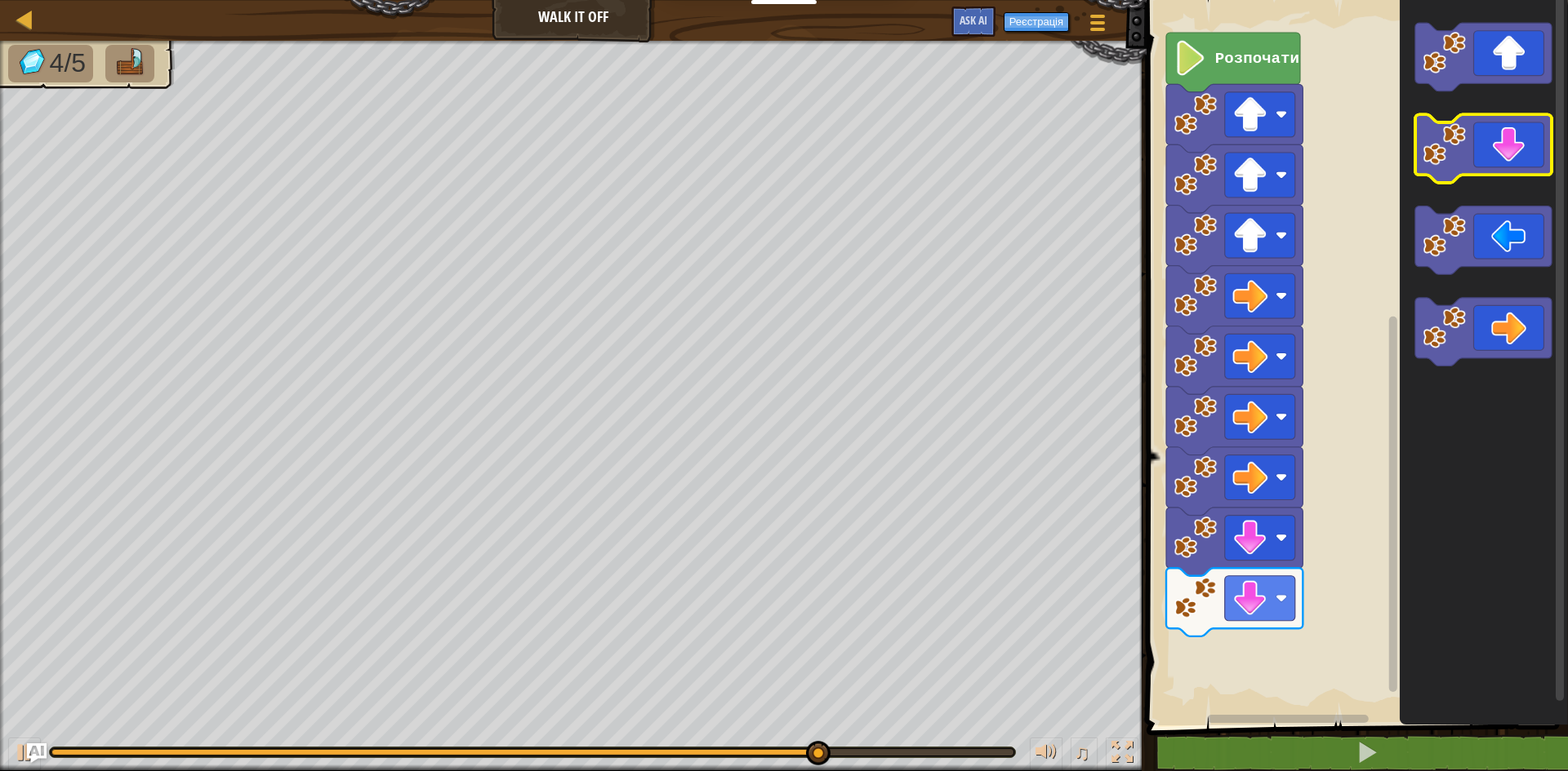
click at [1534, 153] on icon "Робоча область Blockly" at bounding box center [1483, 150] width 137 height 69
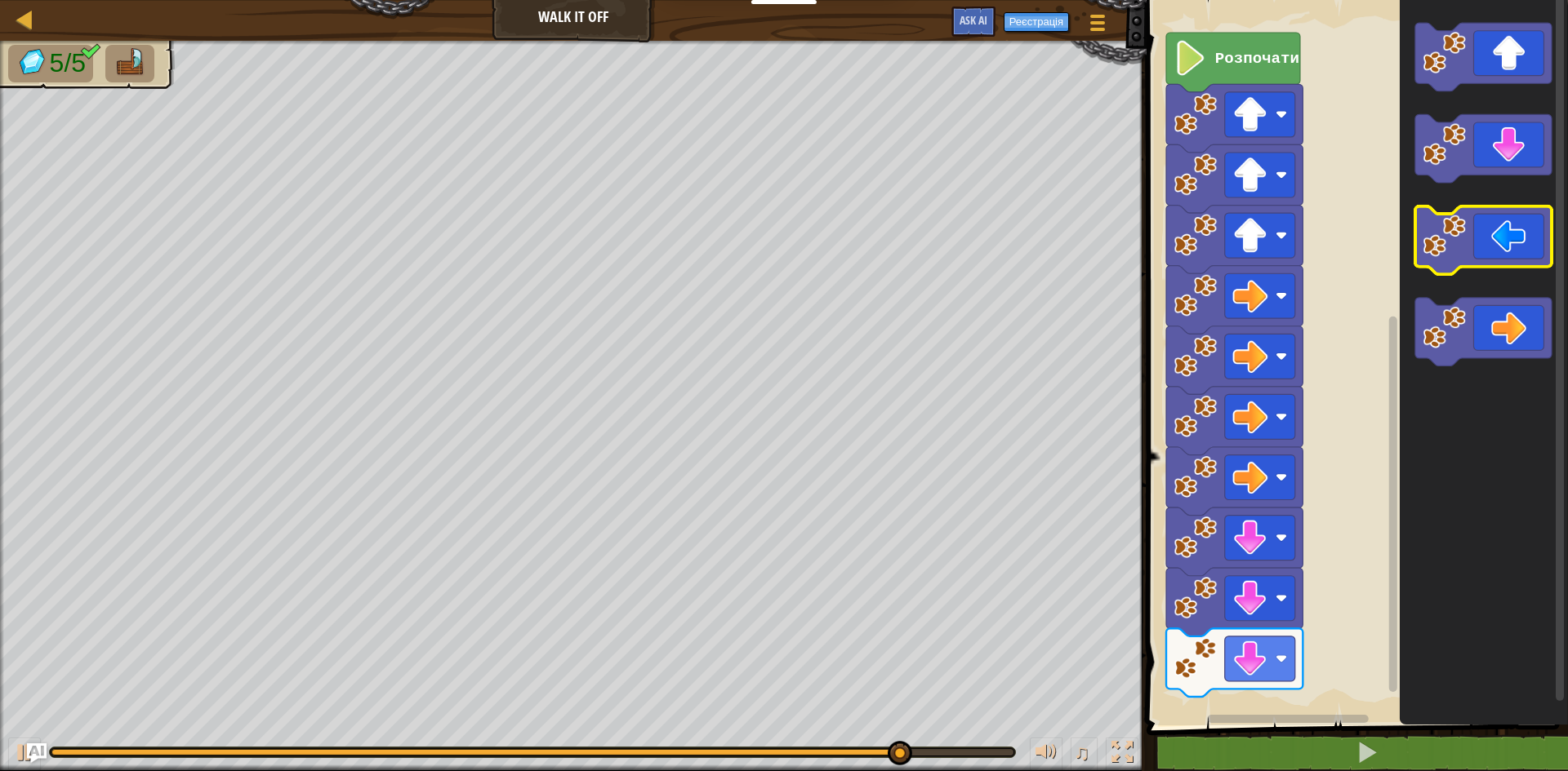
click at [1519, 255] on icon "Робоча область Blockly" at bounding box center [1483, 241] width 137 height 69
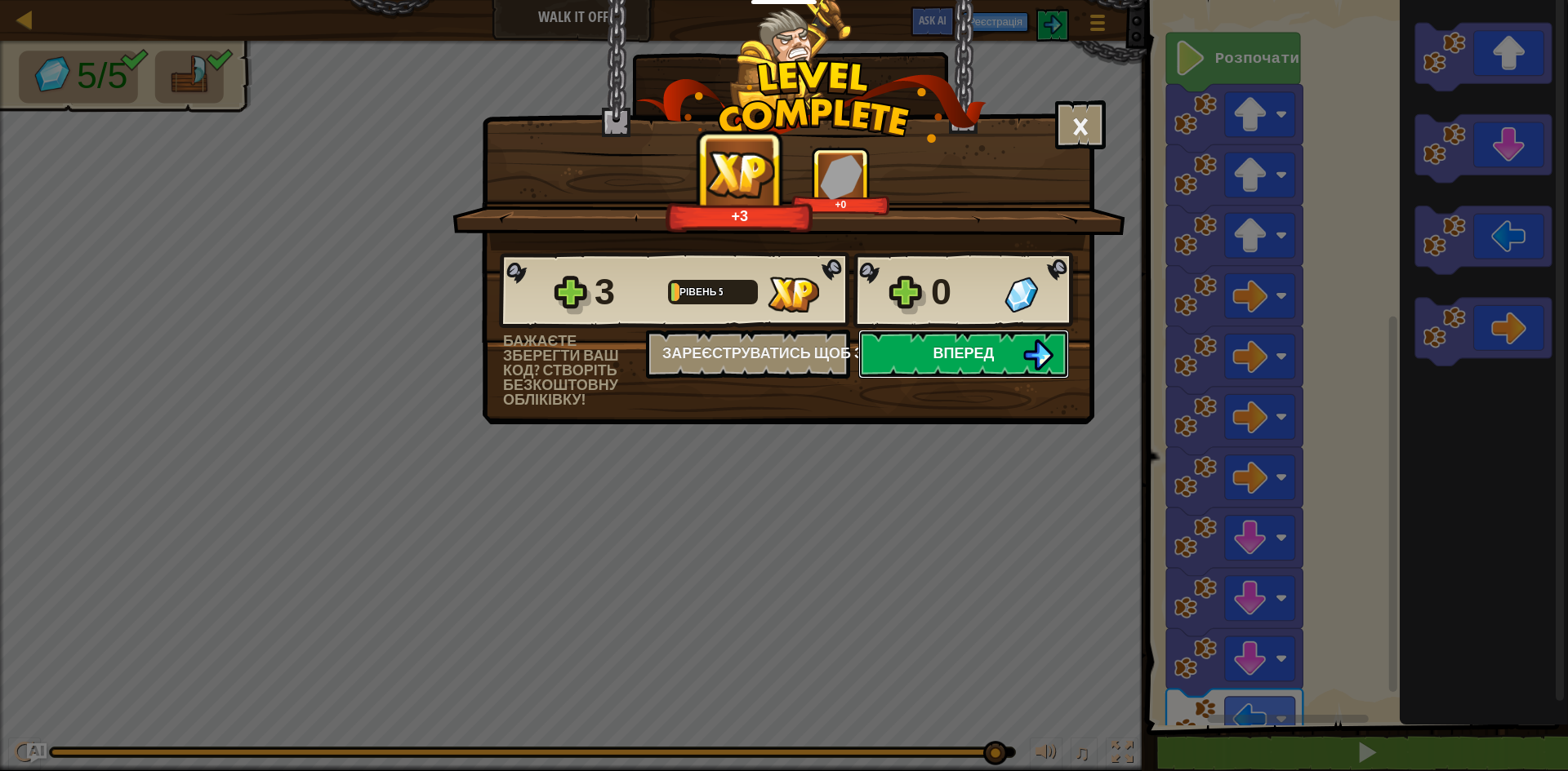
click at [955, 343] on span "Вперед" at bounding box center [964, 353] width 61 height 20
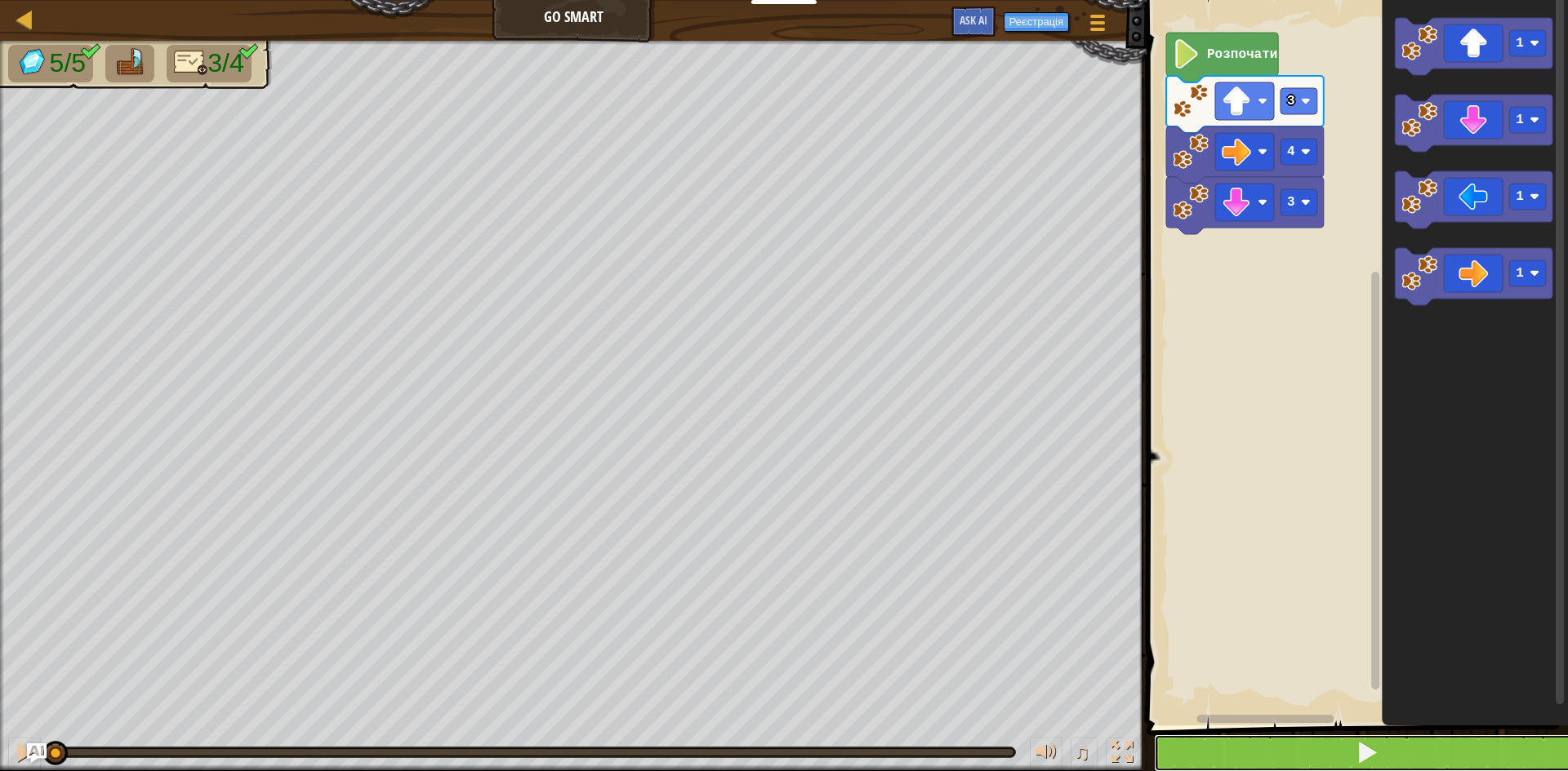
click at [1359, 767] on button at bounding box center [1367, 754] width 427 height 38
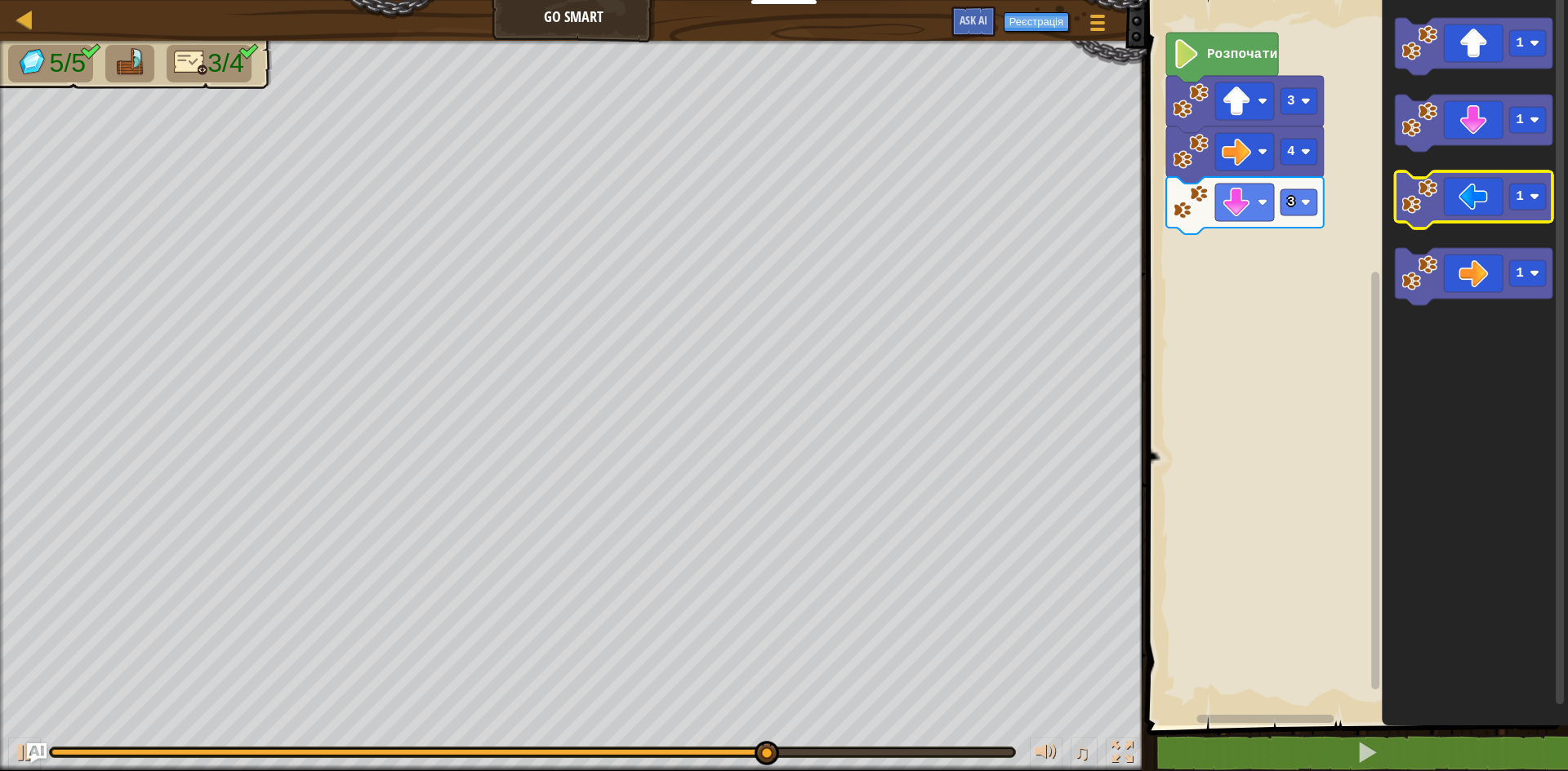
click at [1480, 187] on icon "Робоча область Blockly" at bounding box center [1473, 200] width 157 height 57
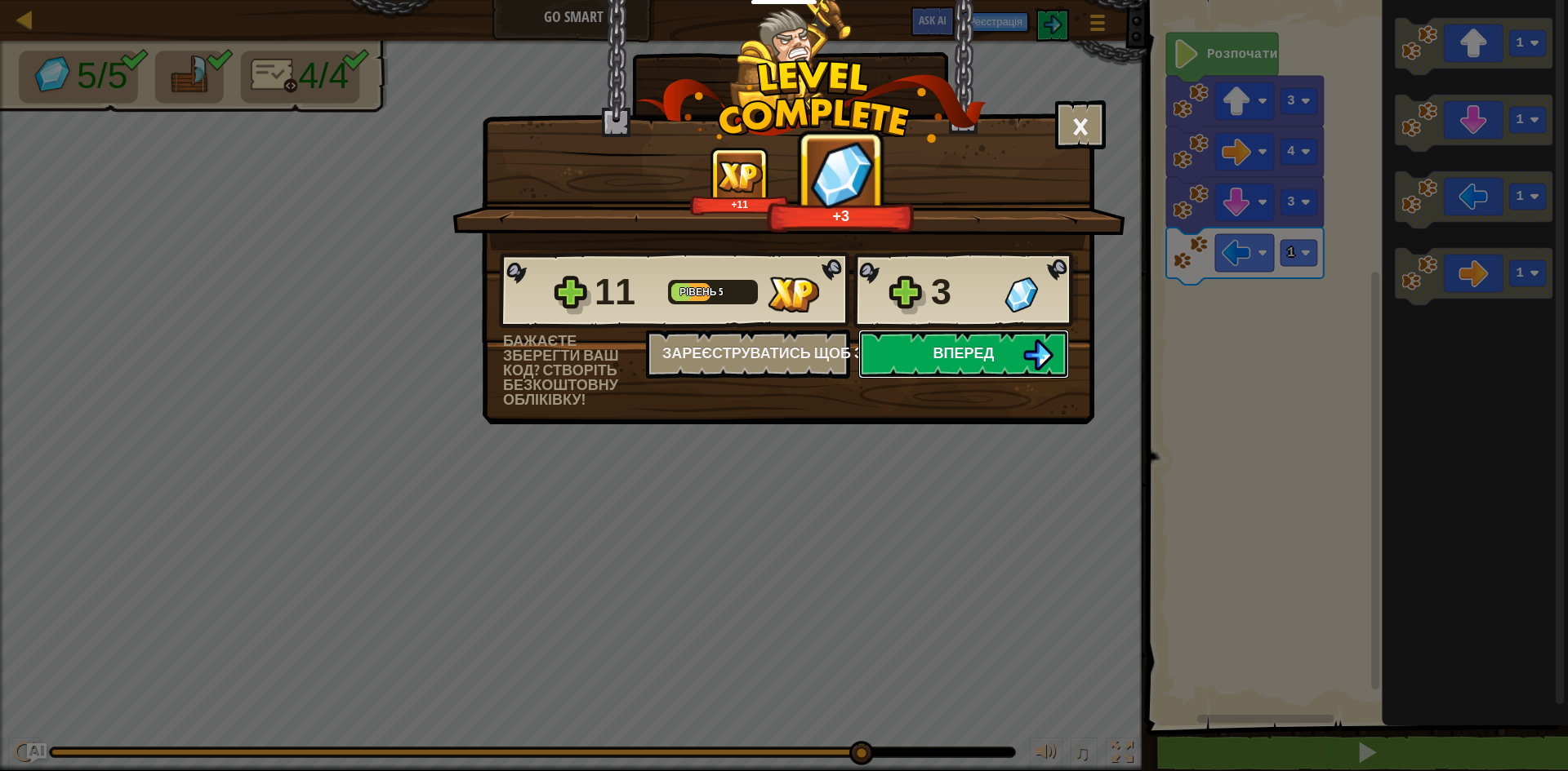
click at [1024, 340] on img at bounding box center [1038, 355] width 31 height 31
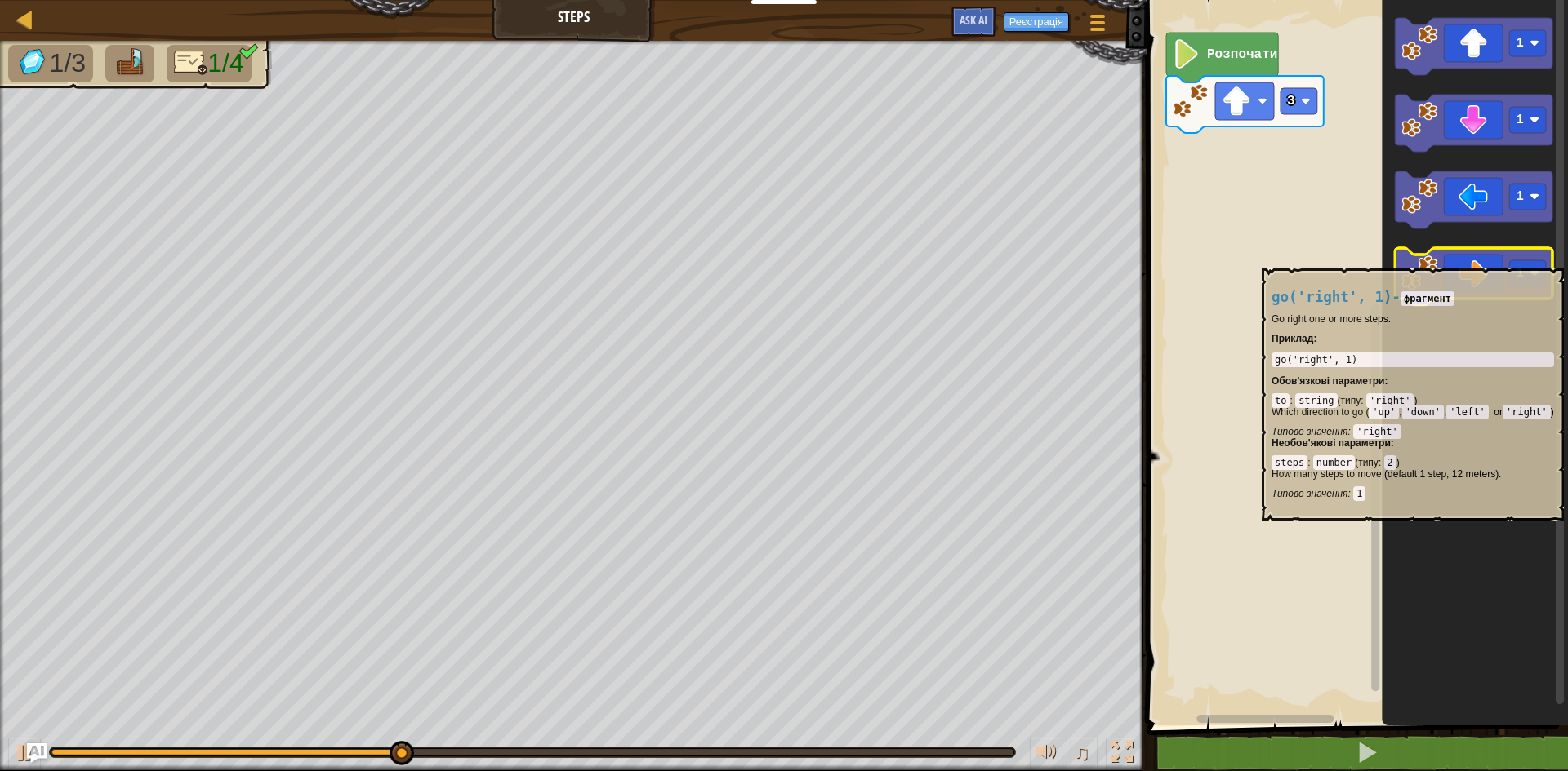
click at [1468, 260] on icon "Робоча область Blockly" at bounding box center [1473, 277] width 157 height 57
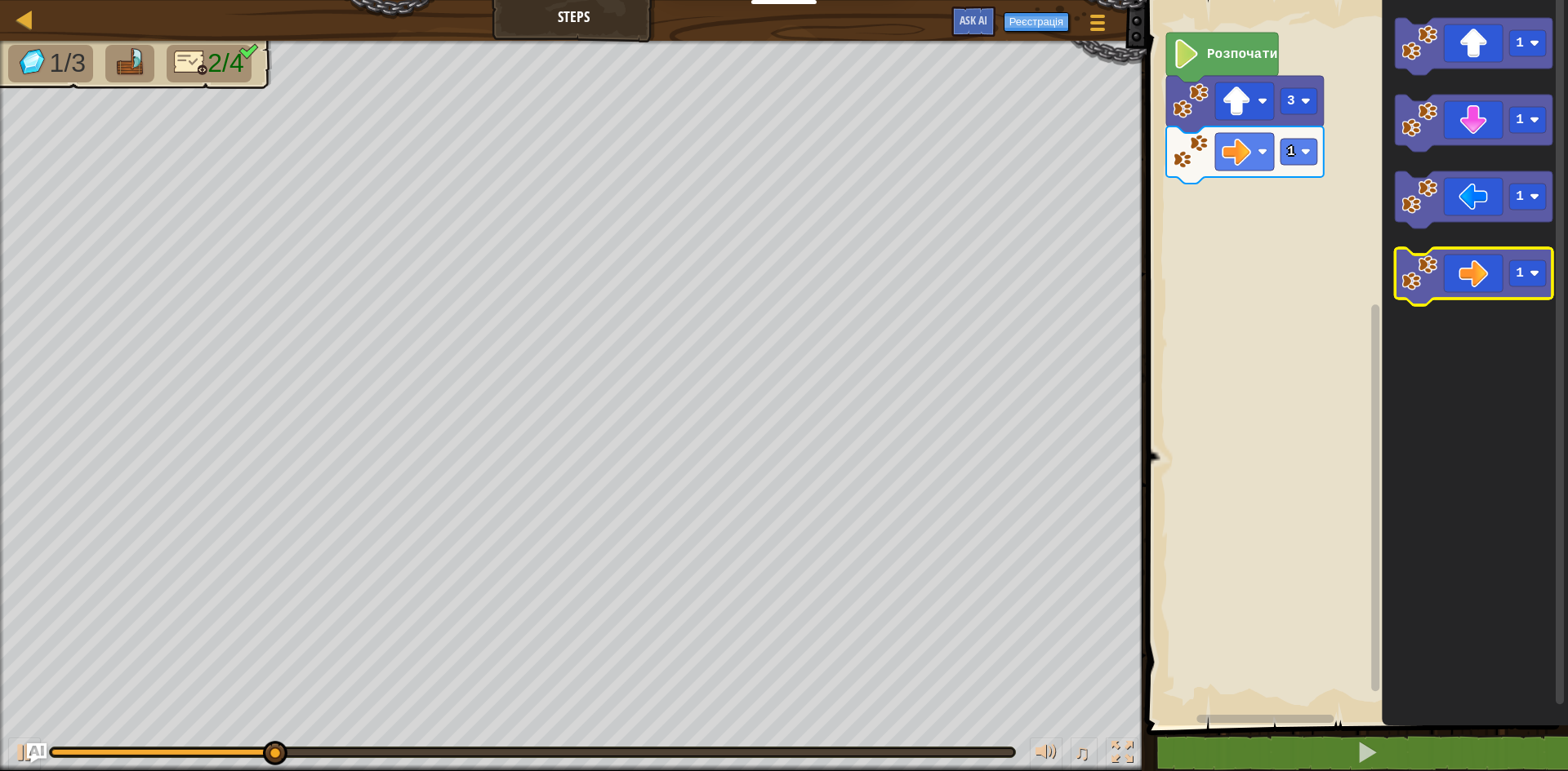
click at [1472, 263] on icon "Робоча область Blockly" at bounding box center [1473, 277] width 157 height 57
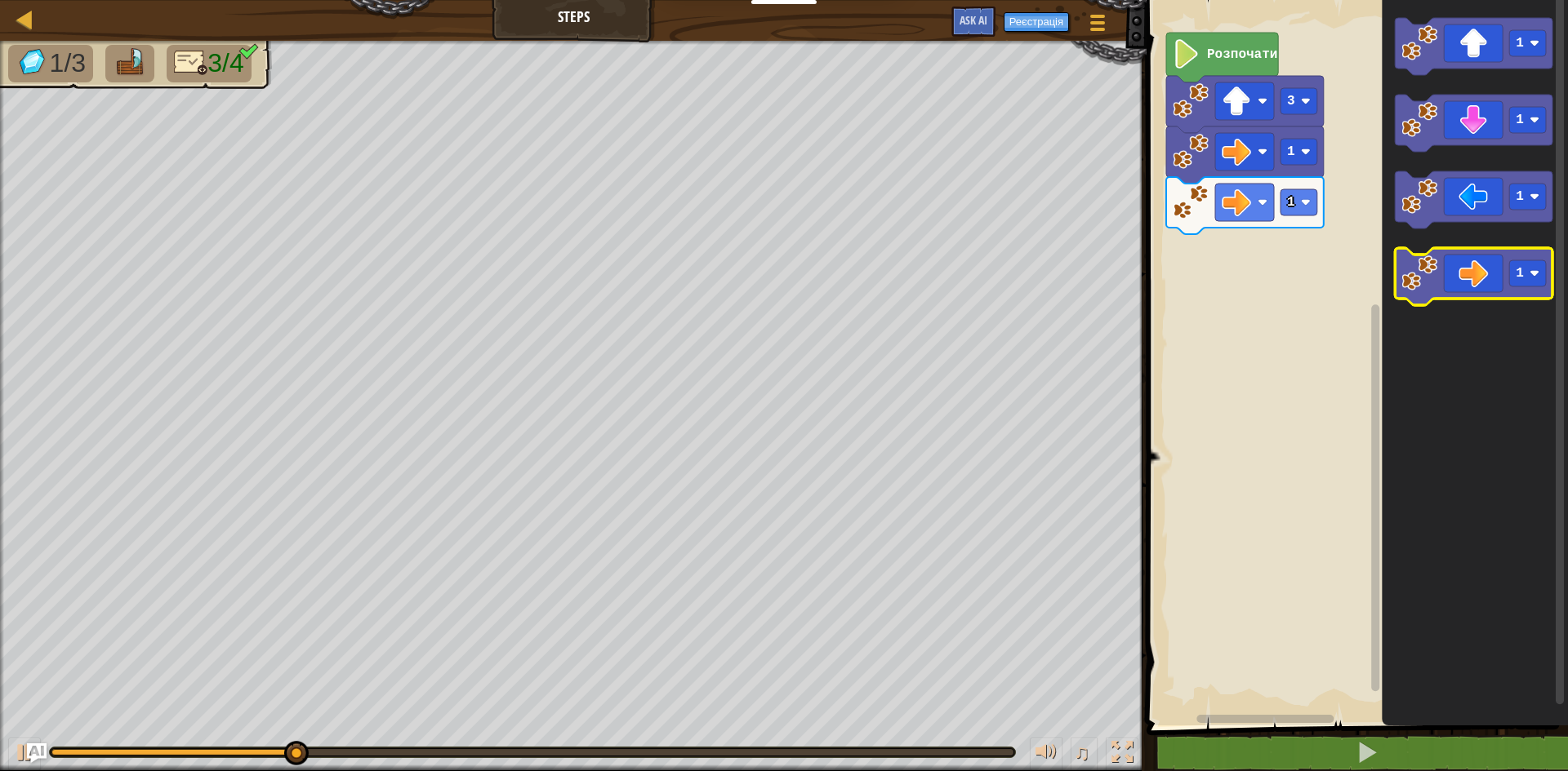
click at [1472, 263] on icon "Робоча область Blockly" at bounding box center [1473, 277] width 157 height 57
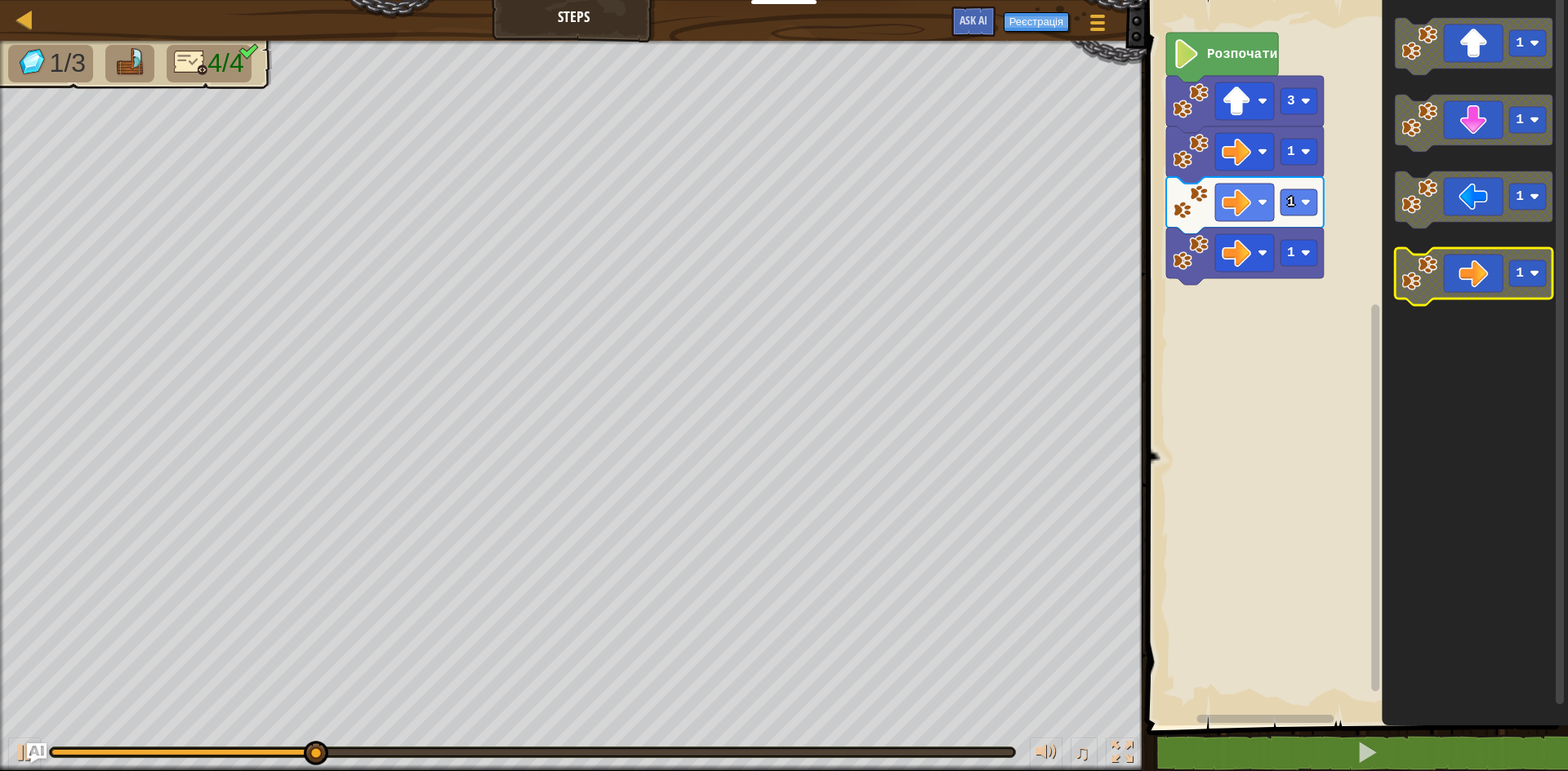
click at [1472, 263] on icon "Робоча область Blockly" at bounding box center [1473, 277] width 157 height 57
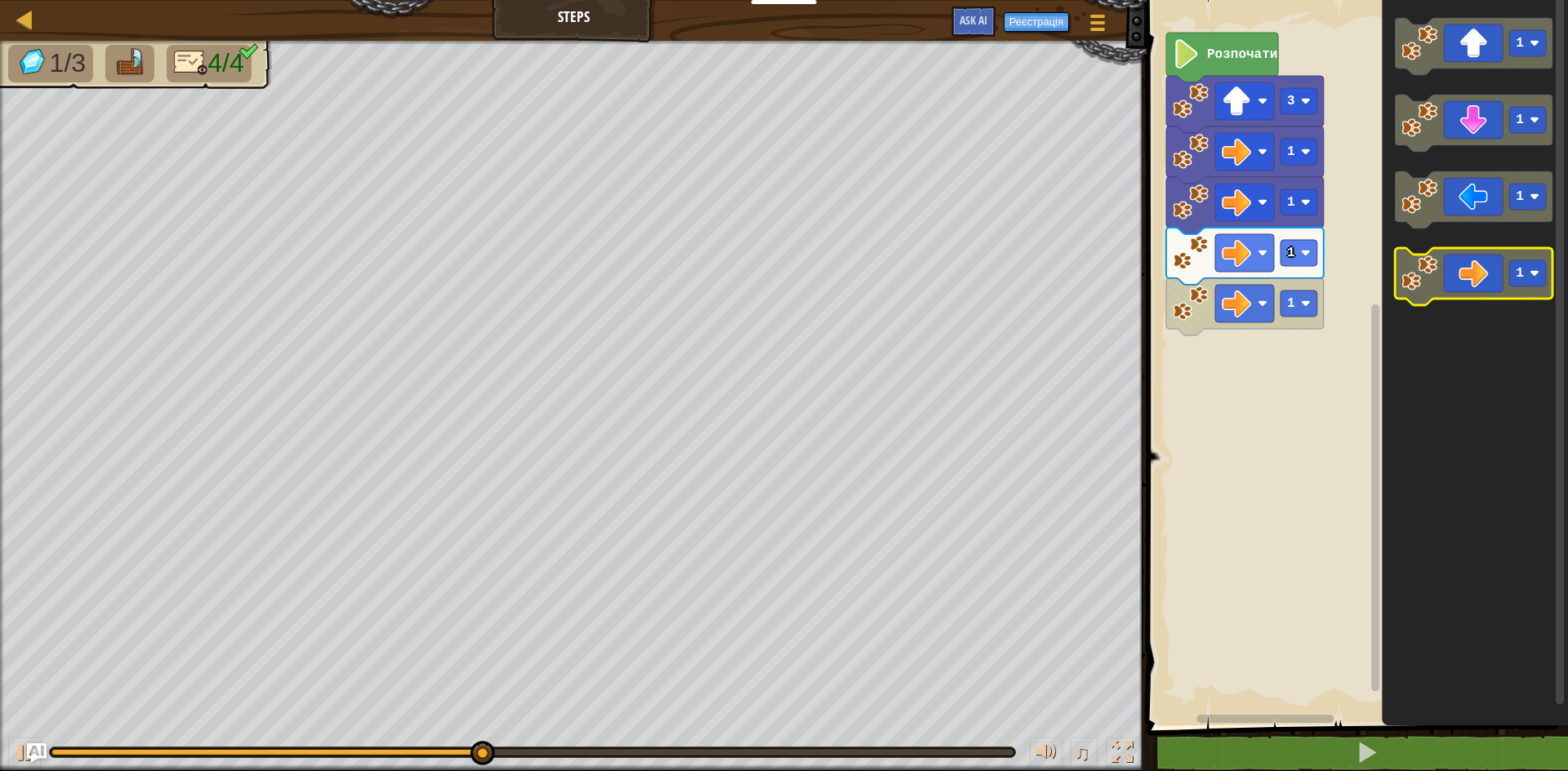
click at [1472, 263] on icon "Робоча область Blockly" at bounding box center [1473, 277] width 157 height 57
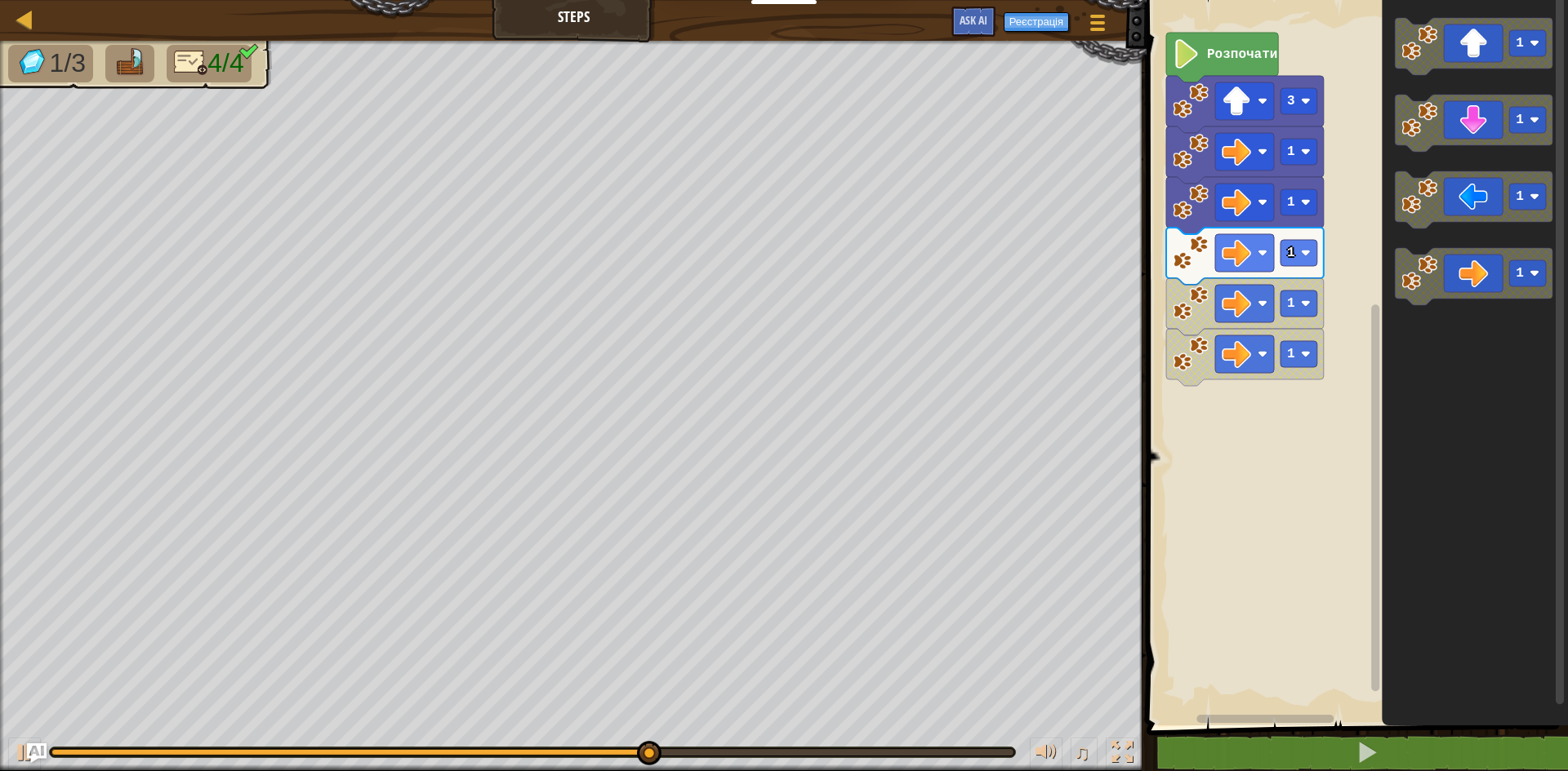
click at [1248, 435] on rect "Робоча область Blockly" at bounding box center [1354, 358] width 427 height 734
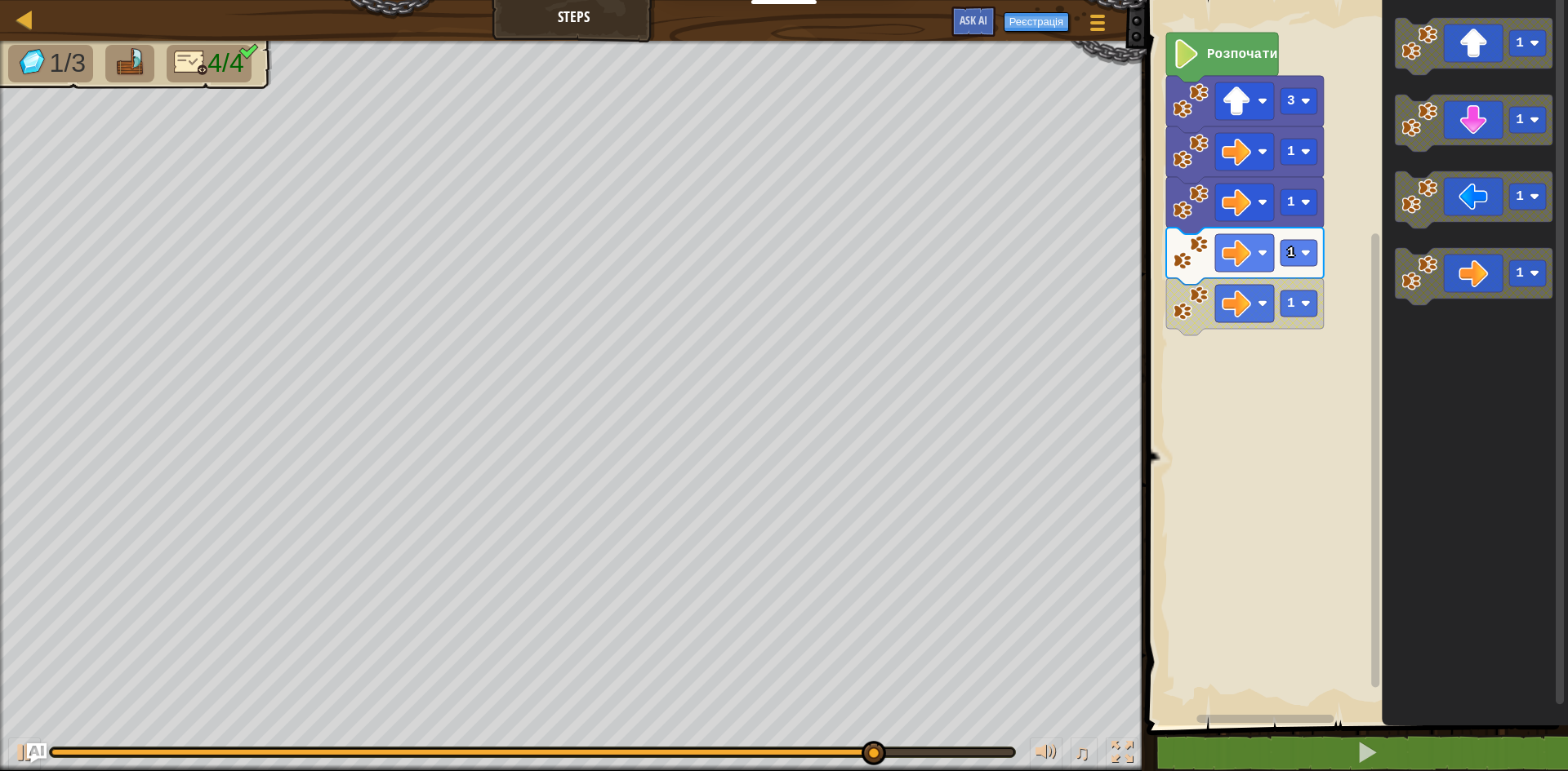
click at [1364, 346] on div "3 1 1 1 1 Розпочати 1 1 1 1" at bounding box center [1354, 358] width 427 height 734
click at [1414, 300] on icon "Робоча область Blockly" at bounding box center [1473, 277] width 157 height 57
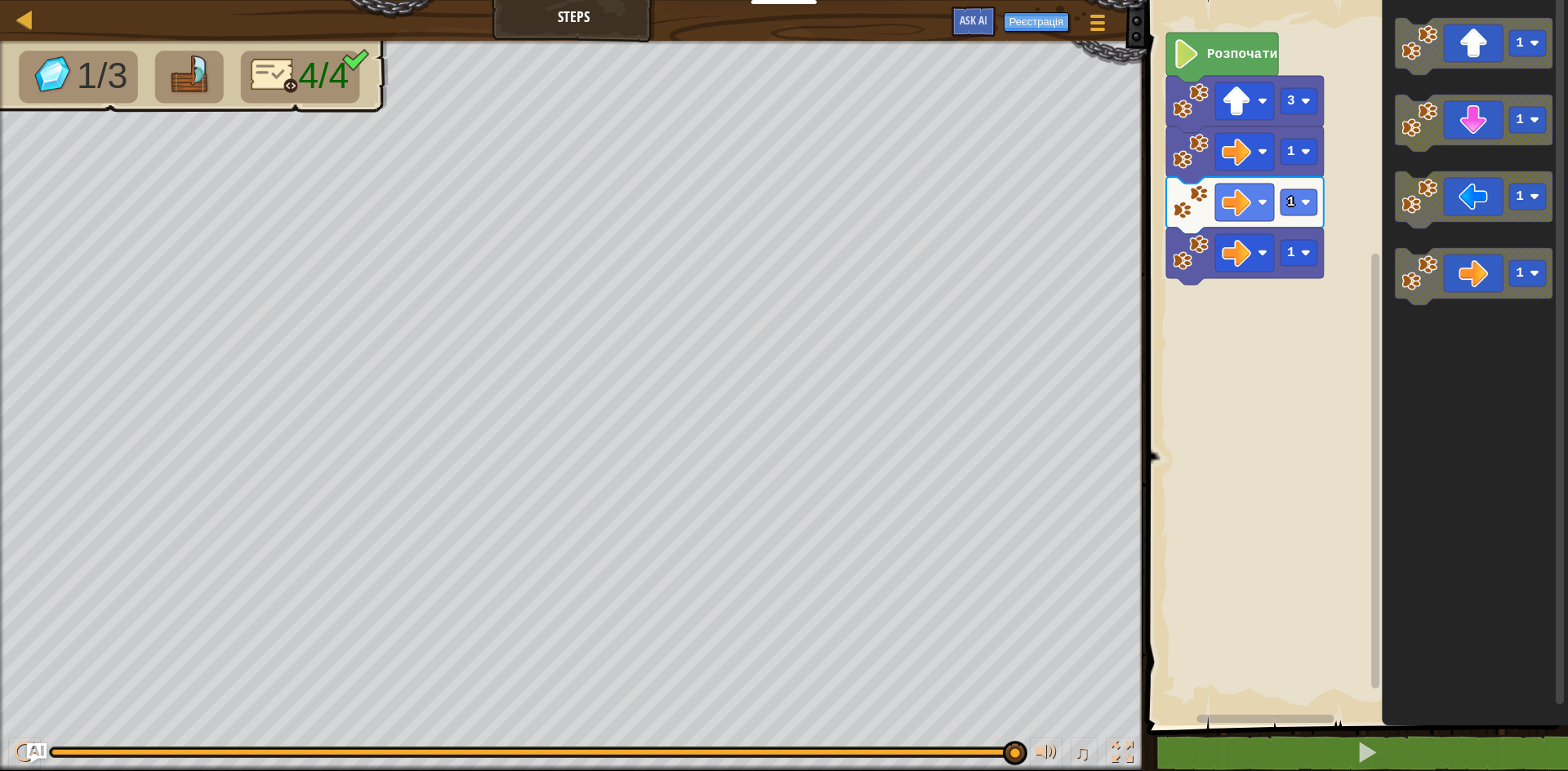
click at [1348, 345] on div "3 1 1 1 Розпочати 1 1 1 1" at bounding box center [1354, 358] width 427 height 734
click at [1243, 376] on div "3 1 1 1 Розпочати 1 1 1 1" at bounding box center [1354, 358] width 427 height 734
click at [1430, 268] on image "Робоча область Blockly" at bounding box center [1419, 273] width 36 height 36
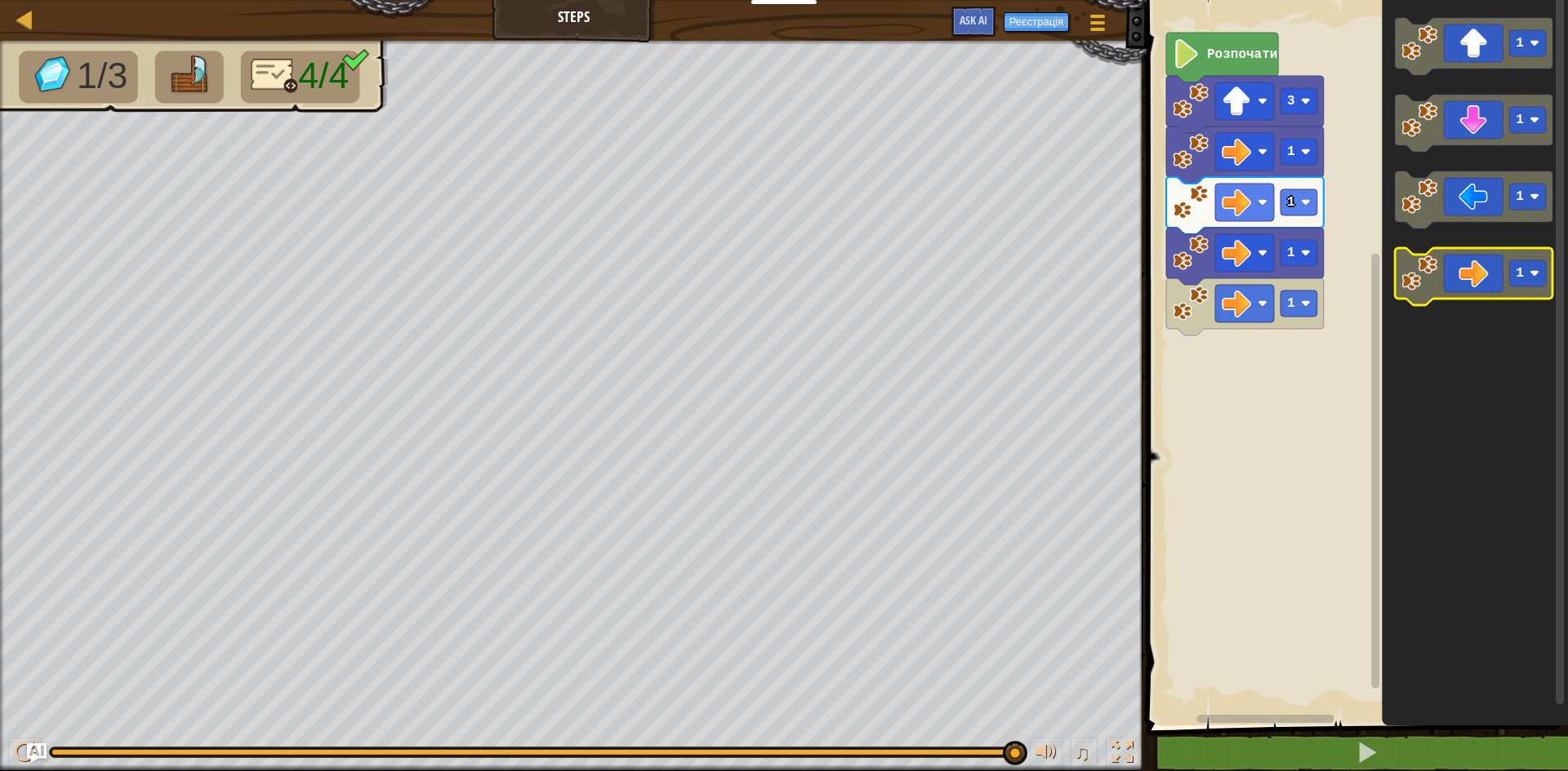
click at [1430, 268] on image "Робоча область Blockly" at bounding box center [1419, 273] width 36 height 36
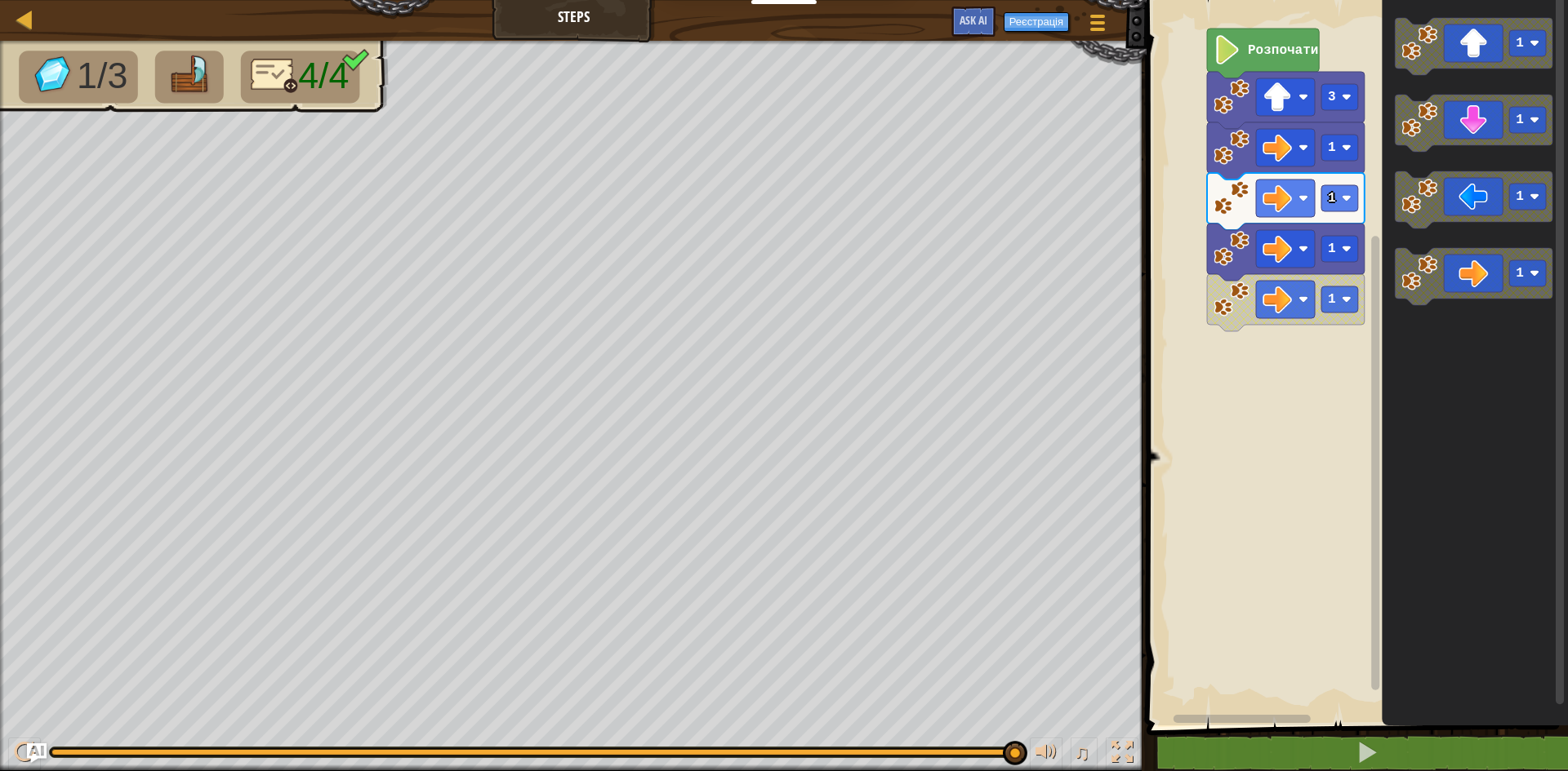
click at [1263, 328] on rect "Робоча область Blockly" at bounding box center [1354, 358] width 427 height 734
click at [1205, 310] on rect "Робоча область Blockly" at bounding box center [1354, 358] width 427 height 734
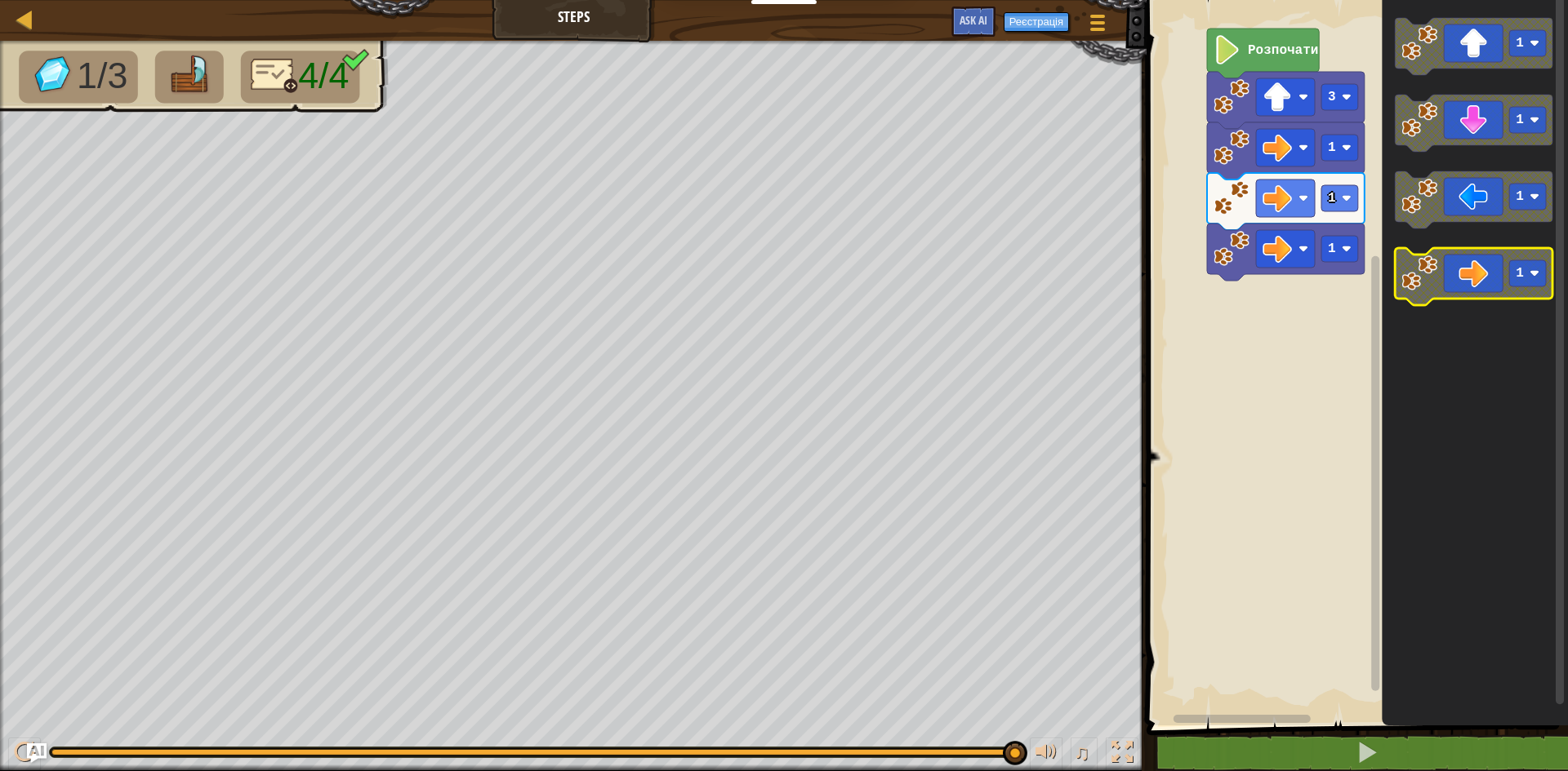
click at [1431, 265] on image "Робоча область Blockly" at bounding box center [1419, 273] width 36 height 36
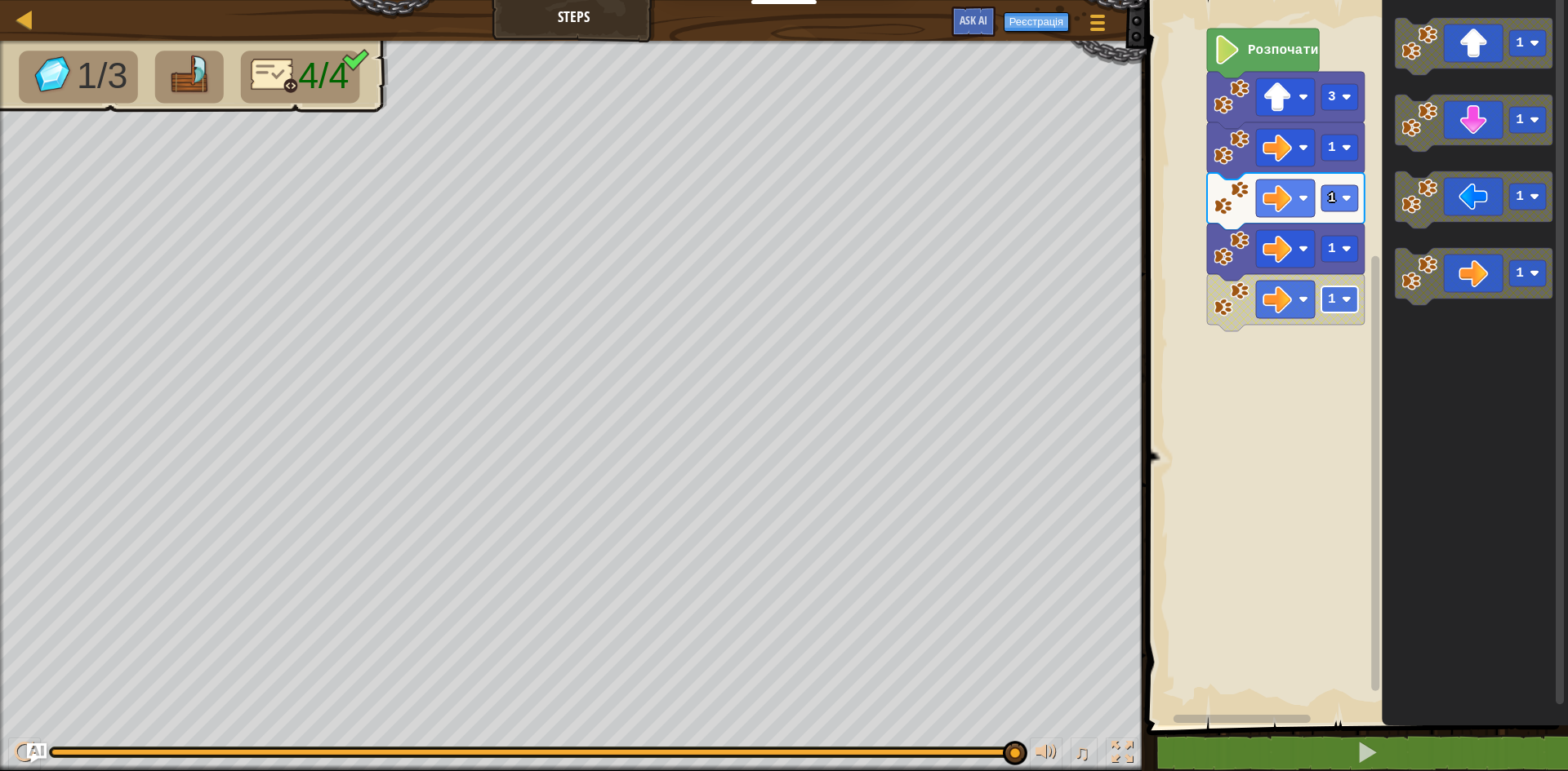
click at [1344, 303] on image "Робоча область Blockly" at bounding box center [1347, 300] width 10 height 10
click at [1336, 308] on rect "Робоча область Blockly" at bounding box center [1340, 300] width 37 height 26
click at [1333, 315] on icon "Робоча область Blockly" at bounding box center [1286, 303] width 157 height 57
click at [1277, 298] on image "Робоча область Blockly" at bounding box center [1277, 300] width 29 height 29
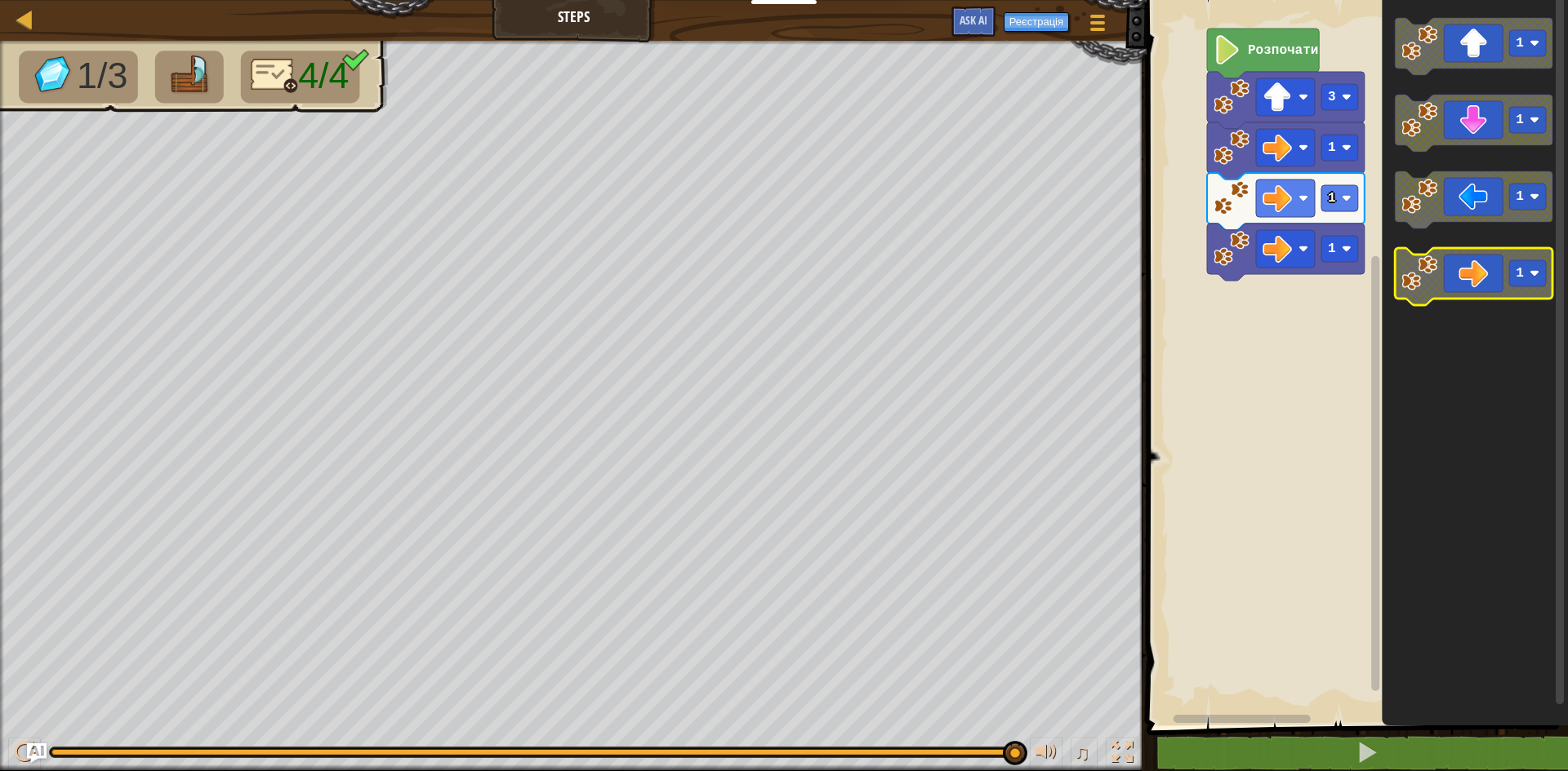
click at [1525, 273] on g "1" at bounding box center [1473, 277] width 157 height 57
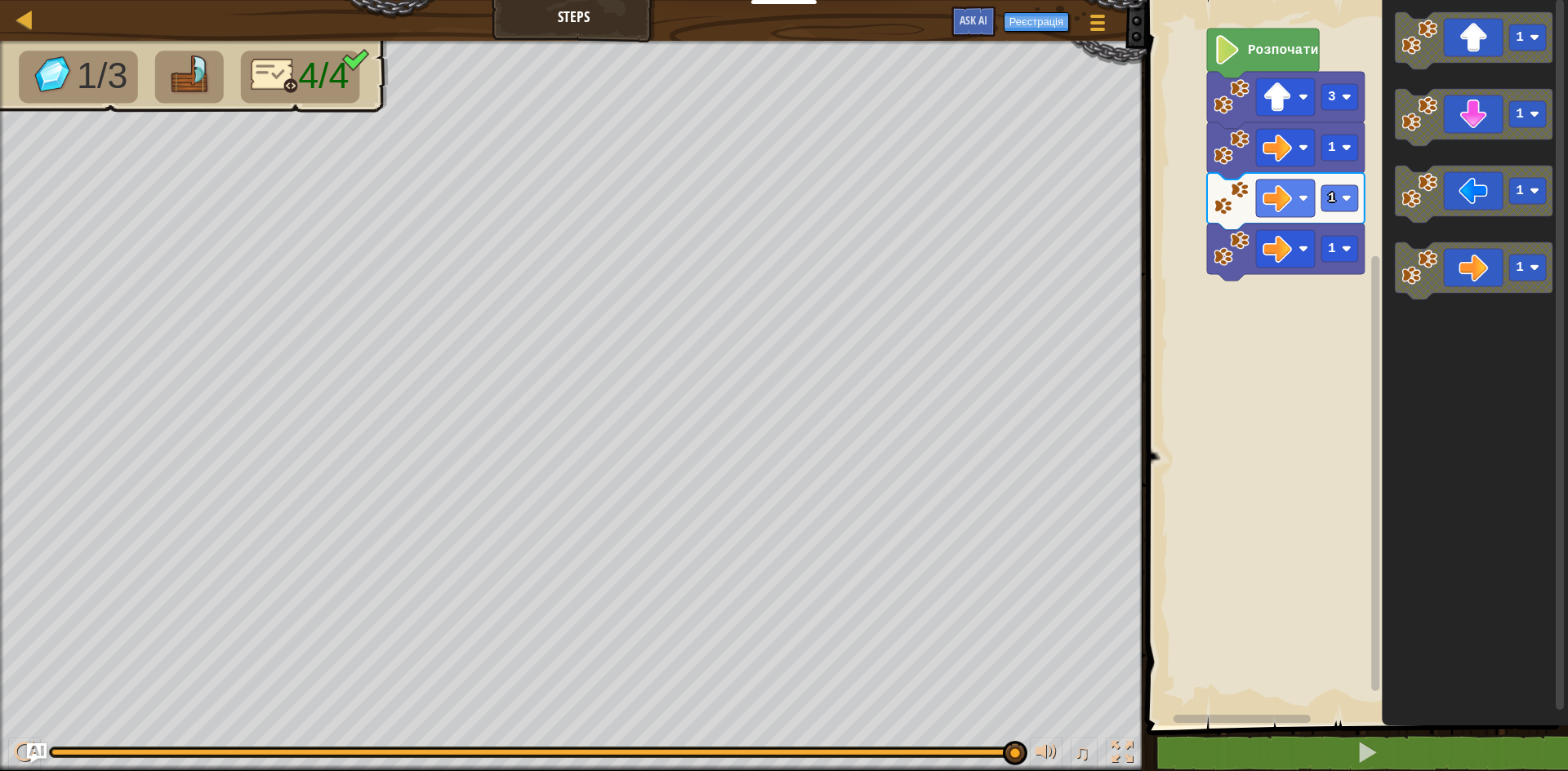
click at [1525, 273] on rect "Робоча область Blockly" at bounding box center [1527, 268] width 37 height 26
drag, startPoint x: 1524, startPoint y: 325, endPoint x: 1522, endPoint y: 316, distance: 9.2
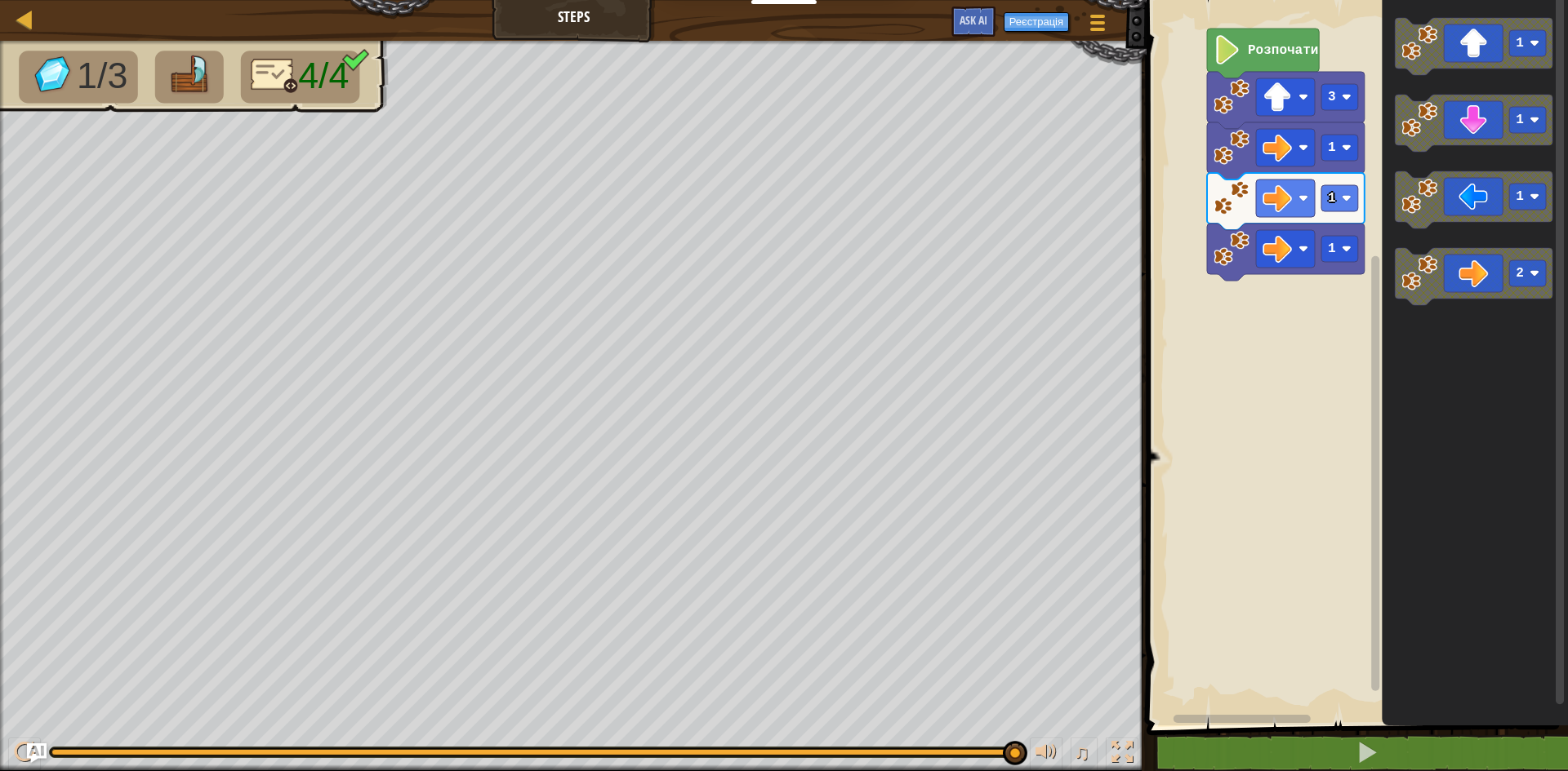
click at [1408, 323] on icon "Робоча область Blockly" at bounding box center [1475, 358] width 186 height 734
click at [1300, 345] on div "Розпочати 3 1 1 1 1 1 1 2" at bounding box center [1354, 358] width 427 height 734
click at [1362, 300] on div "Розпочати 3 1 1 1 1 1 1 2" at bounding box center [1354, 358] width 427 height 734
click at [1449, 266] on icon "Робоча область Blockly" at bounding box center [1473, 277] width 157 height 57
click at [1331, 314] on icon "Робоча область Blockly" at bounding box center [1286, 303] width 157 height 57
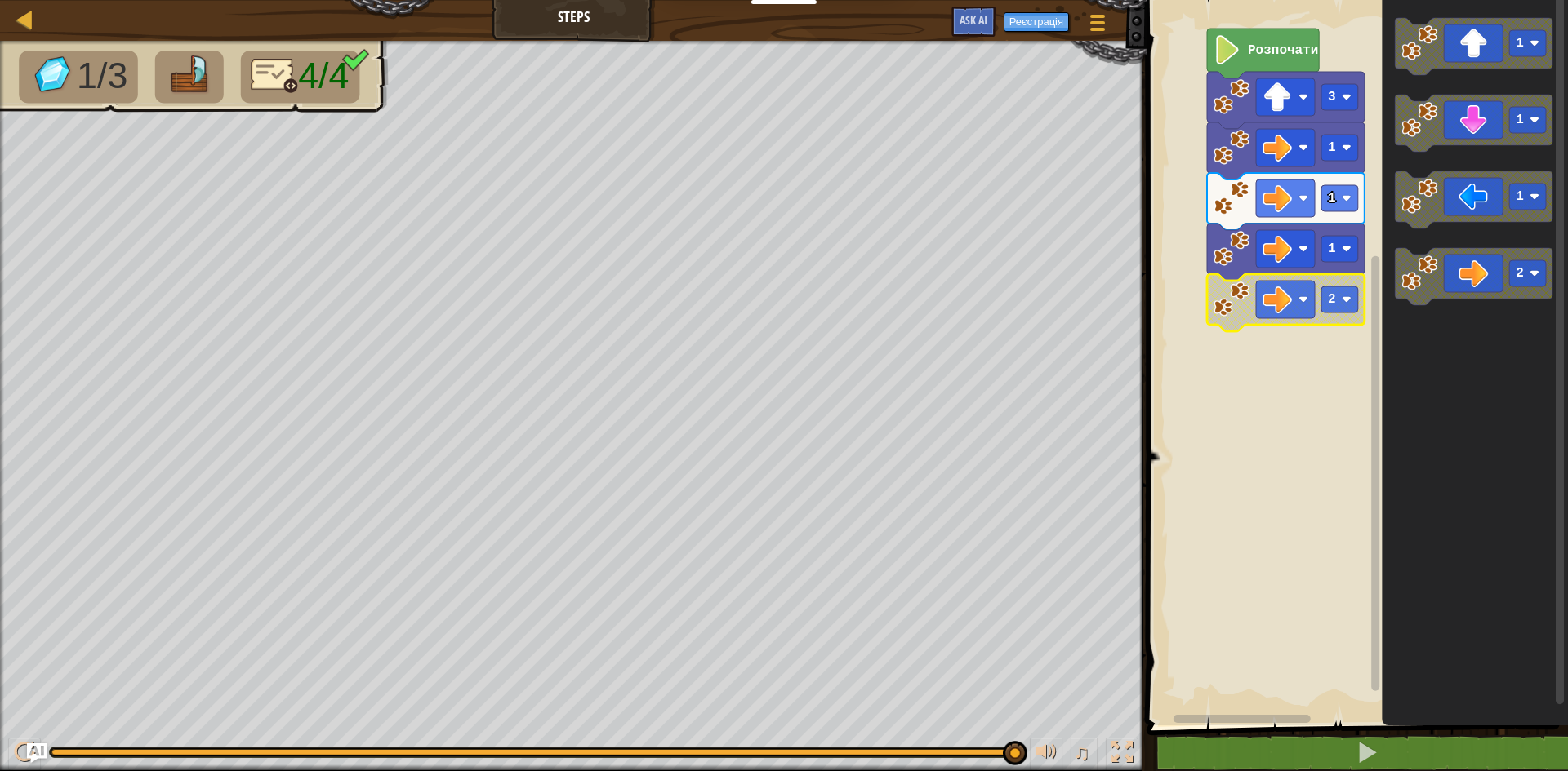
click at [1297, 324] on icon "Робоча область Blockly" at bounding box center [1286, 303] width 157 height 57
click at [1269, 306] on image "Робоча область Blockly" at bounding box center [1277, 300] width 29 height 29
click at [1287, 449] on rect "Робоча область Blockly" at bounding box center [1354, 358] width 427 height 734
click at [1462, 266] on icon "Робоча область Blockly" at bounding box center [1473, 277] width 157 height 57
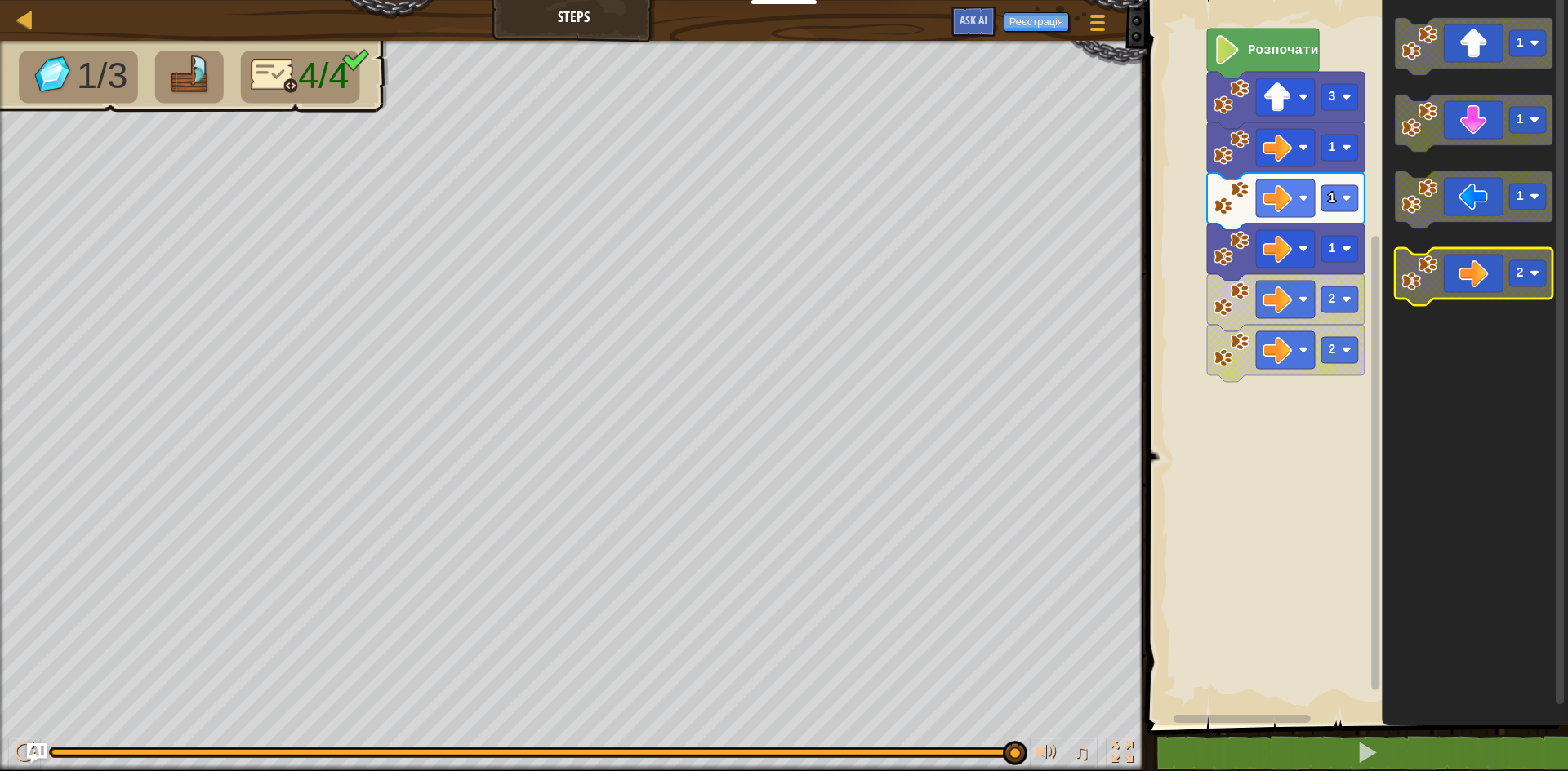
click at [1463, 273] on icon "Робоча область Blockly" at bounding box center [1473, 277] width 157 height 57
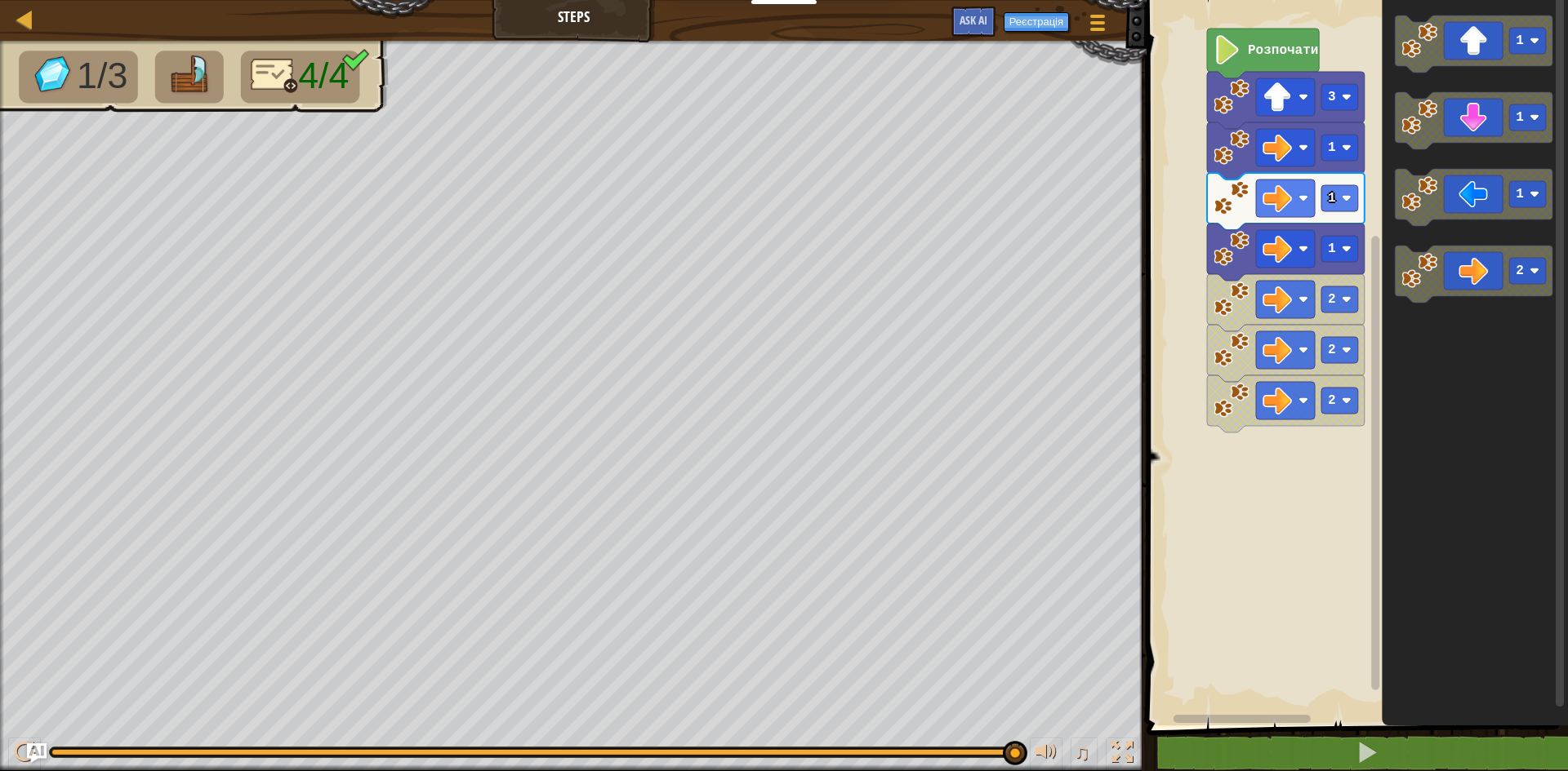
click at [1484, 267] on icon "Робоча область Blockly" at bounding box center [1473, 274] width 157 height 57
click at [1493, 264] on icon "Робоча область Blockly" at bounding box center [1473, 274] width 157 height 57
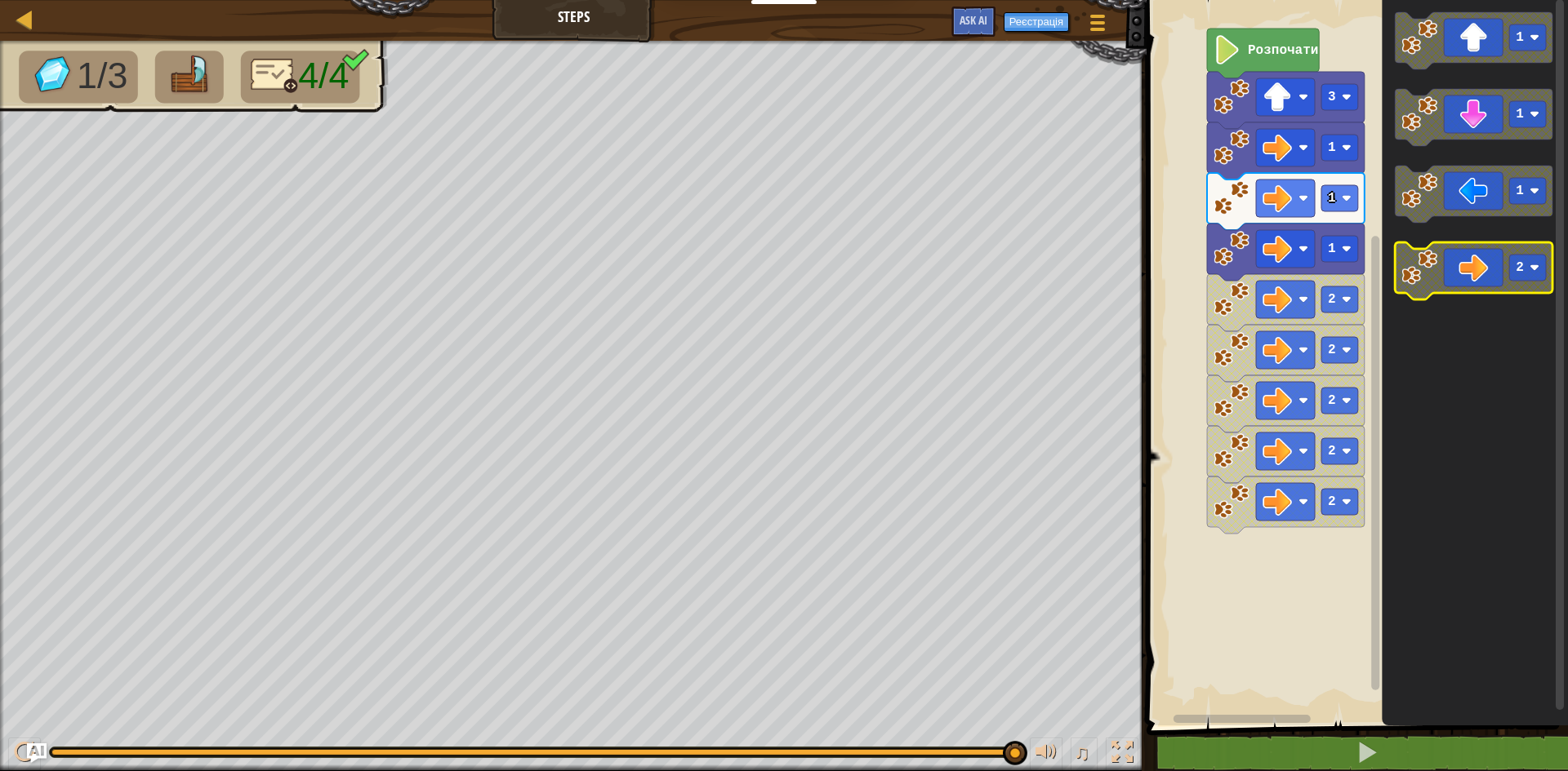
click at [1496, 275] on icon "Робоча область Blockly" at bounding box center [1473, 271] width 157 height 57
click at [1490, 282] on icon "Робоча область Blockly" at bounding box center [1473, 271] width 157 height 57
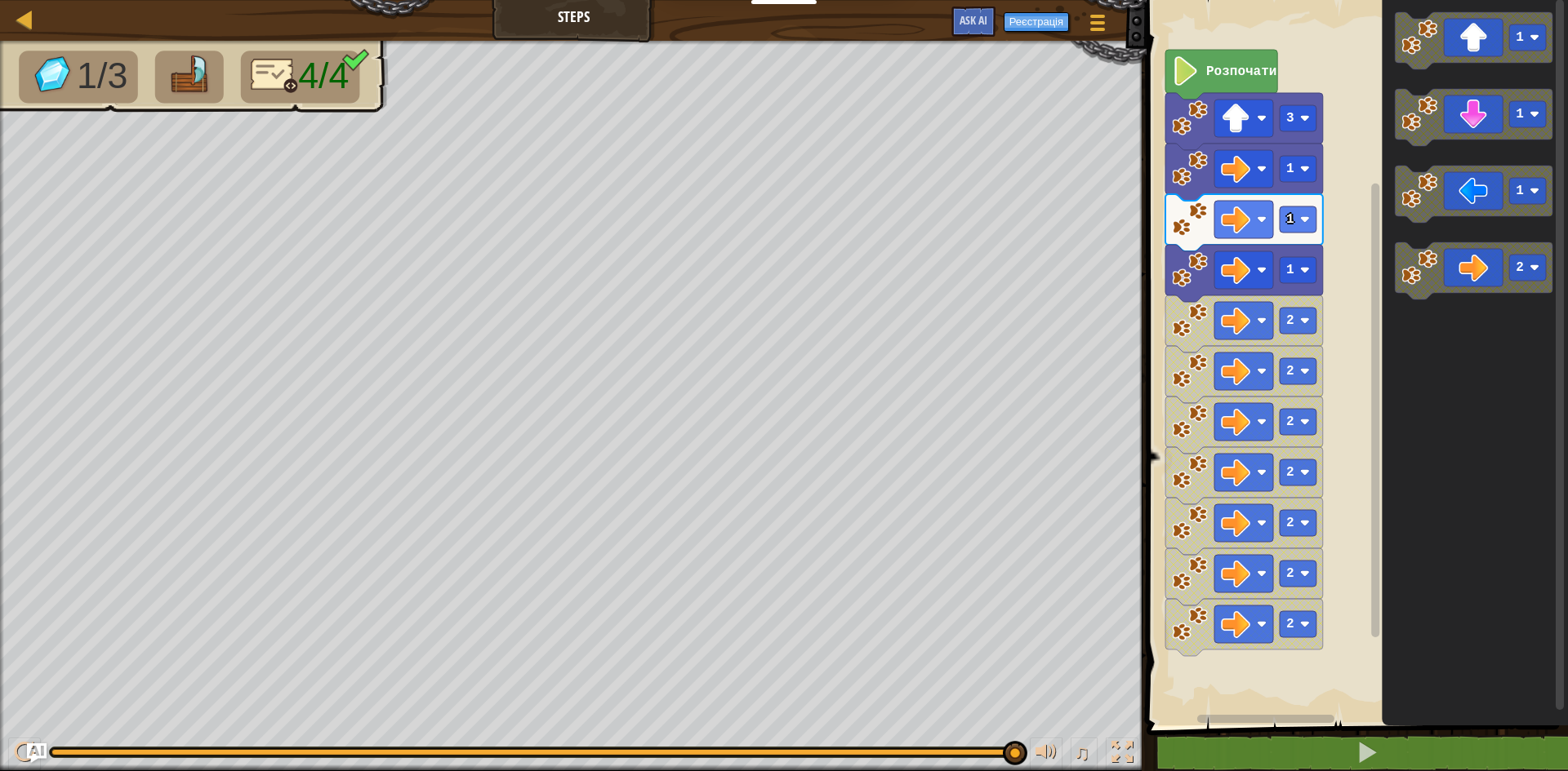
click at [1272, 638] on rect "Робоча область Blockly" at bounding box center [1354, 358] width 427 height 734
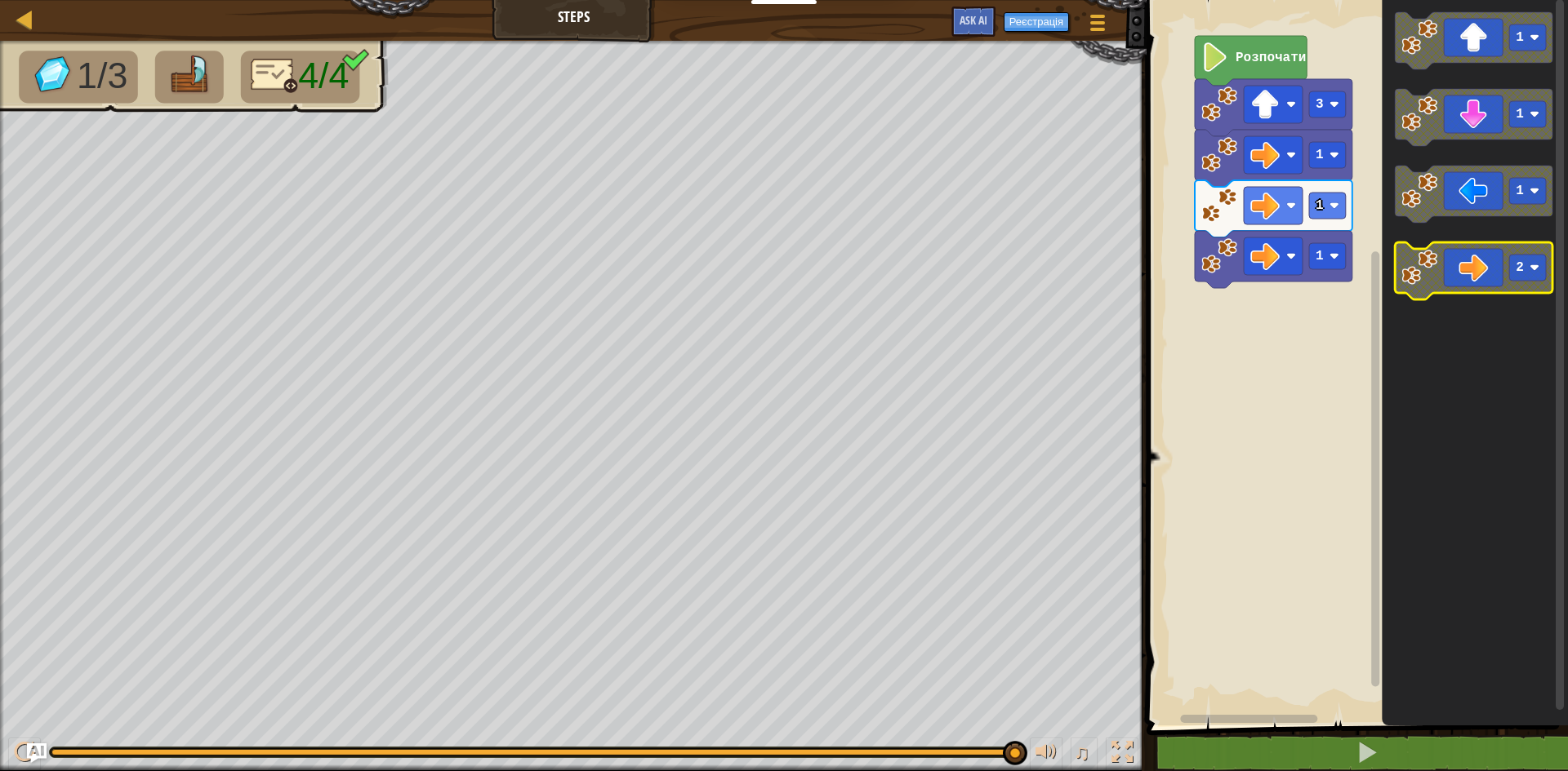
click at [1528, 268] on rect "Робоча область Blockly" at bounding box center [1527, 268] width 37 height 26
click at [1518, 274] on text "1" at bounding box center [1520, 268] width 8 height 15
click at [1487, 292] on icon "Робоча область Blockly" at bounding box center [1473, 271] width 157 height 57
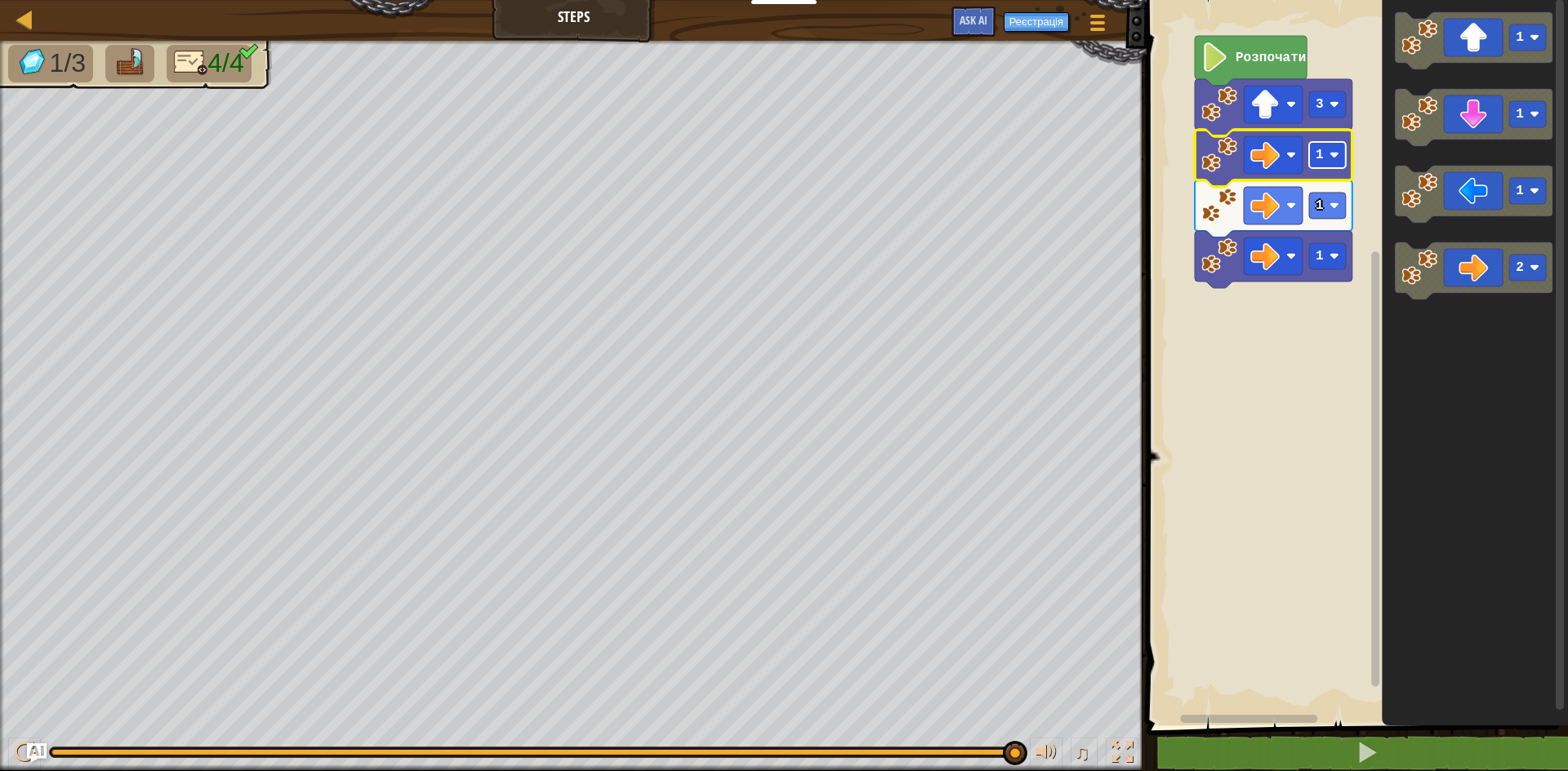
click at [1334, 160] on rect "Робоча область Blockly" at bounding box center [1327, 156] width 37 height 26
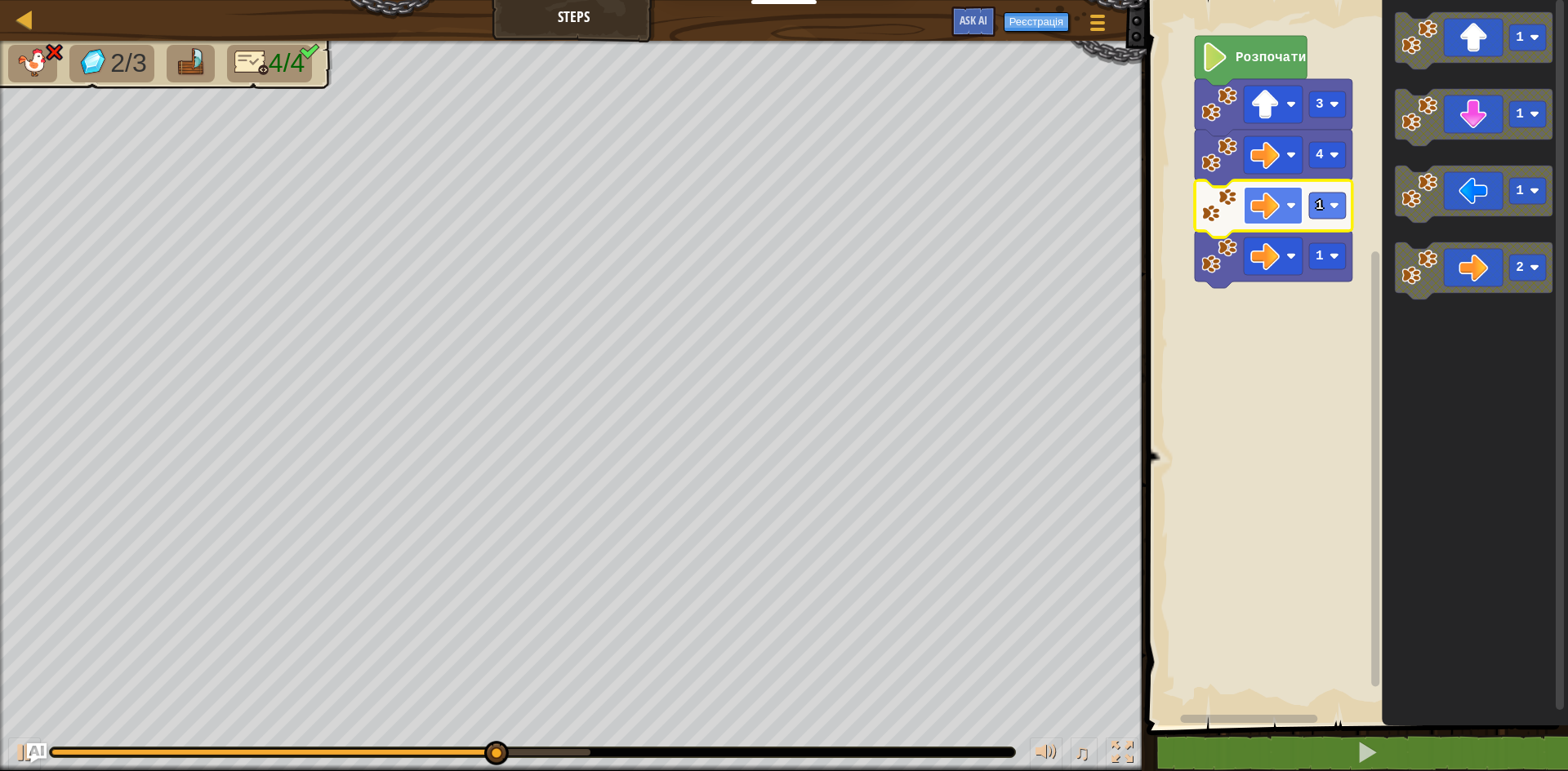
click at [1275, 202] on image "Робоча область Blockly" at bounding box center [1265, 205] width 29 height 29
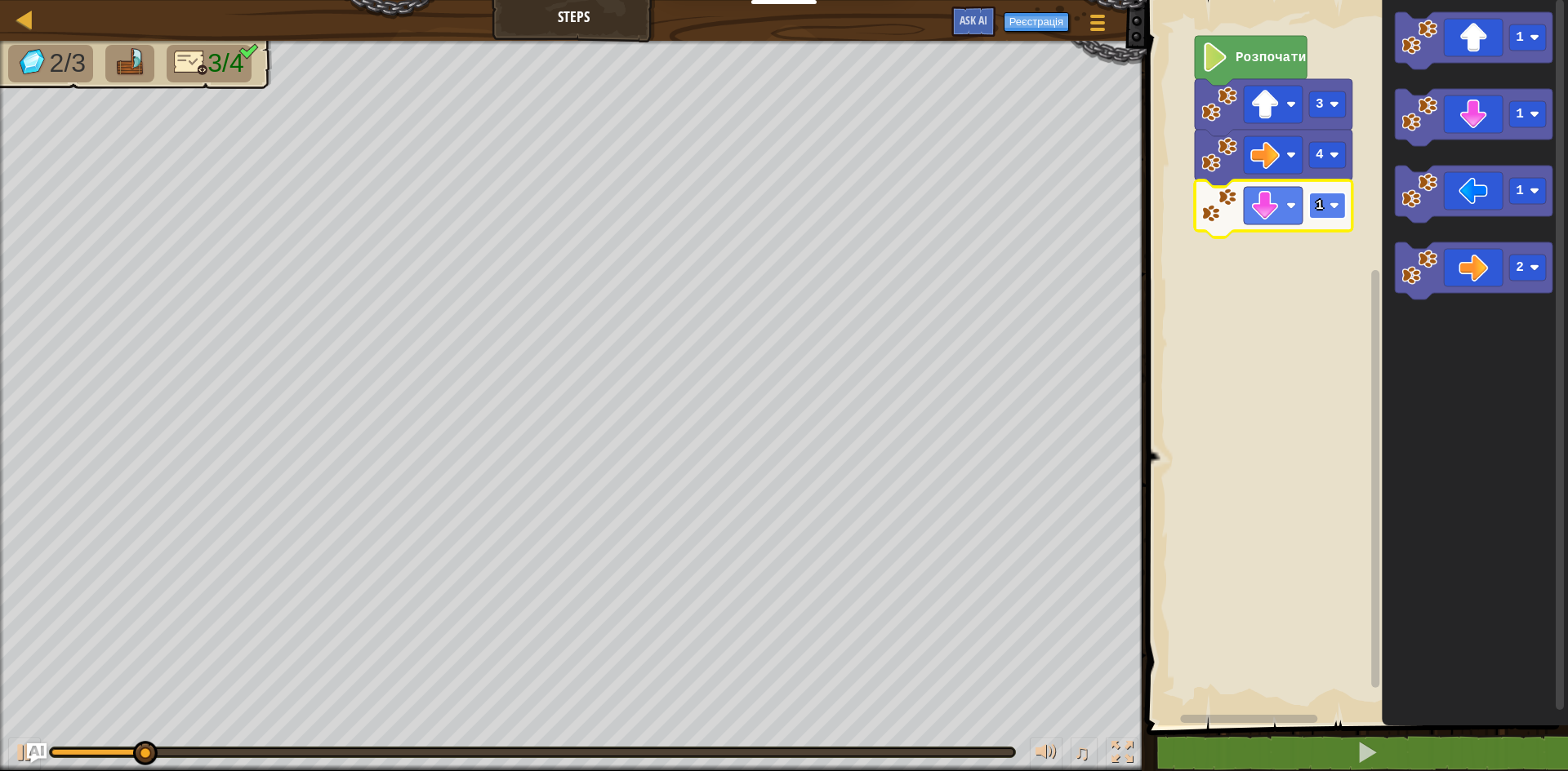
click at [1328, 217] on rect "Робоча область Blockly" at bounding box center [1327, 205] width 37 height 26
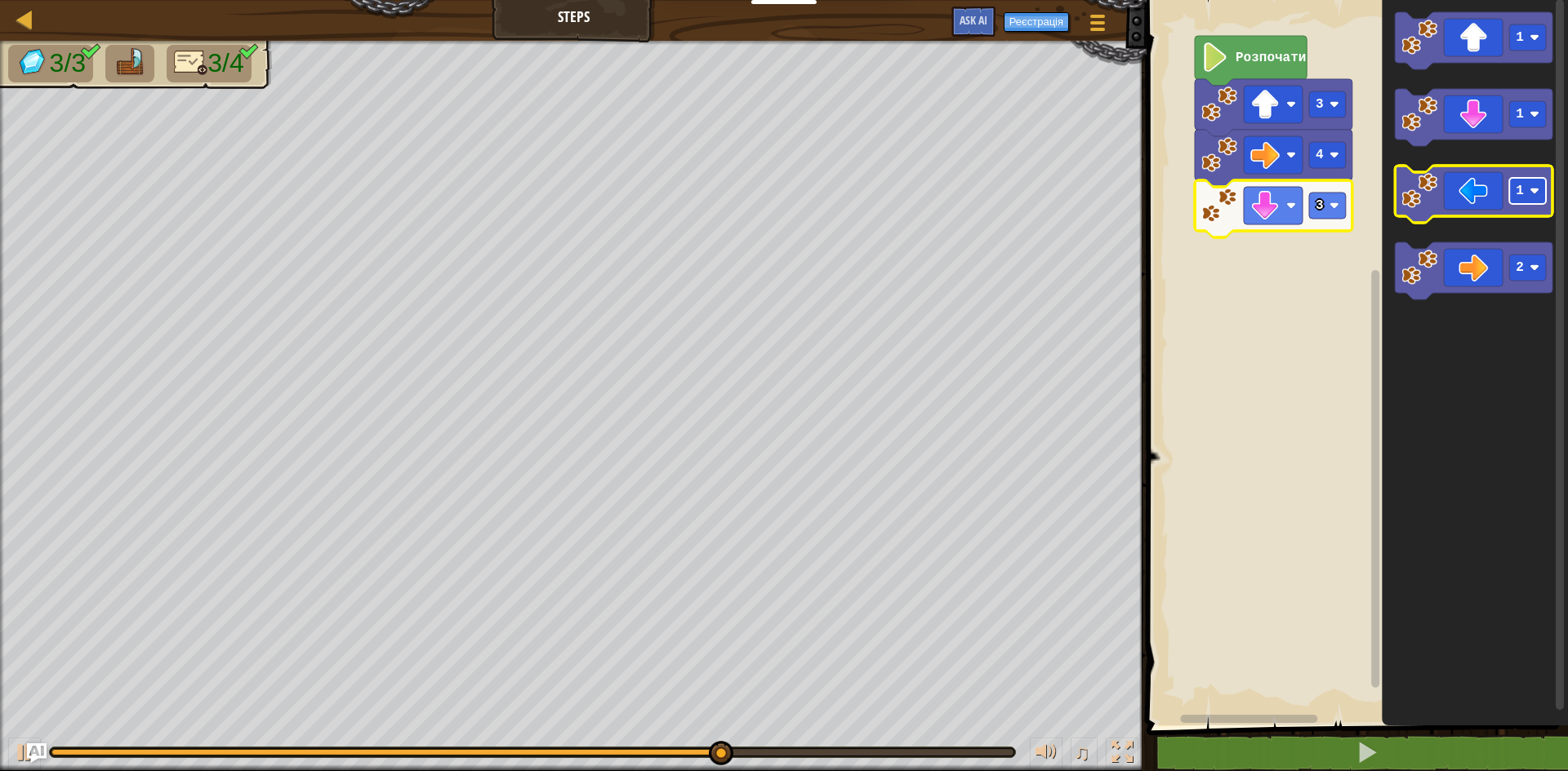
click at [1523, 189] on text "1" at bounding box center [1520, 191] width 8 height 15
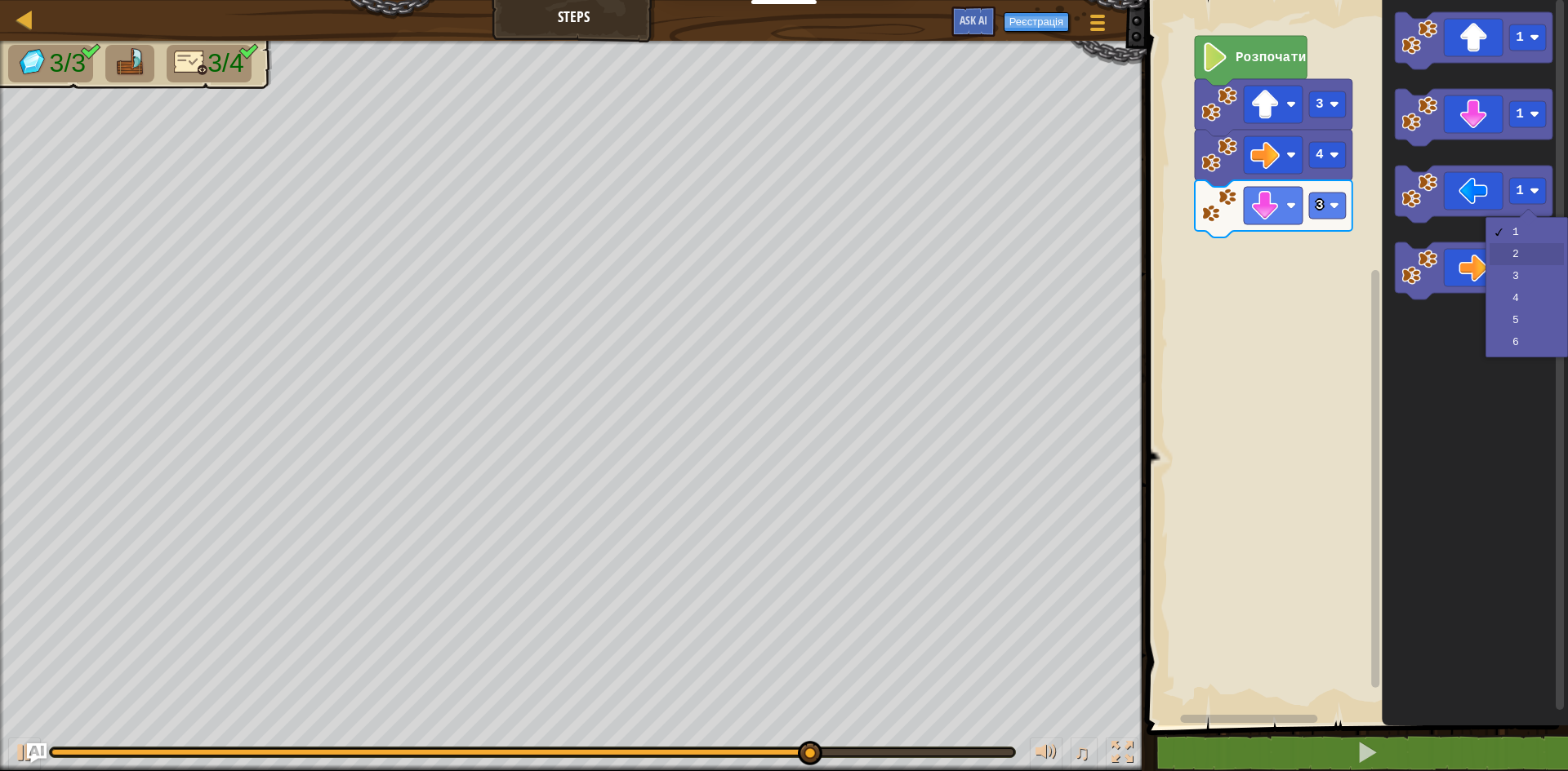
drag, startPoint x: 1515, startPoint y: 250, endPoint x: 1500, endPoint y: 215, distance: 38.1
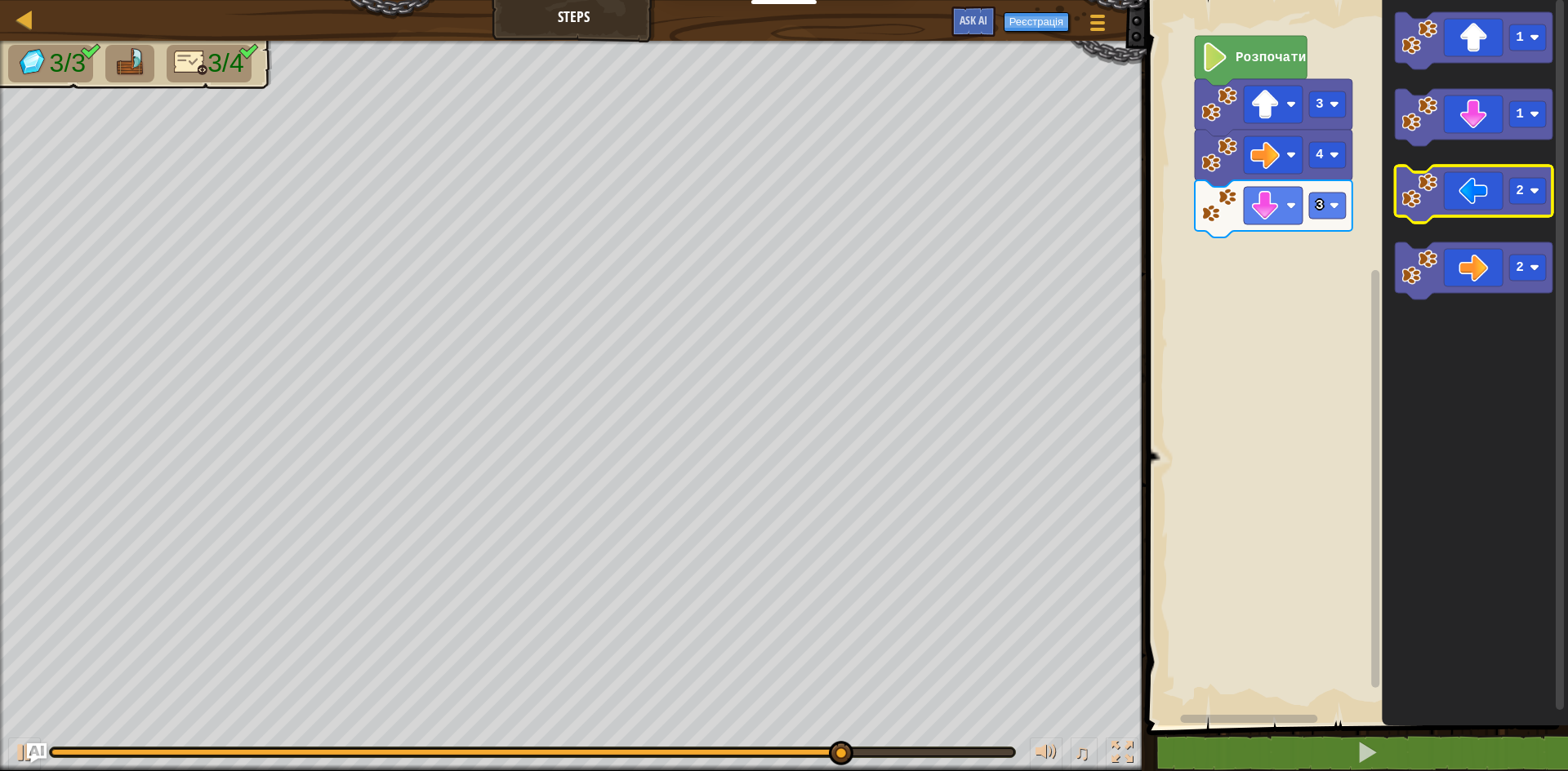
click at [1495, 203] on icon "Робоча область Blockly" at bounding box center [1473, 194] width 157 height 57
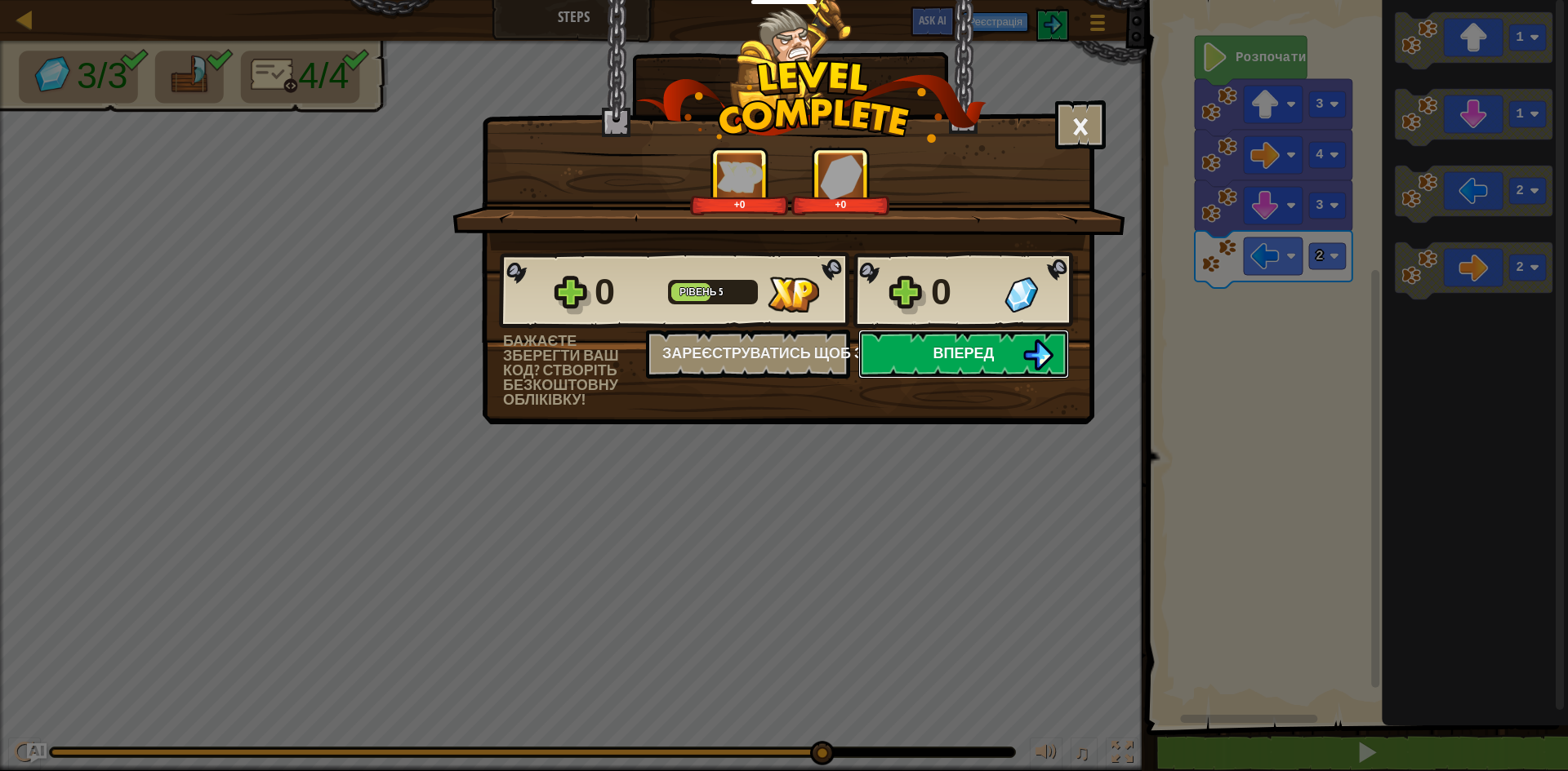
click at [969, 346] on button "Вперед" at bounding box center [963, 354] width 210 height 49
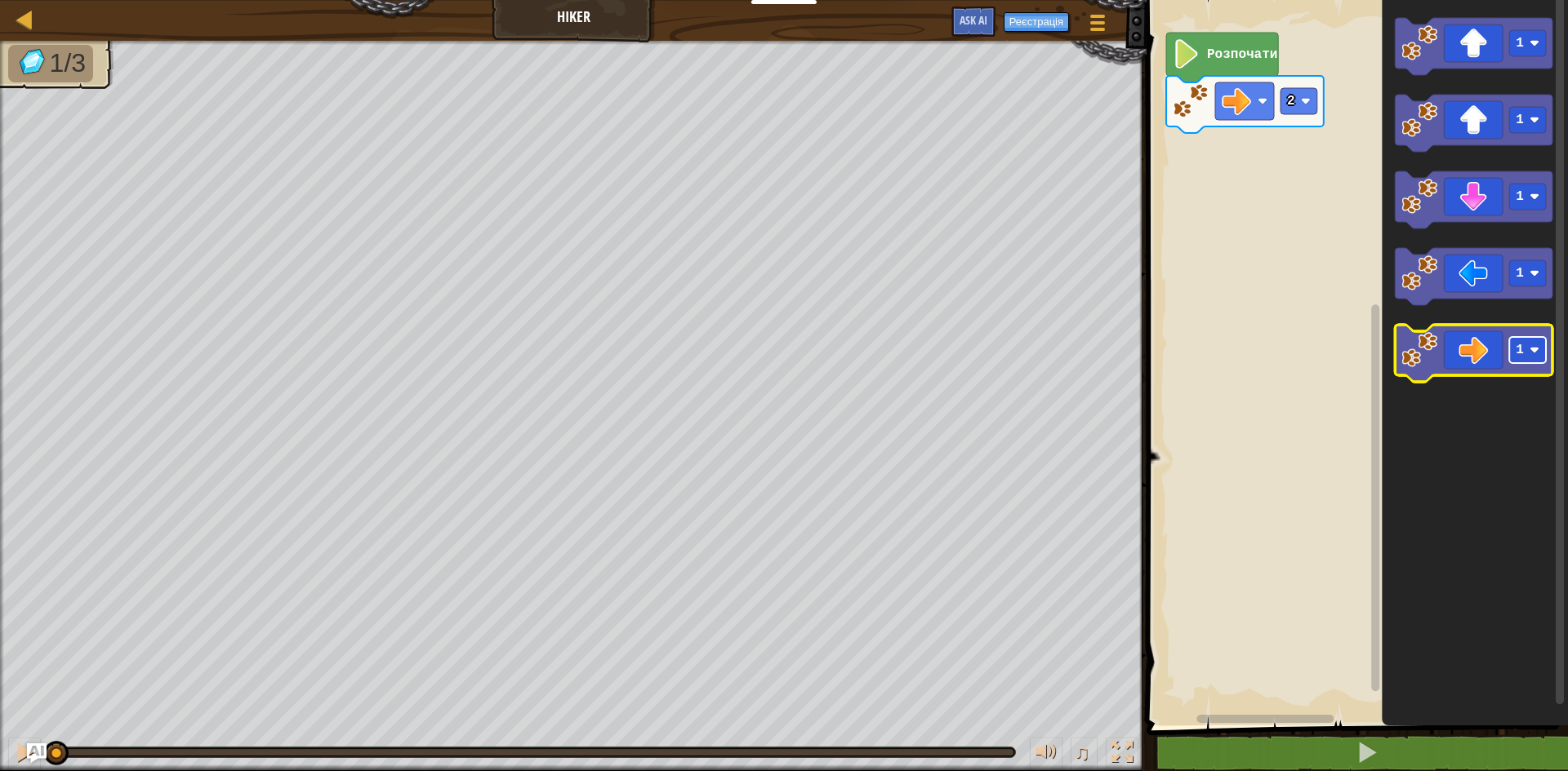
click at [1534, 345] on g "1" at bounding box center [1527, 350] width 37 height 26
click at [1470, 355] on icon "Робоча область Blockly" at bounding box center [1473, 354] width 157 height 57
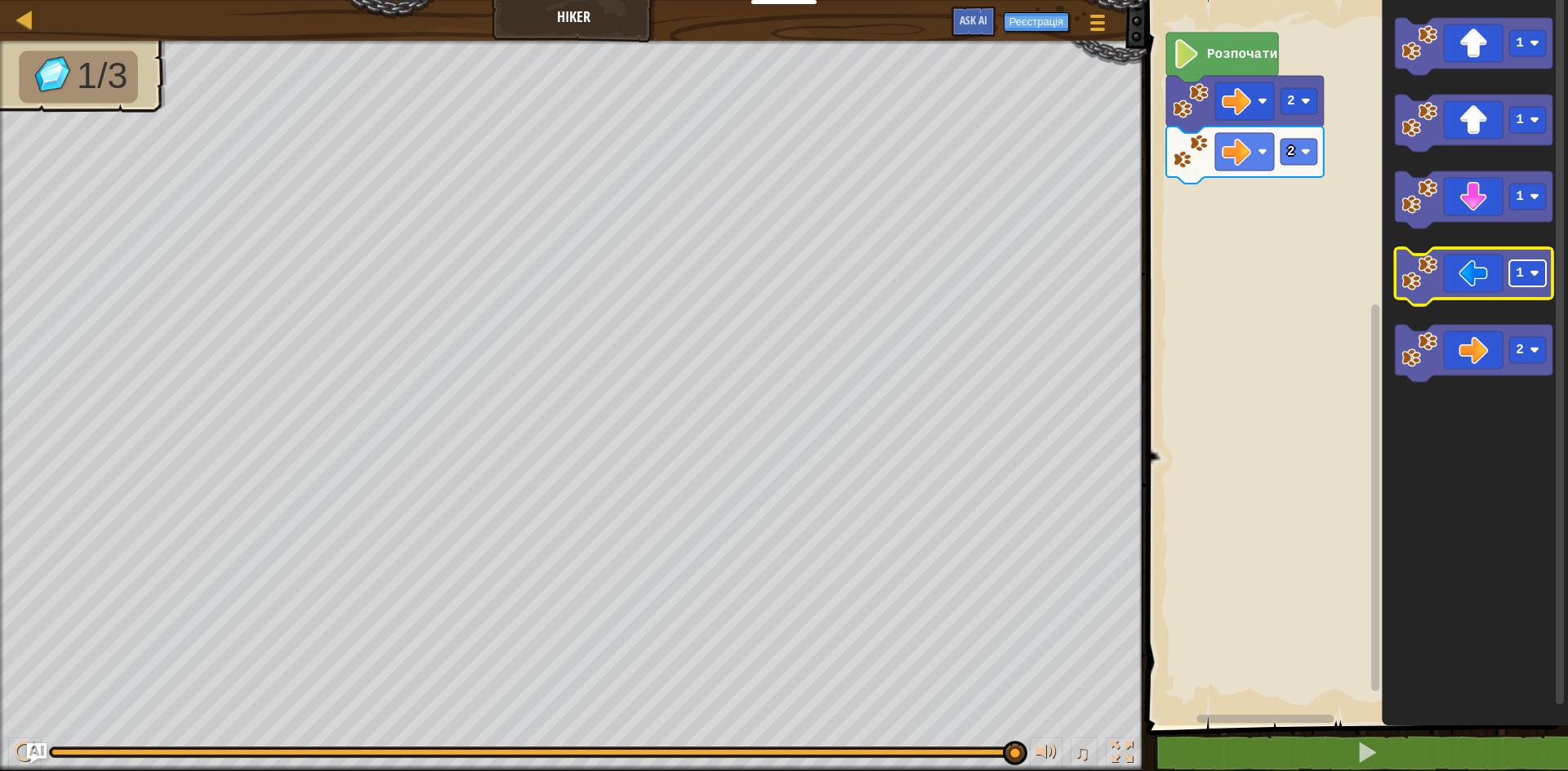
click at [1512, 275] on rect "Робоча область Blockly" at bounding box center [1527, 273] width 37 height 26
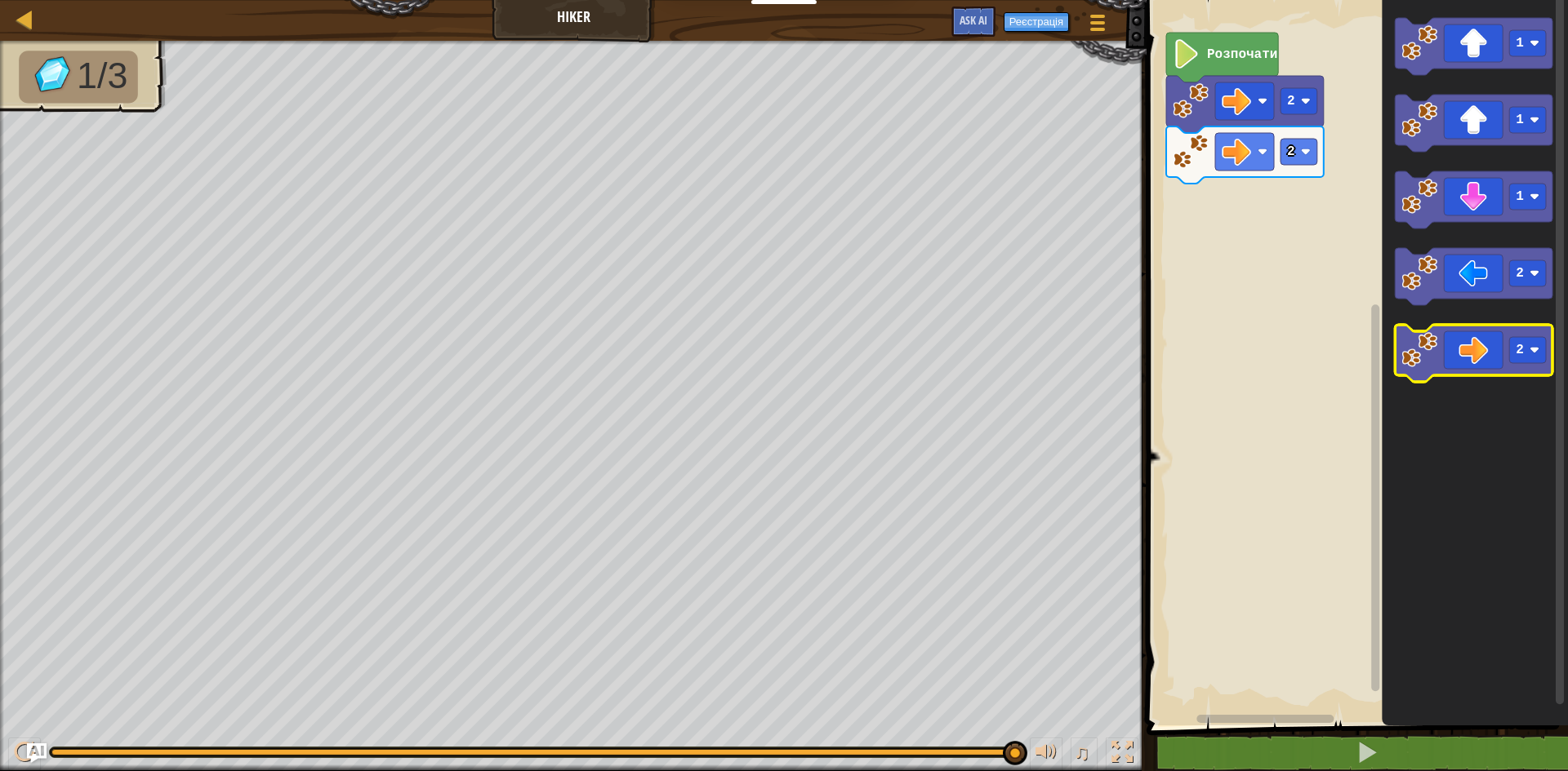
click at [1488, 347] on icon "Робоча область Blockly" at bounding box center [1473, 354] width 157 height 57
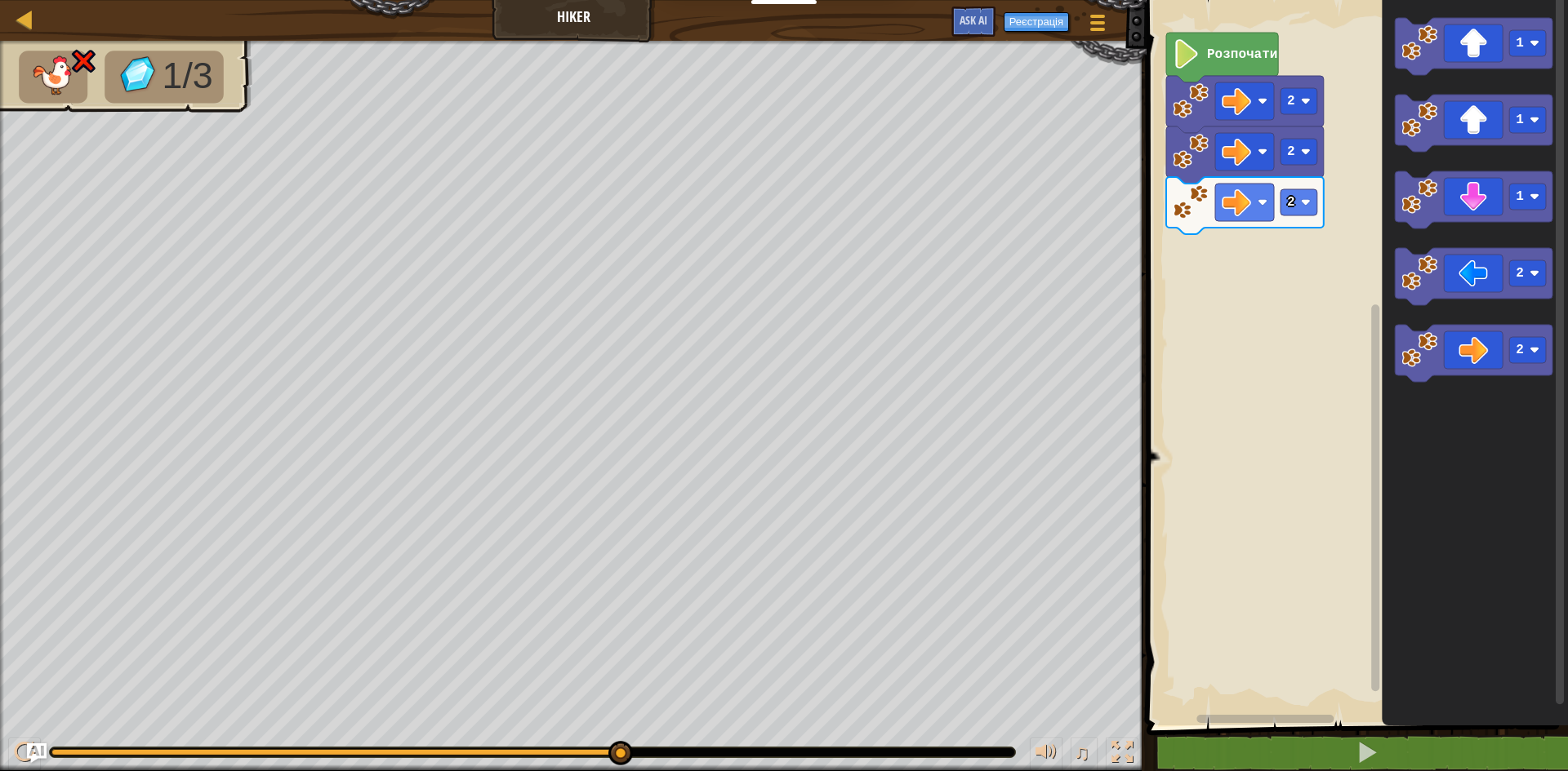
click at [1266, 265] on rect "Робоча область Blockly" at bounding box center [1354, 358] width 427 height 734
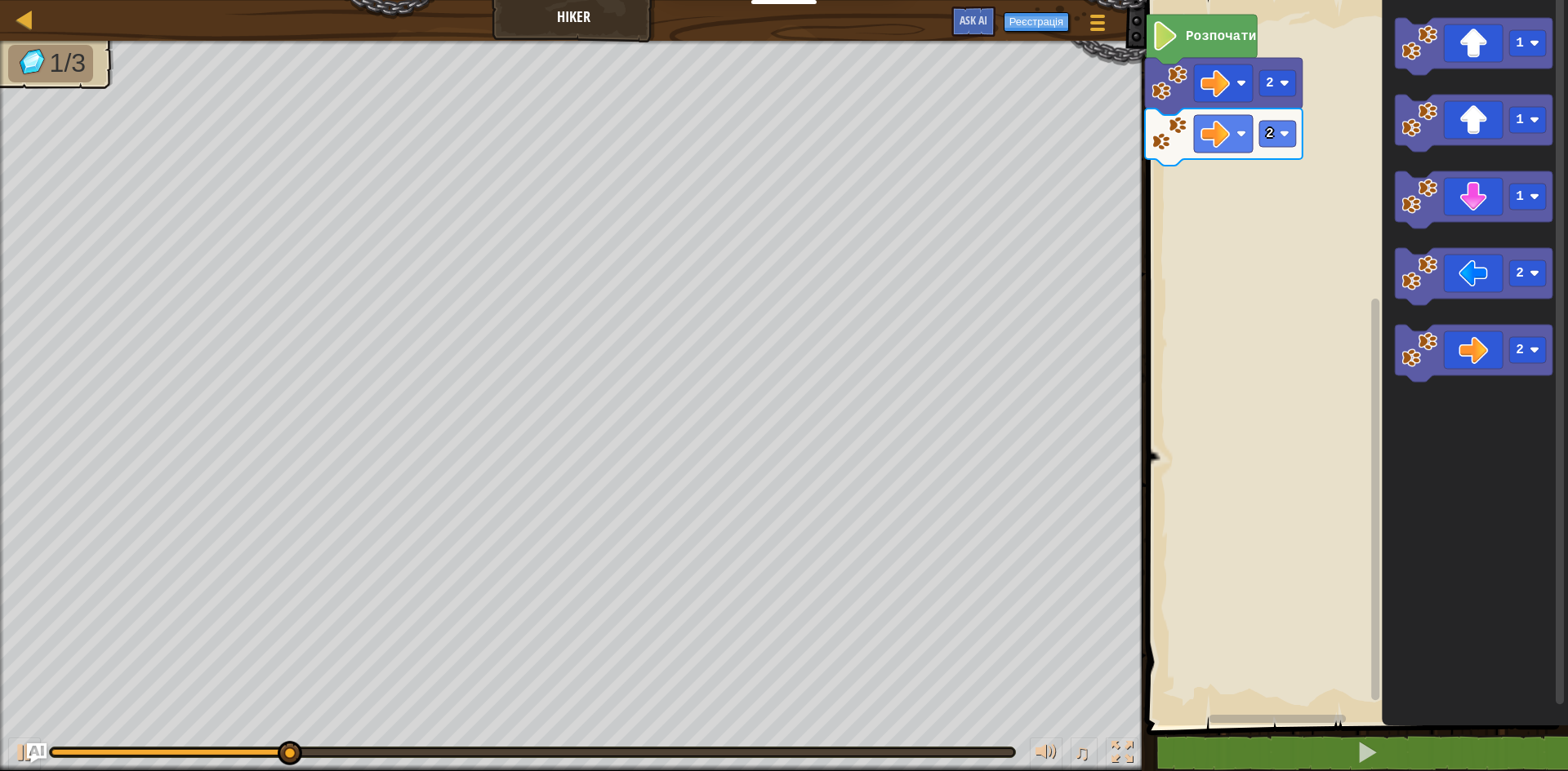
click at [1295, 366] on rect "Робоча область Blockly" at bounding box center [1354, 358] width 427 height 734
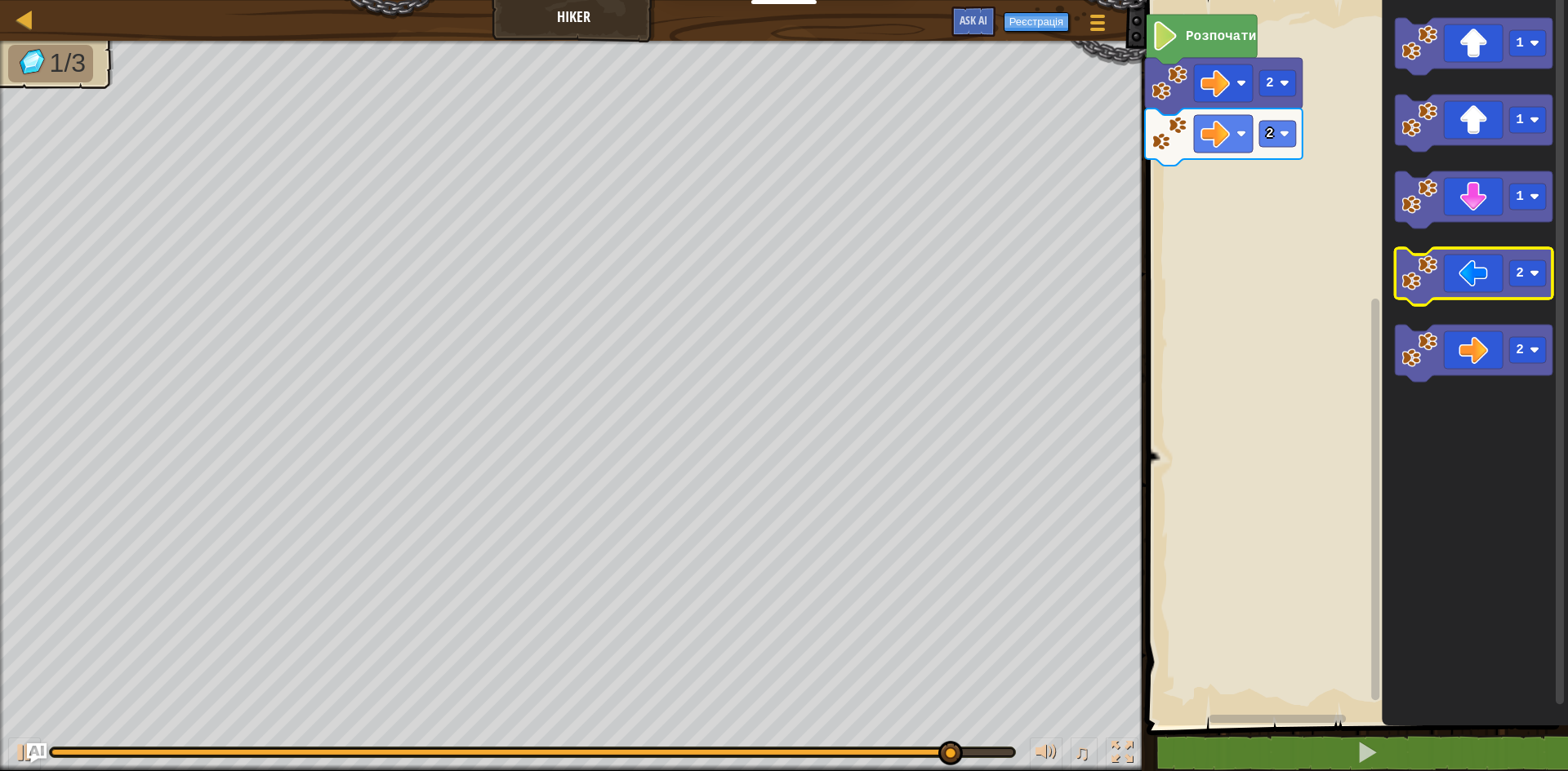
click at [1475, 278] on icon "Робоча область Blockly" at bounding box center [1473, 277] width 157 height 57
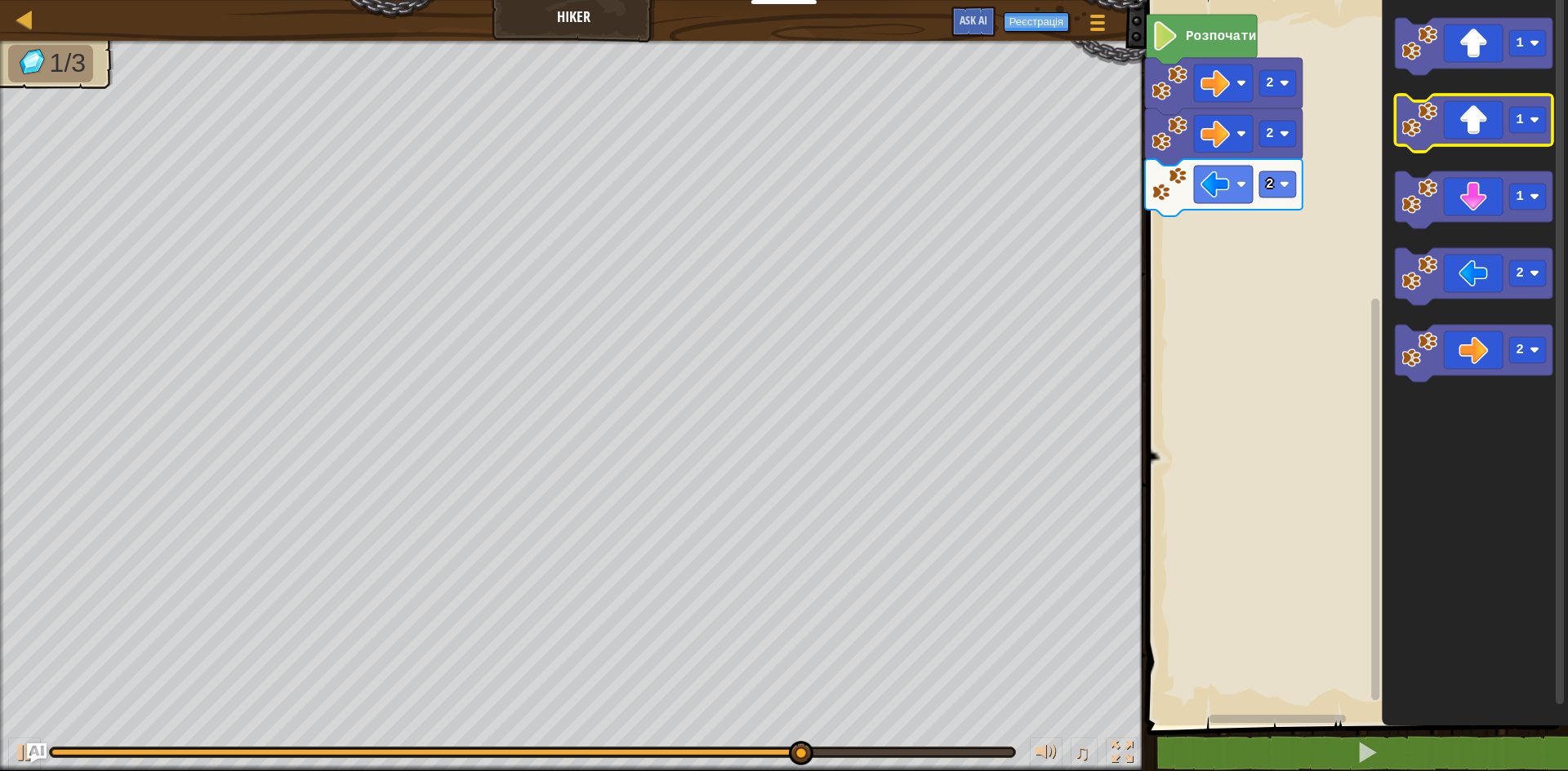
click at [1465, 119] on icon "Робоча область Blockly" at bounding box center [1473, 124] width 157 height 57
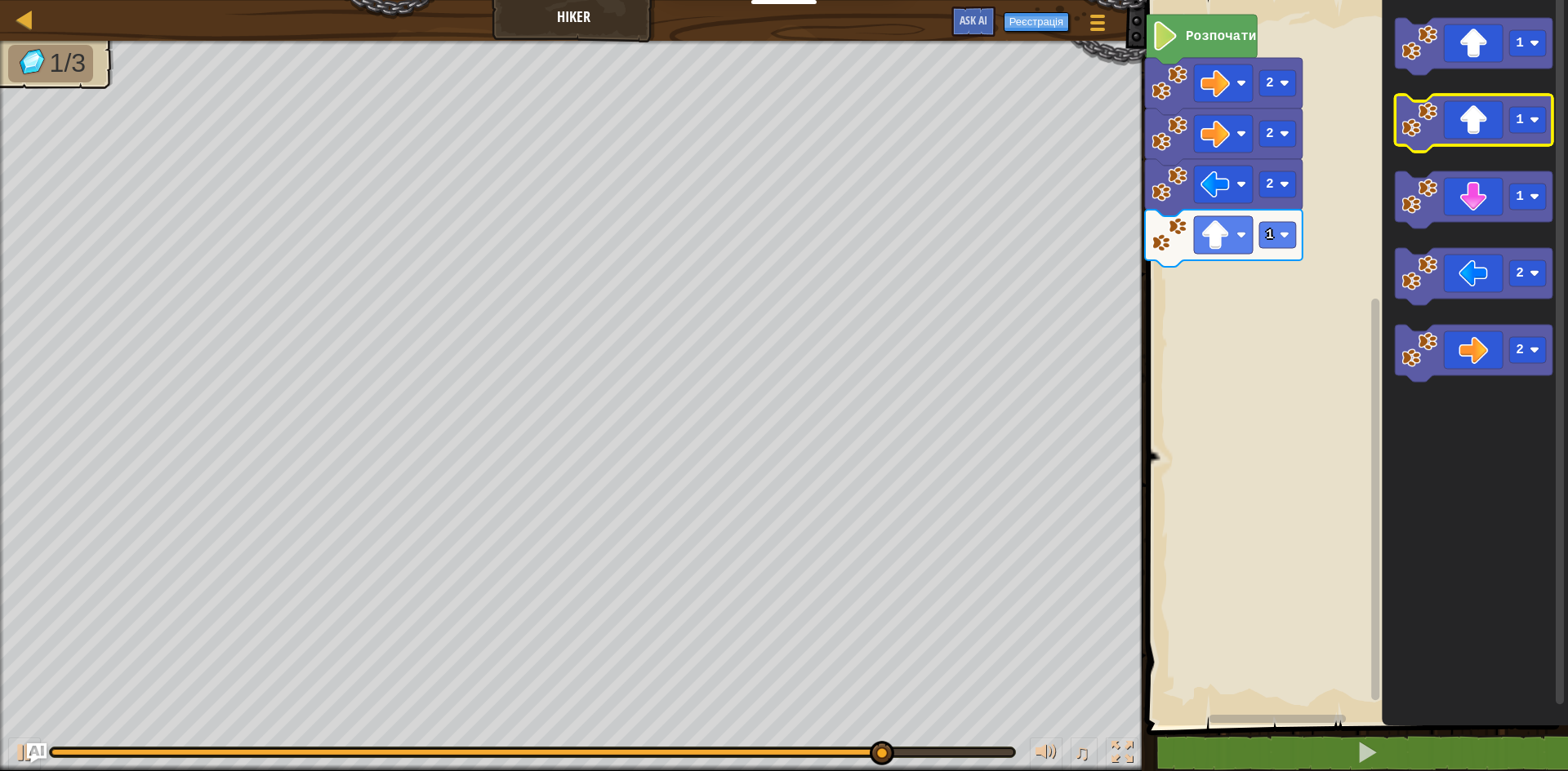
click at [1462, 128] on icon "Робоча область Blockly" at bounding box center [1473, 124] width 157 height 57
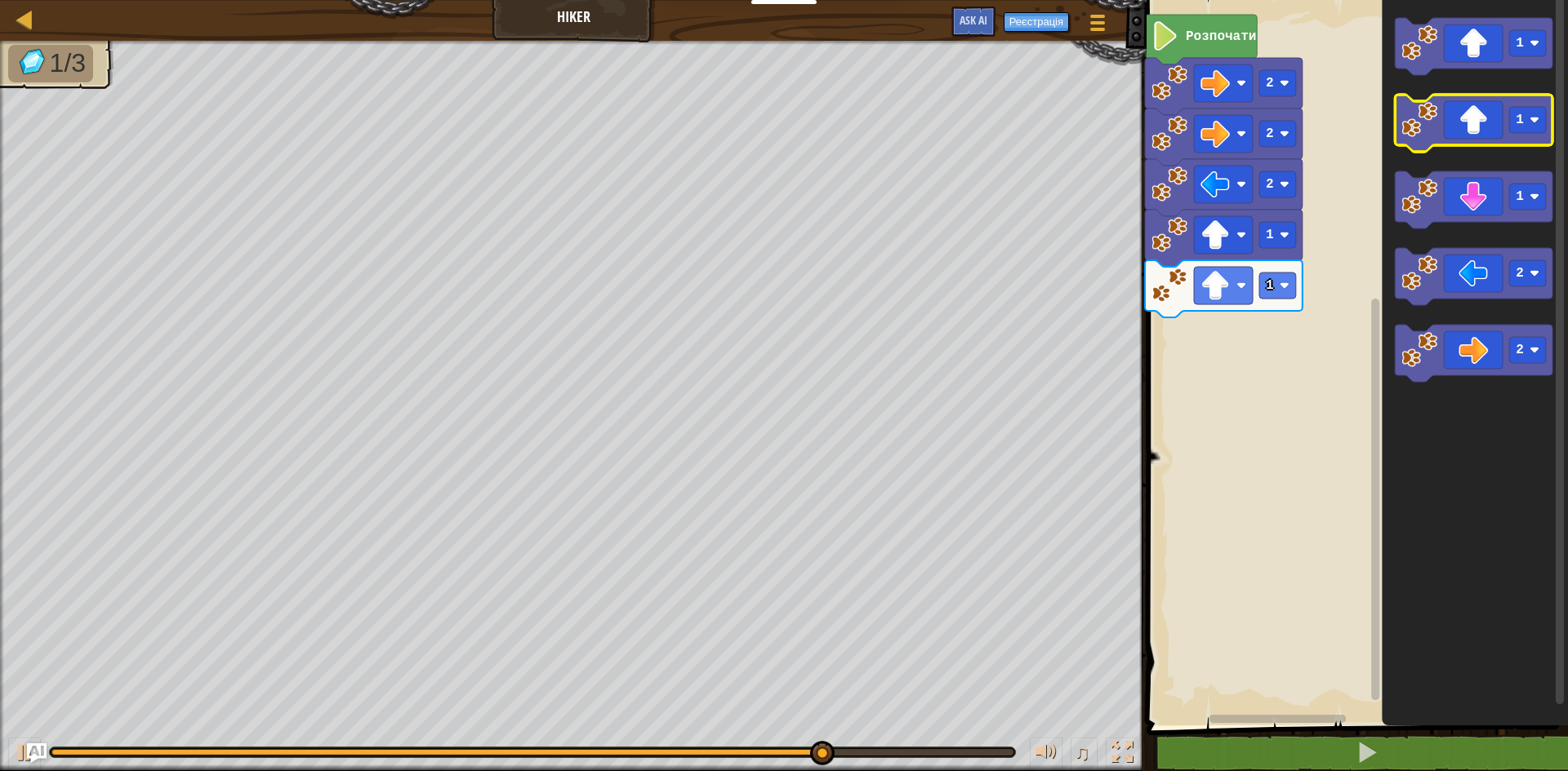
click at [1462, 128] on icon "Робоча область Blockly" at bounding box center [1473, 124] width 157 height 57
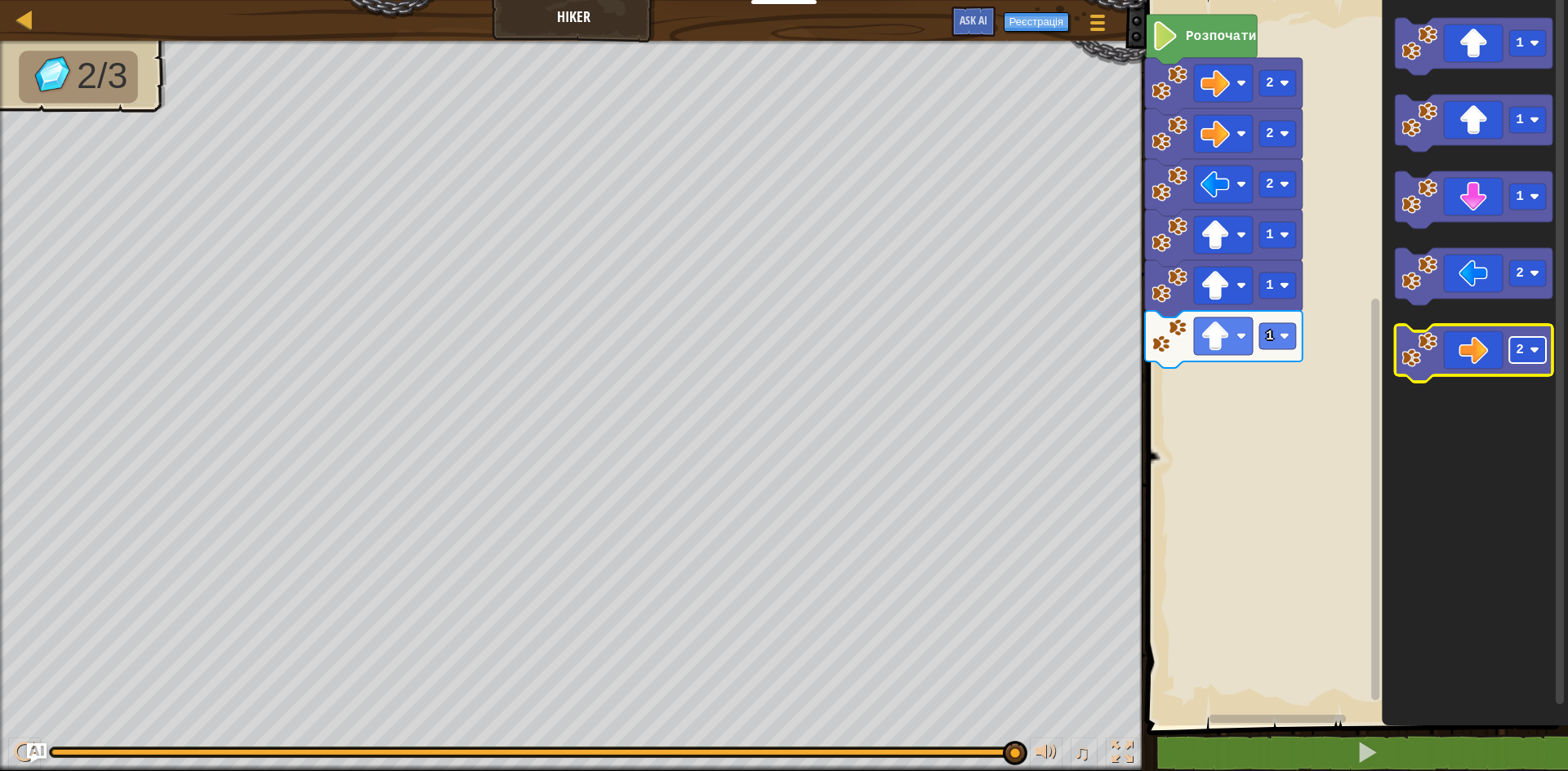
click at [1521, 346] on text "2" at bounding box center [1520, 350] width 8 height 15
click at [1521, 345] on text "2" at bounding box center [1520, 350] width 8 height 15
click at [1475, 352] on icon "Робоча область Blockly" at bounding box center [1473, 354] width 157 height 57
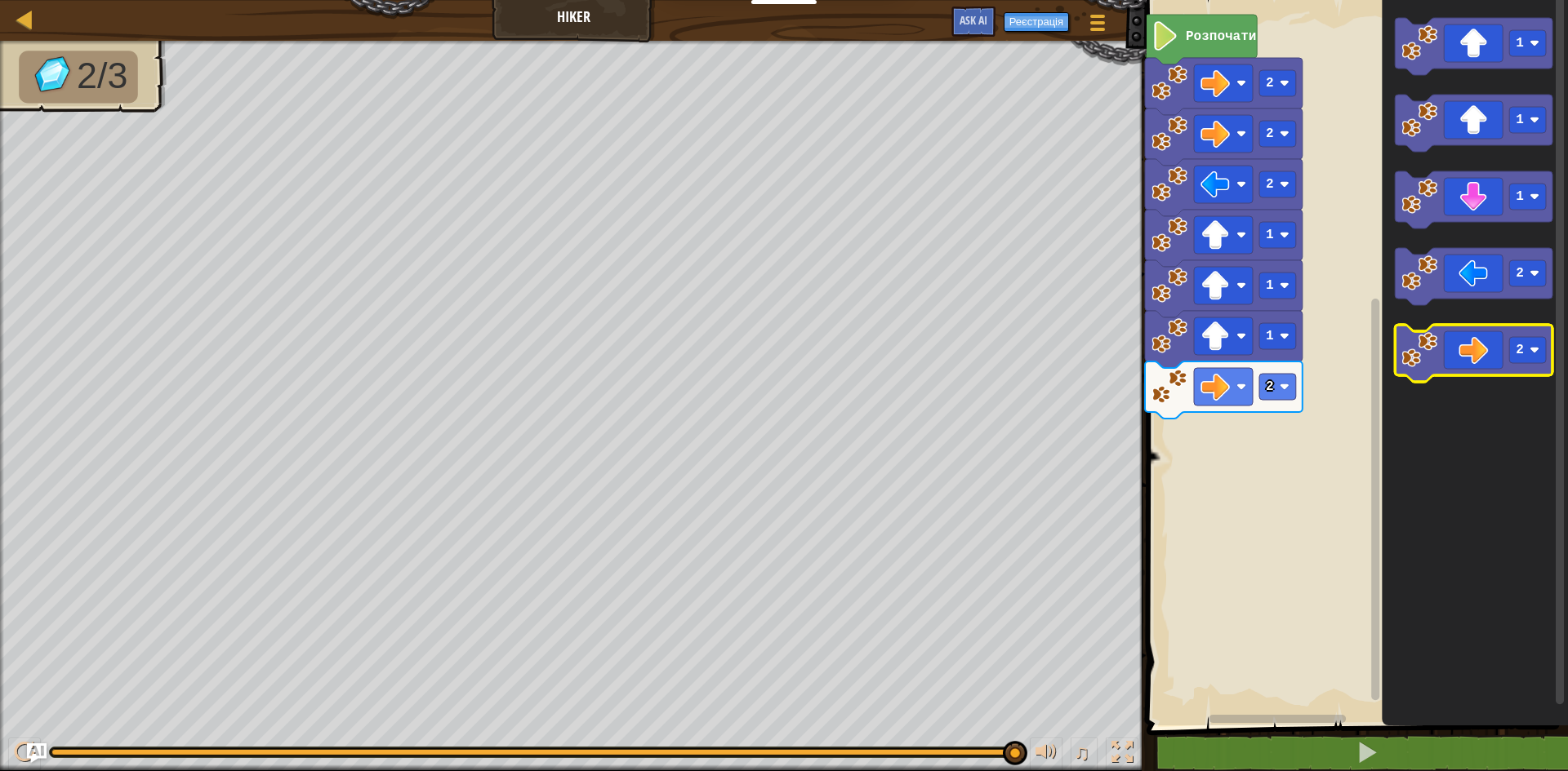
click at [1487, 336] on icon "Робоча область Blockly" at bounding box center [1473, 354] width 157 height 57
click at [1526, 322] on icon "Робоча область Blockly" at bounding box center [1475, 358] width 186 height 734
click at [1519, 340] on rect "Робоча область Blockly" at bounding box center [1527, 350] width 37 height 26
click at [1472, 359] on icon "Робоча область Blockly" at bounding box center [1473, 354] width 157 height 57
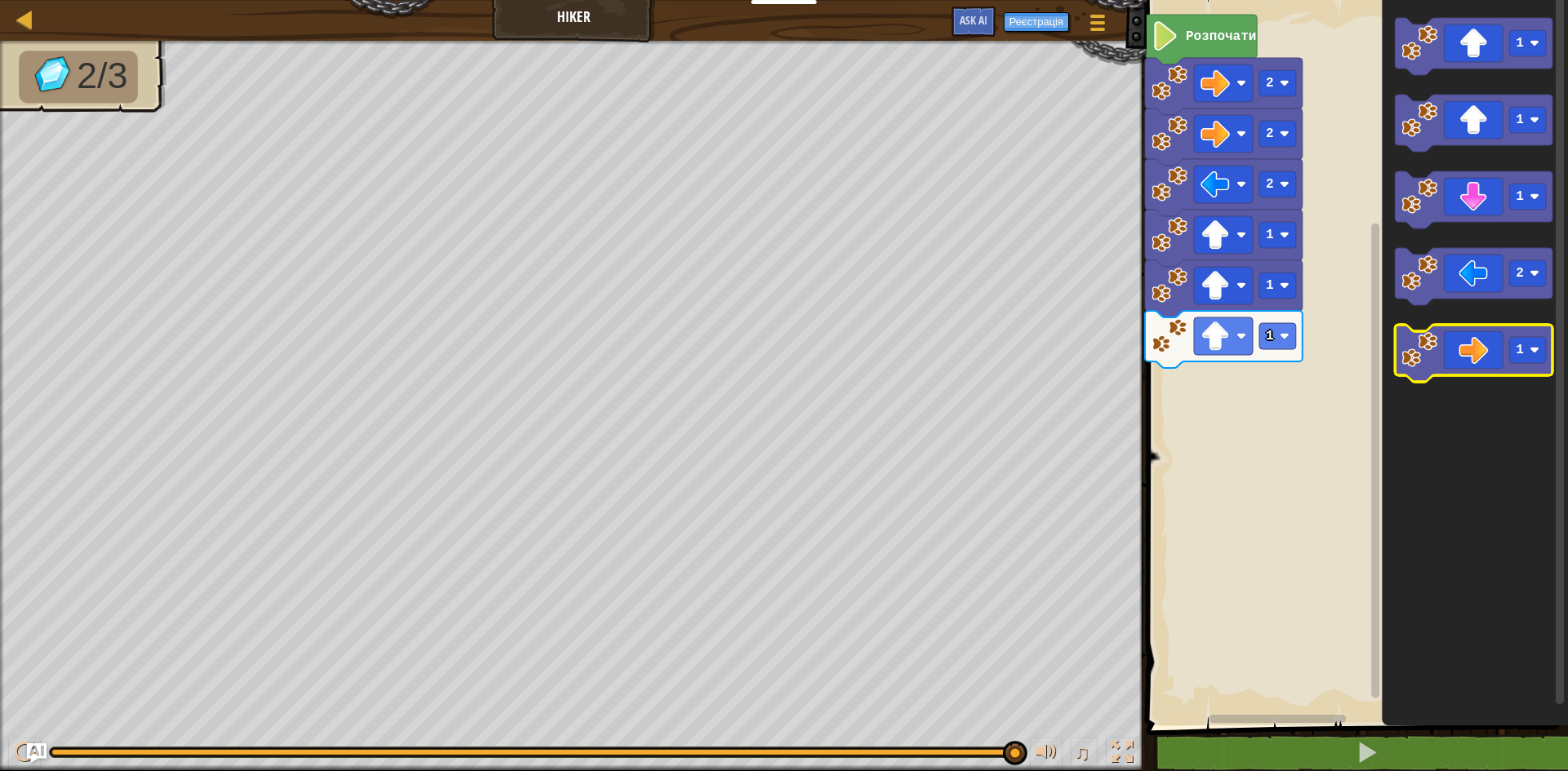
click at [1475, 363] on icon "Робоча область Blockly" at bounding box center [1473, 354] width 157 height 57
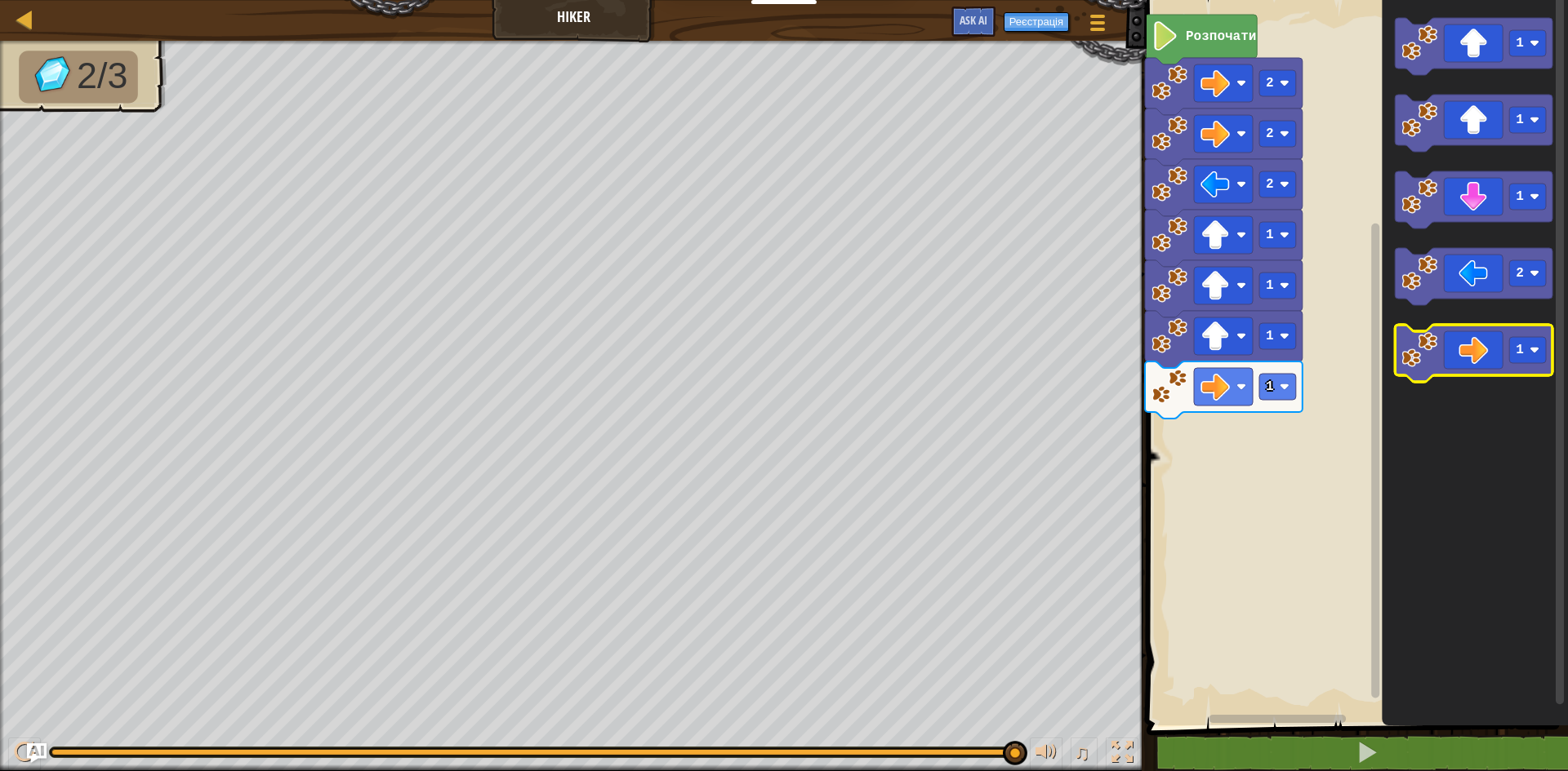
click at [1481, 349] on icon "Робоча область Blockly" at bounding box center [1473, 354] width 157 height 57
click at [1476, 348] on icon "Робоча область Blockly" at bounding box center [1473, 354] width 157 height 57
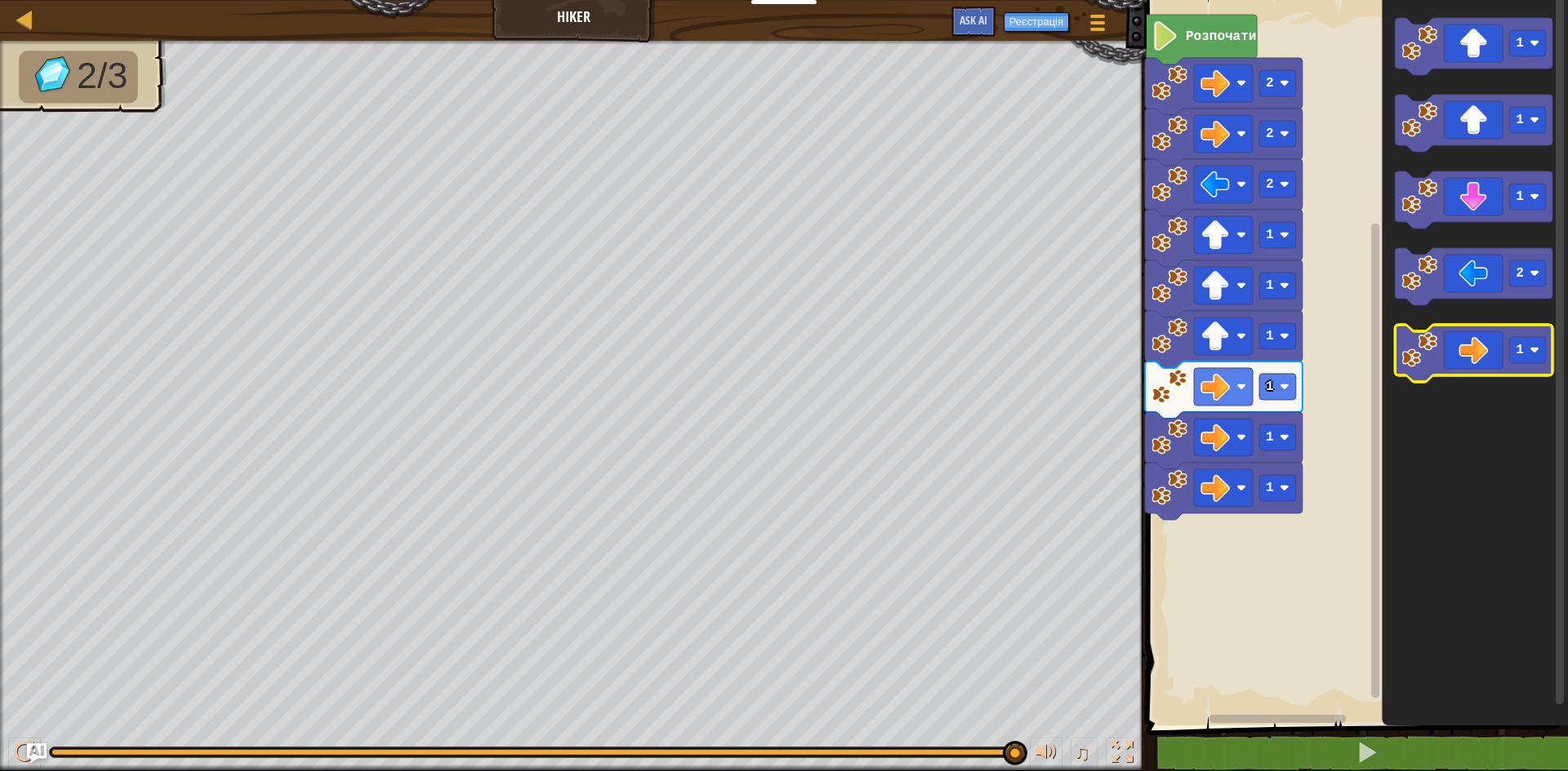
click at [1436, 379] on g "1 1 1 2 1" at bounding box center [1473, 200] width 157 height 364
click at [1464, 340] on icon "Робоча область Blockly" at bounding box center [1473, 354] width 157 height 57
click at [1532, 337] on g "1" at bounding box center [1473, 354] width 157 height 57
click at [1543, 357] on rect "Робоча область Blockly" at bounding box center [1527, 350] width 37 height 26
click at [1488, 349] on icon "Робоча область Blockly" at bounding box center [1473, 354] width 157 height 57
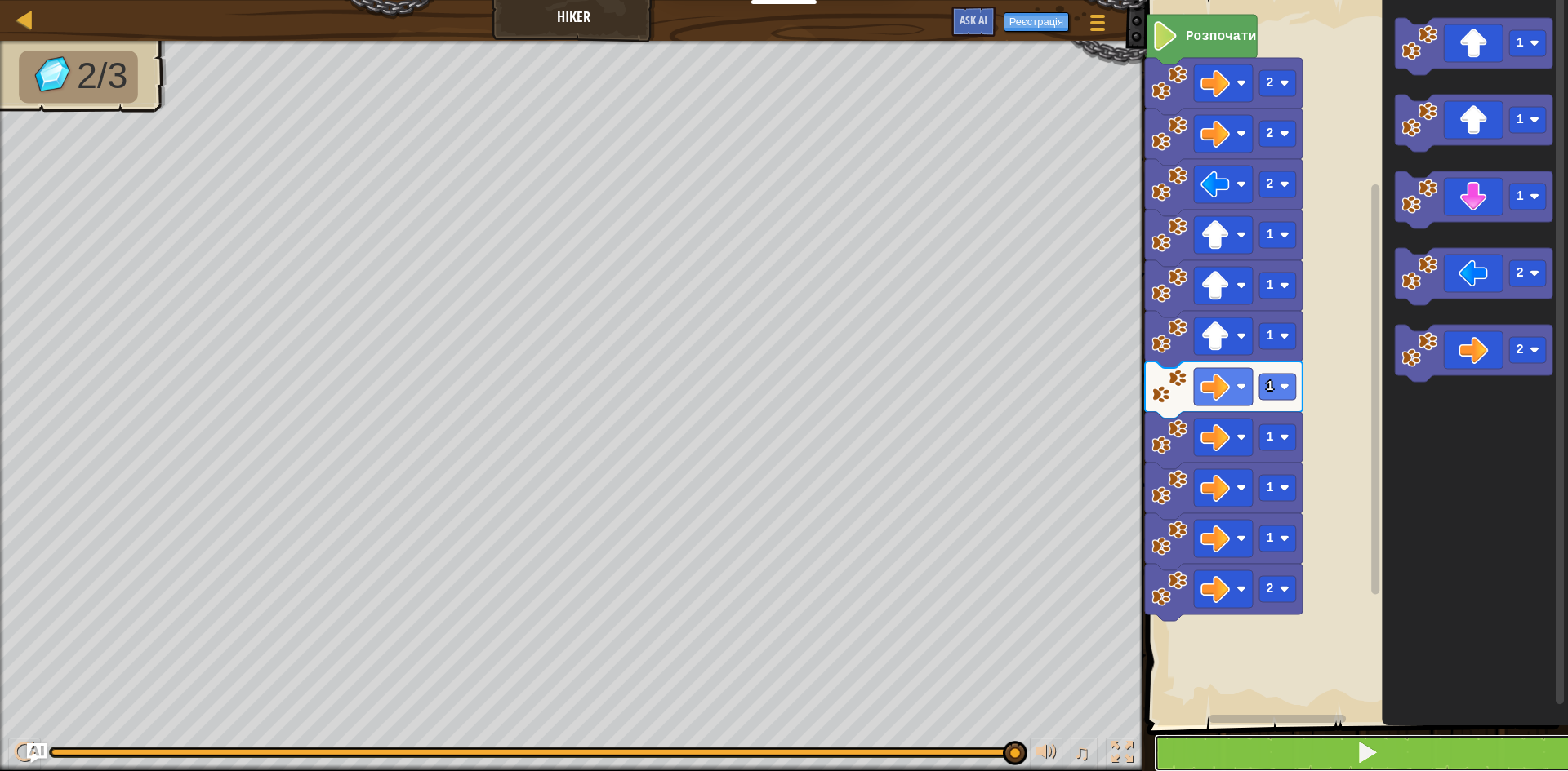
click at [1523, 755] on button at bounding box center [1367, 754] width 427 height 38
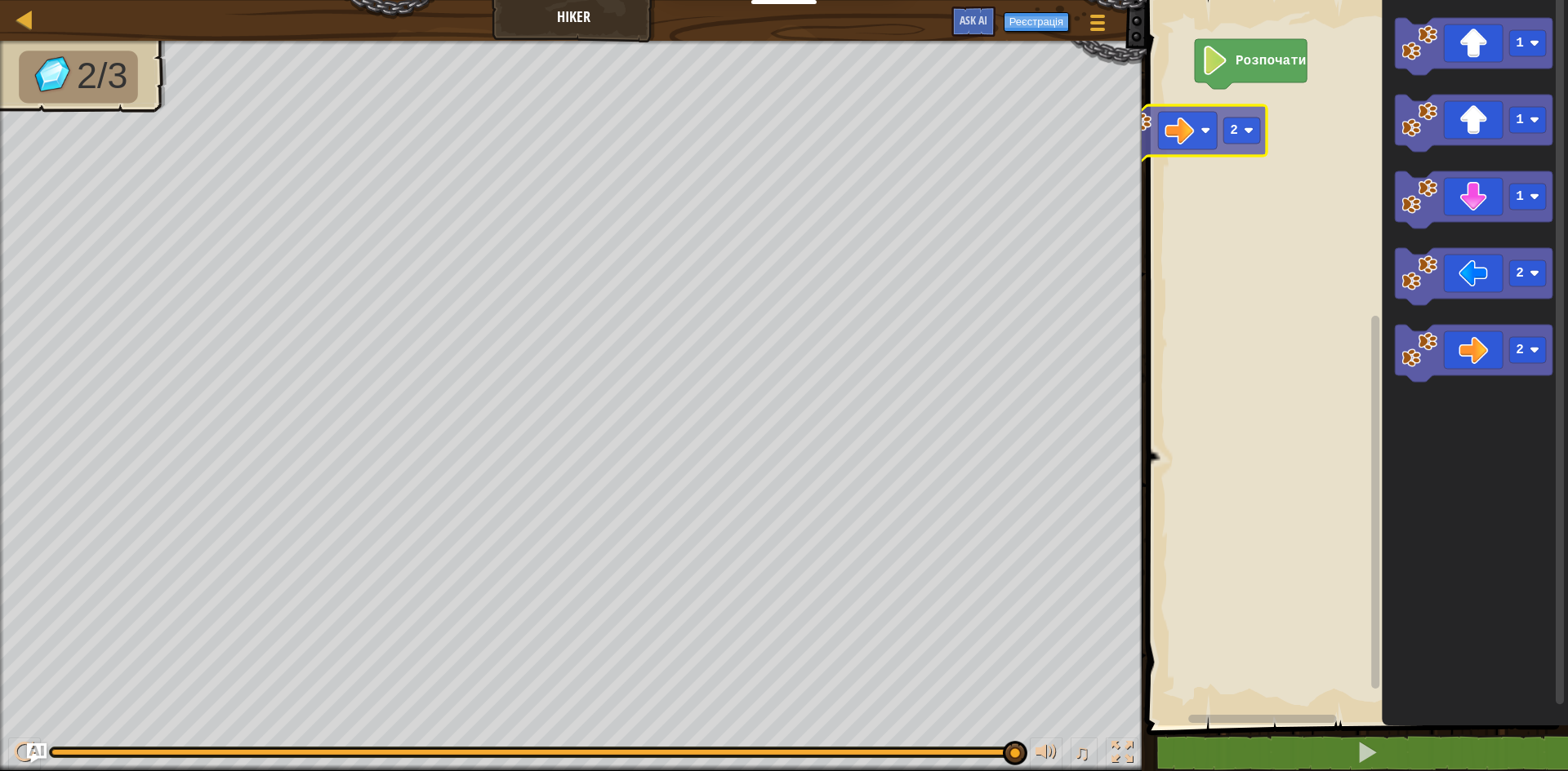
click at [1168, 129] on div "Розпочати 1 1 1 2 2 2" at bounding box center [1354, 358] width 427 height 734
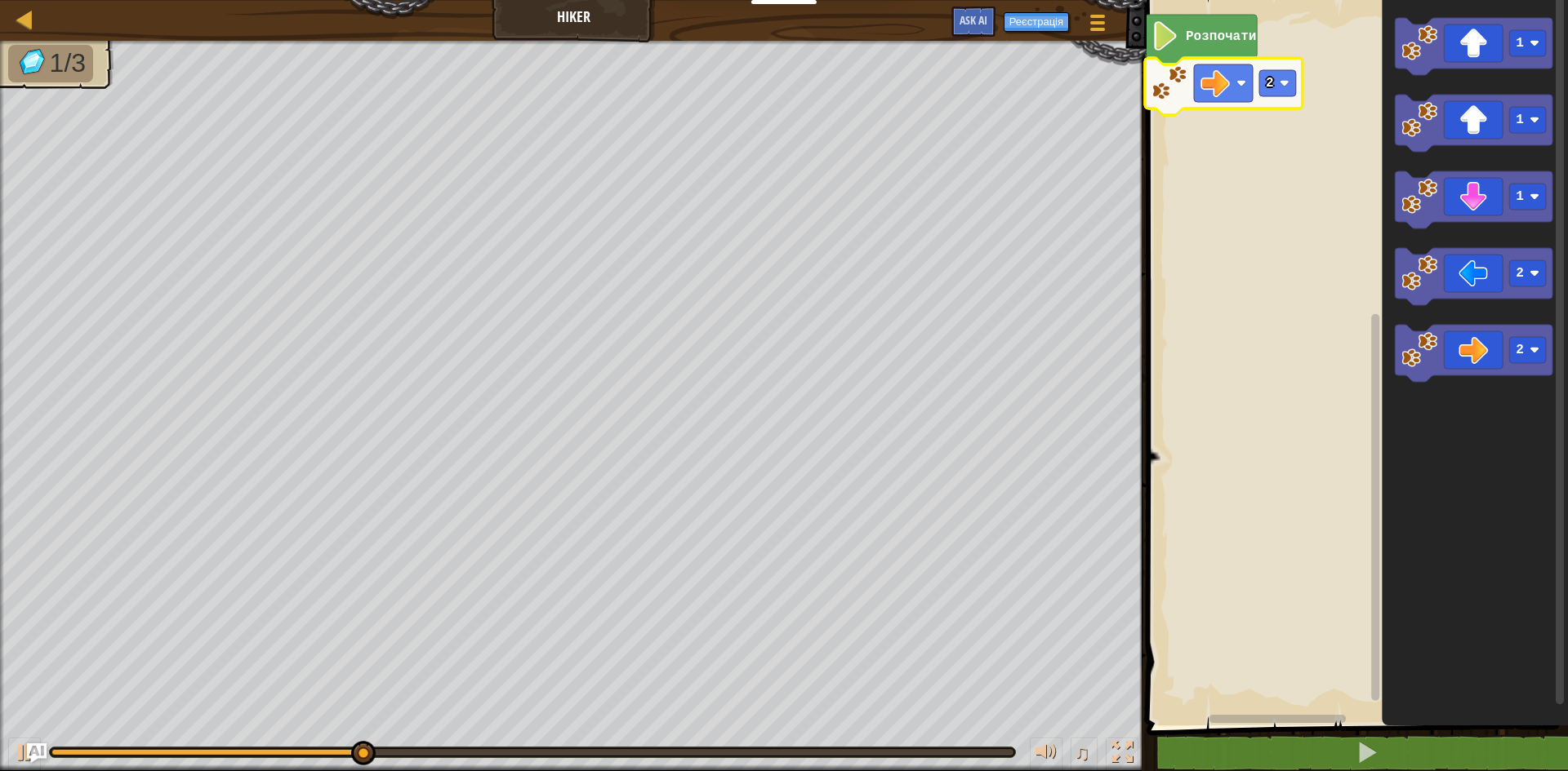
click at [1268, 100] on icon "Робоча область Blockly" at bounding box center [1223, 87] width 157 height 57
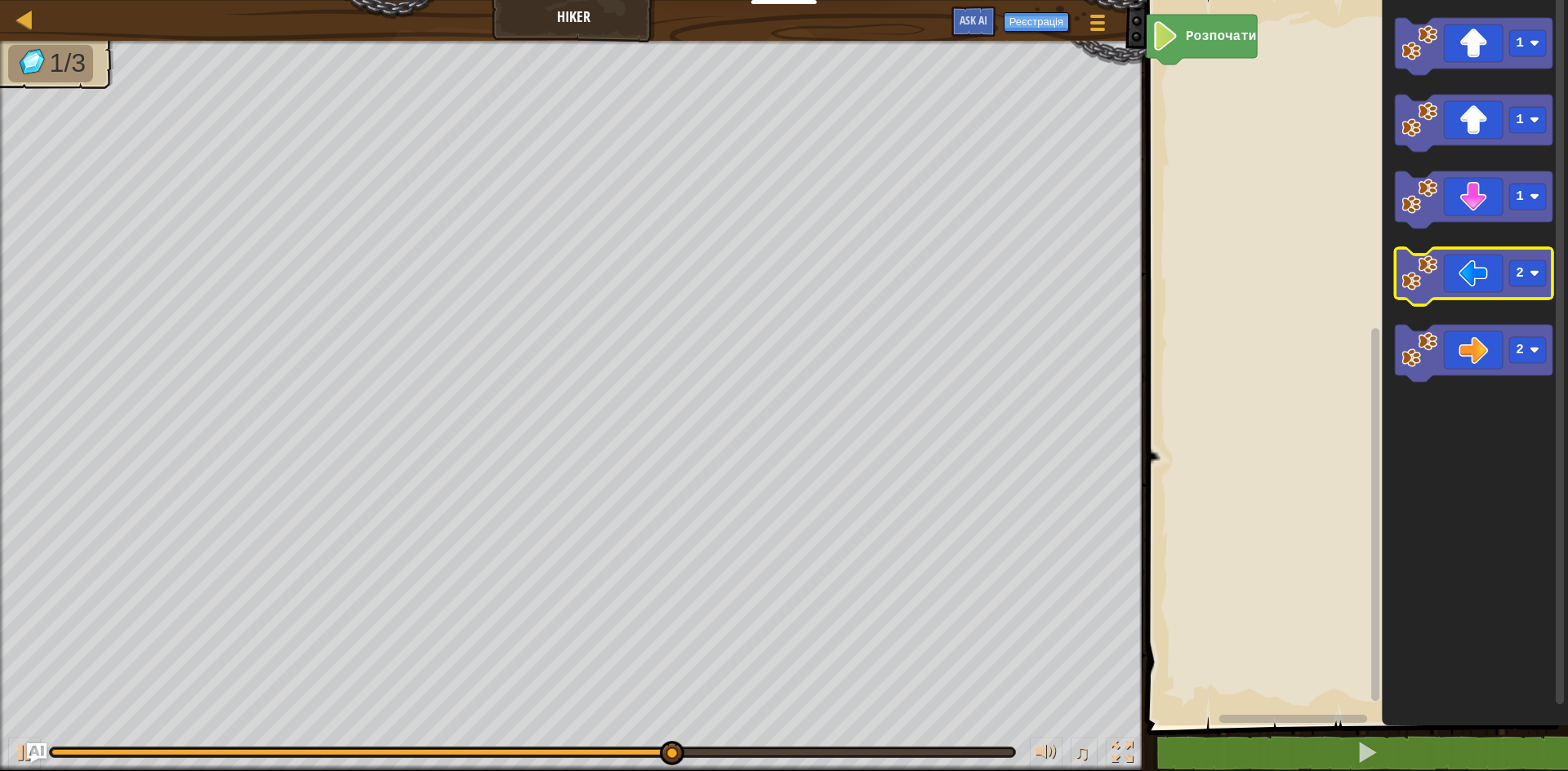
click at [1493, 300] on rect "Робоча область Blockly" at bounding box center [1473, 277] width 157 height 57
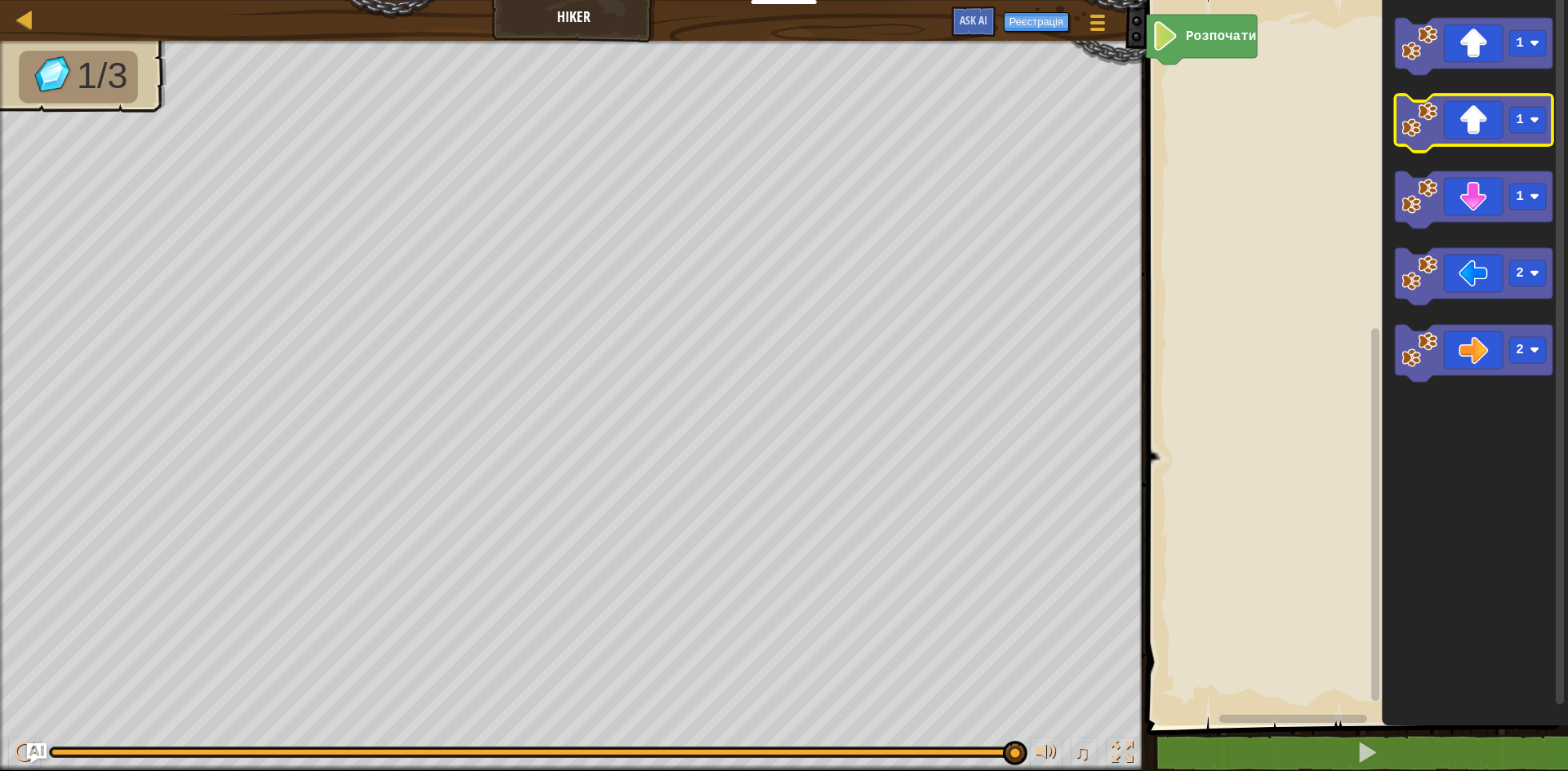
click at [1474, 132] on icon "Робоча область Blockly" at bounding box center [1473, 124] width 157 height 57
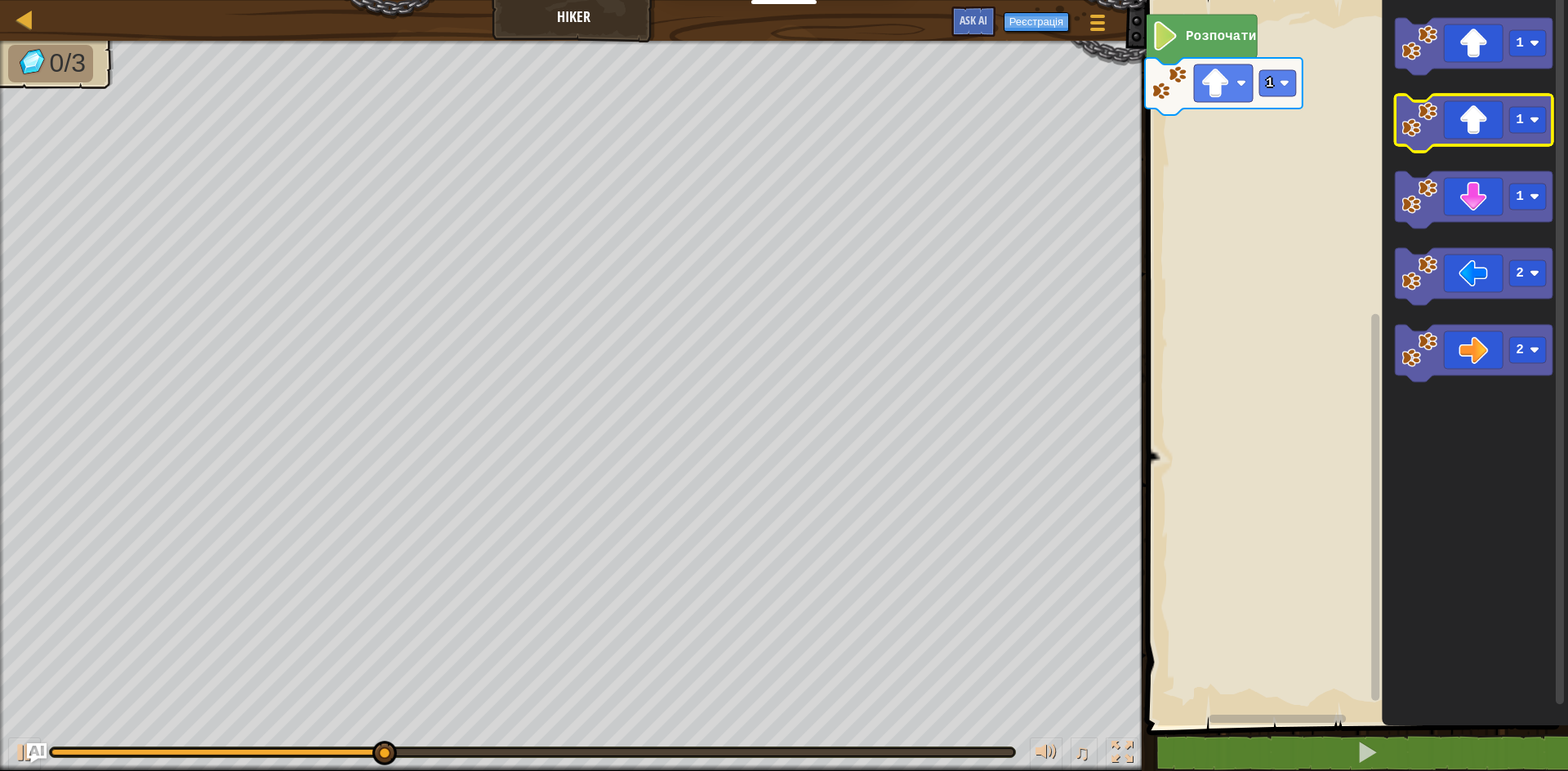
click at [1466, 138] on icon "Робоча область Blockly" at bounding box center [1473, 124] width 157 height 57
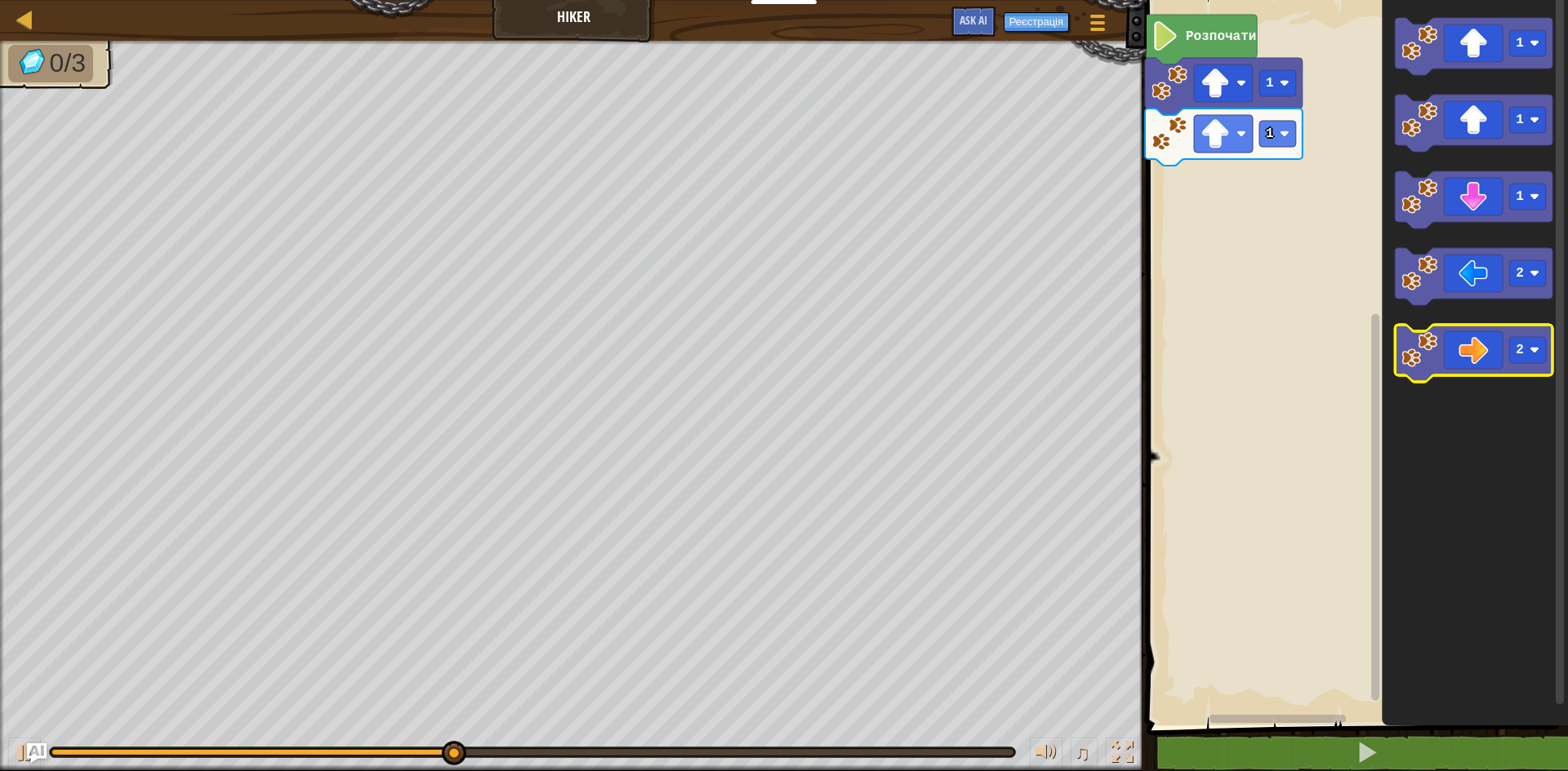
click at [1466, 358] on icon "Робоча область Blockly" at bounding box center [1473, 354] width 157 height 57
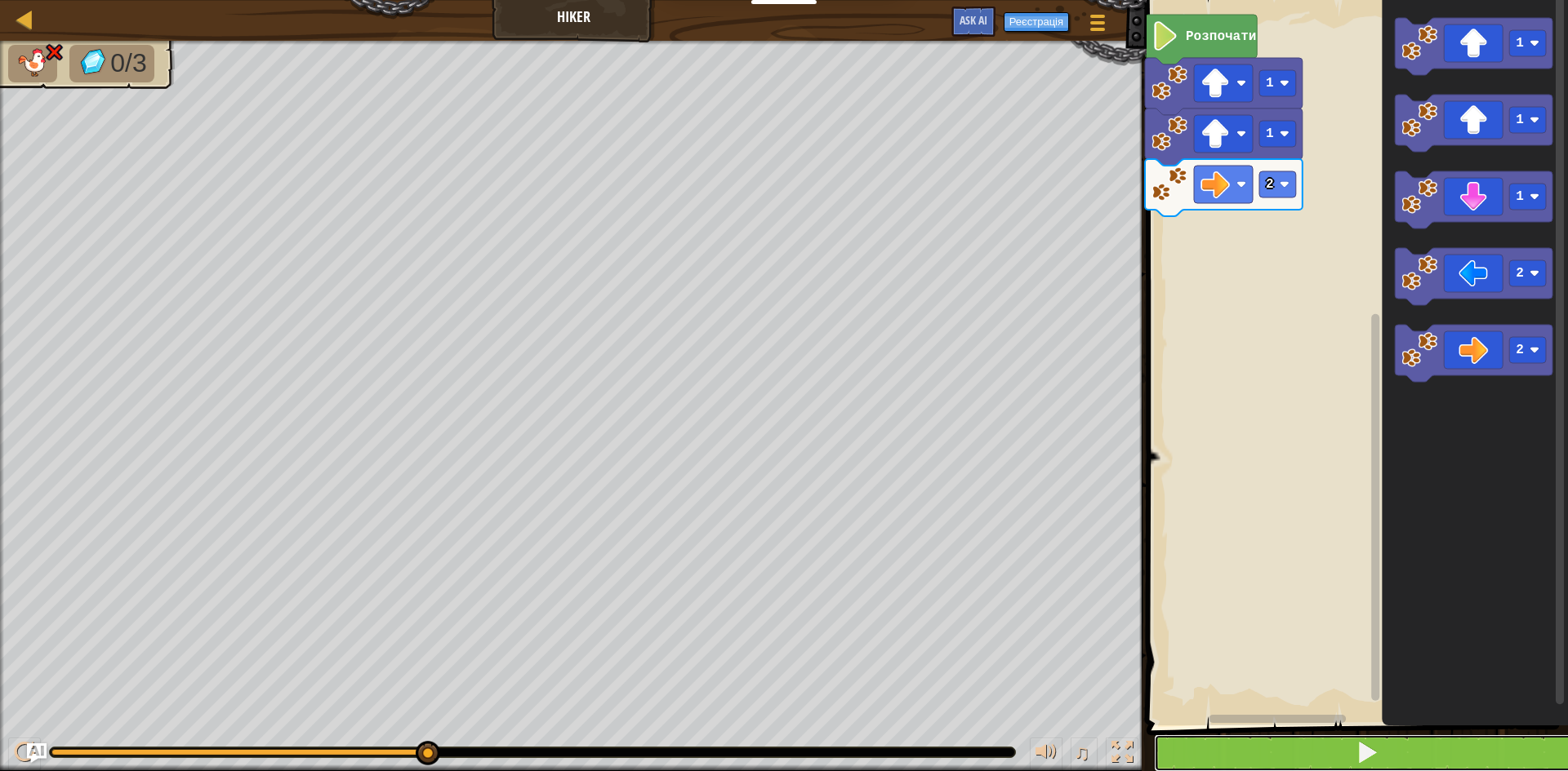
click at [1498, 768] on button at bounding box center [1367, 754] width 427 height 38
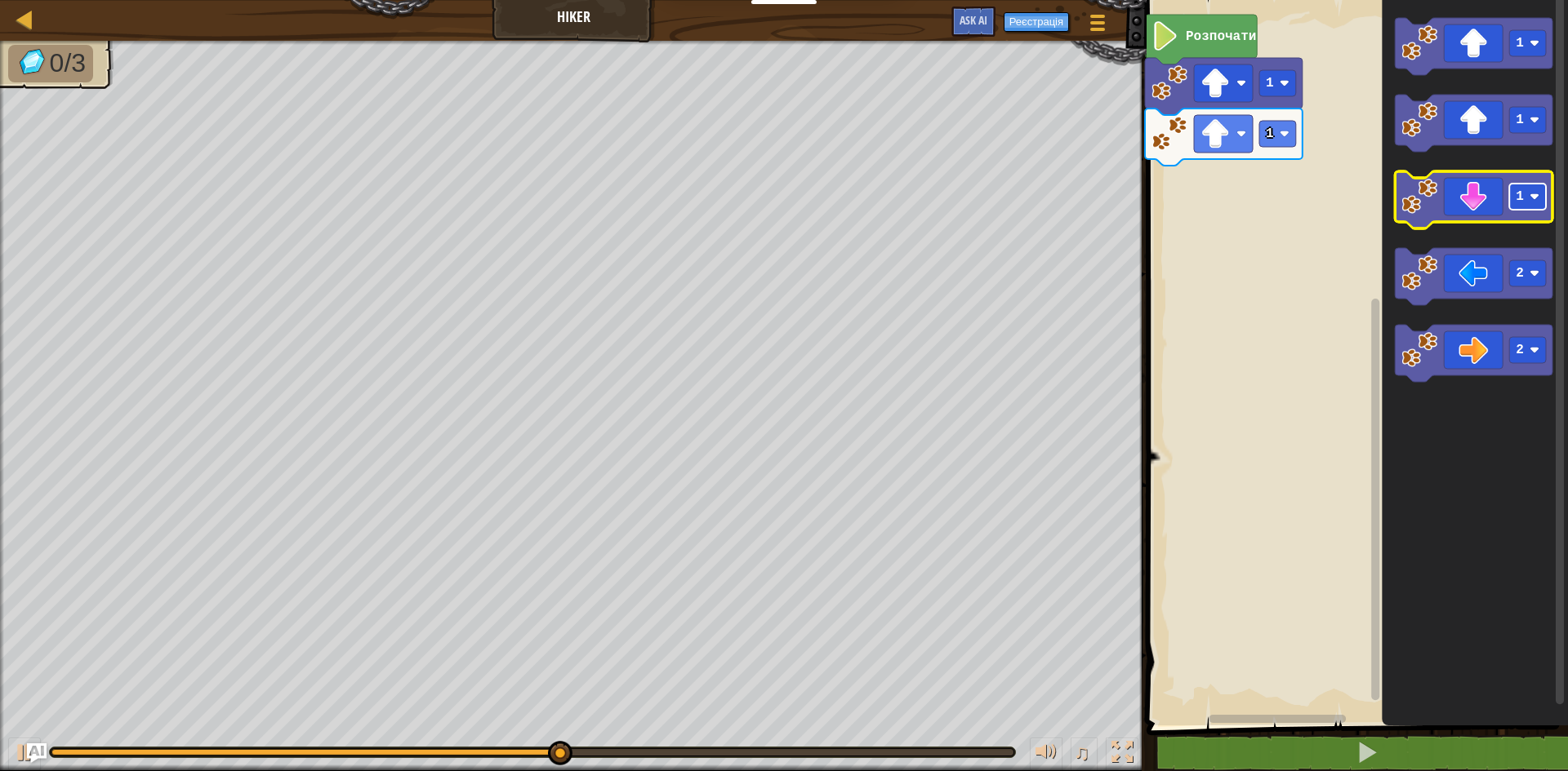
click at [1543, 192] on rect "Робоча область Blockly" at bounding box center [1527, 196] width 37 height 26
click at [1496, 201] on icon "Робоча область Blockly" at bounding box center [1473, 200] width 157 height 57
click at [1531, 191] on rect "Робоча область Blockly" at bounding box center [1527, 196] width 37 height 26
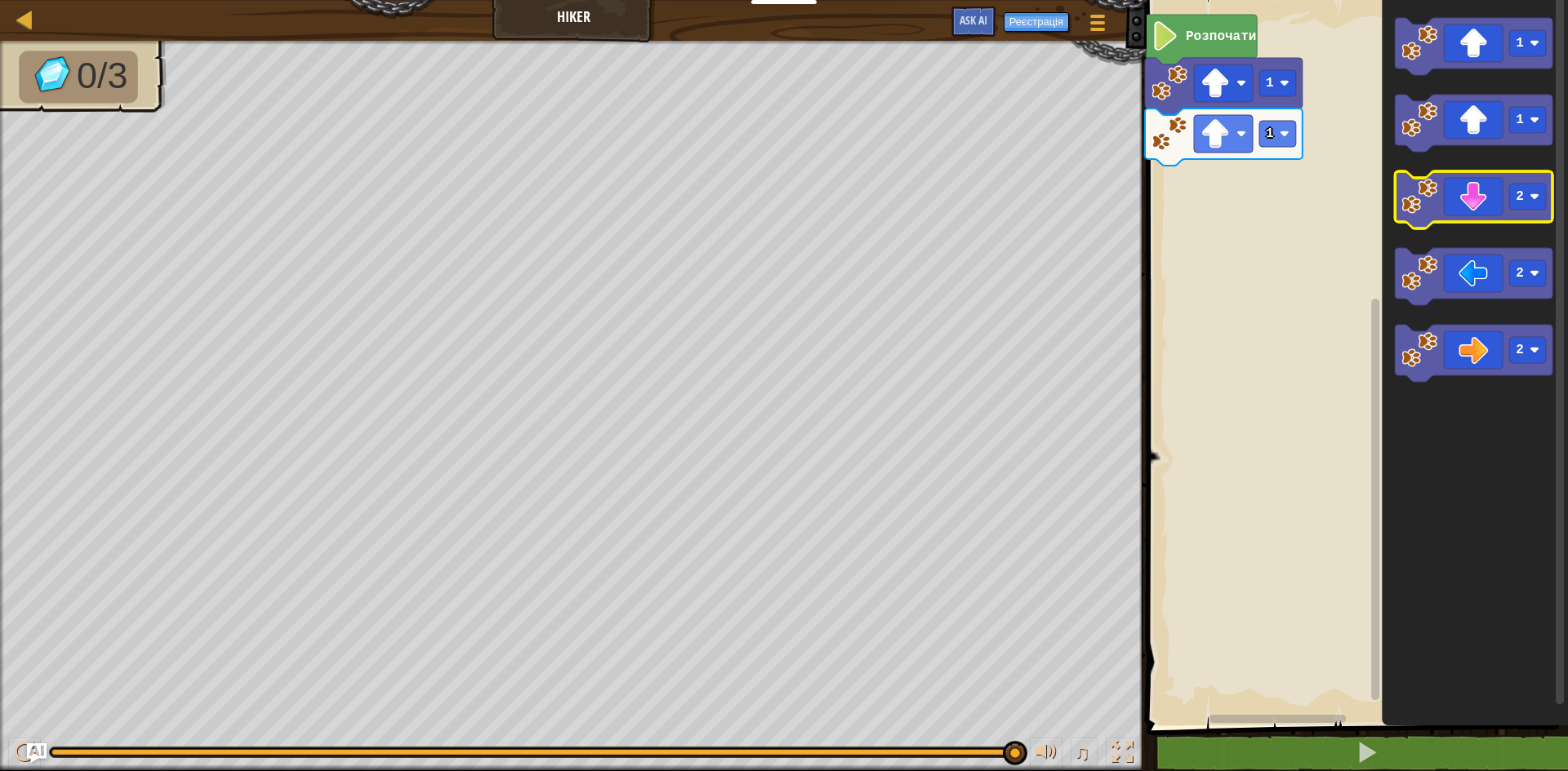
click at [1480, 215] on icon "Робоча область Blockly" at bounding box center [1473, 200] width 157 height 57
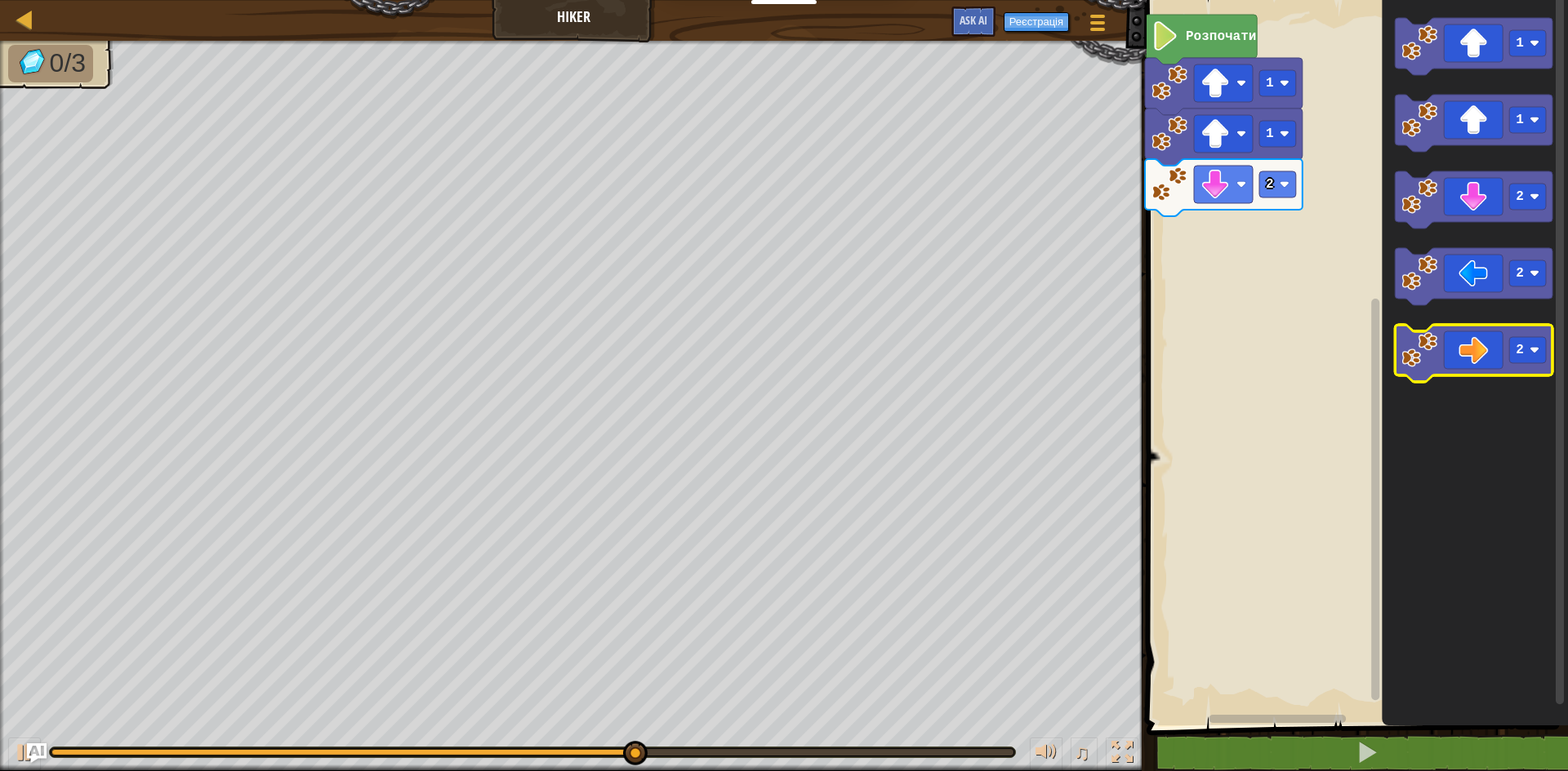
click at [1508, 353] on icon "Робоча область Blockly" at bounding box center [1473, 354] width 157 height 57
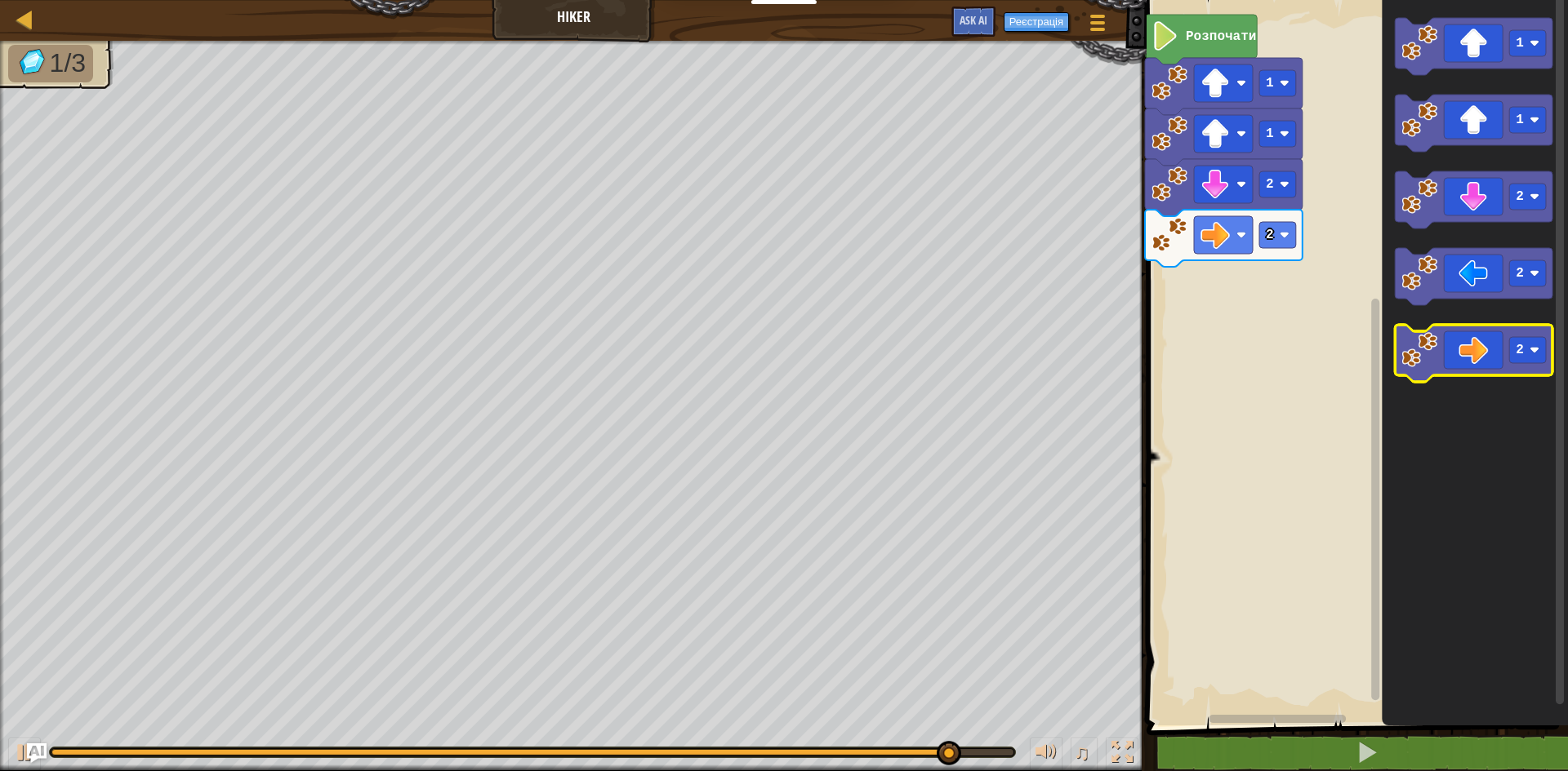
click at [1484, 346] on icon "Робоча область Blockly" at bounding box center [1473, 354] width 157 height 57
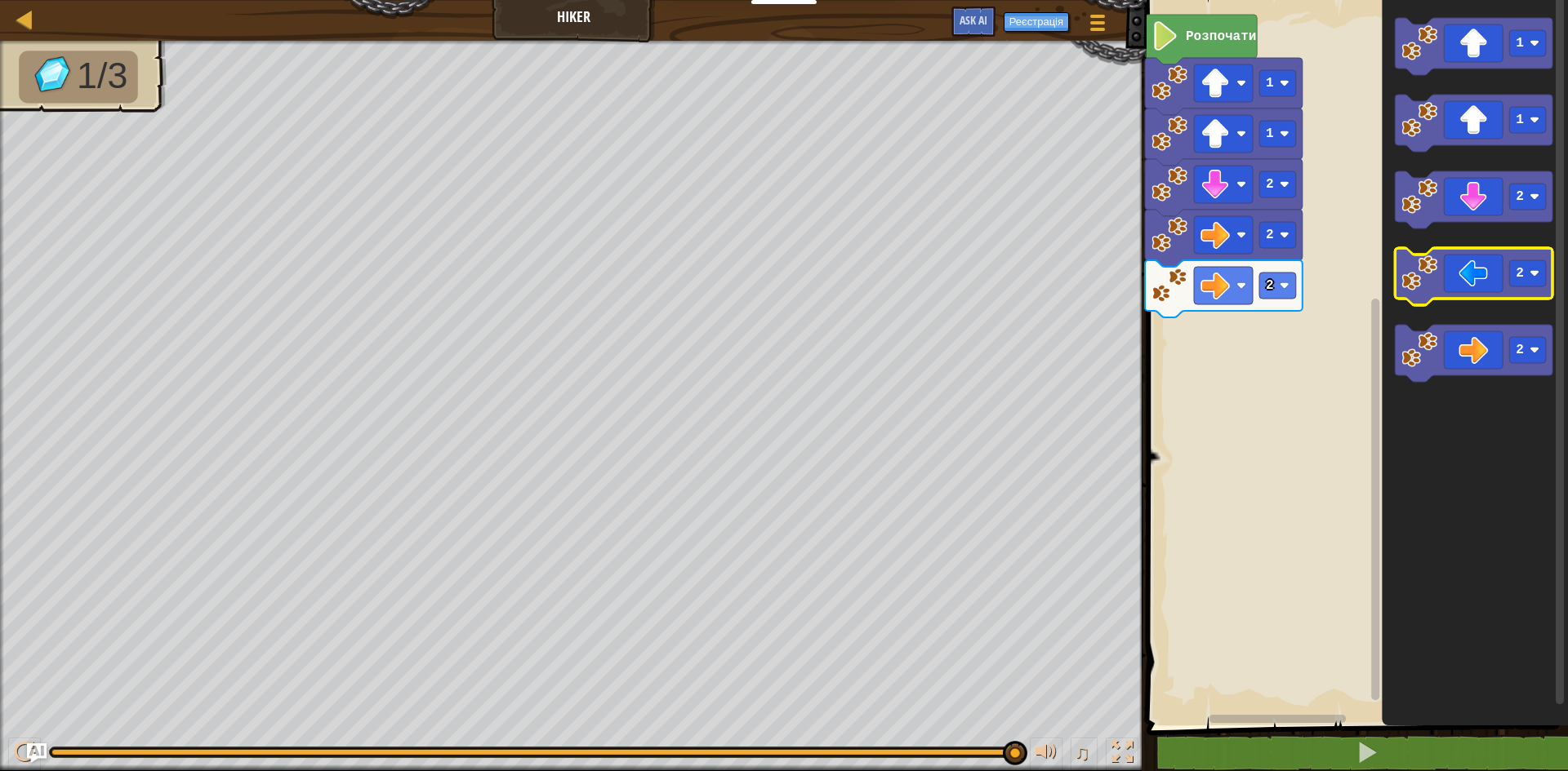
click at [1498, 269] on icon "Робоча область Blockly" at bounding box center [1473, 277] width 157 height 57
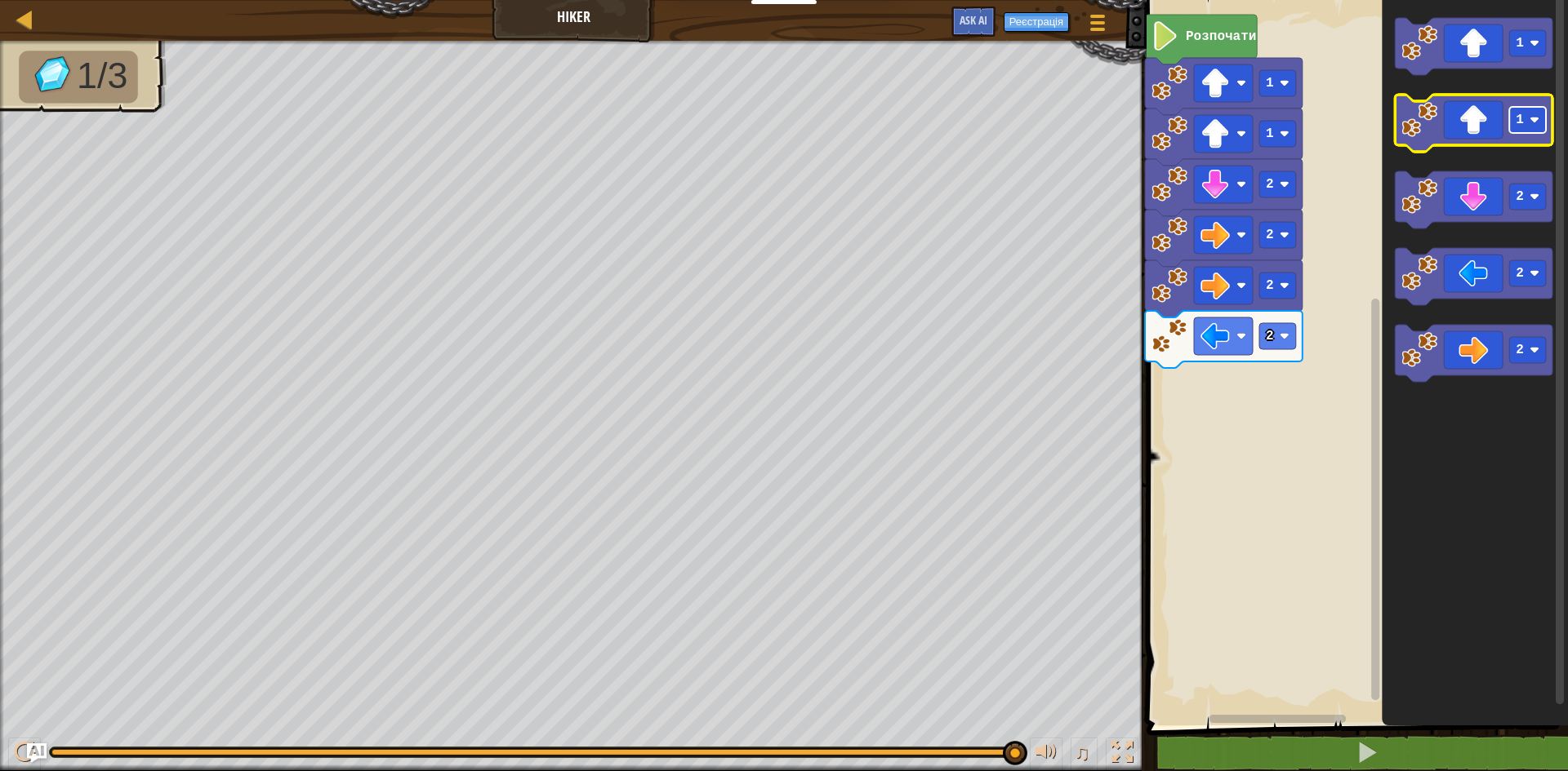
click at [1512, 119] on rect "Робоча область Blockly" at bounding box center [1527, 120] width 37 height 26
click at [1504, 130] on icon "Робоча область Blockly" at bounding box center [1473, 124] width 157 height 57
click at [1475, 113] on icon "Робоча область Blockly" at bounding box center [1473, 124] width 157 height 57
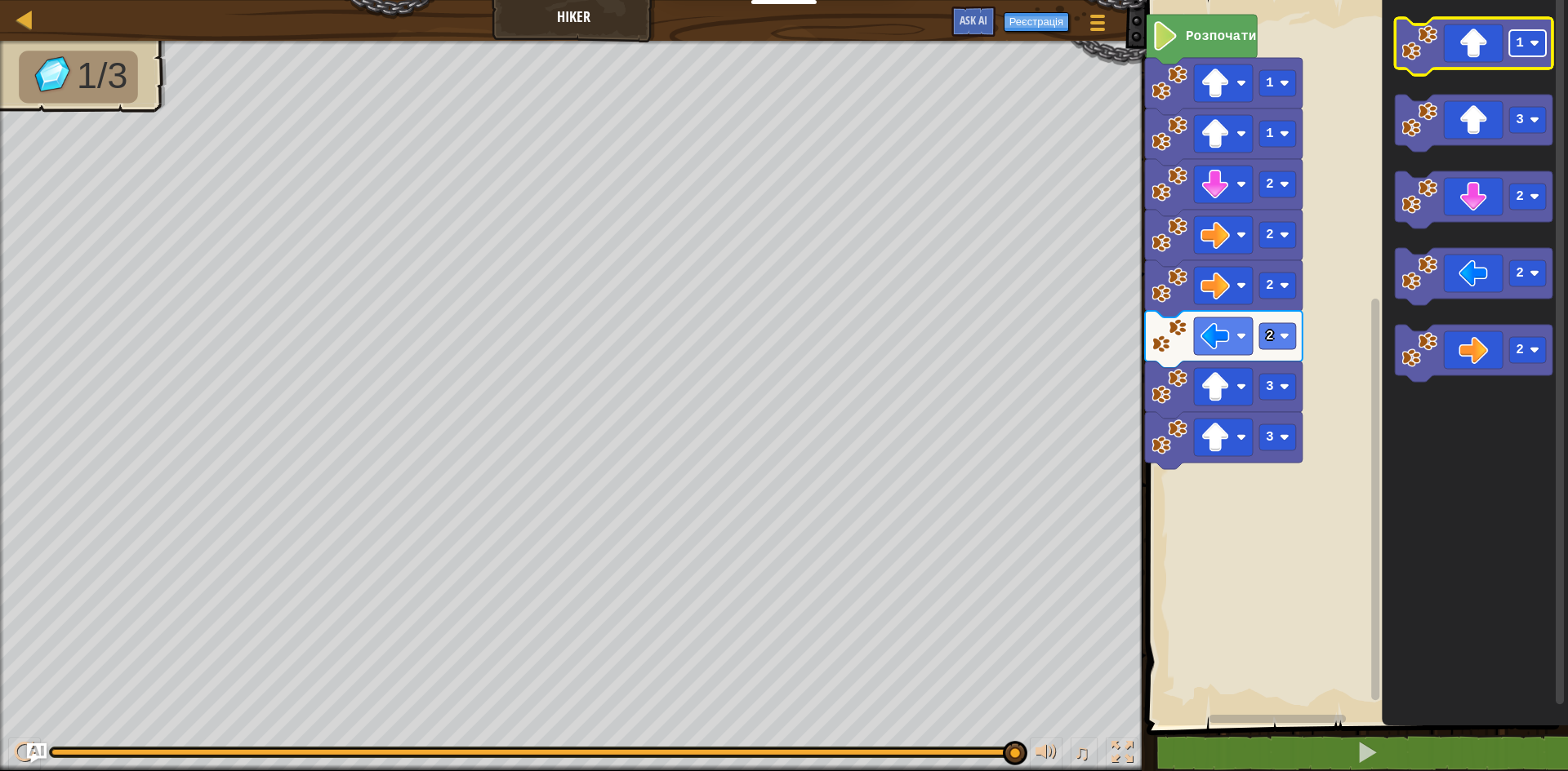
click at [1539, 50] on rect "Робоча область Blockly" at bounding box center [1527, 43] width 37 height 26
click at [1511, 70] on rect "Робоча область Blockly" at bounding box center [1473, 47] width 157 height 57
click at [1473, 50] on icon "Робоча область Blockly" at bounding box center [1473, 47] width 157 height 57
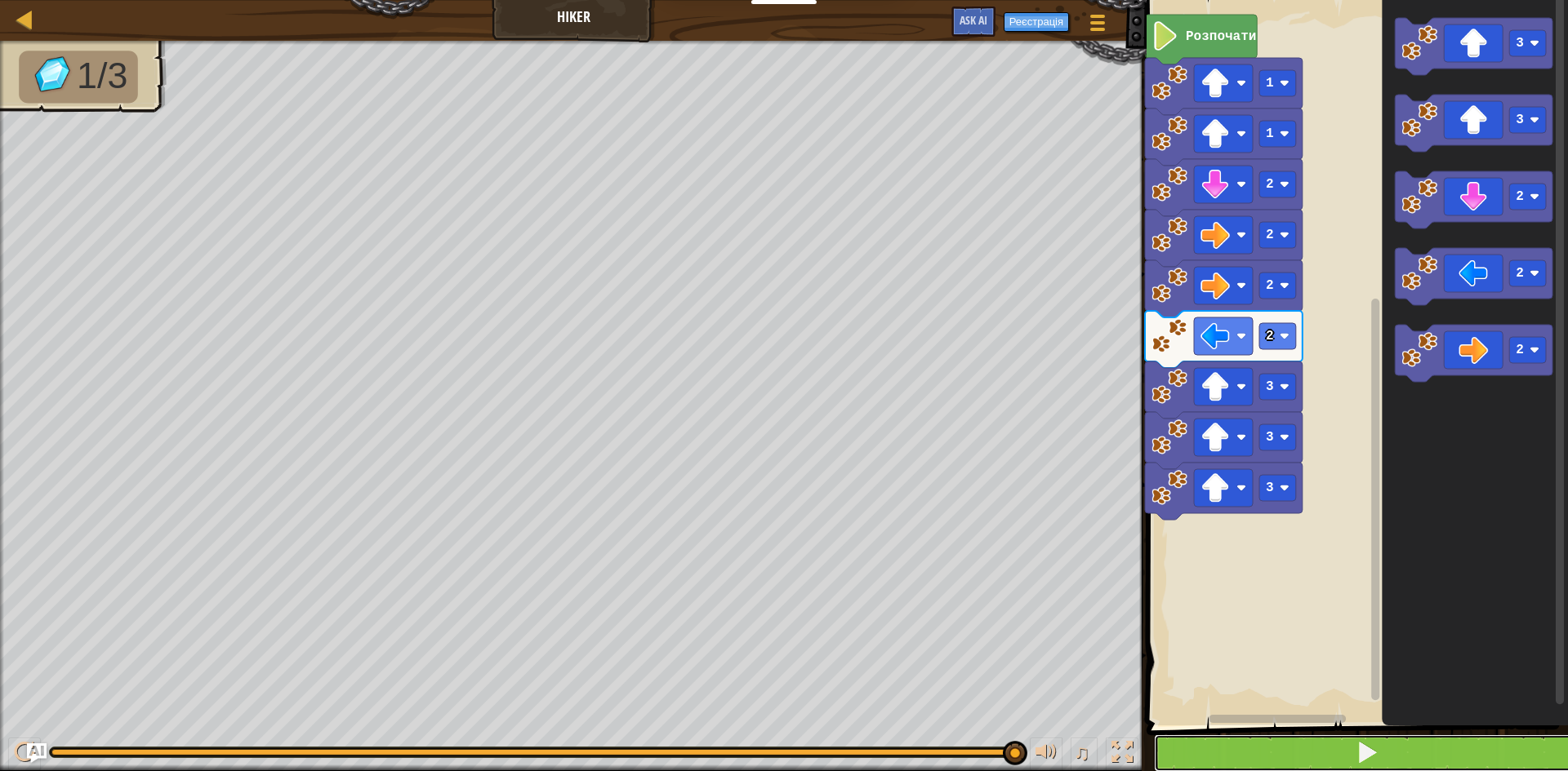
click at [1323, 757] on button at bounding box center [1367, 754] width 427 height 38
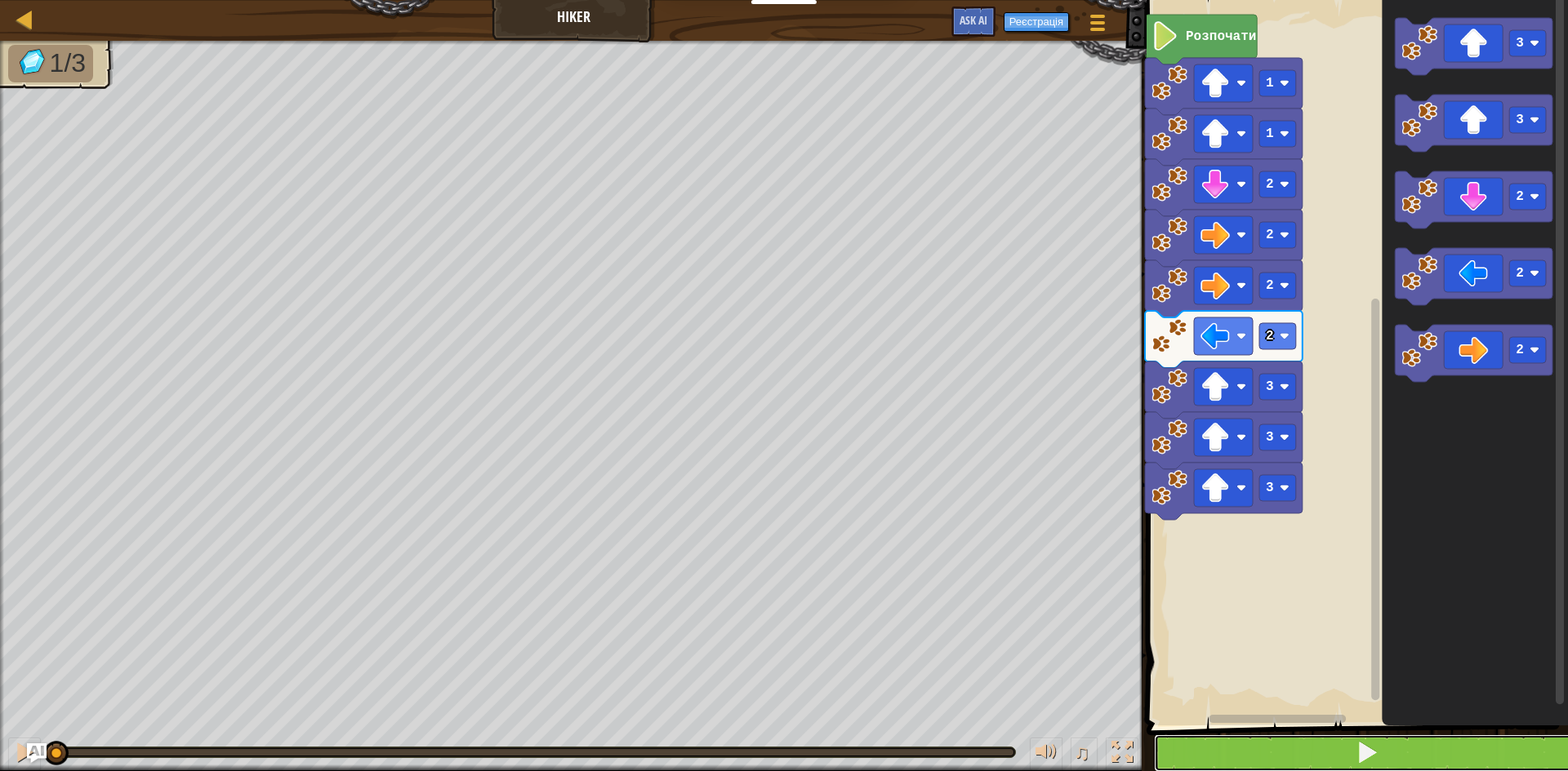
click at [1323, 757] on button at bounding box center [1367, 754] width 427 height 38
click at [1324, 757] on button at bounding box center [1367, 754] width 427 height 38
click at [1325, 755] on button at bounding box center [1367, 754] width 427 height 38
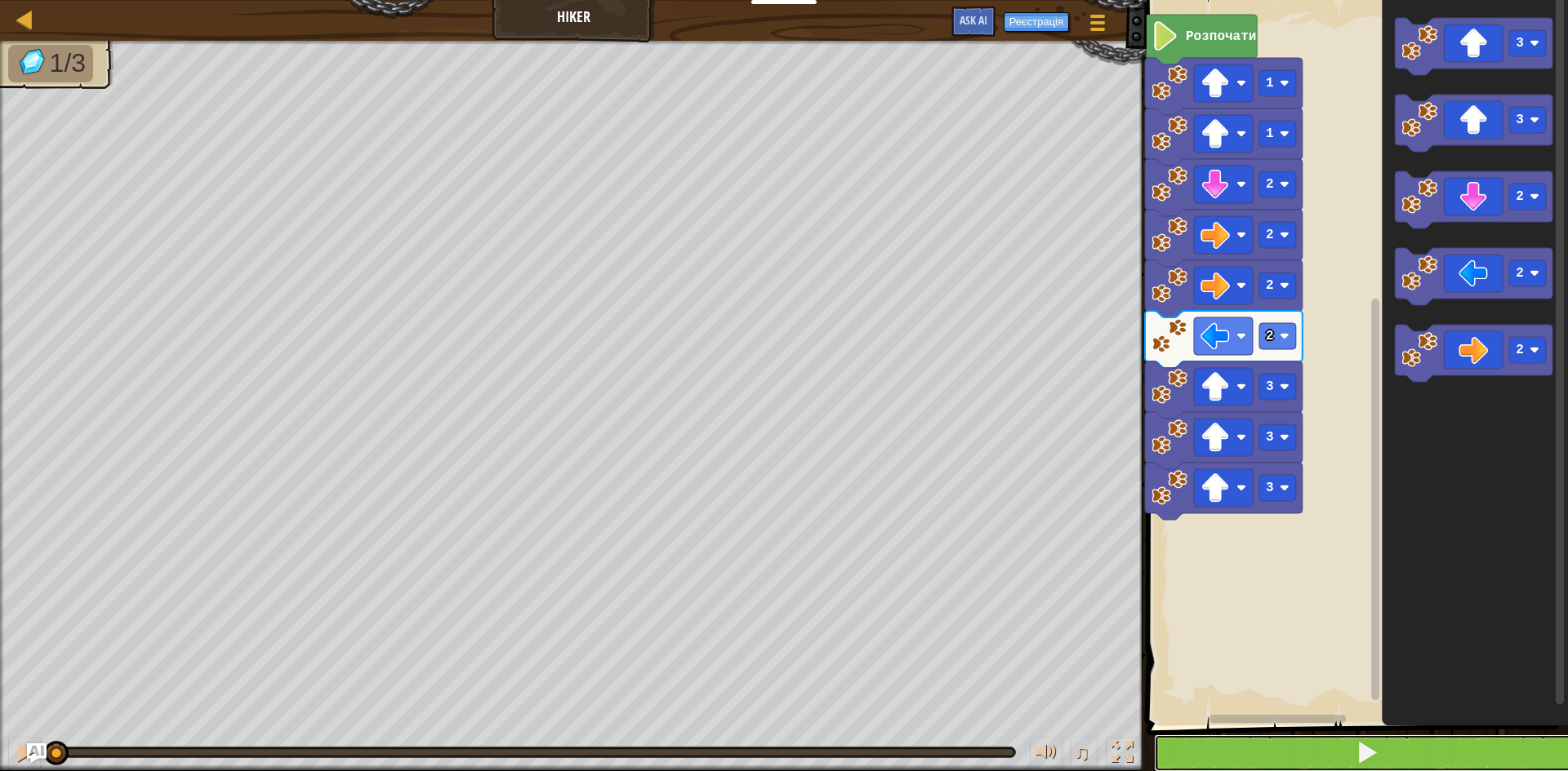
click at [1326, 752] on button at bounding box center [1367, 754] width 427 height 38
click at [1329, 751] on button at bounding box center [1367, 754] width 427 height 38
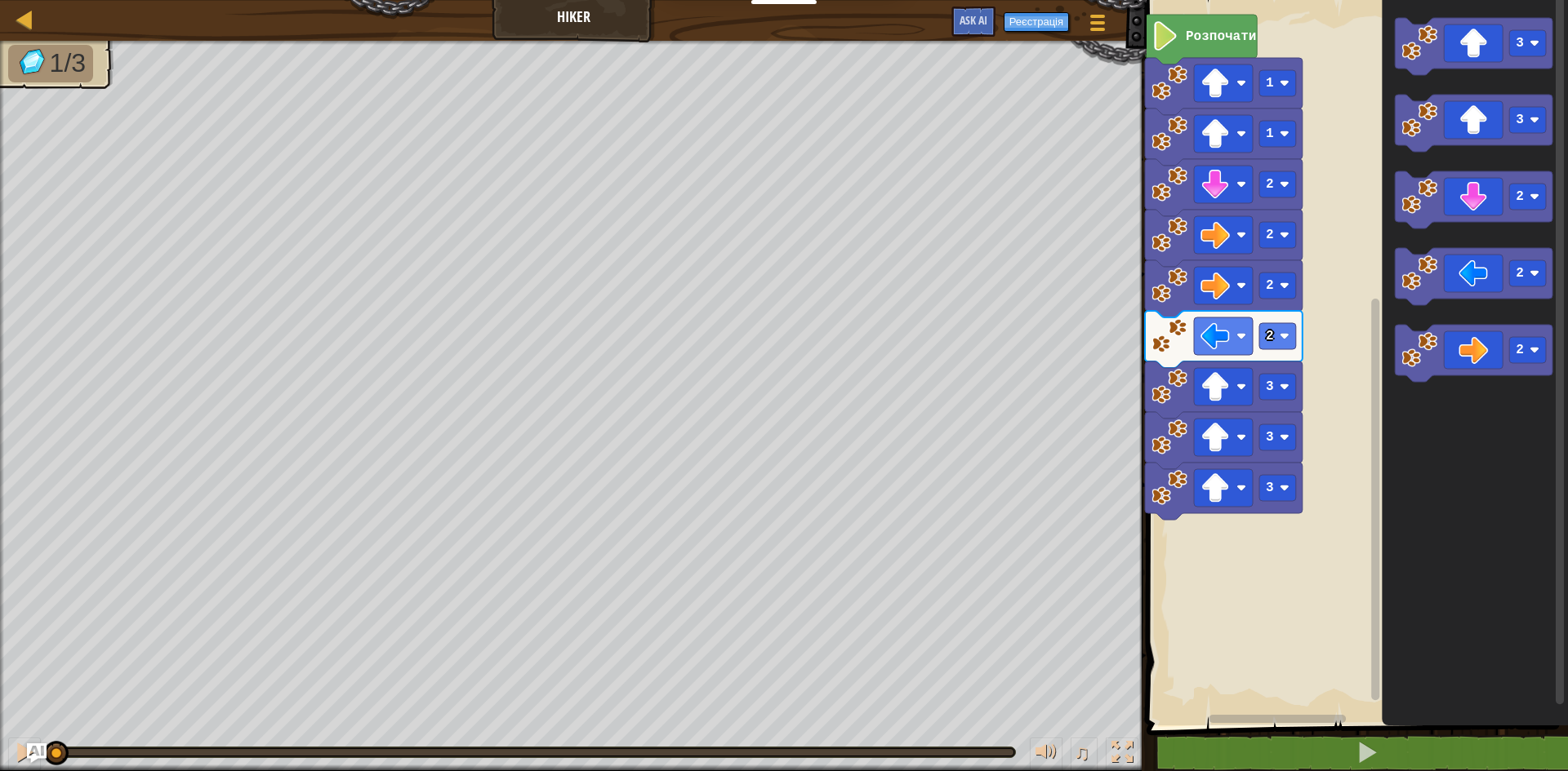
click at [1350, 732] on span at bounding box center [1358, 340] width 435 height 791
